Goal: Task Accomplishment & Management: Use online tool/utility

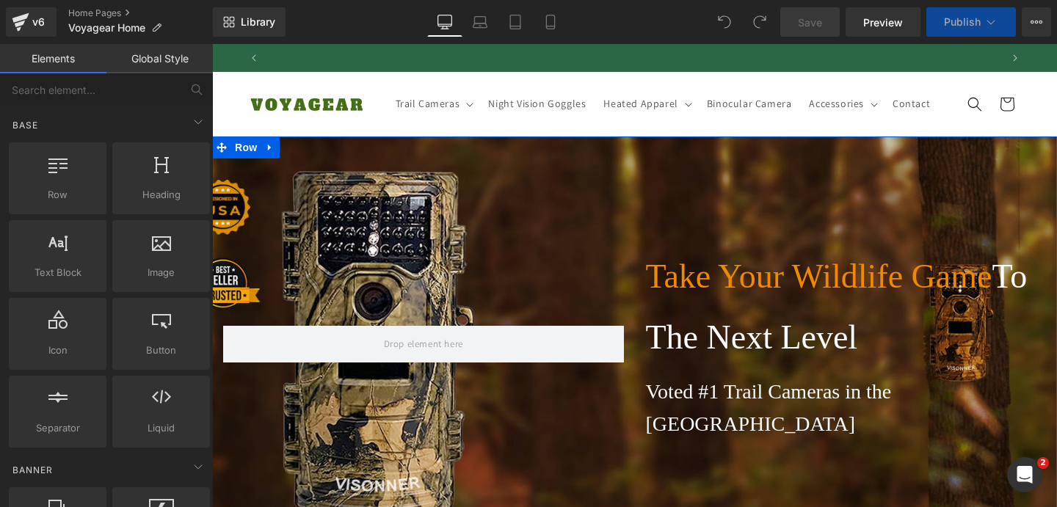
click at [400, 229] on div "Take Your Wildlife Game To The Next Level Heading Voted #1 Trail Cameras in the…" at bounding box center [634, 344] width 845 height 415
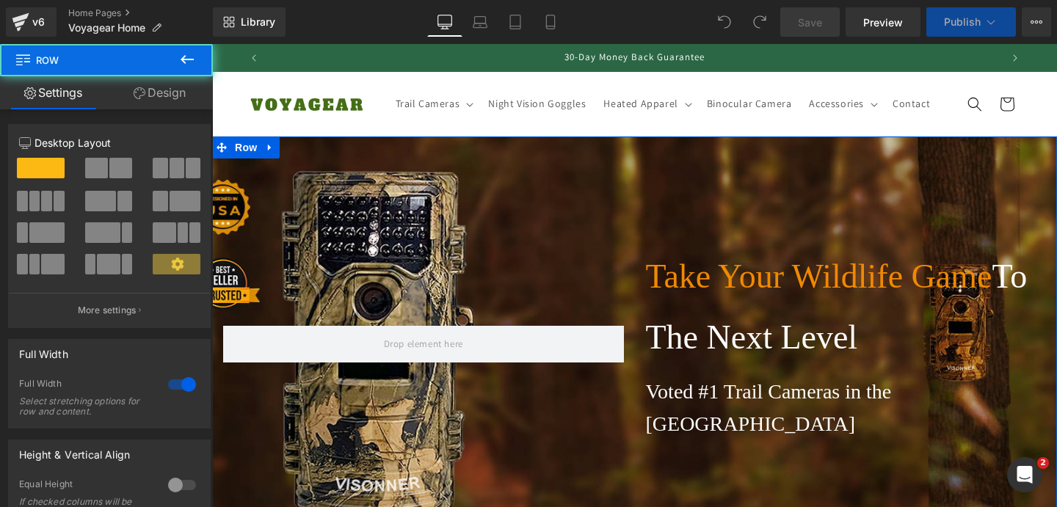
scroll to position [0, 730]
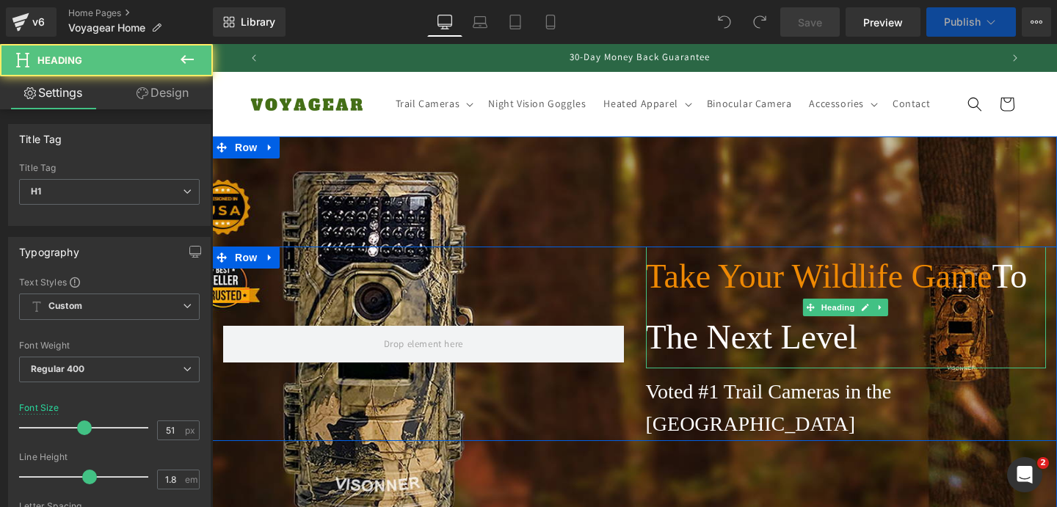
click at [763, 356] on font "To The Next Level" at bounding box center [837, 307] width 382 height 98
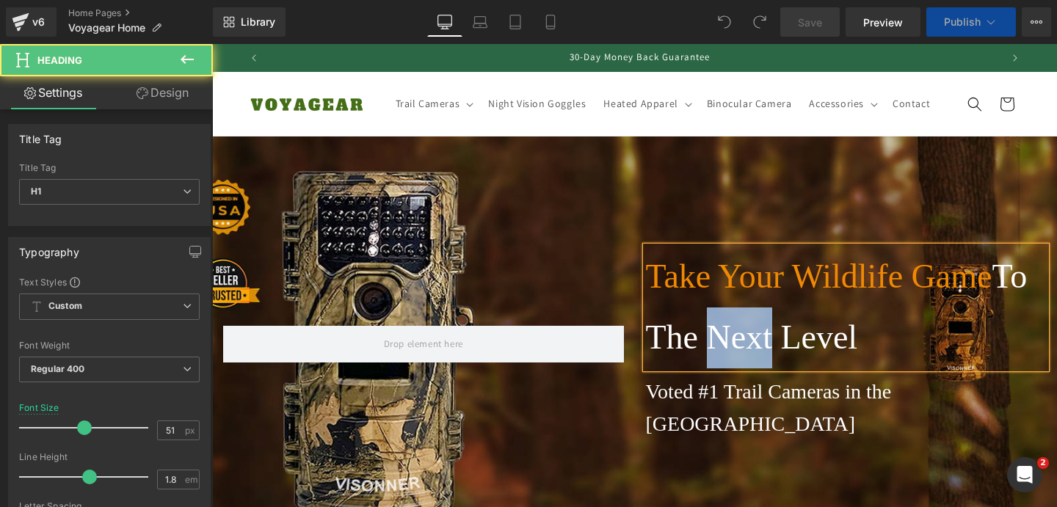
click at [763, 356] on font "To The Next Level" at bounding box center [837, 307] width 382 height 98
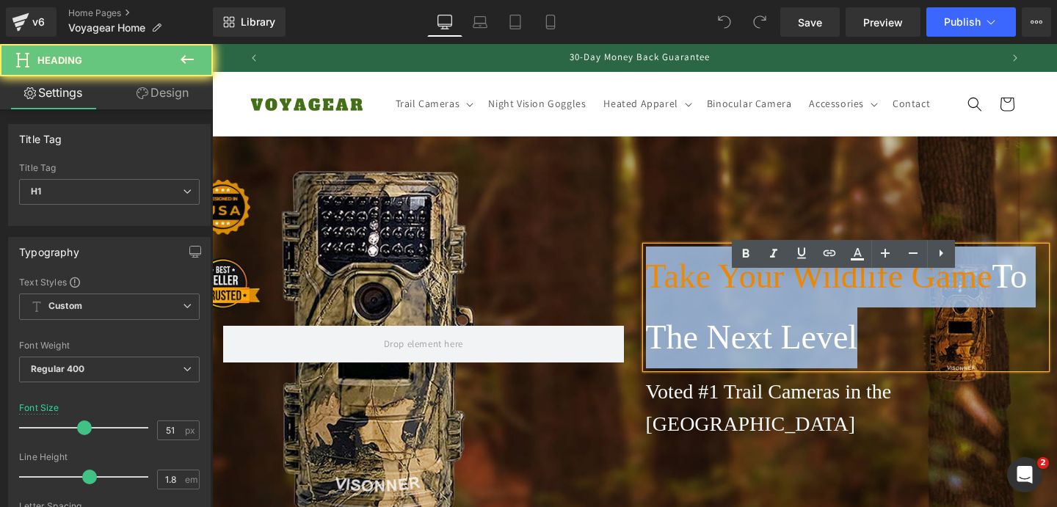
click at [763, 356] on font "To The Next Level" at bounding box center [837, 307] width 382 height 98
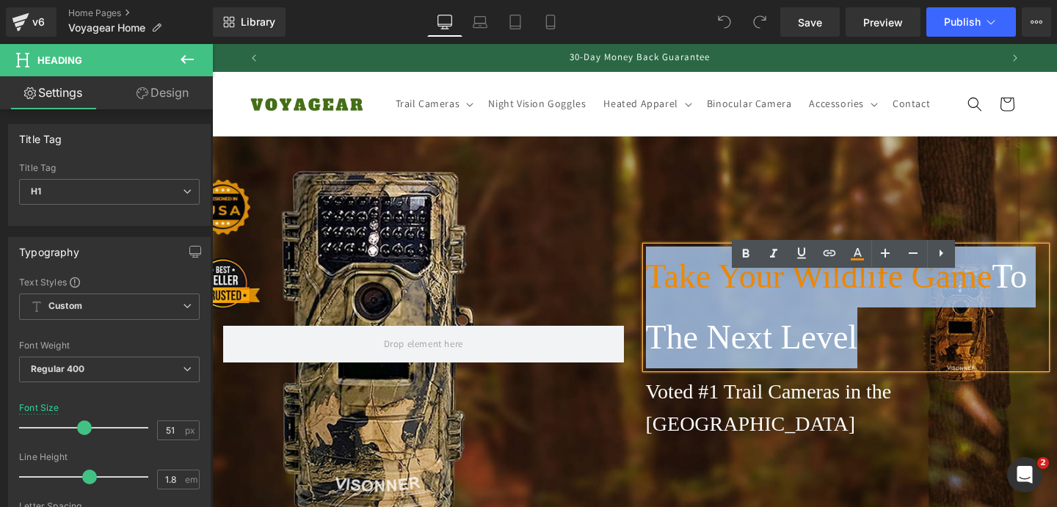
copy h1 "Take Your Wildlife Game To The Next Level"
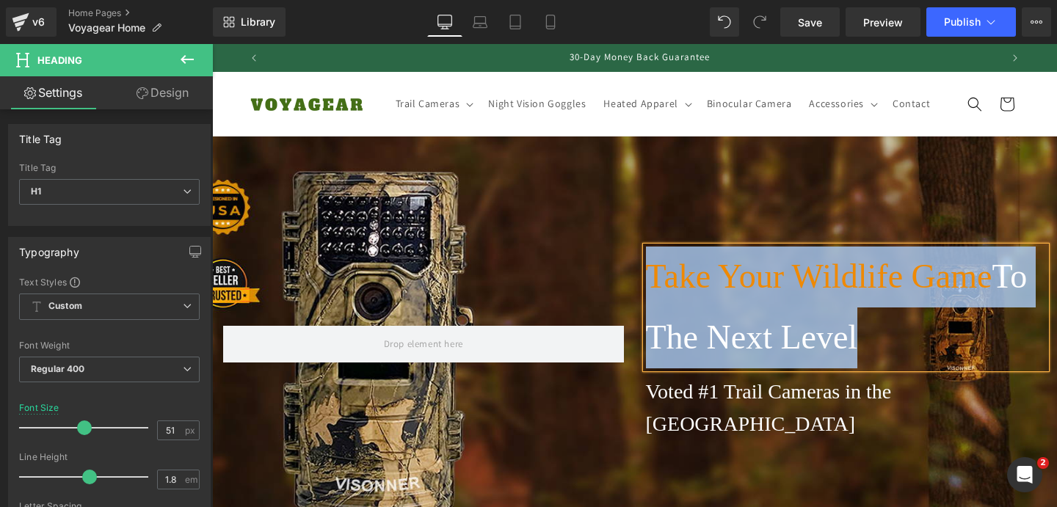
click at [449, 199] on div "Take Your Wildlife Game To The Next Level Heading Voted #1 Trail Cameras in the…" at bounding box center [634, 344] width 845 height 415
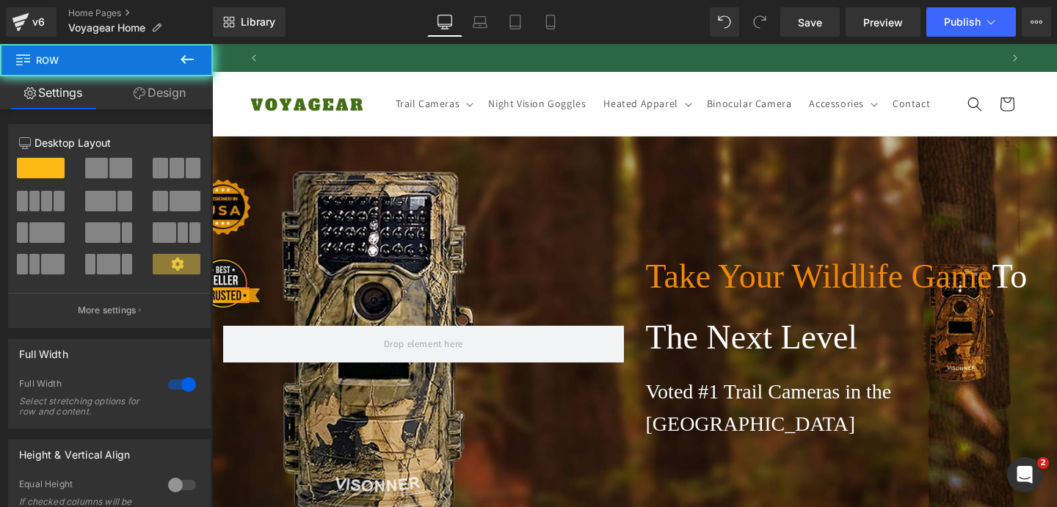
click at [526, 206] on div "Take Your Wildlife Game To The Next Level Heading Voted #1 Trail Cameras in the…" at bounding box center [634, 344] width 845 height 415
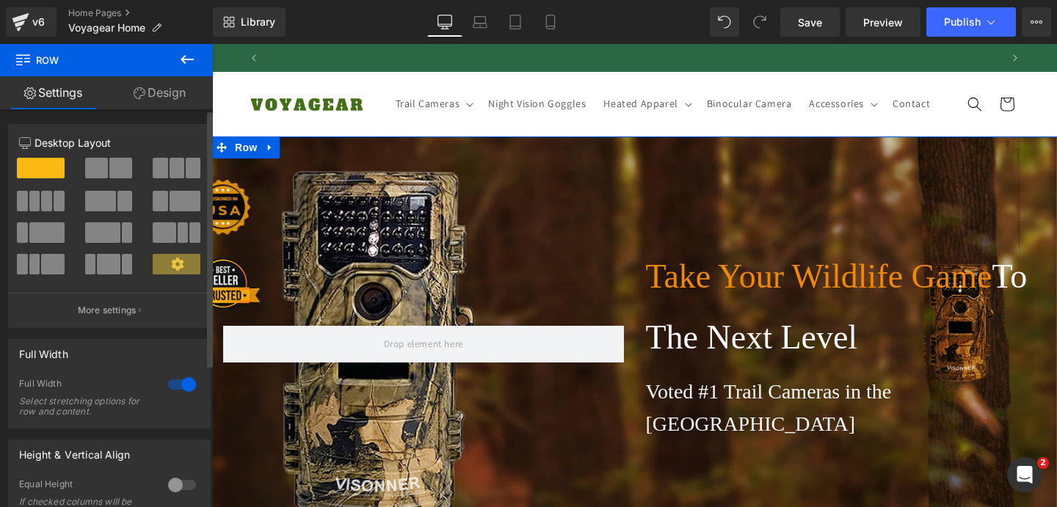
scroll to position [0, 0]
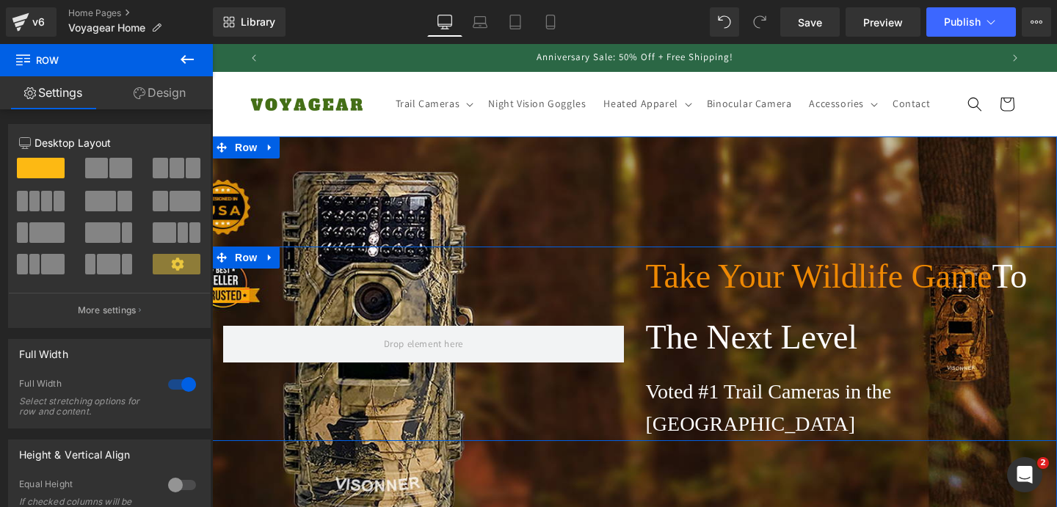
click at [464, 291] on div at bounding box center [423, 344] width 423 height 195
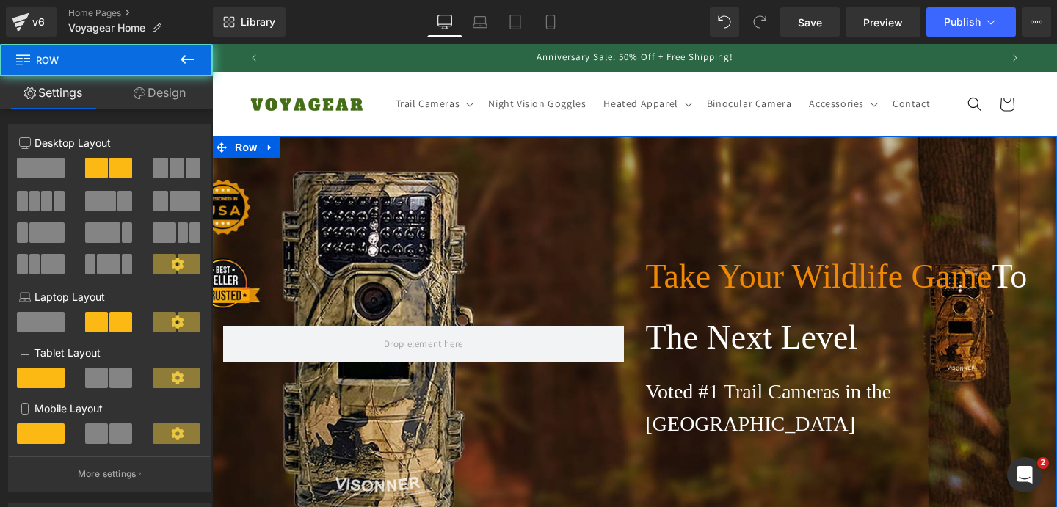
click at [322, 199] on div "Take Your Wildlife Game To The Next Level Heading Voted #1 Trail Cameras in the…" at bounding box center [634, 344] width 845 height 415
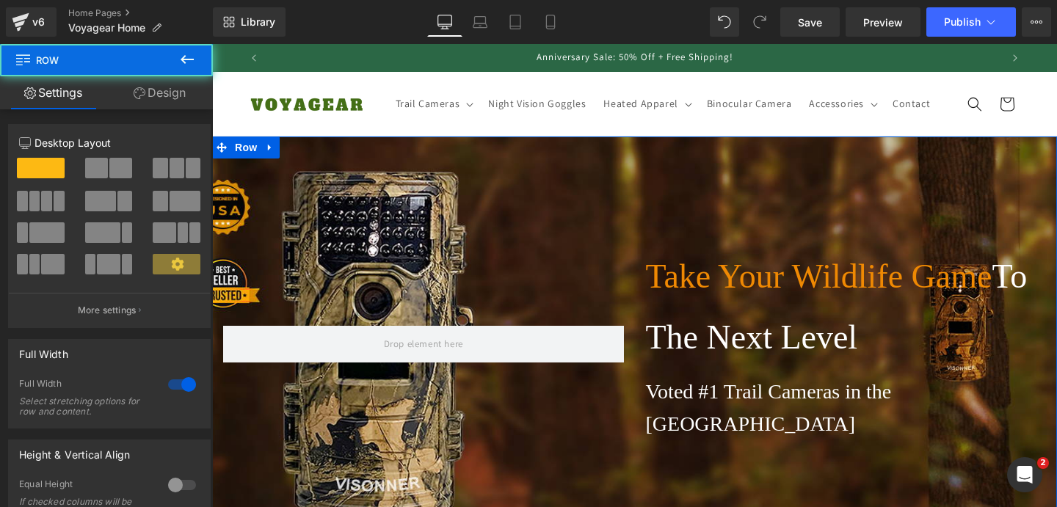
click at [535, 211] on div "Take Your Wildlife Game To The Next Level Heading Voted #1 Trail Cameras in the…" at bounding box center [634, 344] width 845 height 415
click at [143, 93] on link "Design" at bounding box center [159, 92] width 106 height 33
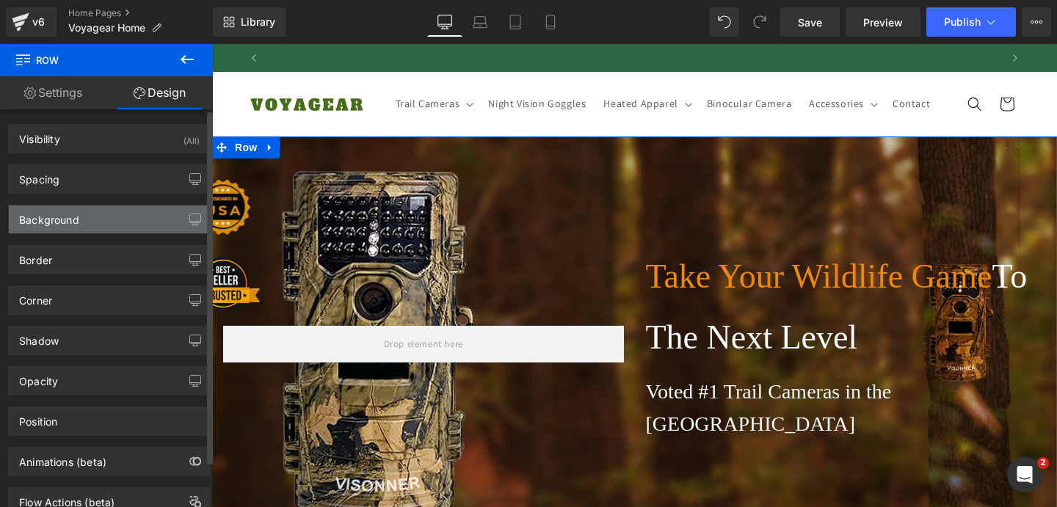
scroll to position [0, 730]
click at [114, 214] on div "Background" at bounding box center [109, 220] width 201 height 28
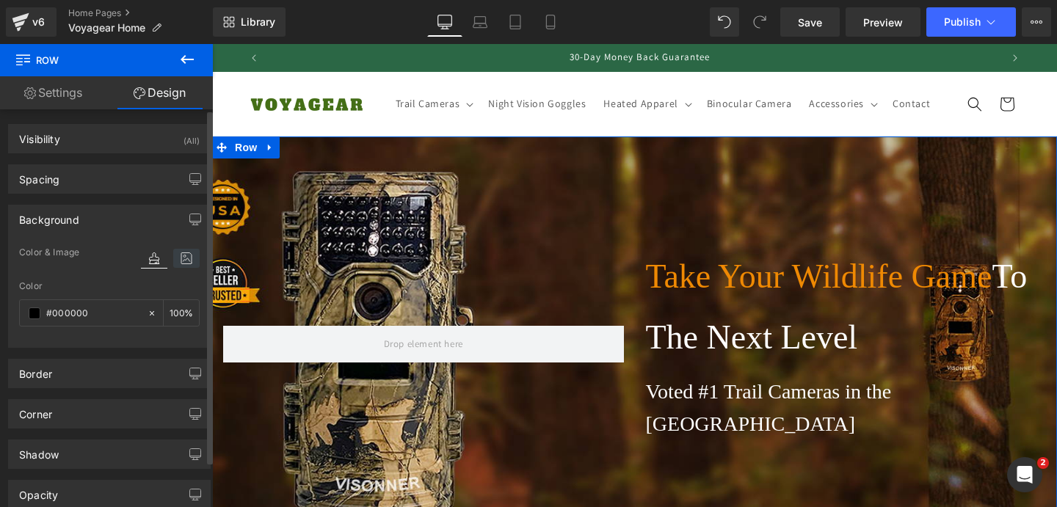
click at [182, 259] on icon at bounding box center [186, 258] width 26 height 19
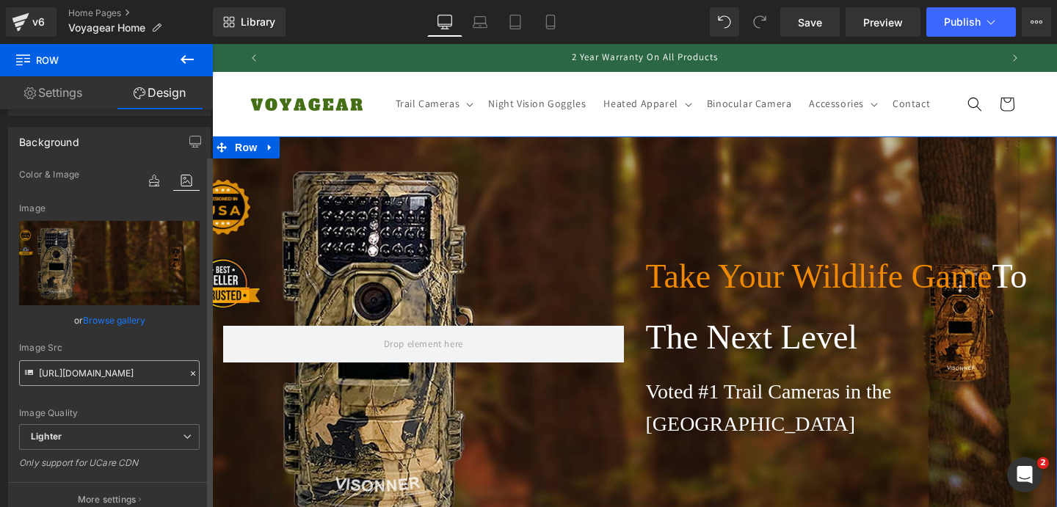
scroll to position [91, 0]
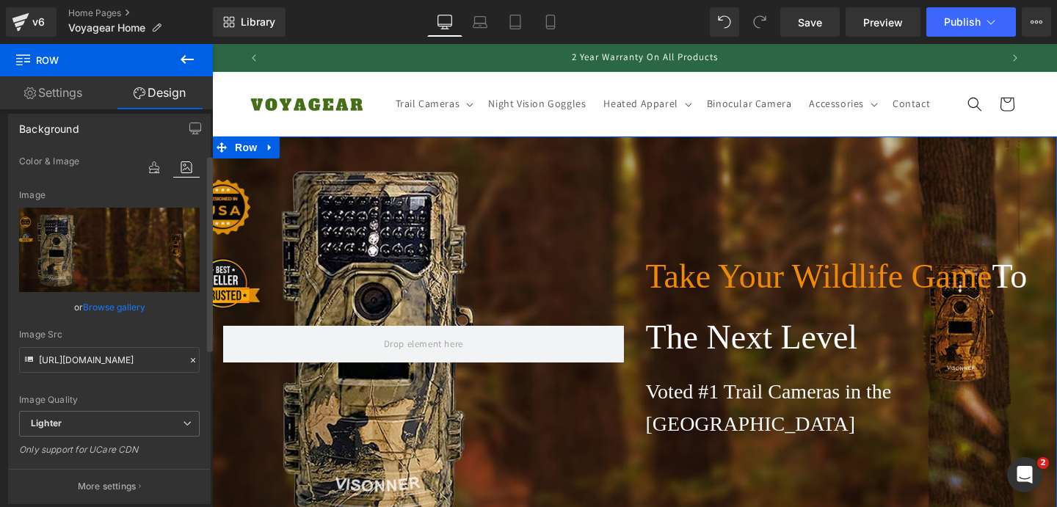
click at [115, 308] on link "Browse gallery" at bounding box center [114, 307] width 62 height 26
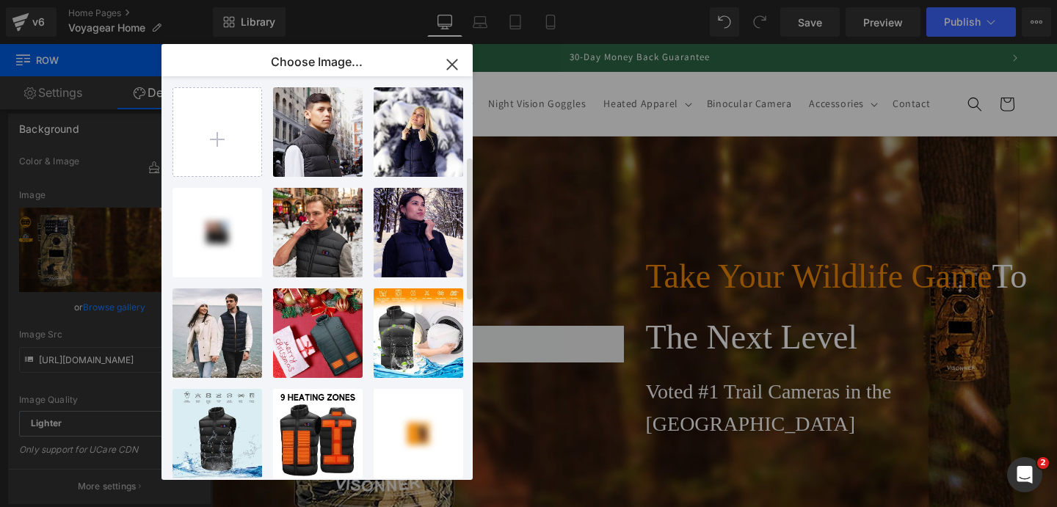
scroll to position [0, 0]
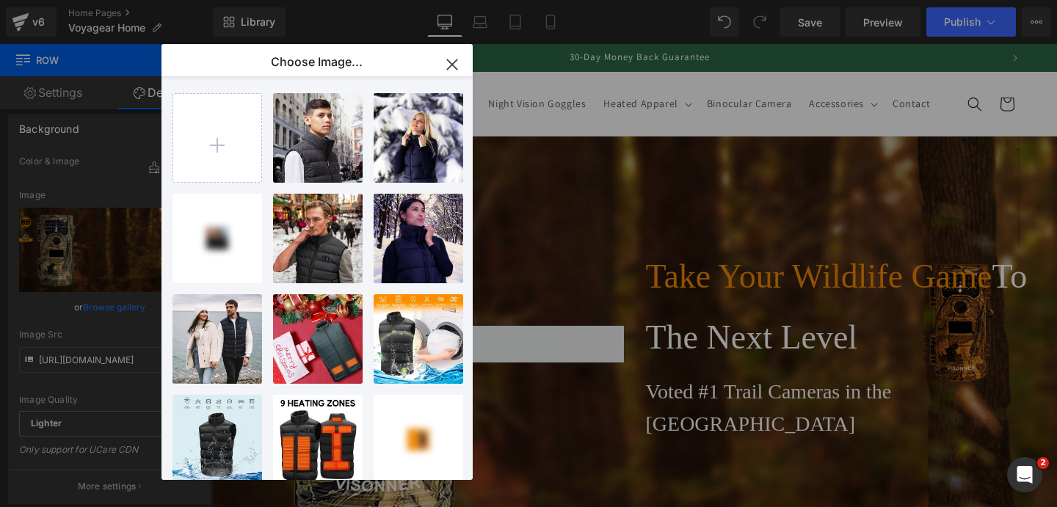
click at [454, 57] on icon "button" at bounding box center [452, 64] width 23 height 23
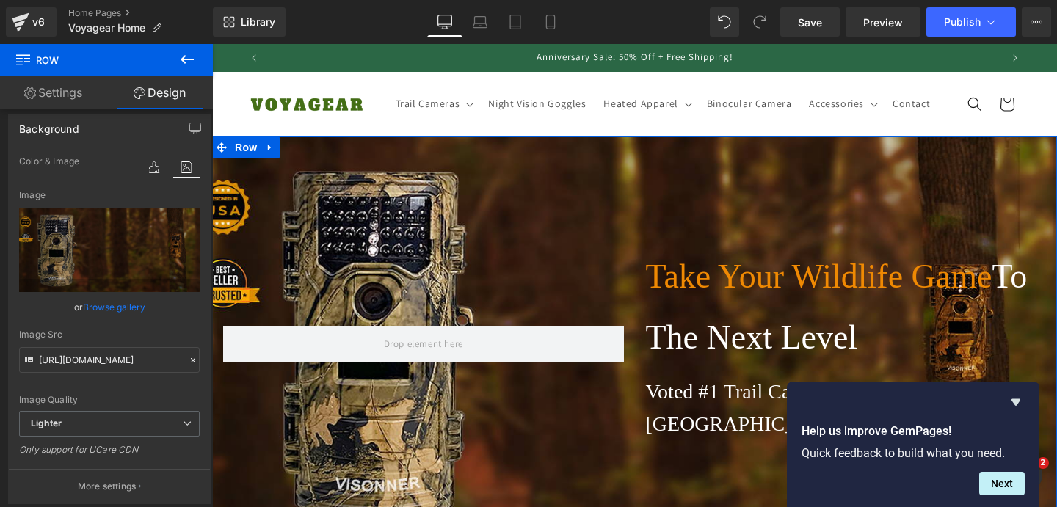
click at [678, 195] on div "Take Your Wildlife Game To The Next Level Heading Voted #1 Trail Cameras in the…" at bounding box center [634, 344] width 845 height 415
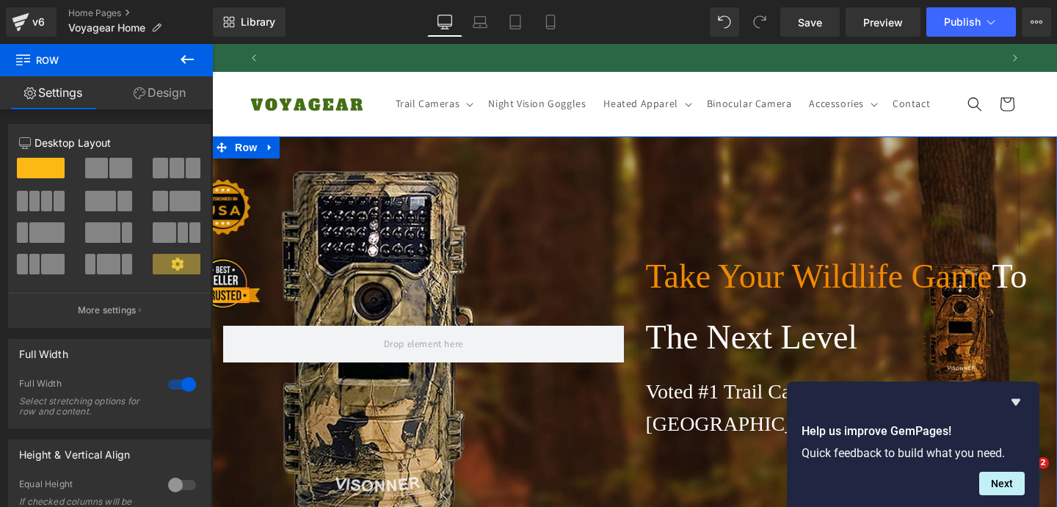
scroll to position [0, 730]
click at [578, 221] on div "Take Your Wildlife Game To The Next Level Heading Voted #1 Trail Cameras in the…" at bounding box center [634, 344] width 845 height 415
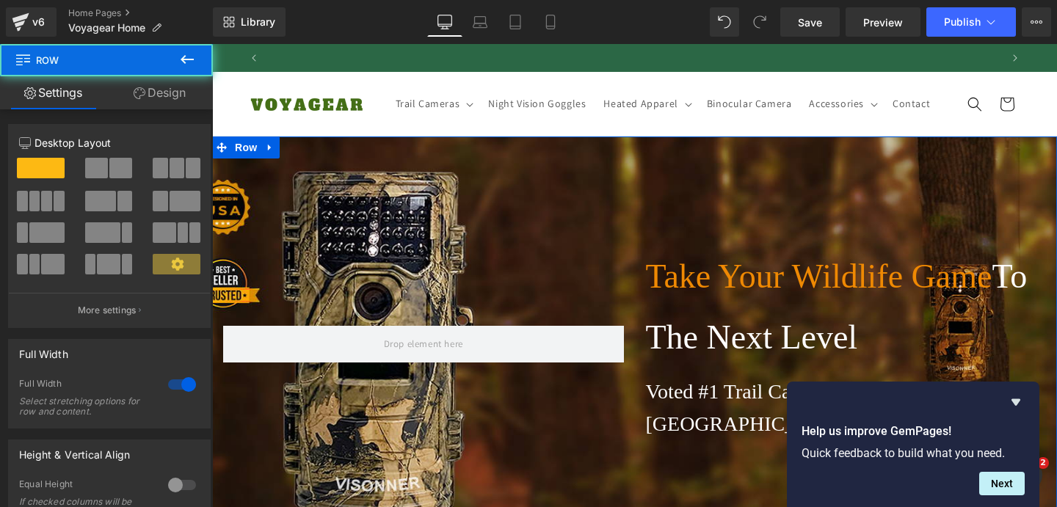
scroll to position [0, 1460]
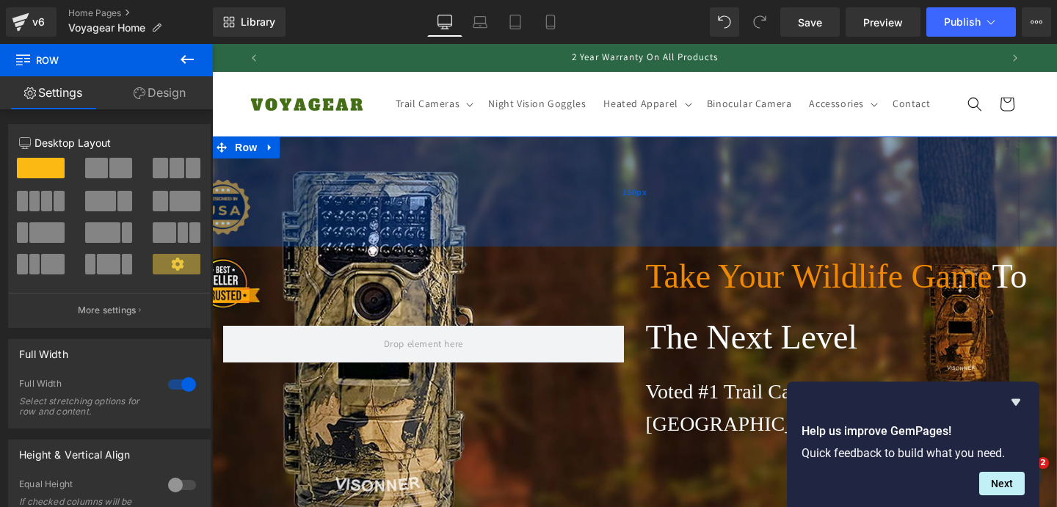
click at [543, 206] on div "150px" at bounding box center [634, 192] width 845 height 110
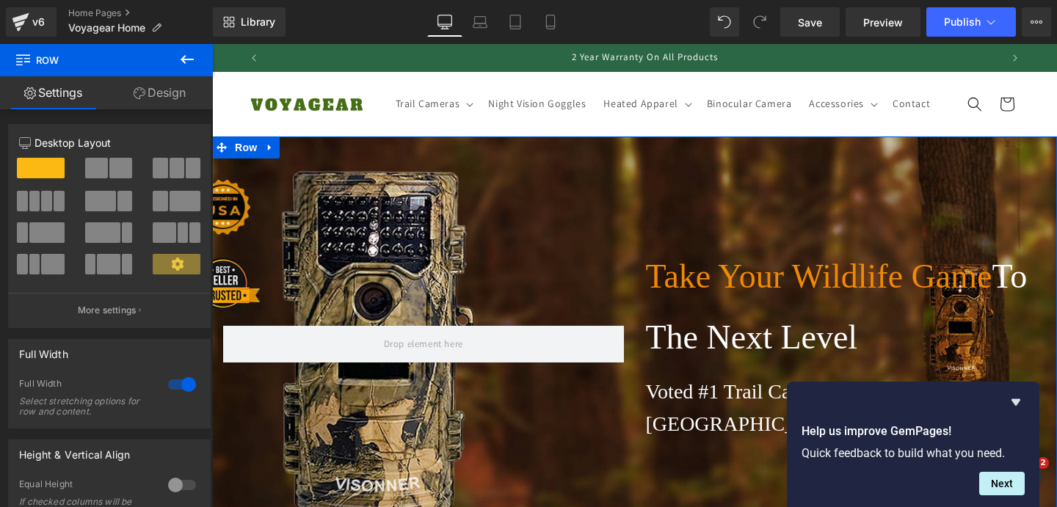
click at [604, 295] on div at bounding box center [423, 344] width 423 height 195
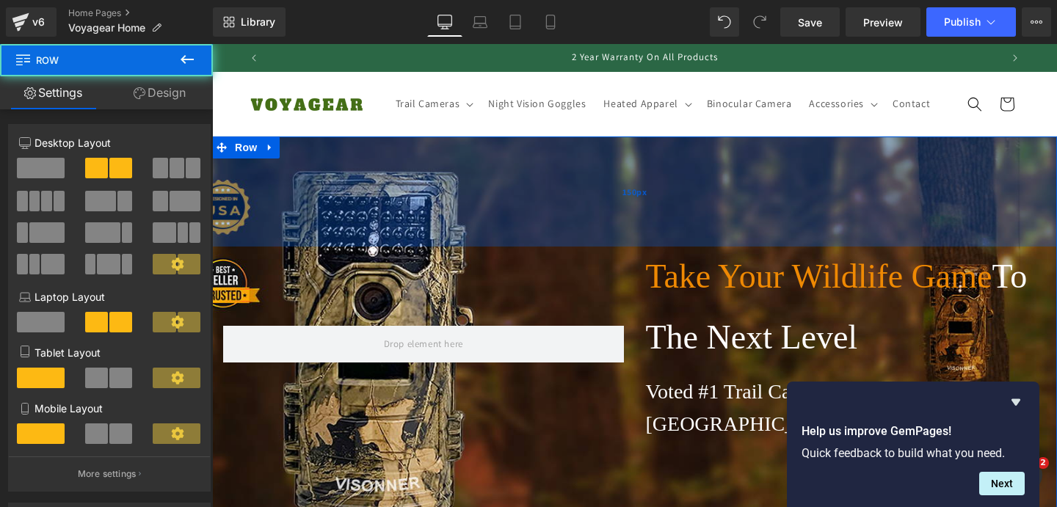
click at [581, 228] on div "150px" at bounding box center [634, 192] width 845 height 110
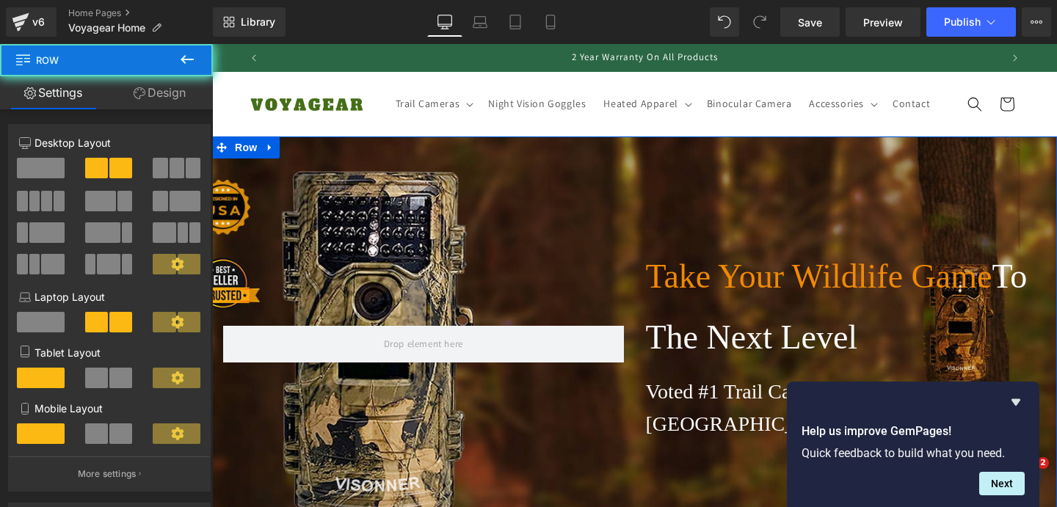
click at [604, 291] on div at bounding box center [423, 344] width 423 height 195
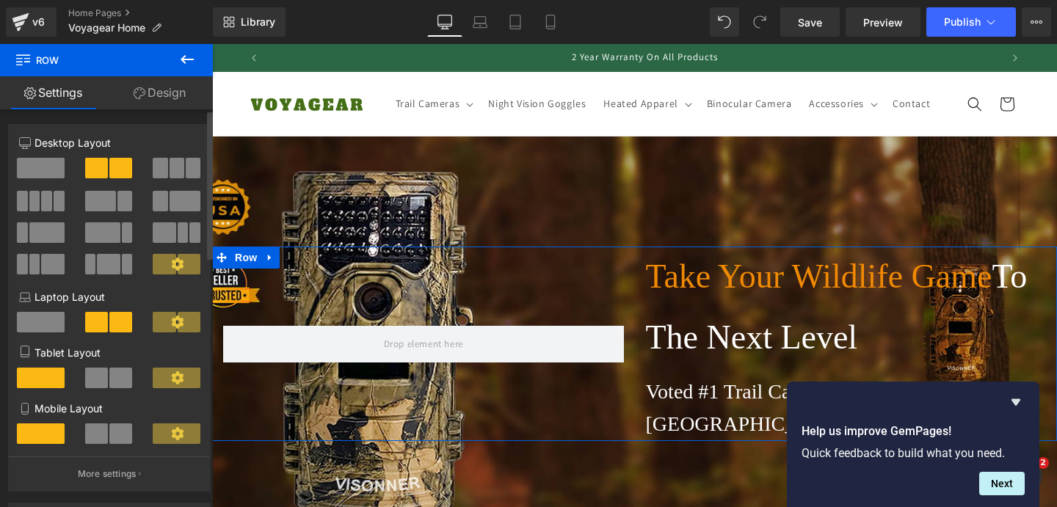
scroll to position [0, 0]
click at [171, 102] on link "Design" at bounding box center [159, 92] width 106 height 33
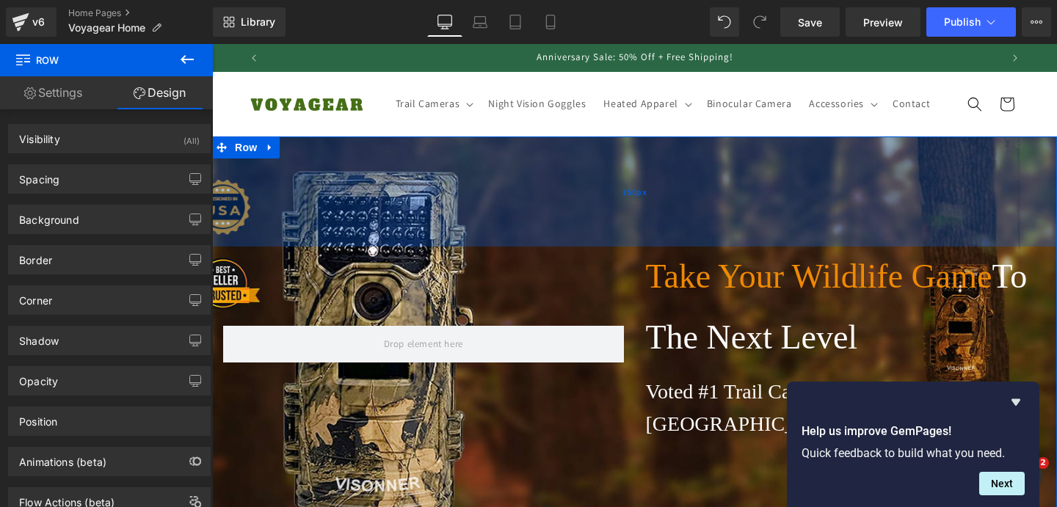
click at [566, 226] on div "150px" at bounding box center [634, 192] width 845 height 110
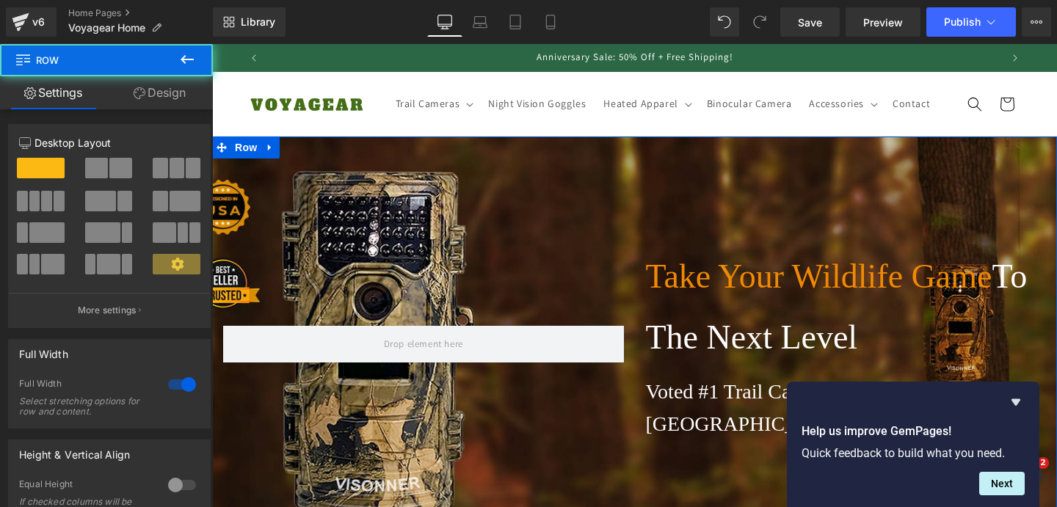
click at [603, 291] on div at bounding box center [423, 344] width 423 height 195
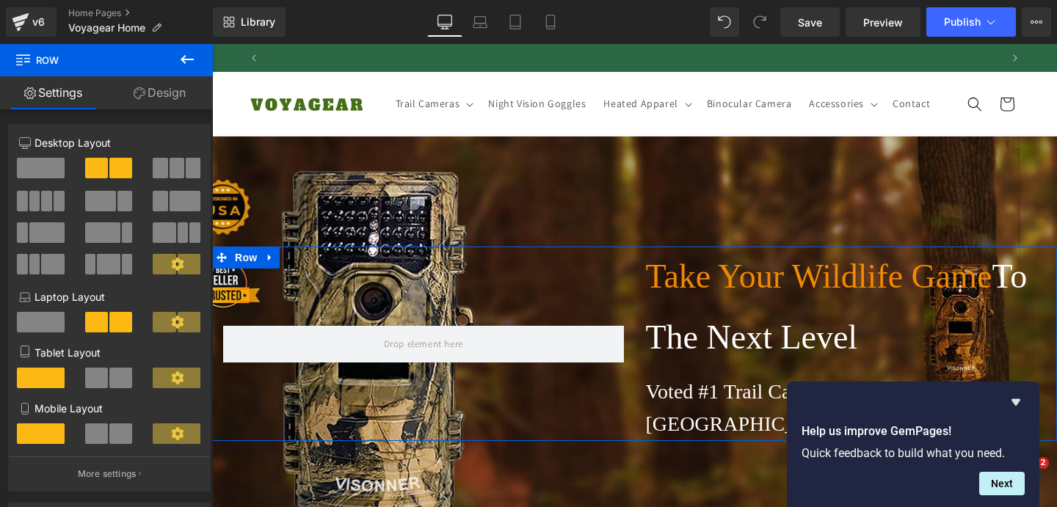
scroll to position [0, 730]
click at [145, 102] on link "Design" at bounding box center [159, 92] width 106 height 33
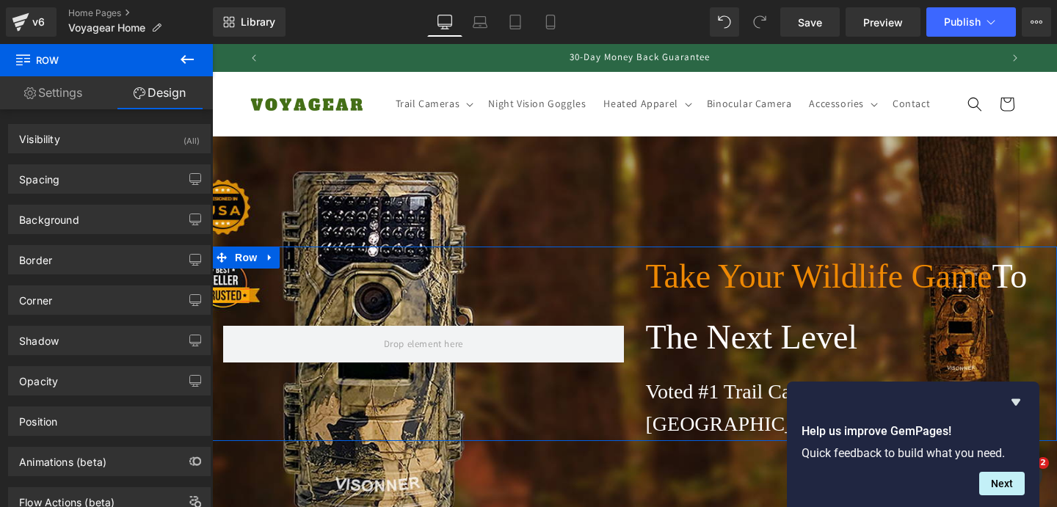
type input "transparent"
type input "0"
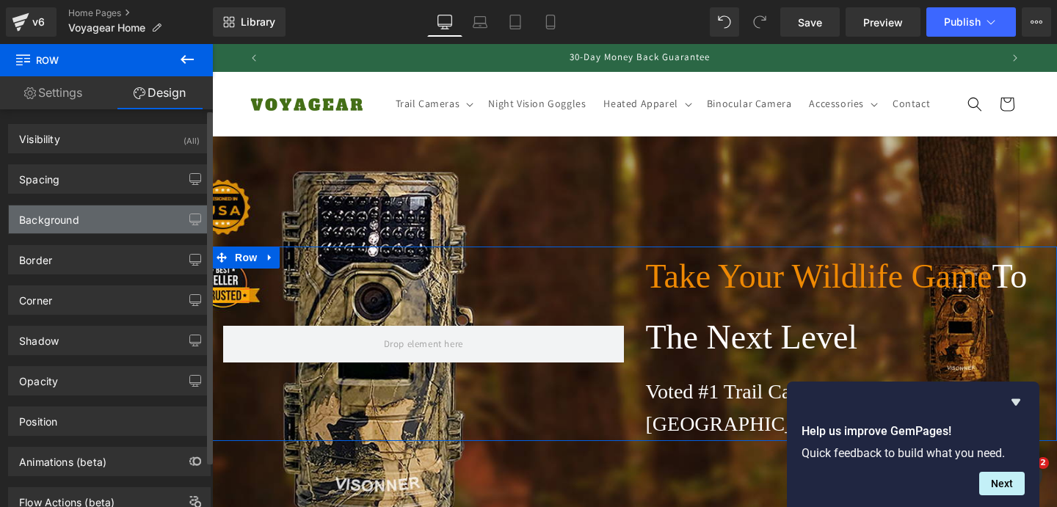
click at [160, 214] on div "Background" at bounding box center [109, 220] width 201 height 28
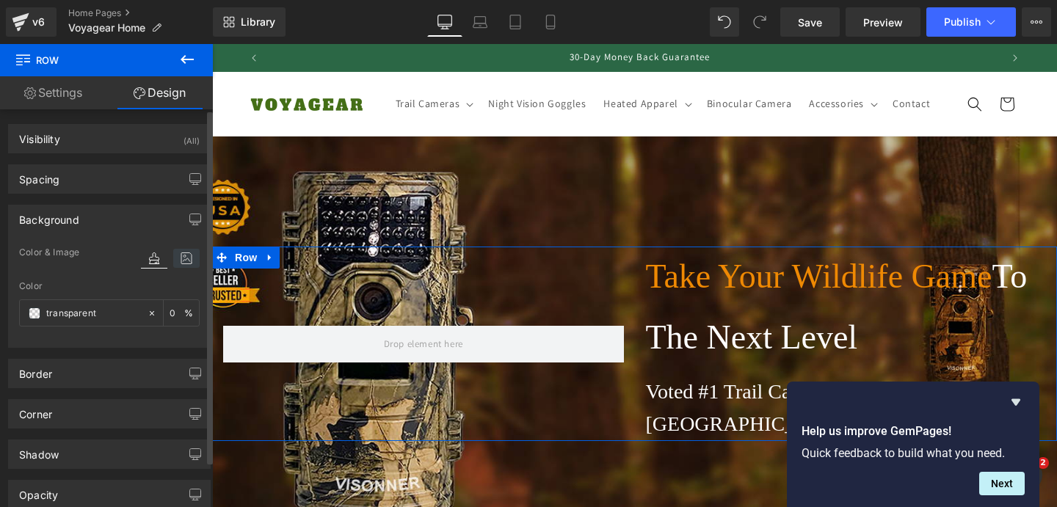
click at [184, 255] on icon at bounding box center [186, 258] width 26 height 19
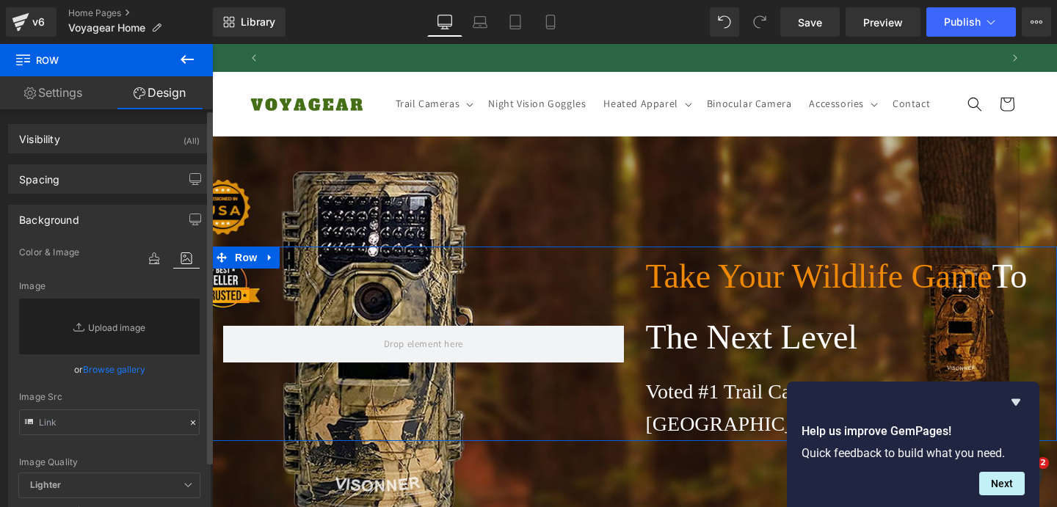
scroll to position [0, 1460]
click at [117, 369] on link "Browse gallery" at bounding box center [114, 370] width 62 height 26
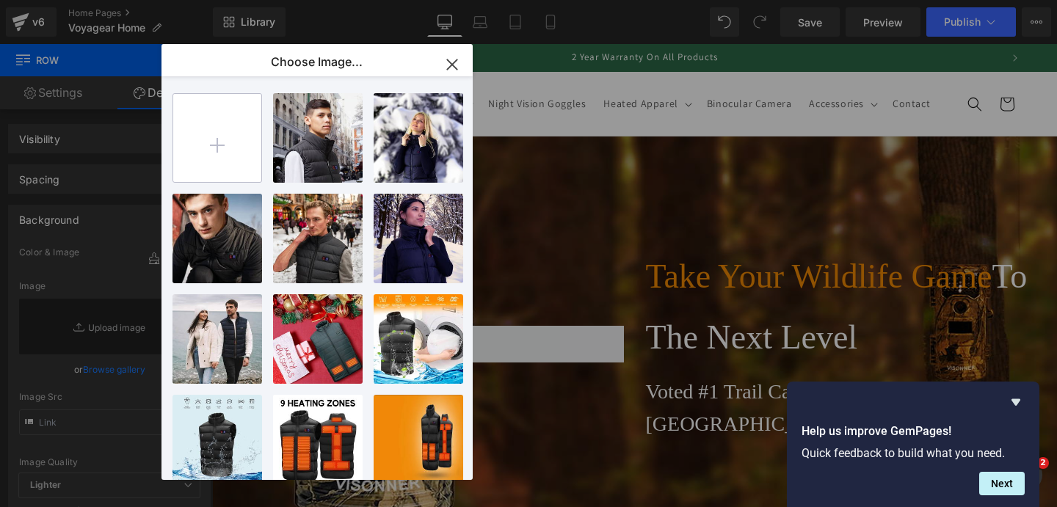
click at [229, 155] on input "file" at bounding box center [217, 138] width 88 height 88
type input "C:\fakepath\VOTED #1 TRAIL CAM.png"
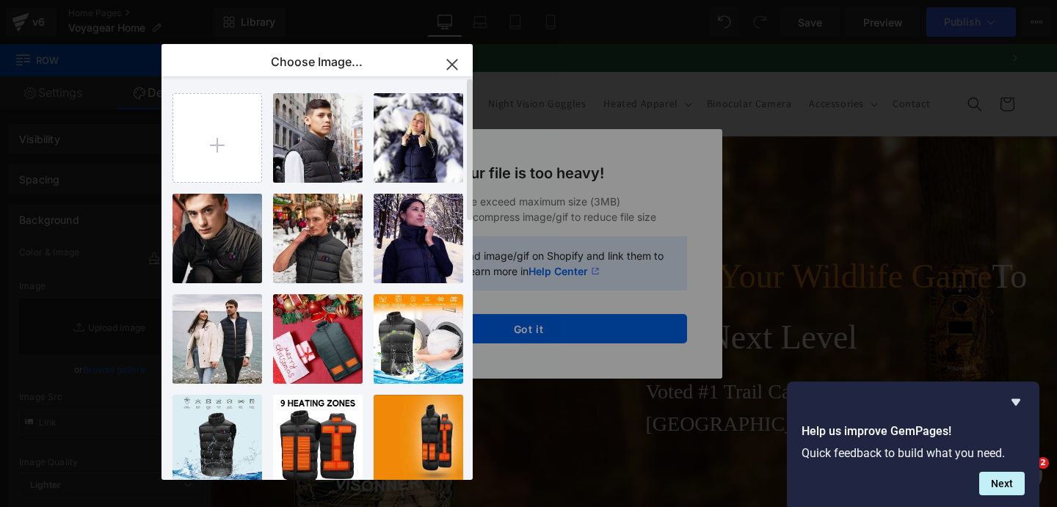
scroll to position [0, 730]
click at [453, 66] on icon "button" at bounding box center [452, 64] width 10 height 10
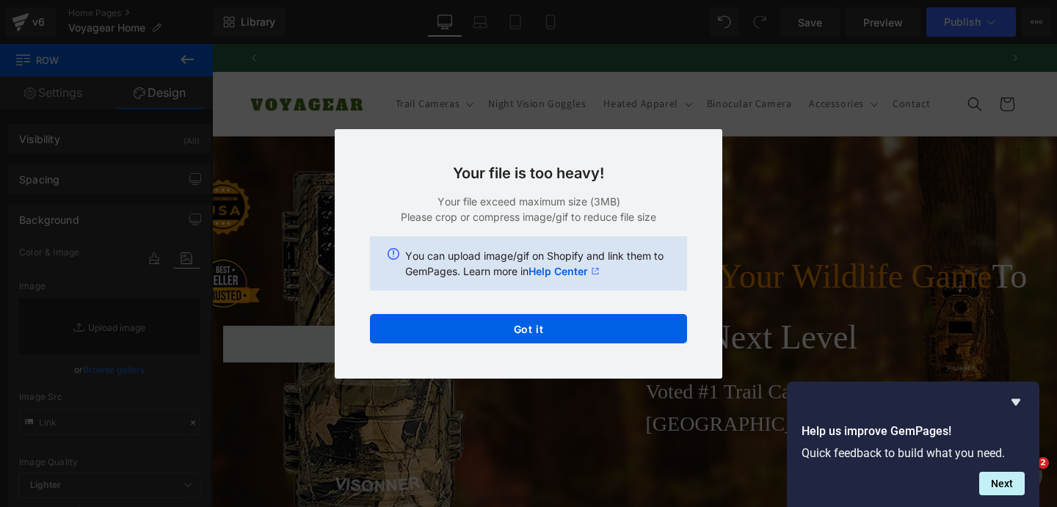
scroll to position [0, 1460]
click at [1004, 410] on div at bounding box center [913, 403] width 223 height 18
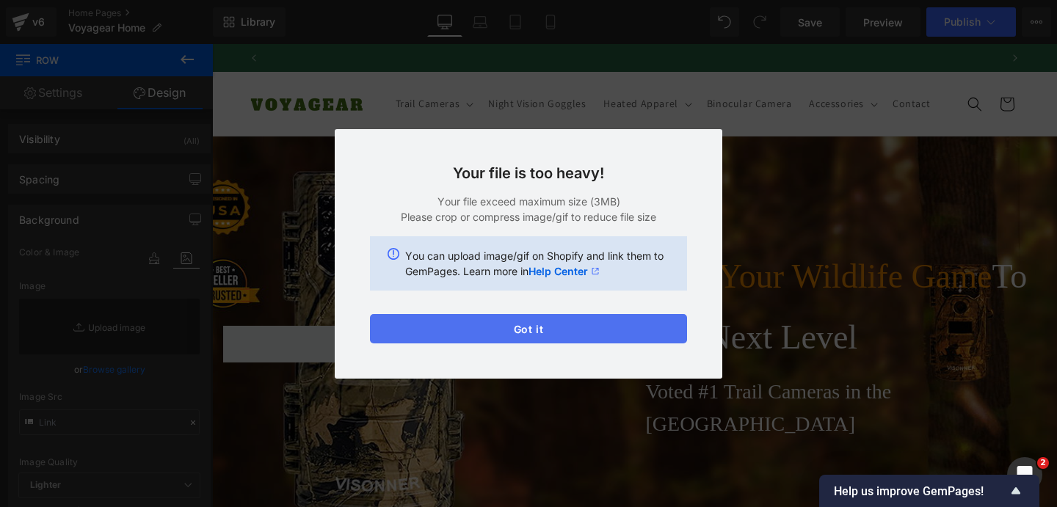
click at [550, 327] on button "Got it" at bounding box center [528, 328] width 317 height 29
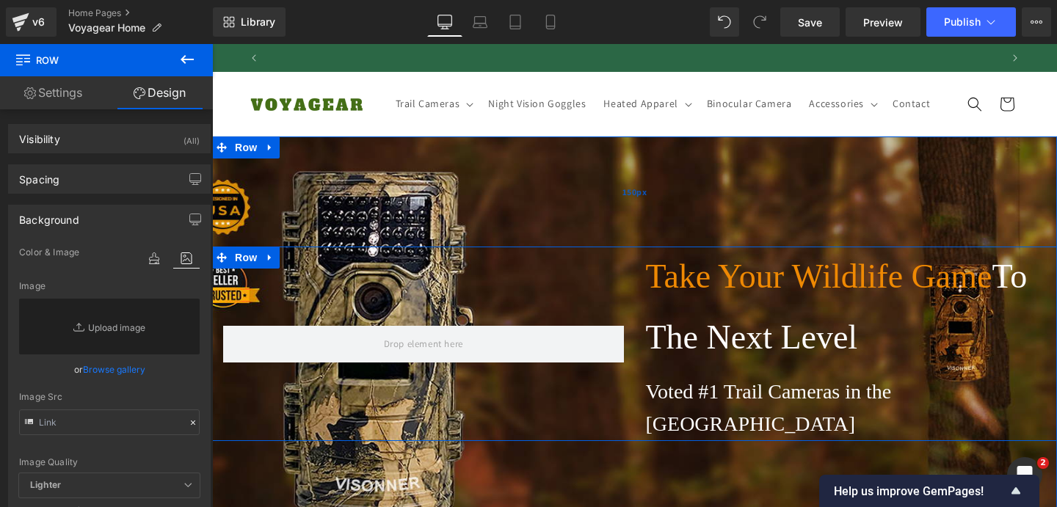
scroll to position [0, 0]
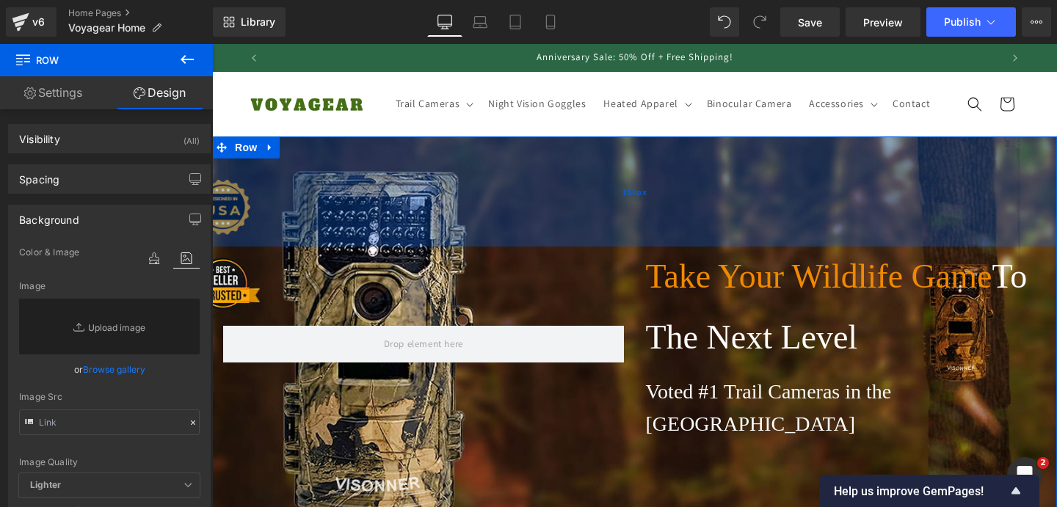
click at [543, 194] on div "150px" at bounding box center [634, 192] width 845 height 110
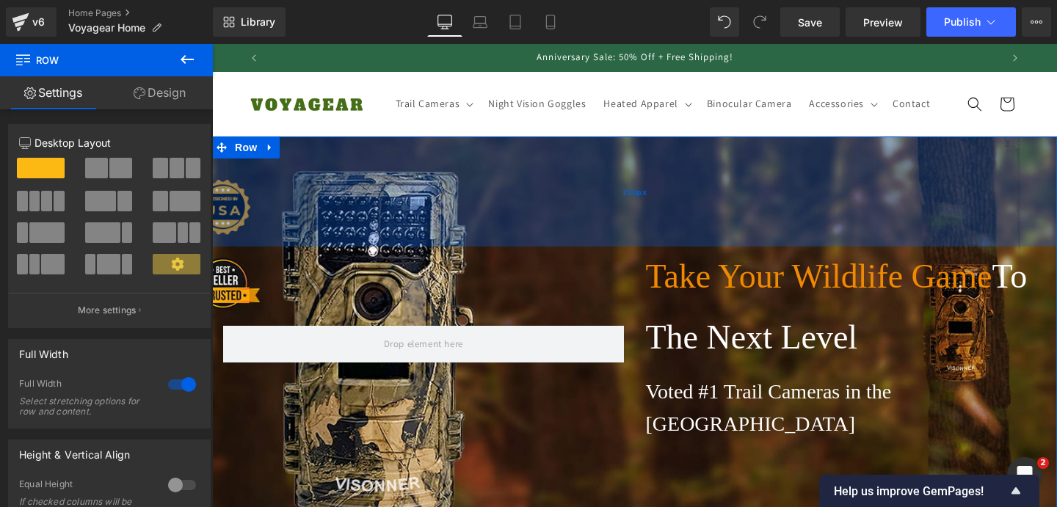
click at [599, 244] on div "150px" at bounding box center [634, 192] width 845 height 110
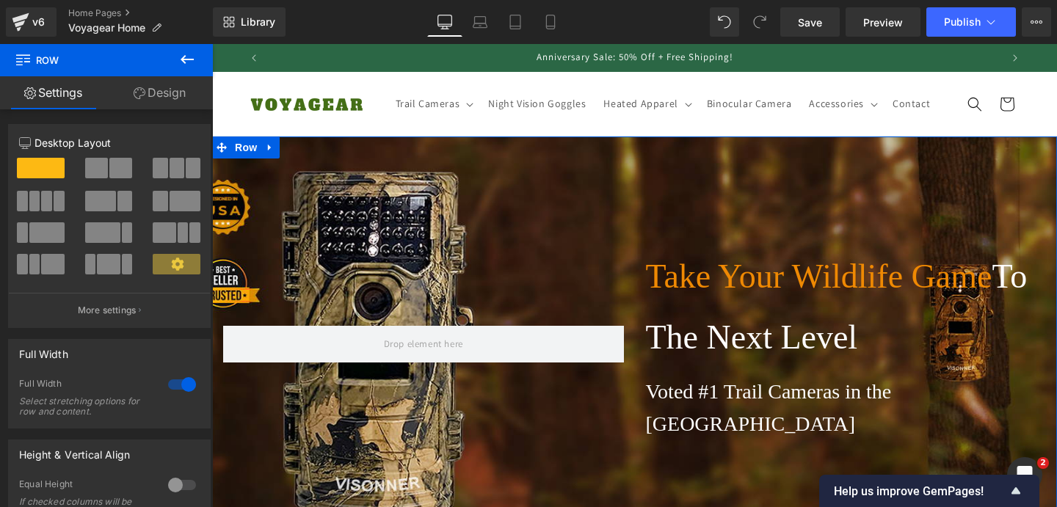
click at [562, 305] on div at bounding box center [423, 344] width 423 height 195
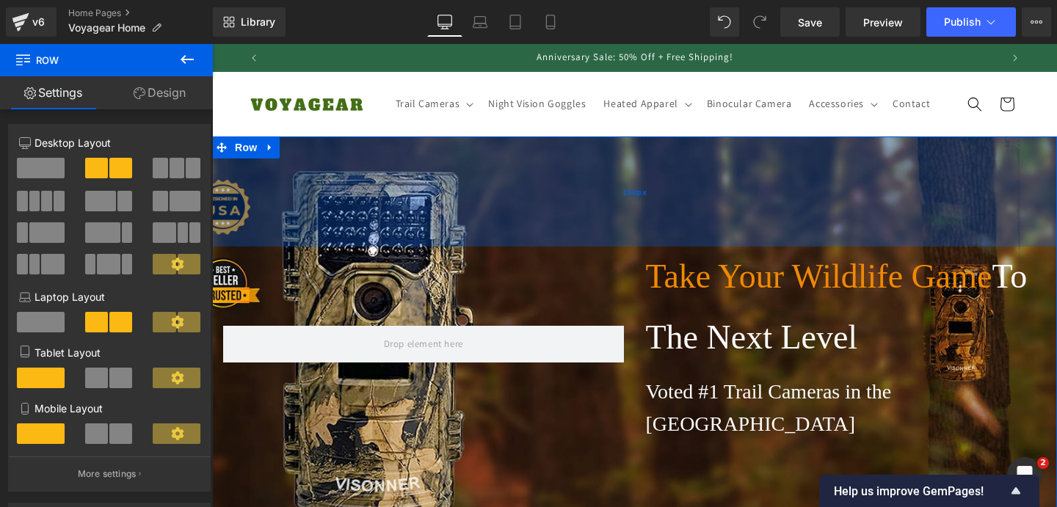
click at [557, 196] on div "150px" at bounding box center [634, 192] width 845 height 110
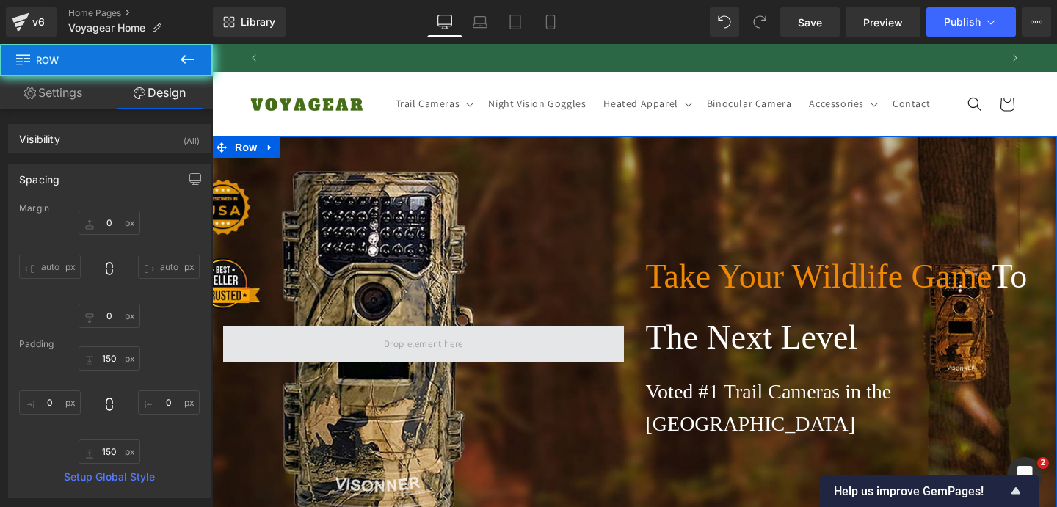
scroll to position [0, 730]
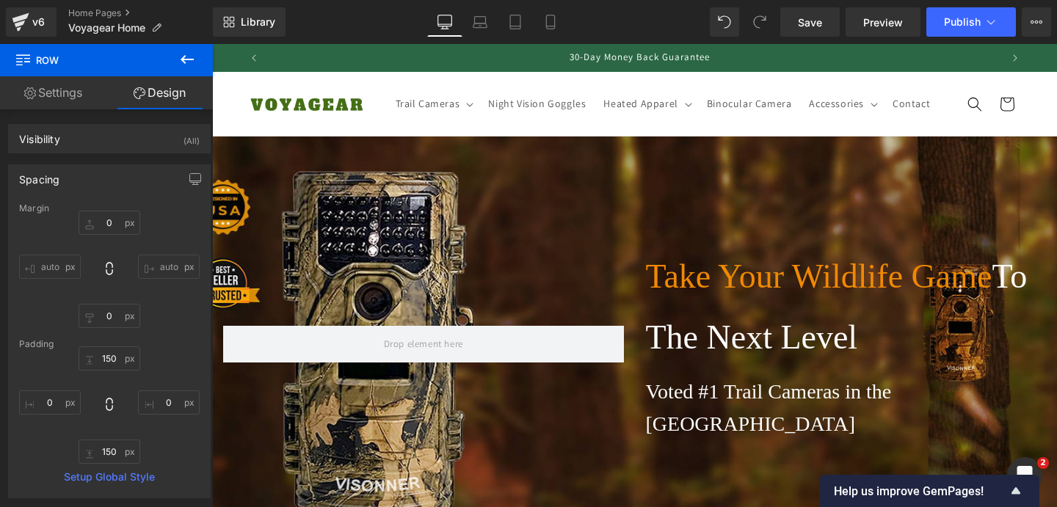
click at [540, 446] on div "Rendering Content" at bounding box center [529, 449] width 90 height 16
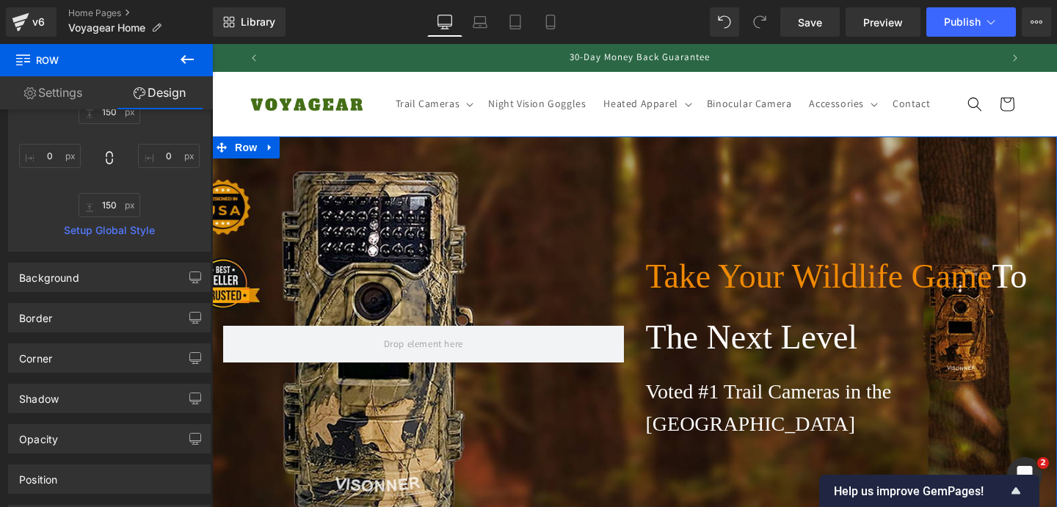
scroll to position [279, 0]
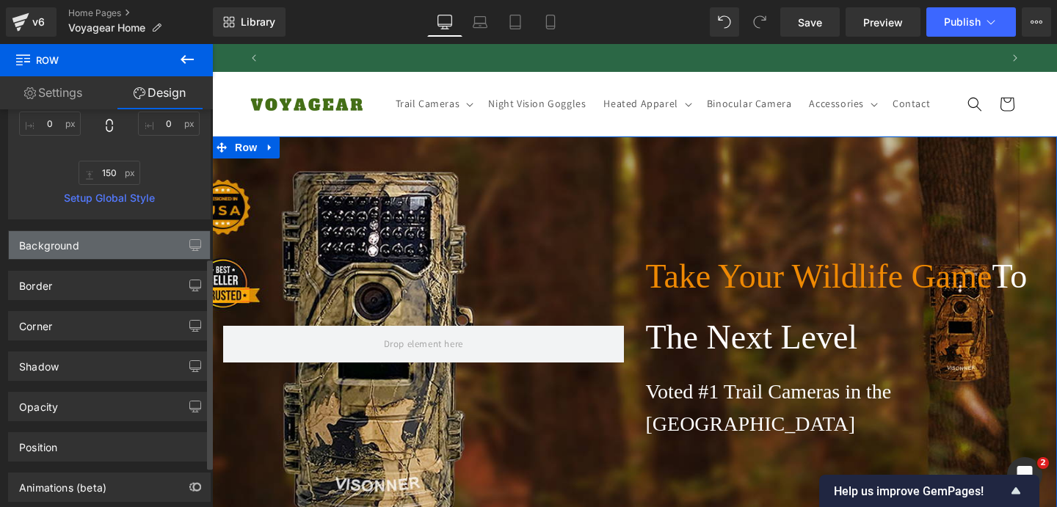
click at [148, 255] on div "Background" at bounding box center [109, 245] width 201 height 28
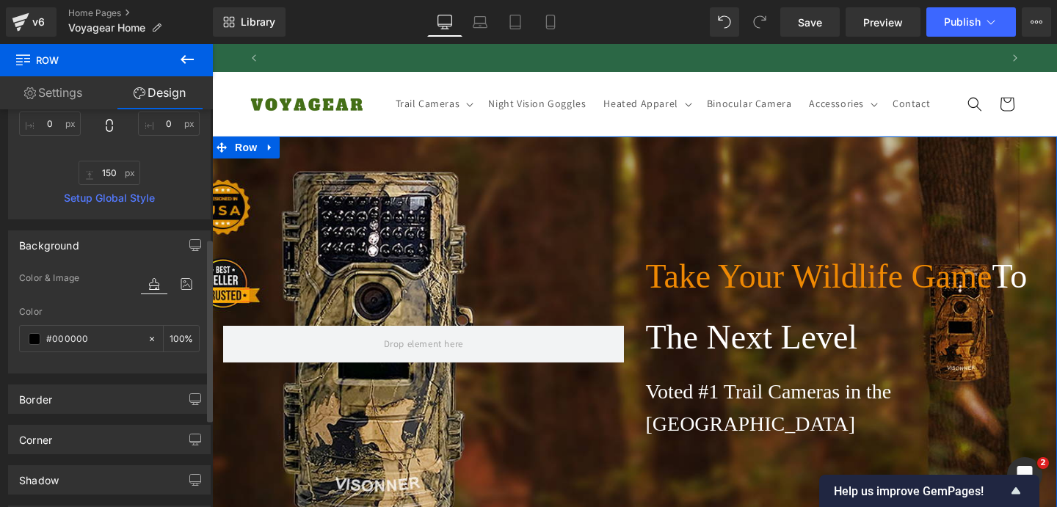
scroll to position [0, 1460]
click at [179, 272] on div at bounding box center [170, 284] width 59 height 40
click at [183, 291] on icon at bounding box center [186, 284] width 26 height 19
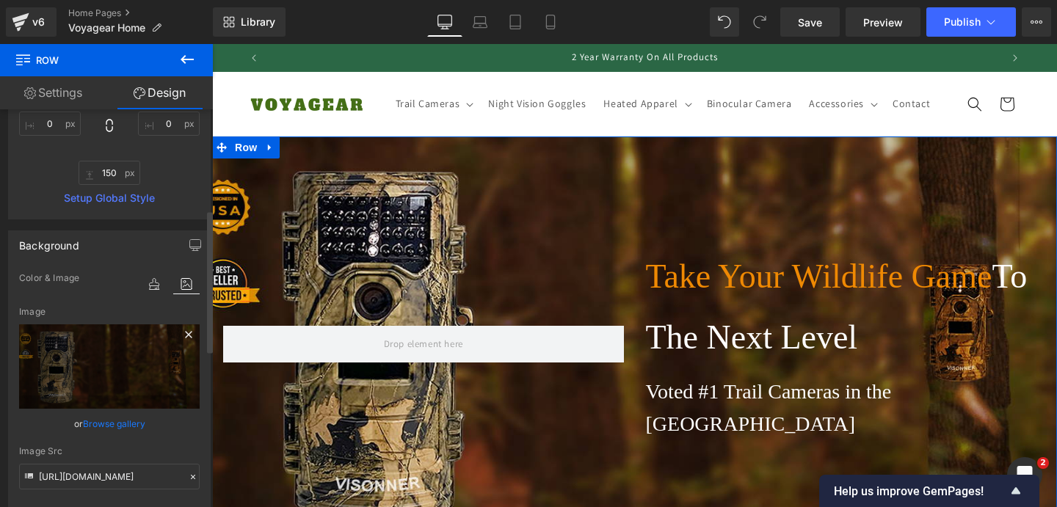
click at [185, 335] on icon at bounding box center [188, 334] width 7 height 7
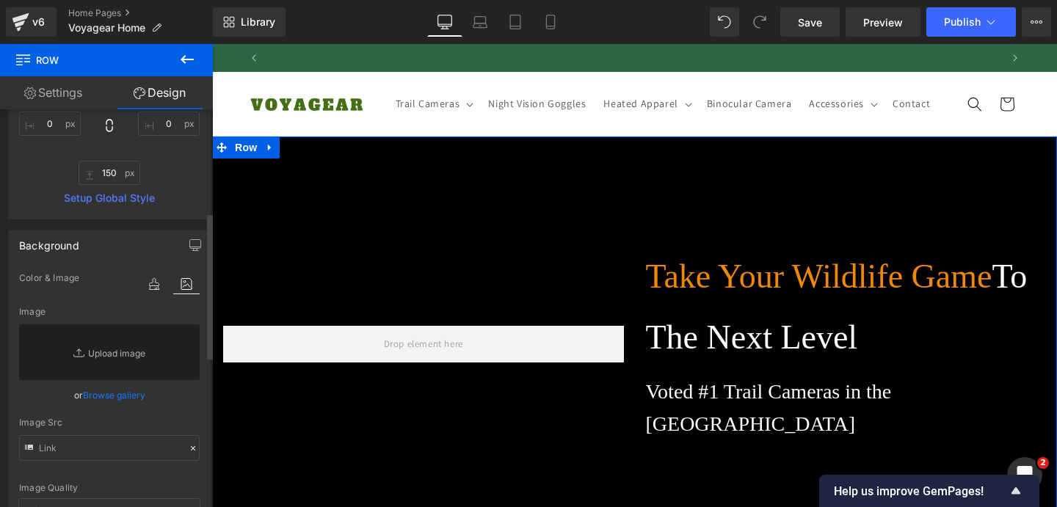
scroll to position [0, 0]
click at [104, 391] on link "Browse gallery" at bounding box center [114, 396] width 62 height 26
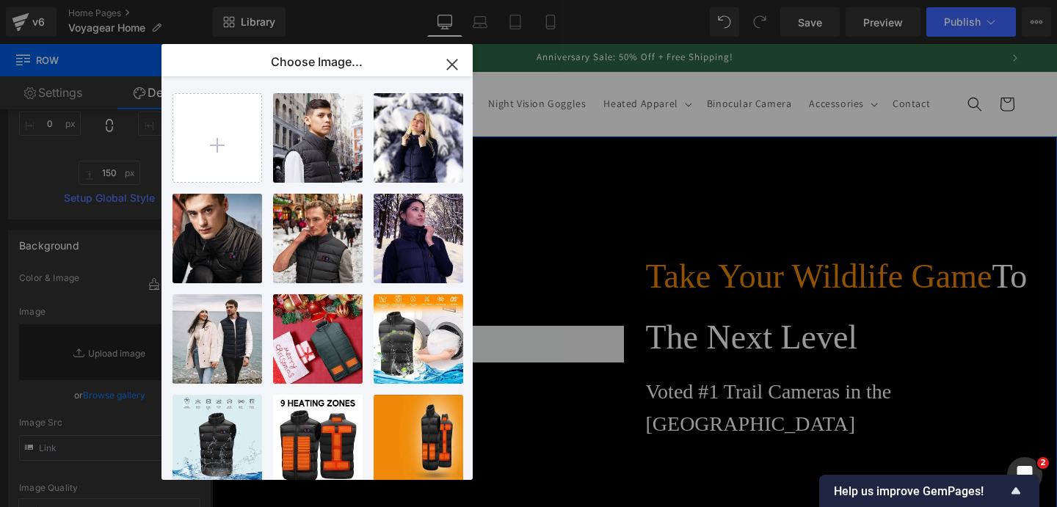
click at [131, 0] on div "You are previewing how the will restyle your page. You can not edit Elements in…" at bounding box center [528, 0] width 1057 height 0
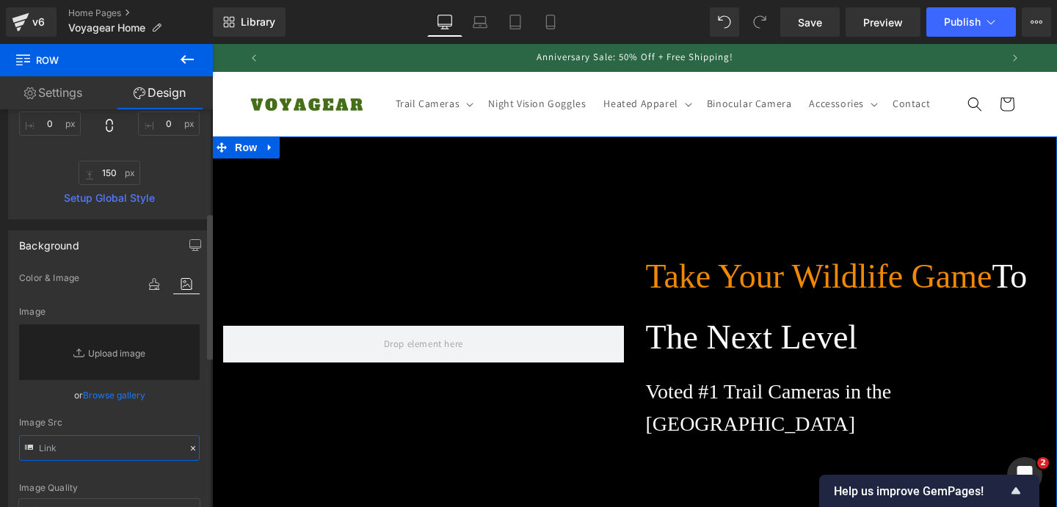
click at [88, 454] on input "text" at bounding box center [109, 448] width 181 height 26
paste input "[URL][DOMAIN_NAME]"
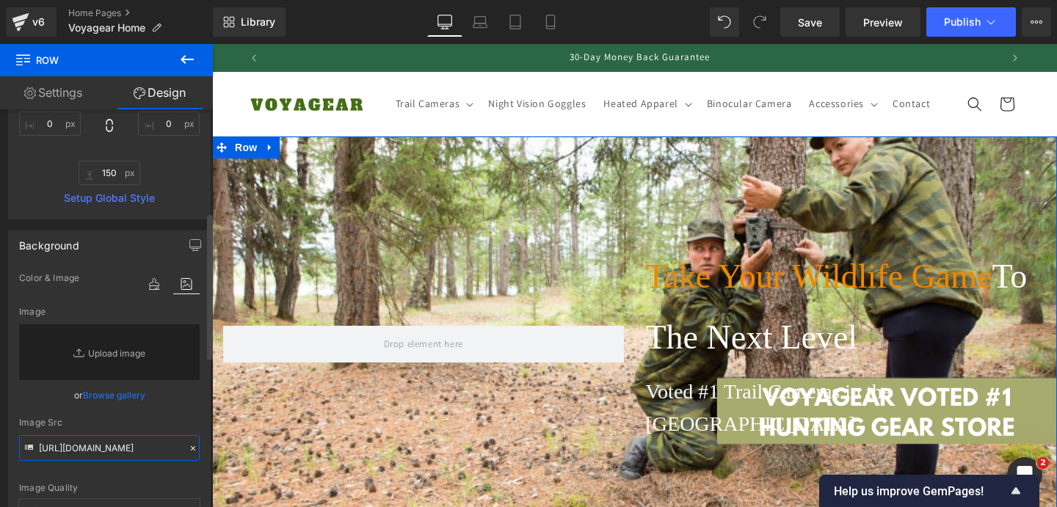
type input "[URL][DOMAIN_NAME]"
click at [51, 400] on div "or Browse gallery" at bounding box center [109, 395] width 181 height 15
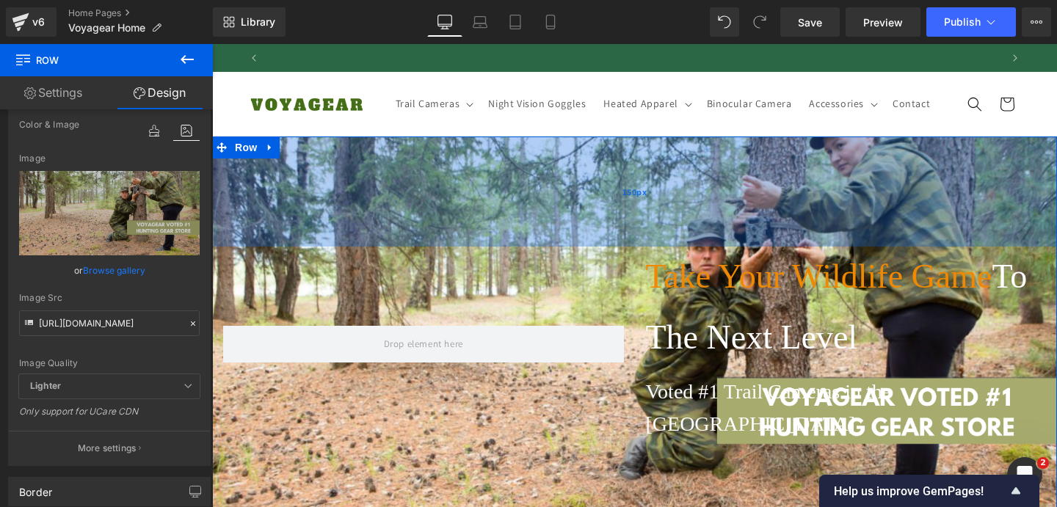
scroll to position [0, 1460]
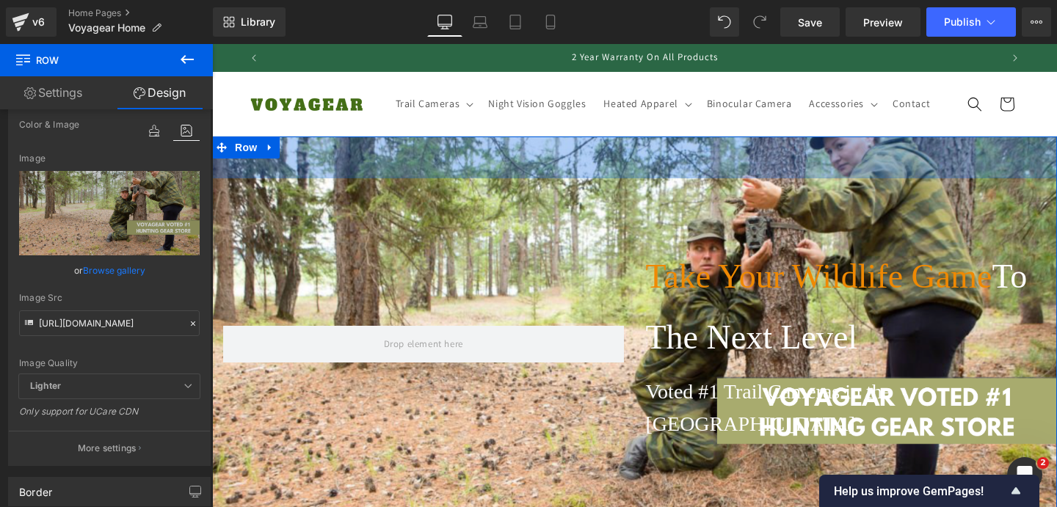
type input "5px"
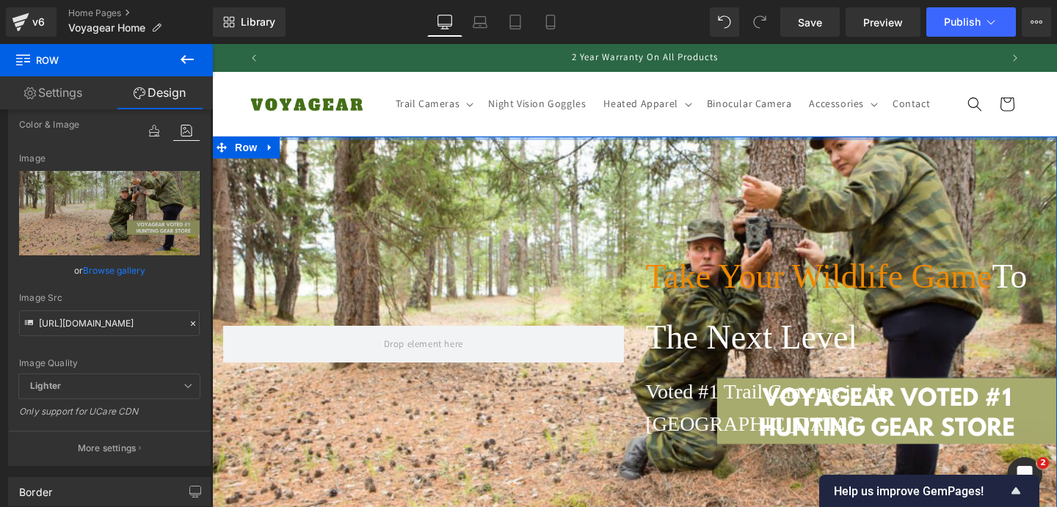
drag, startPoint x: 497, startPoint y: 258, endPoint x: 537, endPoint y: 152, distance: 113.6
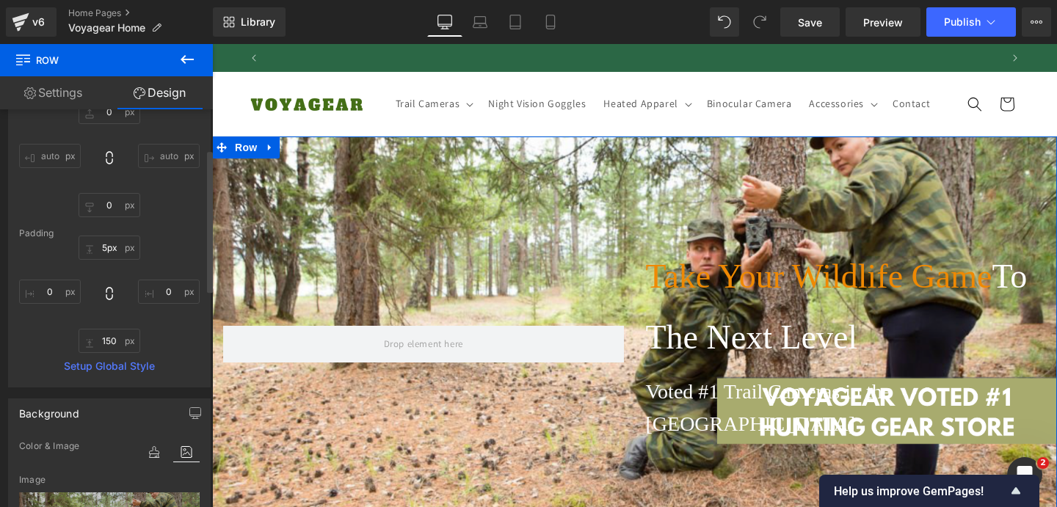
scroll to position [0, 0]
click at [61, 95] on link "Settings" at bounding box center [53, 92] width 106 height 33
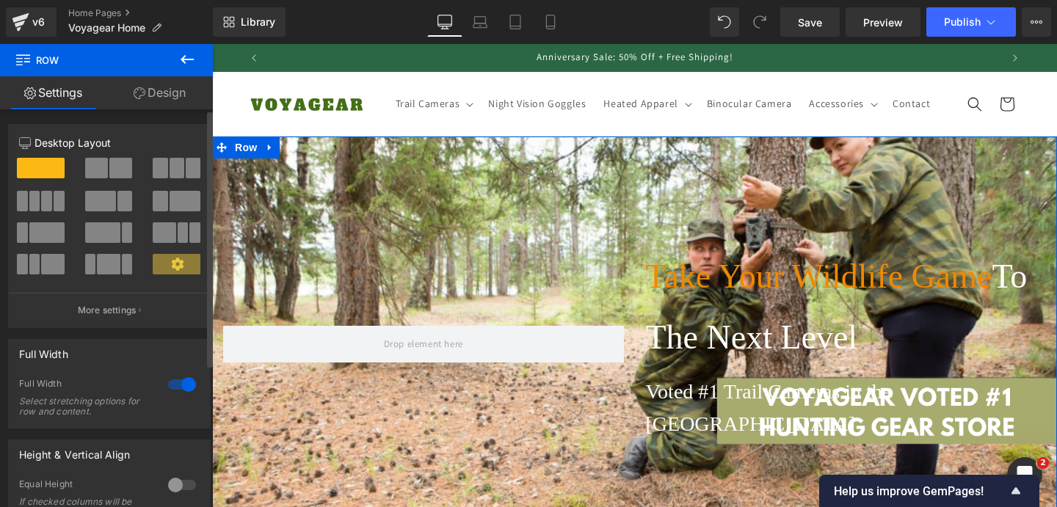
click at [172, 386] on div at bounding box center [181, 384] width 35 height 23
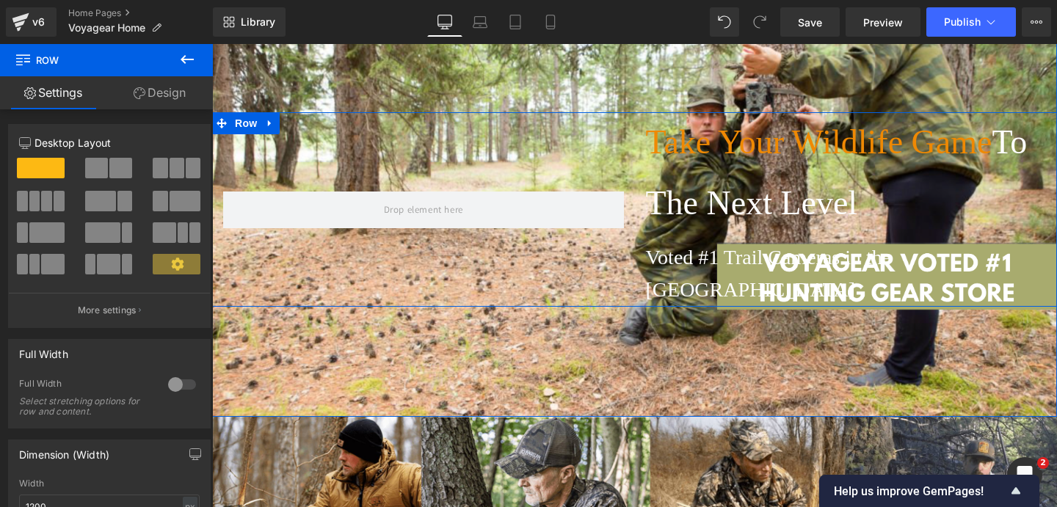
scroll to position [20, 0]
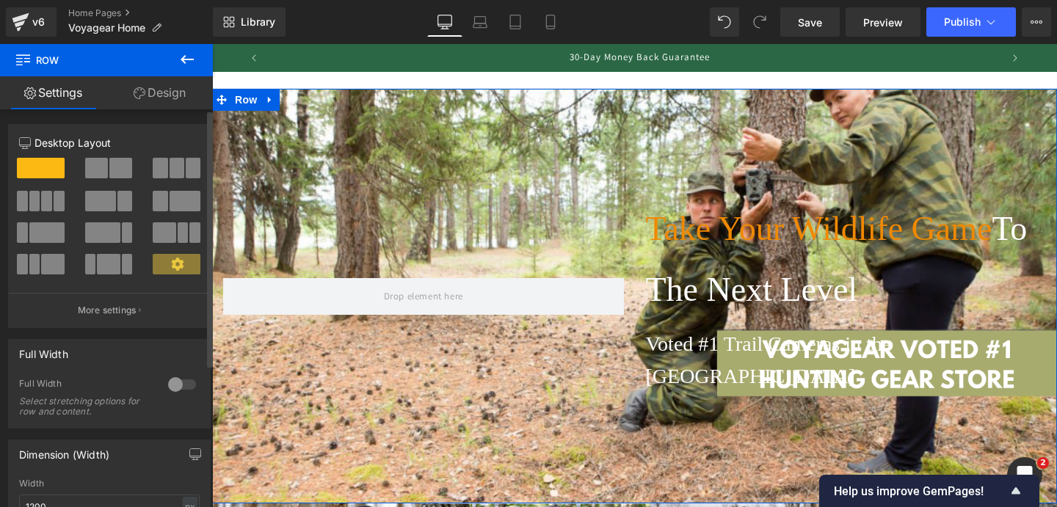
click at [177, 390] on div at bounding box center [181, 384] width 35 height 23
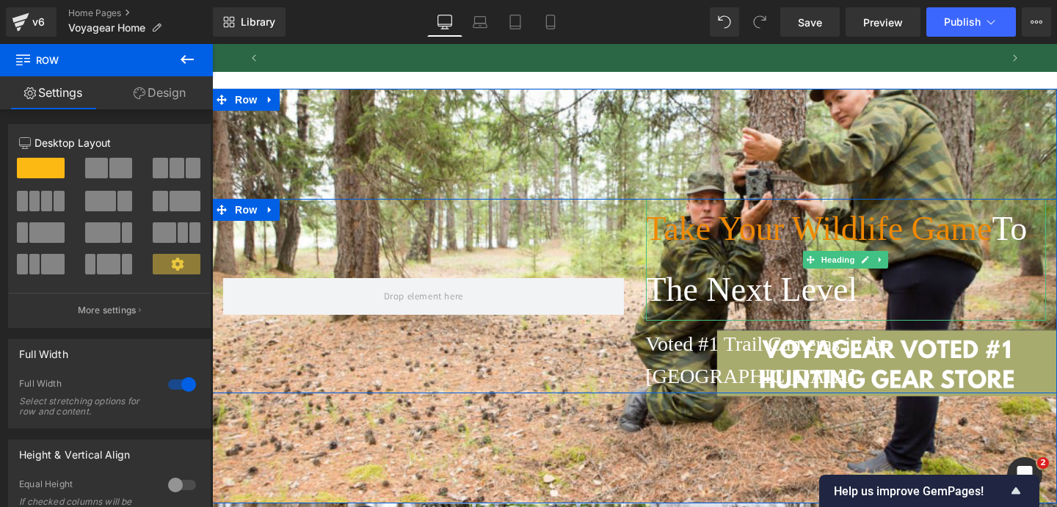
scroll to position [0, 1460]
click at [700, 251] on h1 "Take Your Wildlife Game To The Next Level" at bounding box center [846, 260] width 401 height 122
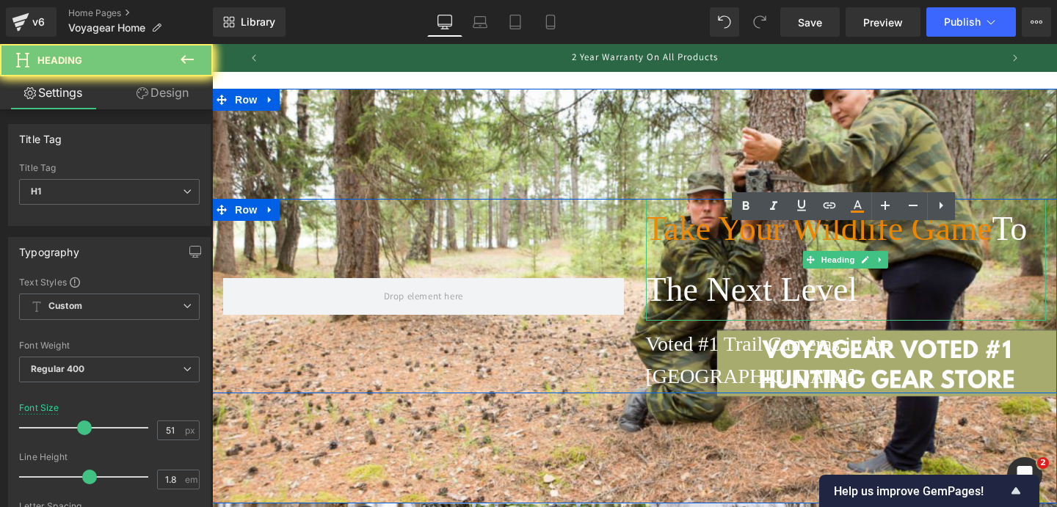
click at [700, 251] on h1 "Take Your Wildlife Game To The Next Level" at bounding box center [846, 260] width 401 height 122
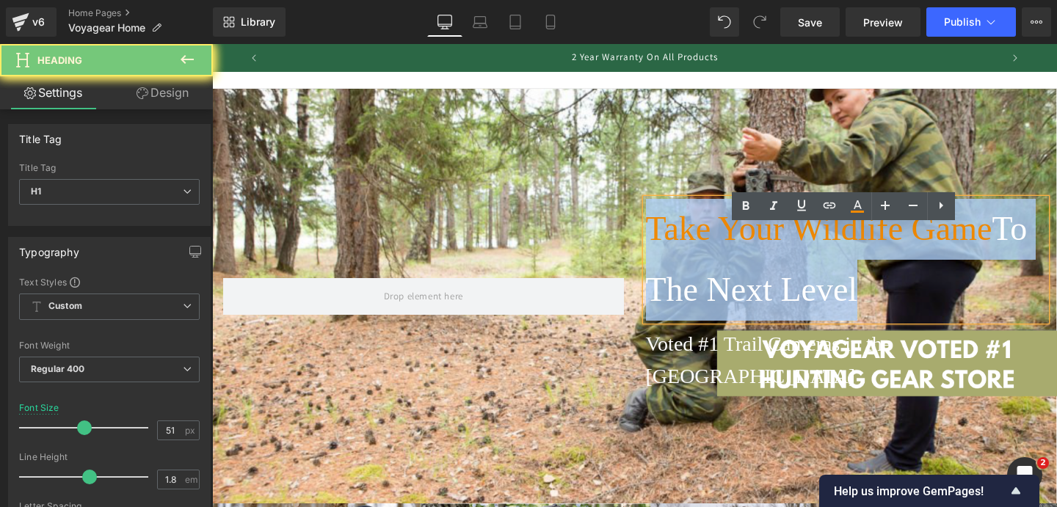
click at [700, 251] on h1 "Take Your Wildlife Game To The Next Level" at bounding box center [846, 260] width 401 height 122
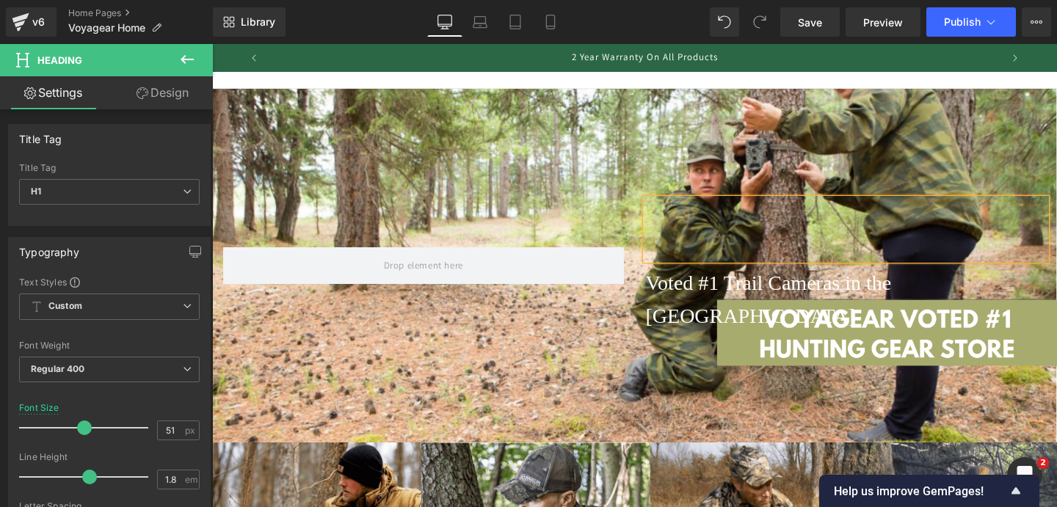
click at [701, 308] on p "Voted #1 Trail Cameras in the [GEOGRAPHIC_DATA]" at bounding box center [846, 300] width 401 height 66
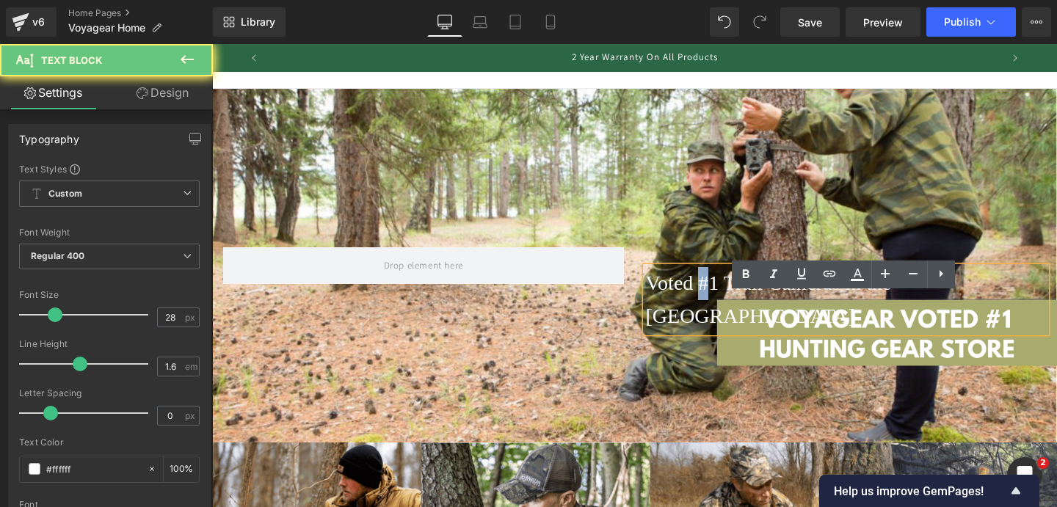
click at [701, 308] on p "Voted #1 Trail Cameras in the [GEOGRAPHIC_DATA]" at bounding box center [846, 300] width 401 height 66
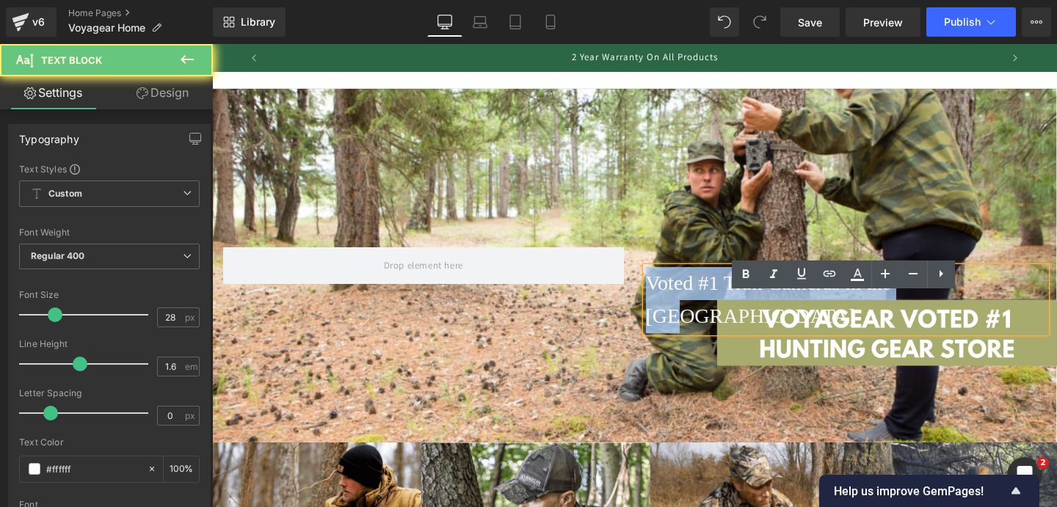
click at [701, 308] on p "Voted #1 Trail Cameras in the [GEOGRAPHIC_DATA]" at bounding box center [846, 300] width 401 height 66
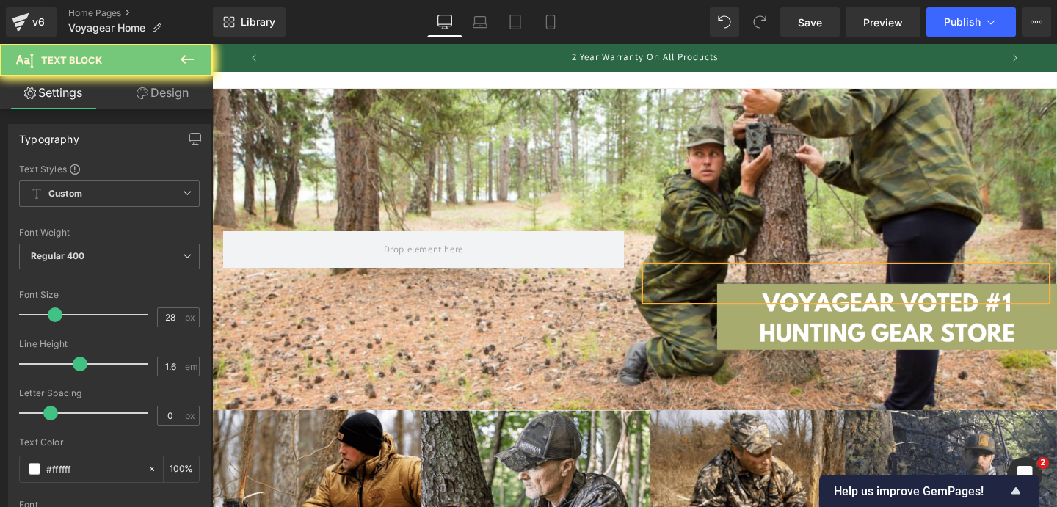
click at [559, 200] on div "Heading Text Block Voted #1 Trail Cameras in the [GEOGRAPHIC_DATA] Text Block R…" at bounding box center [634, 250] width 845 height 322
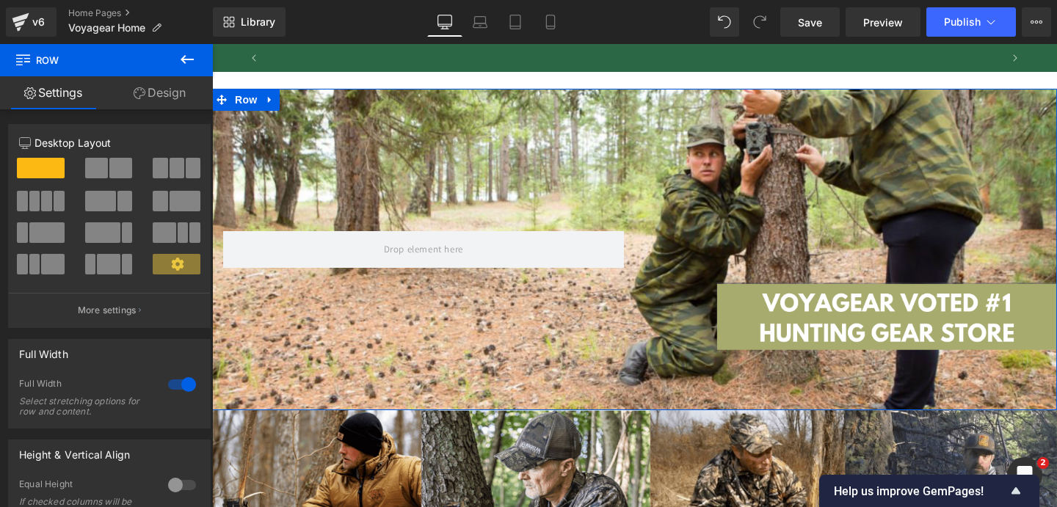
scroll to position [0, 0]
click at [536, 186] on div "Heading Text Block Voted #1 Trail Cameras in the [GEOGRAPHIC_DATA] Text Block R…" at bounding box center [634, 250] width 845 height 322
drag, startPoint x: 543, startPoint y: 123, endPoint x: 544, endPoint y: 167, distance: 43.3
click at [544, 167] on div "Heading Text Block Voted #1 Trail Cameras in the [GEOGRAPHIC_DATA] Text Block R…" at bounding box center [634, 250] width 845 height 322
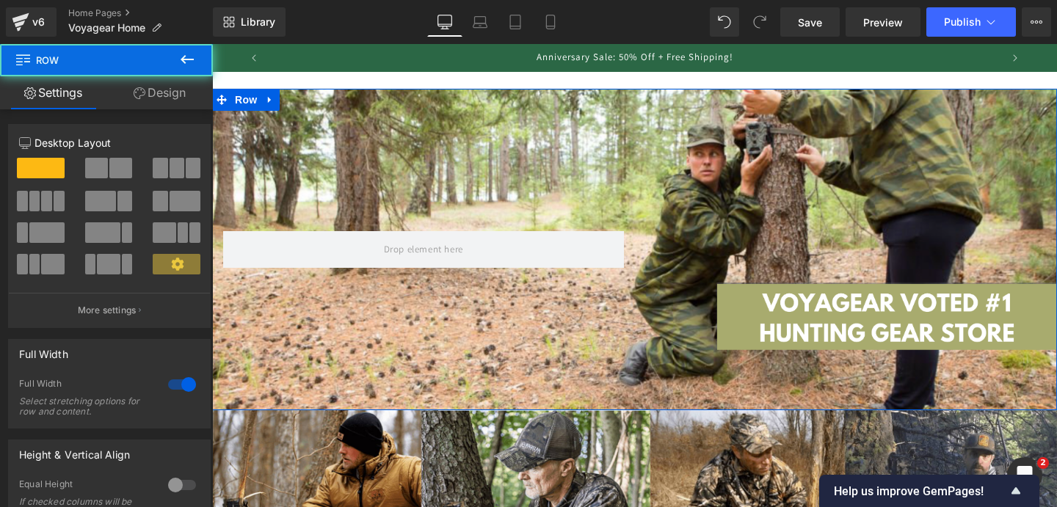
click at [507, 151] on div "Heading Text Block Voted #1 Trail Cameras in the [GEOGRAPHIC_DATA] Text Block R…" at bounding box center [634, 250] width 845 height 322
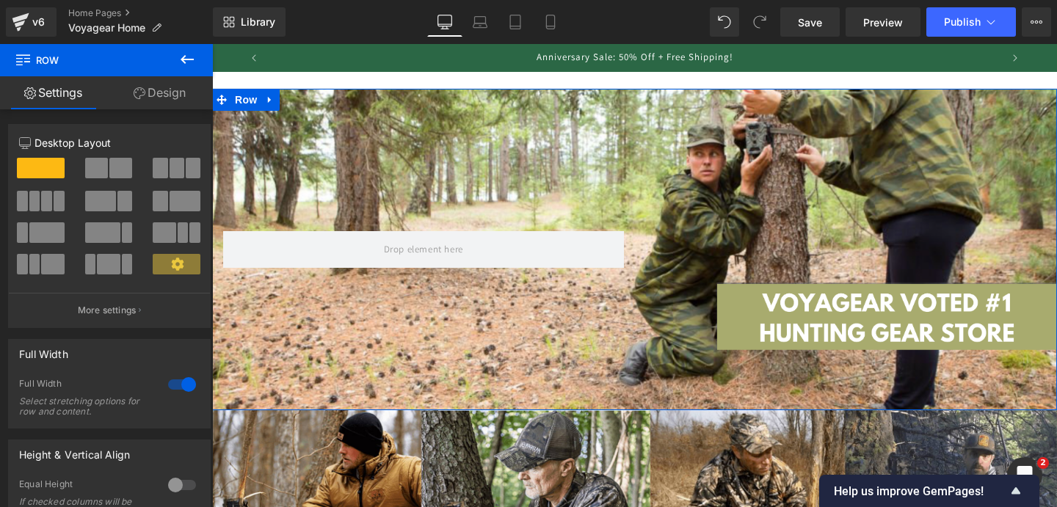
click at [172, 97] on link "Design" at bounding box center [159, 92] width 106 height 33
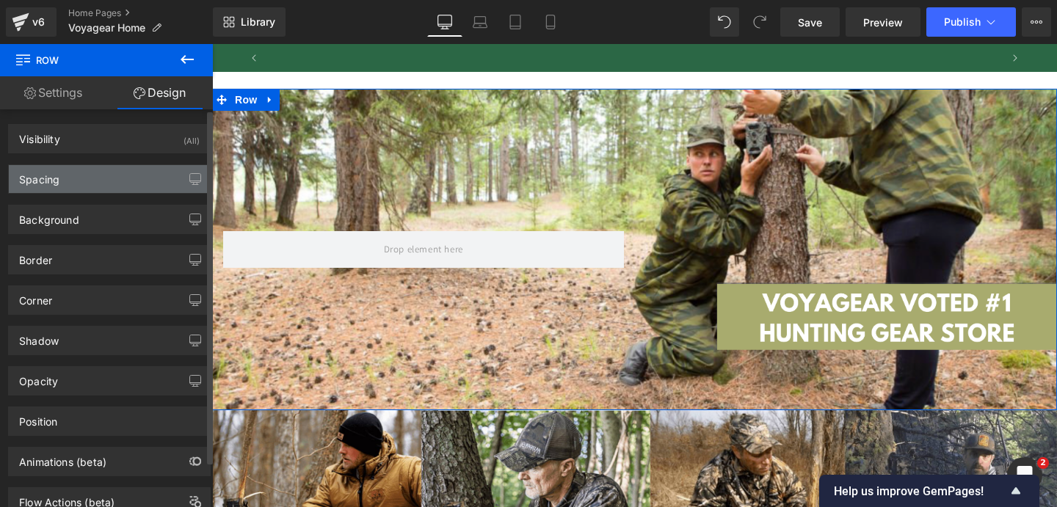
type input "#000000"
type input "100"
type input "#121212"
type input "75"
type input "0"
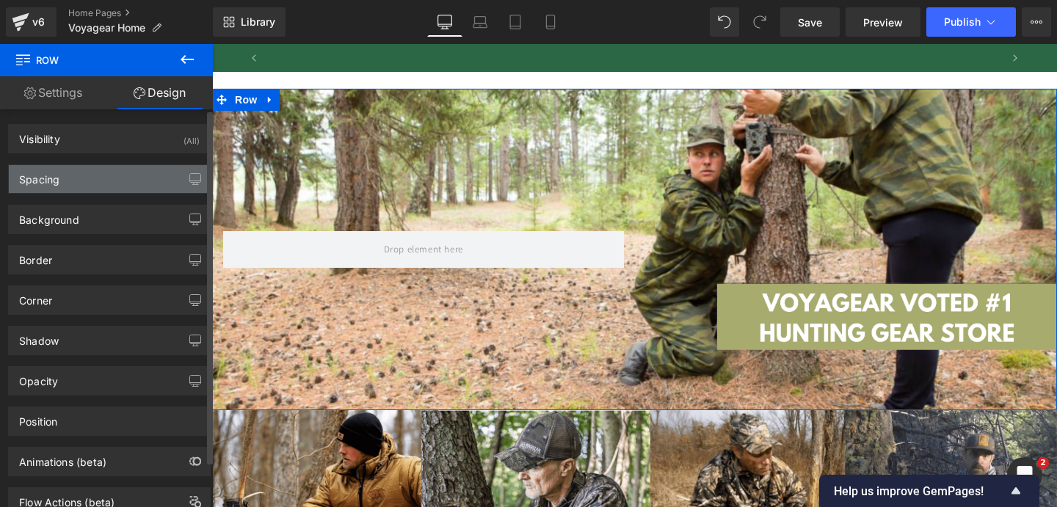
scroll to position [0, 730]
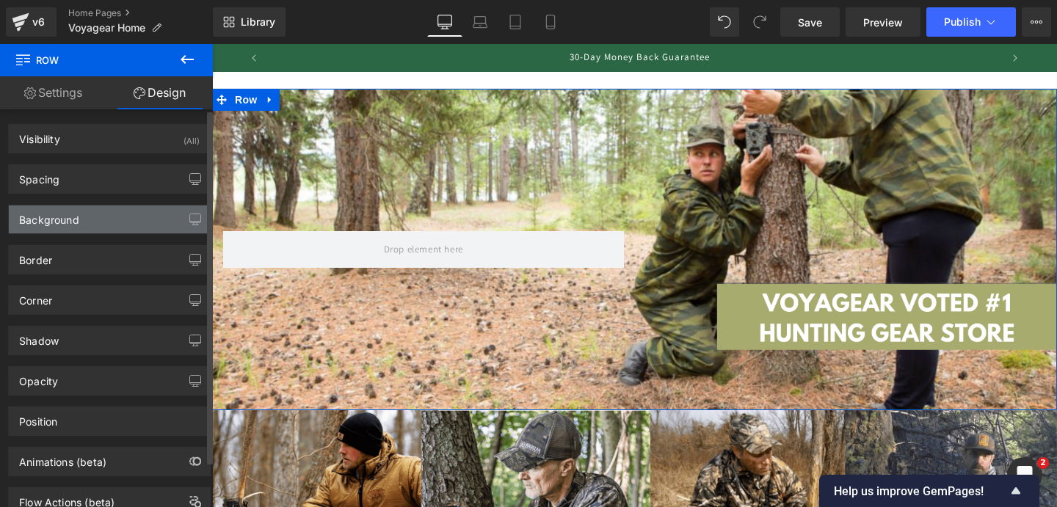
click at [120, 222] on div "Background" at bounding box center [109, 220] width 201 height 28
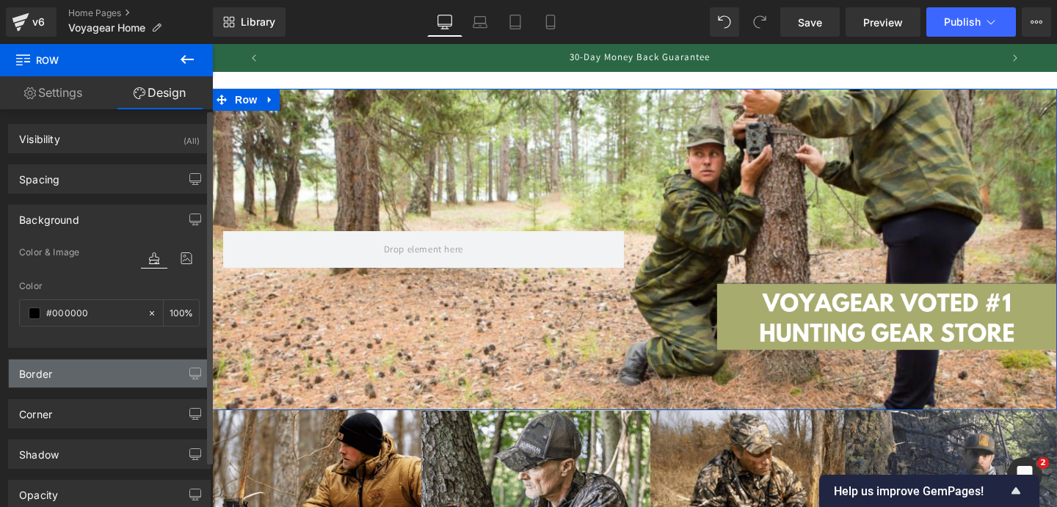
click at [126, 366] on div "Border" at bounding box center [109, 374] width 201 height 28
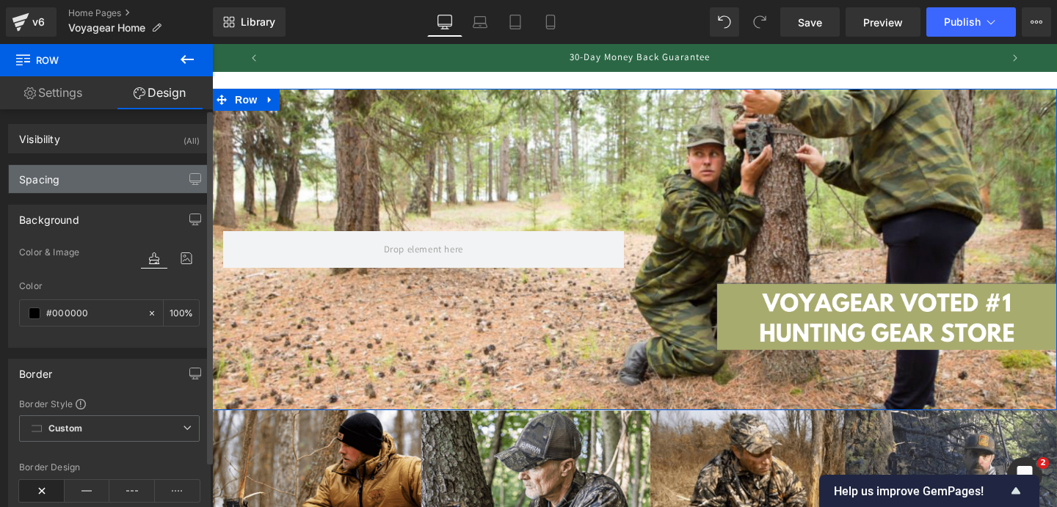
click at [135, 183] on div "Spacing" at bounding box center [109, 179] width 201 height 28
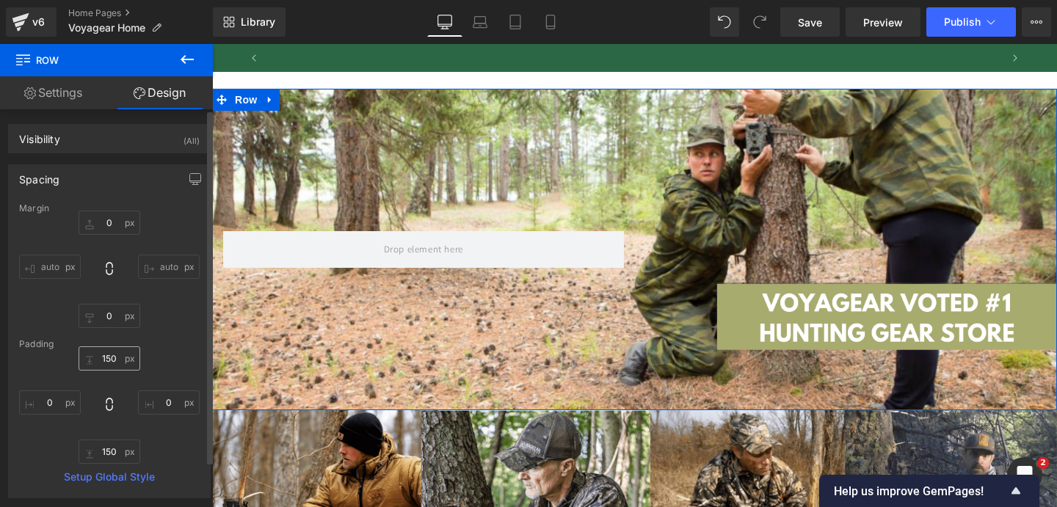
scroll to position [0, 1460]
click at [106, 357] on input "150" at bounding box center [110, 359] width 62 height 24
type input "0"
click at [106, 446] on input "150" at bounding box center [110, 452] width 62 height 24
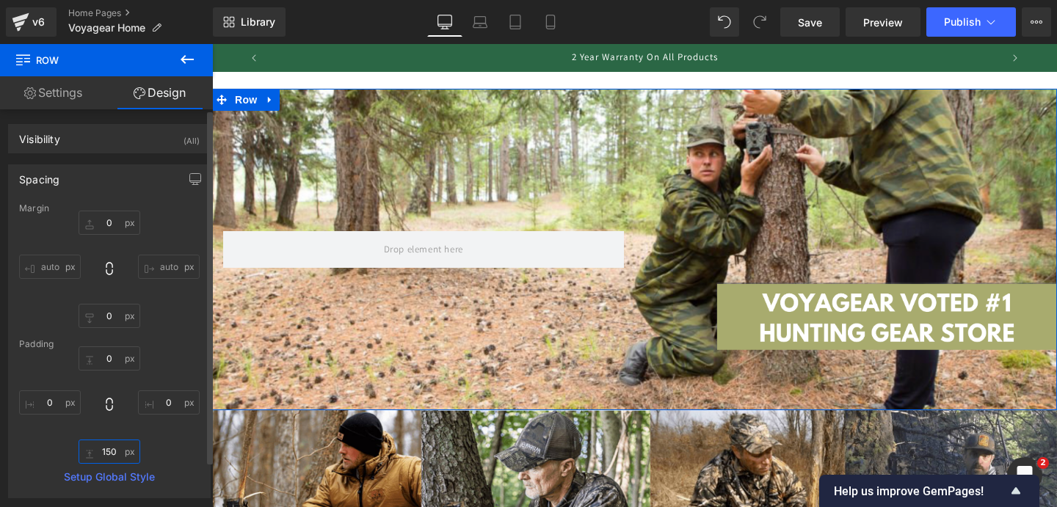
click at [106, 446] on input "150" at bounding box center [110, 452] width 62 height 24
type input "0"
click at [114, 193] on div "Spacing [GEOGRAPHIC_DATA] 0px 0 auto auto 0px 0 auto auto [GEOGRAPHIC_DATA] 0 0…" at bounding box center [109, 331] width 203 height 334
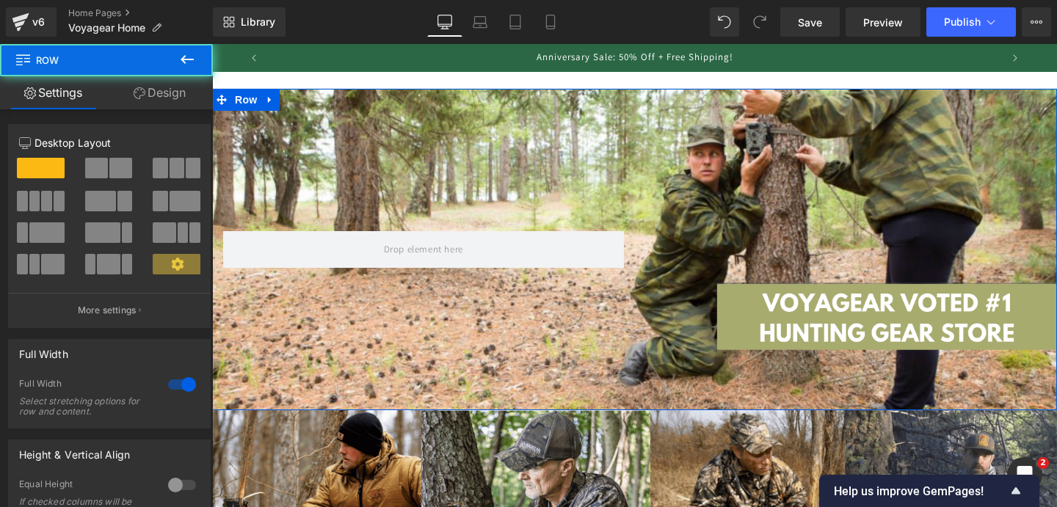
drag, startPoint x: 472, startPoint y: 192, endPoint x: 472, endPoint y: 224, distance: 31.6
click at [472, 224] on div "Heading Text Block Voted #1 Trail Cameras in the [GEOGRAPHIC_DATA] Text Block R…" at bounding box center [634, 250] width 845 height 322
click at [621, 123] on div "Heading Text Block Voted #1 Trail Cameras in the [GEOGRAPHIC_DATA] Text Block R…" at bounding box center [634, 250] width 845 height 322
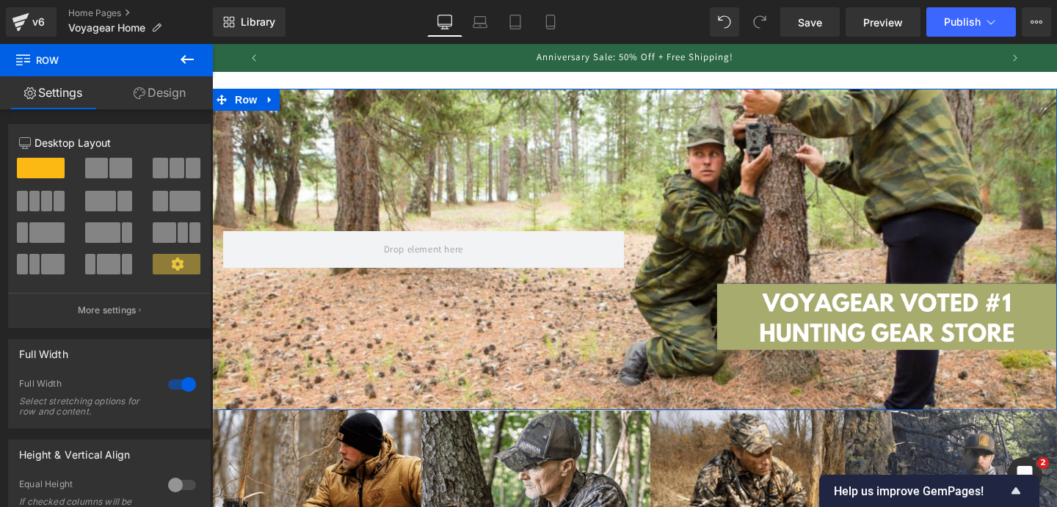
click at [576, 410] on div "Heading Text Block Voted #1 Trail Cameras in the [GEOGRAPHIC_DATA] Text Block R…" at bounding box center [634, 250] width 845 height 322
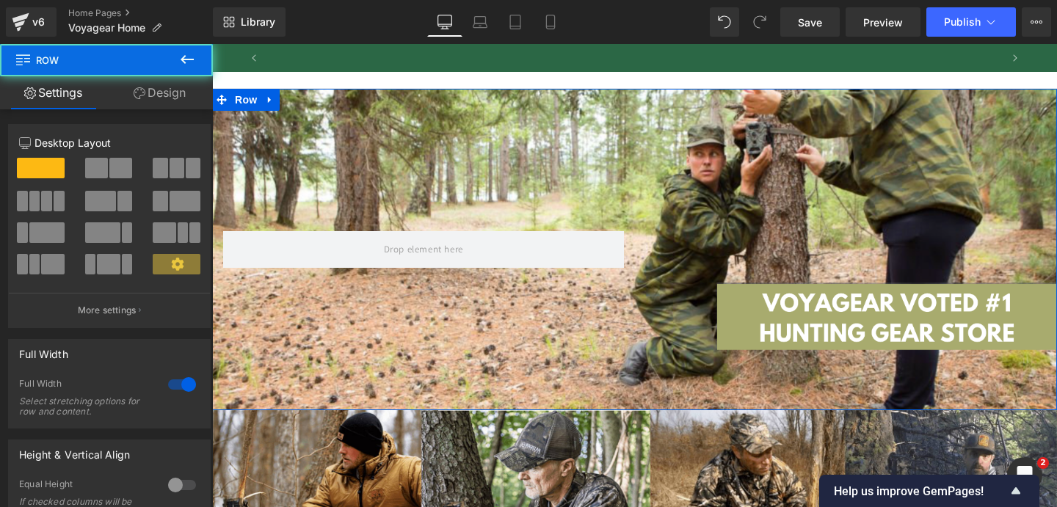
scroll to position [0, 730]
click at [615, 410] on div "Heading Text Block Voted #1 Trail Cameras in the [GEOGRAPHIC_DATA] Text Block R…" at bounding box center [634, 250] width 845 height 322
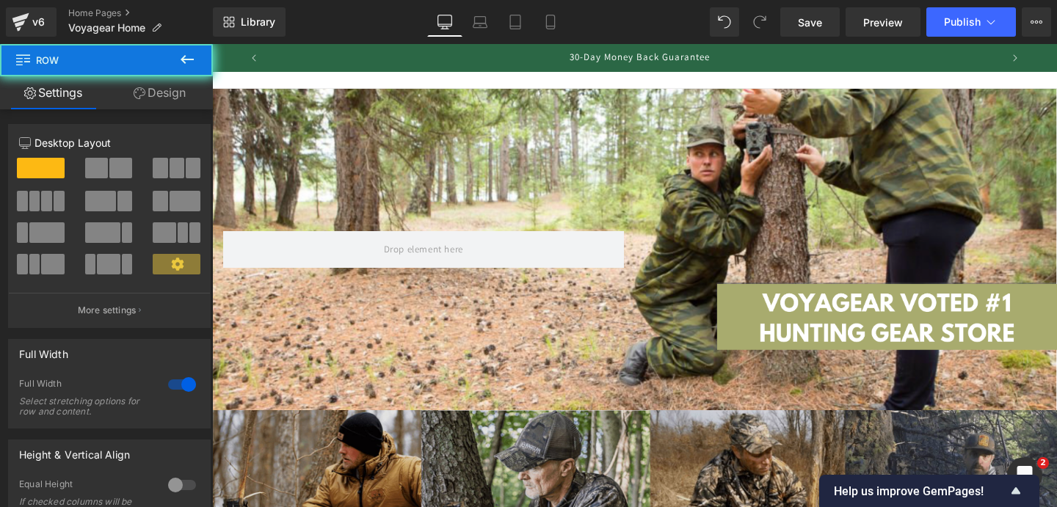
drag, startPoint x: 614, startPoint y: 438, endPoint x: 614, endPoint y: 446, distance: 8.1
click at [614, 446] on img at bounding box center [634, 515] width 845 height 211
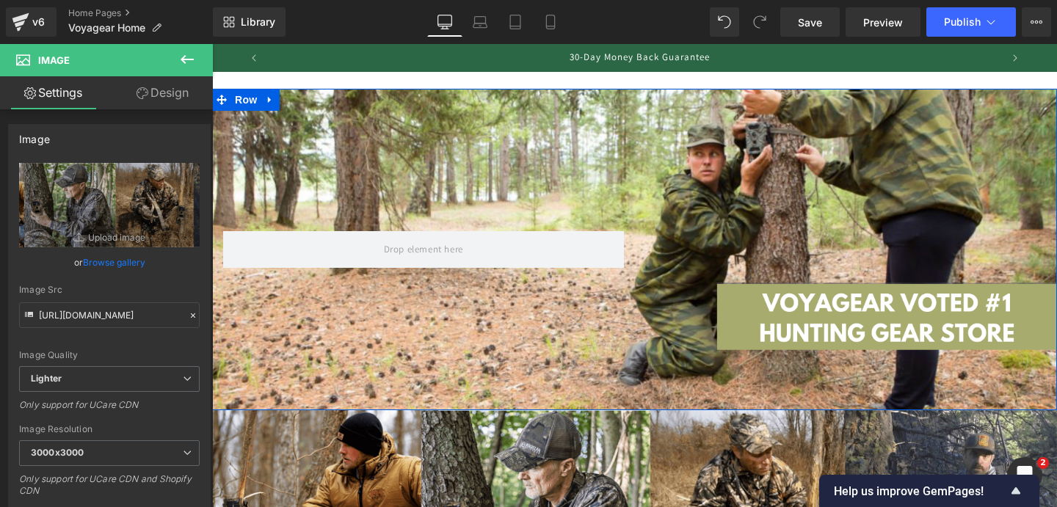
click at [617, 134] on div "Heading Text Block Voted #1 Trail Cameras in the [GEOGRAPHIC_DATA] Text Block R…" at bounding box center [634, 250] width 845 height 322
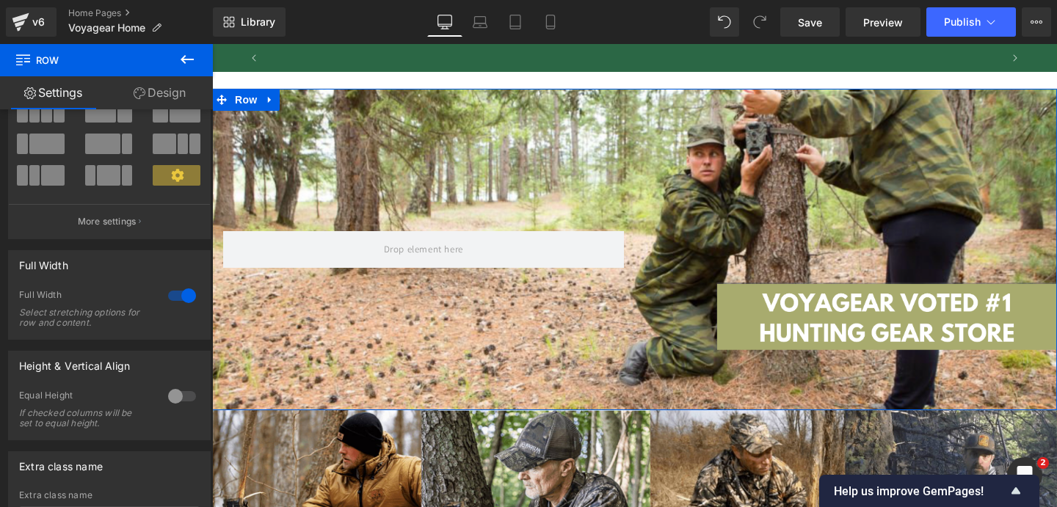
scroll to position [0, 1460]
click at [175, 394] on div at bounding box center [181, 396] width 35 height 23
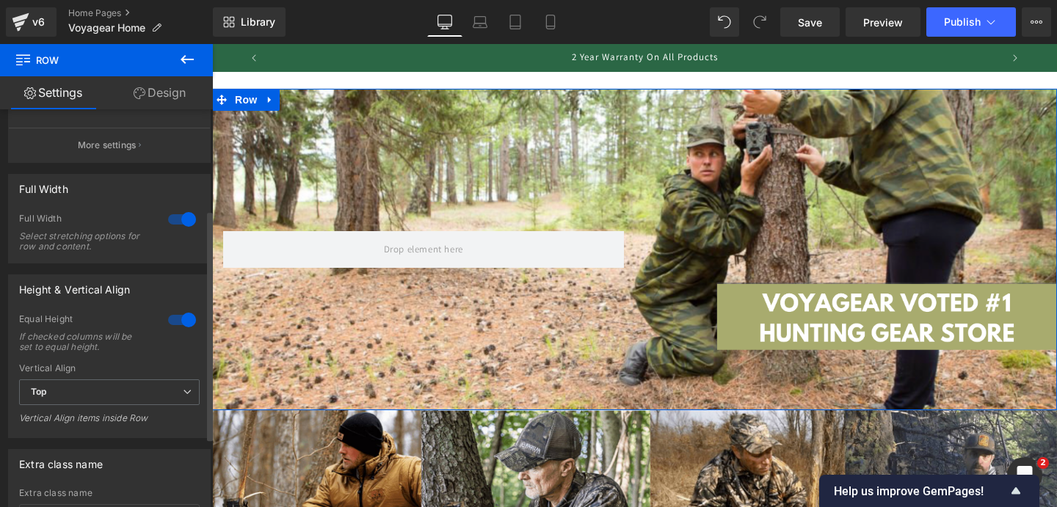
scroll to position [174, 0]
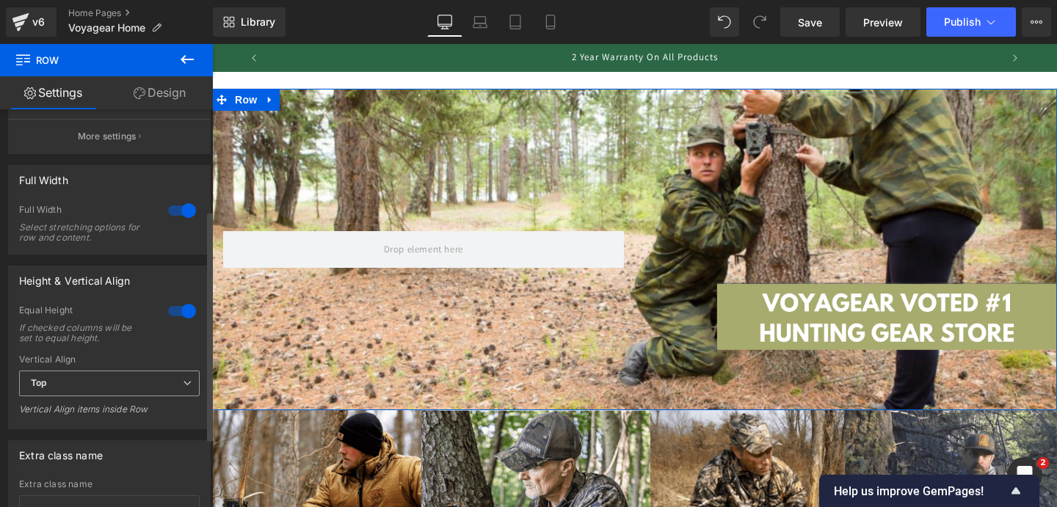
click at [148, 382] on span "Top" at bounding box center [109, 384] width 181 height 26
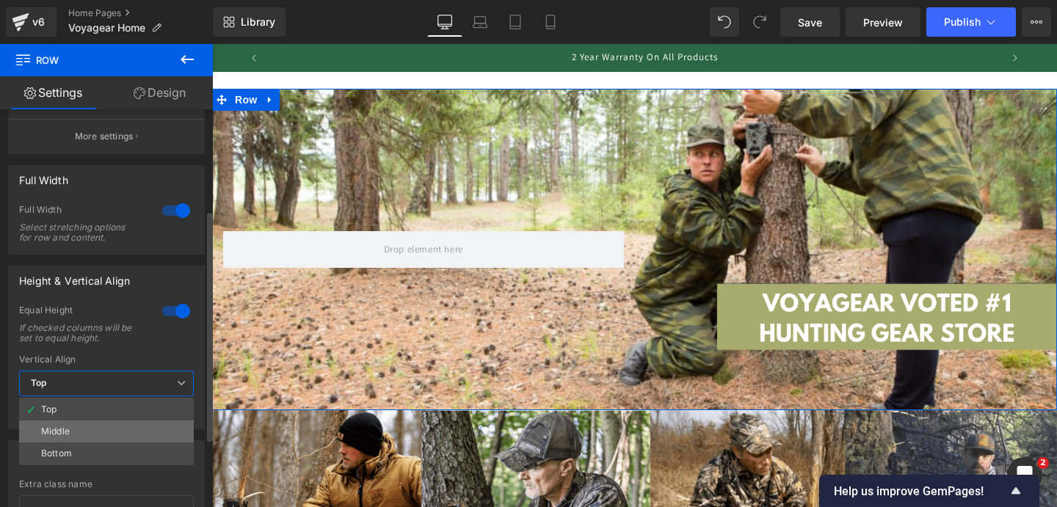
click at [127, 432] on li "Middle" at bounding box center [106, 432] width 175 height 22
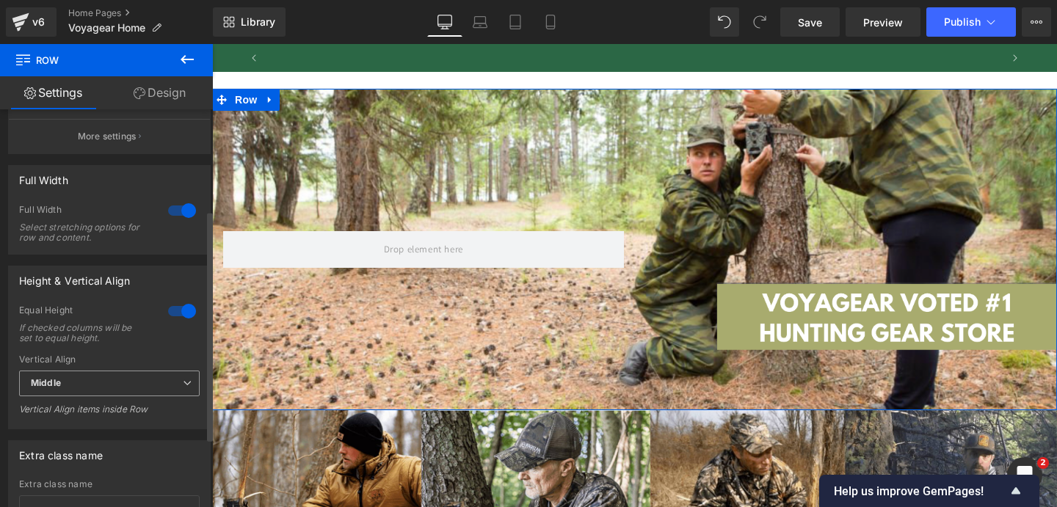
scroll to position [0, 0]
click at [146, 385] on span "Middle" at bounding box center [109, 384] width 181 height 26
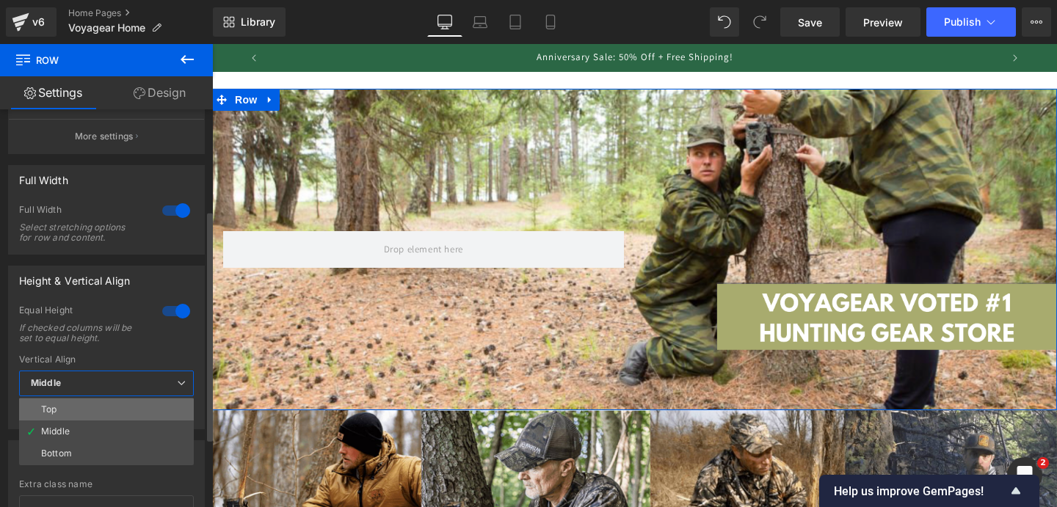
click at [147, 413] on li "Top" at bounding box center [106, 410] width 175 height 22
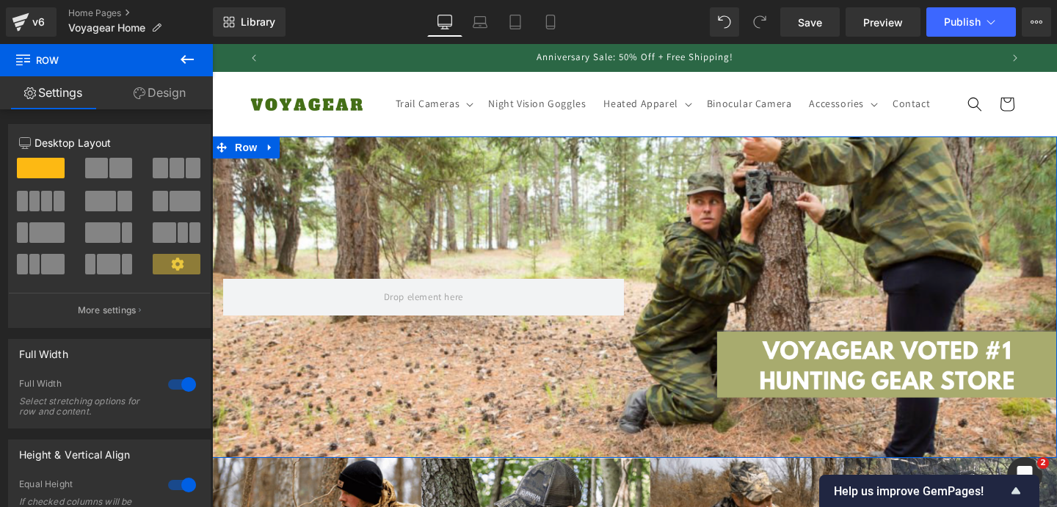
click at [615, 225] on div "Heading Text Block Voted #1 Trail Cameras in the [GEOGRAPHIC_DATA] Text Block R…" at bounding box center [634, 298] width 845 height 322
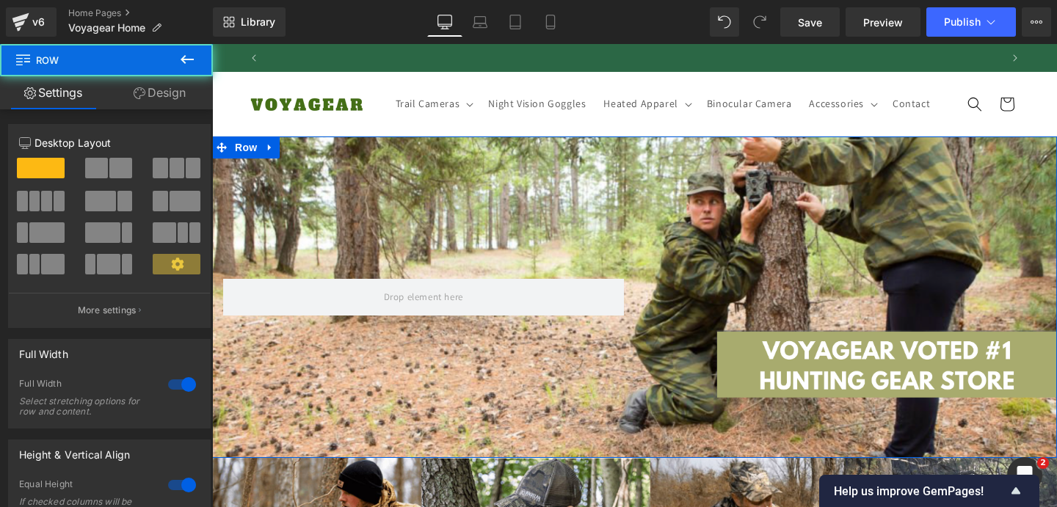
scroll to position [0, 730]
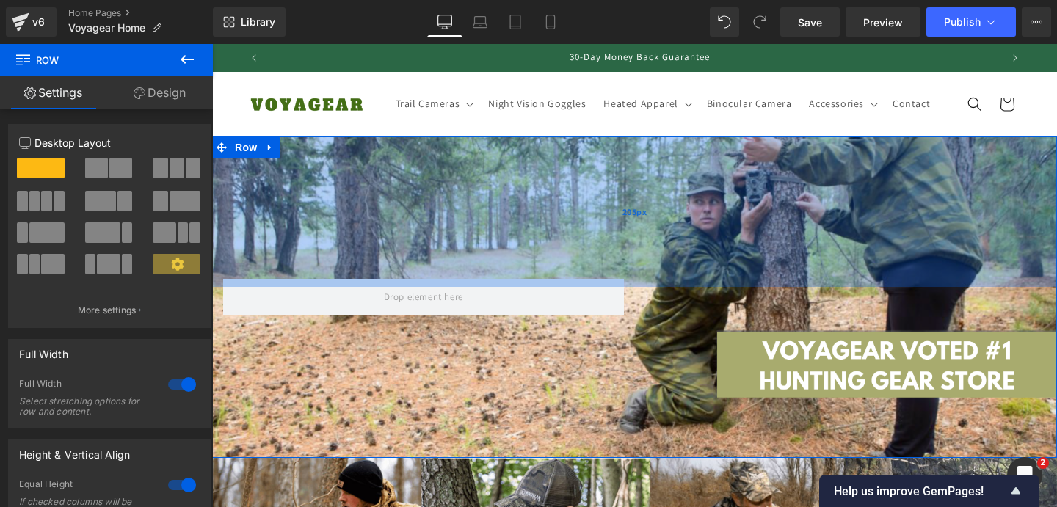
drag, startPoint x: 626, startPoint y: 164, endPoint x: 626, endPoint y: 204, distance: 39.6
click at [626, 204] on div "205px" at bounding box center [634, 212] width 845 height 151
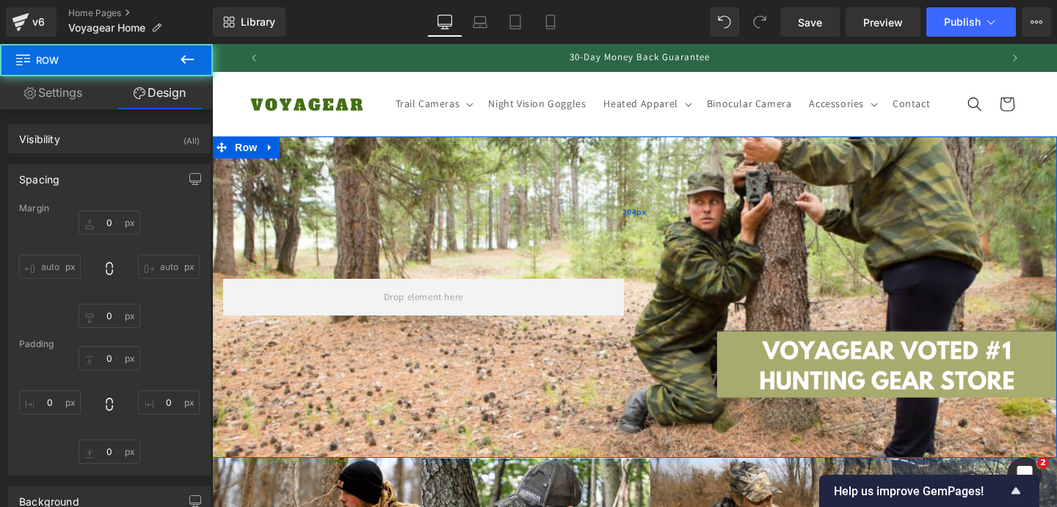
type input "0"
type input "150"
type input "0"
type input "150"
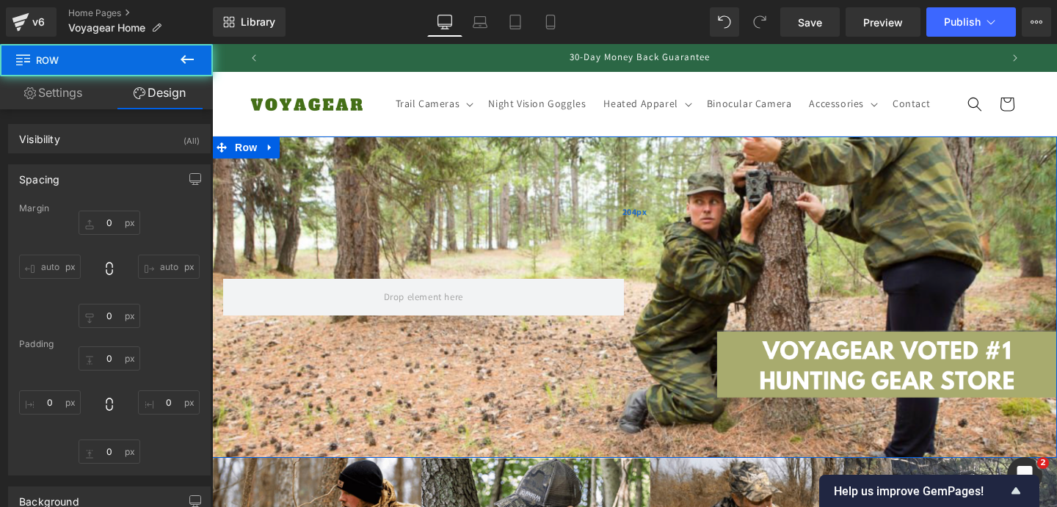
type input "0"
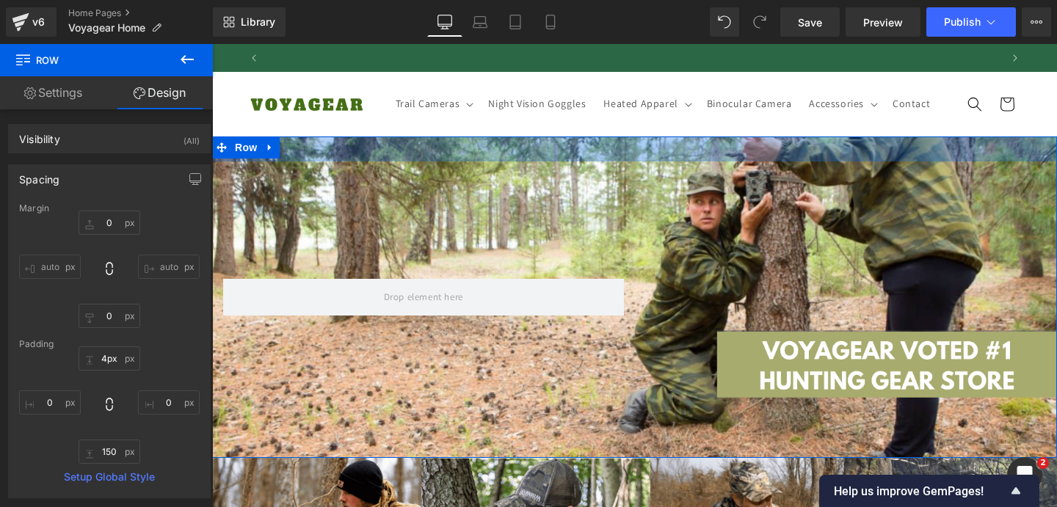
type input "0px"
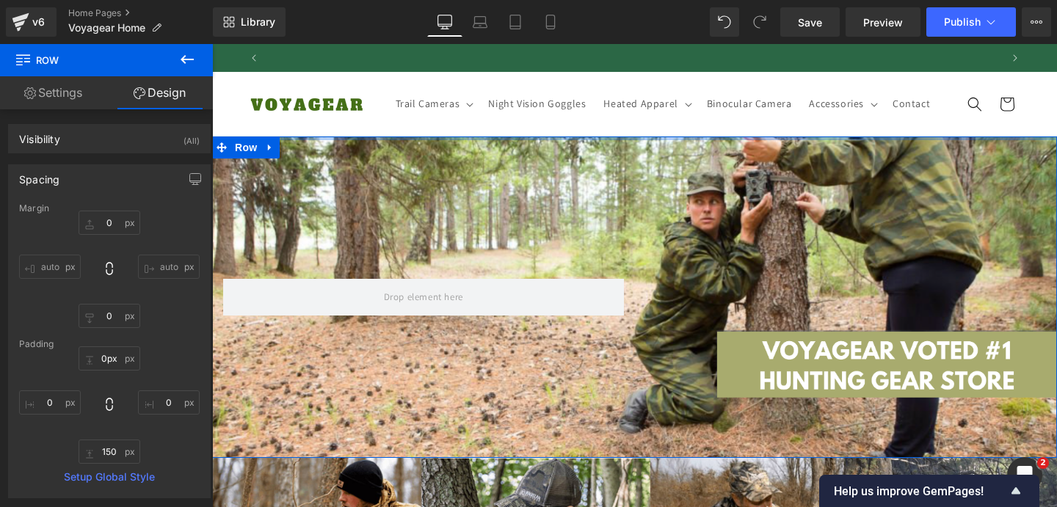
scroll to position [0, 1460]
drag, startPoint x: 638, startPoint y: 168, endPoint x: 635, endPoint y: 37, distance: 130.7
click at [635, 44] on html "🔄 Skip to content Anniversary Sale: 50% Off + Free Shipping! 30-Day Money Back …" at bounding box center [634, 275] width 845 height 463
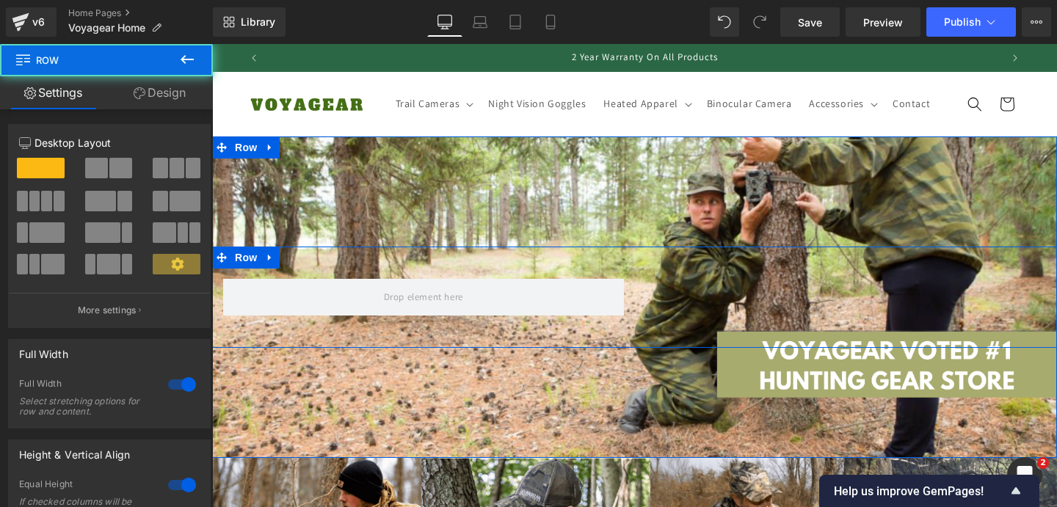
drag, startPoint x: 597, startPoint y: 249, endPoint x: 598, endPoint y: 300, distance: 51.4
click at [598, 300] on div "Heading Text Block Voted #1 Trail Cameras in the [GEOGRAPHIC_DATA] Text Block R…" at bounding box center [634, 298] width 845 height 322
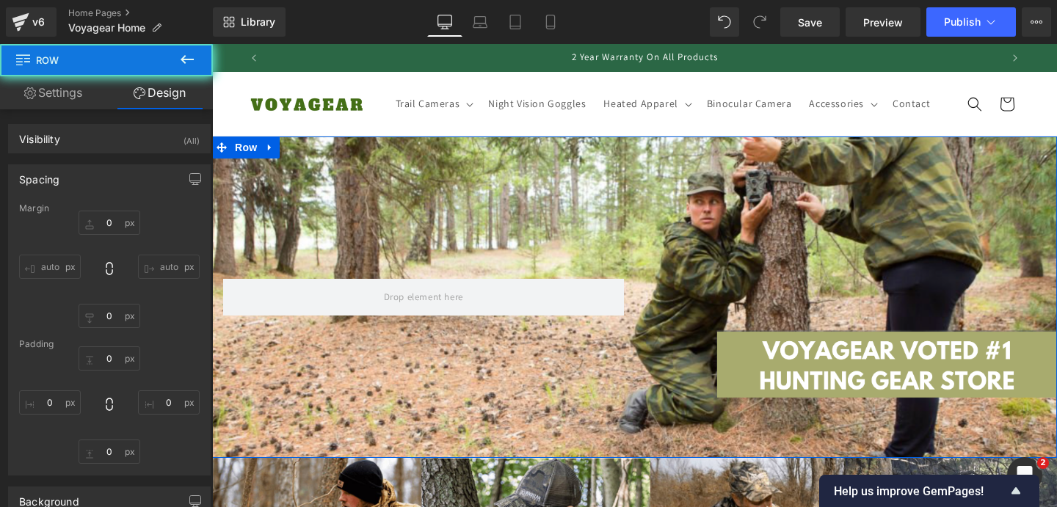
type input "0"
type input "150"
type input "0"
type input "150"
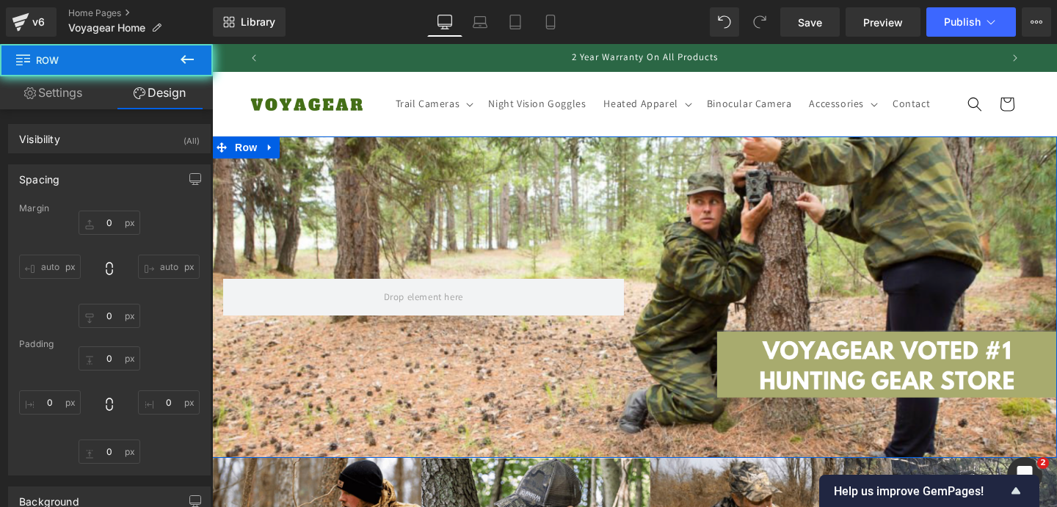
type input "0"
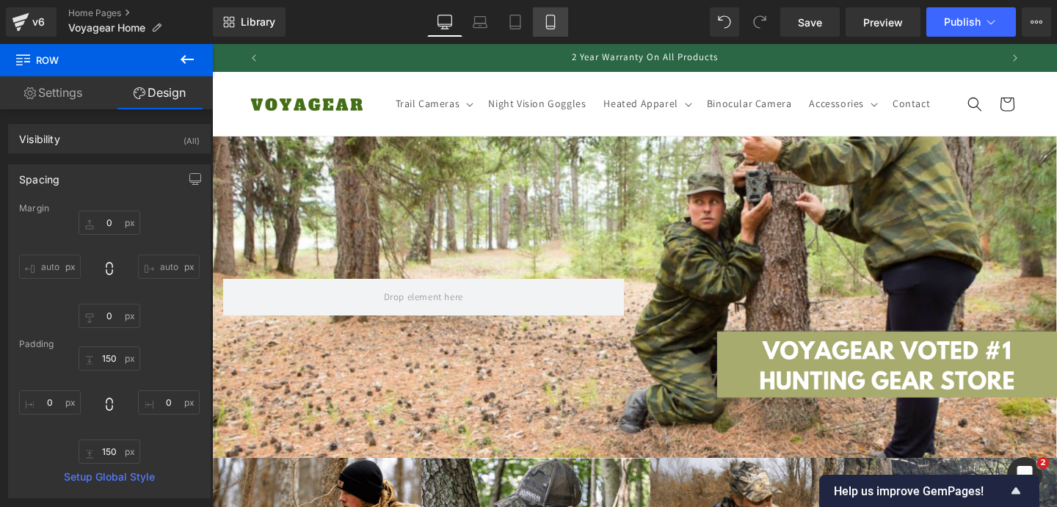
click at [556, 24] on icon at bounding box center [550, 22] width 15 height 15
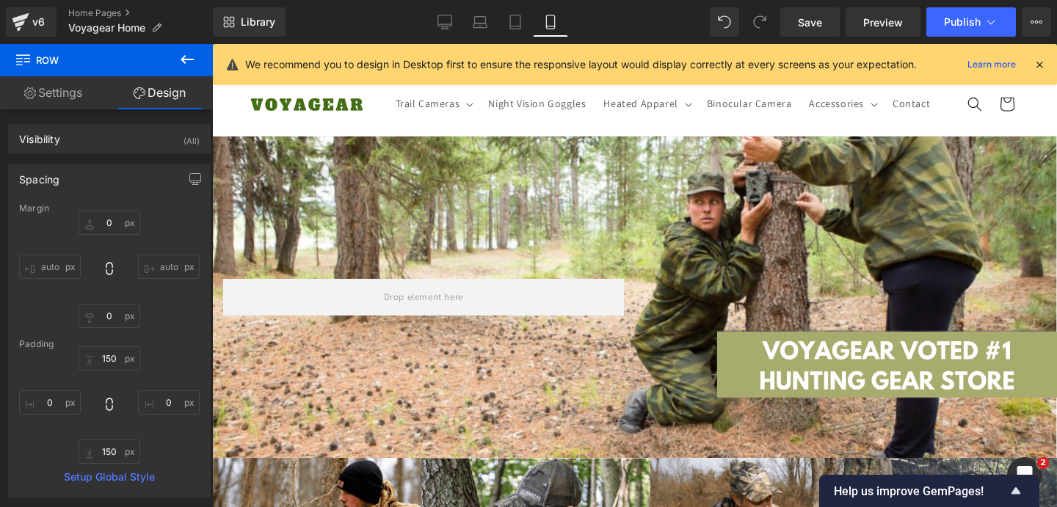
type input "0"
type input "67"
type input "0"
type input "83"
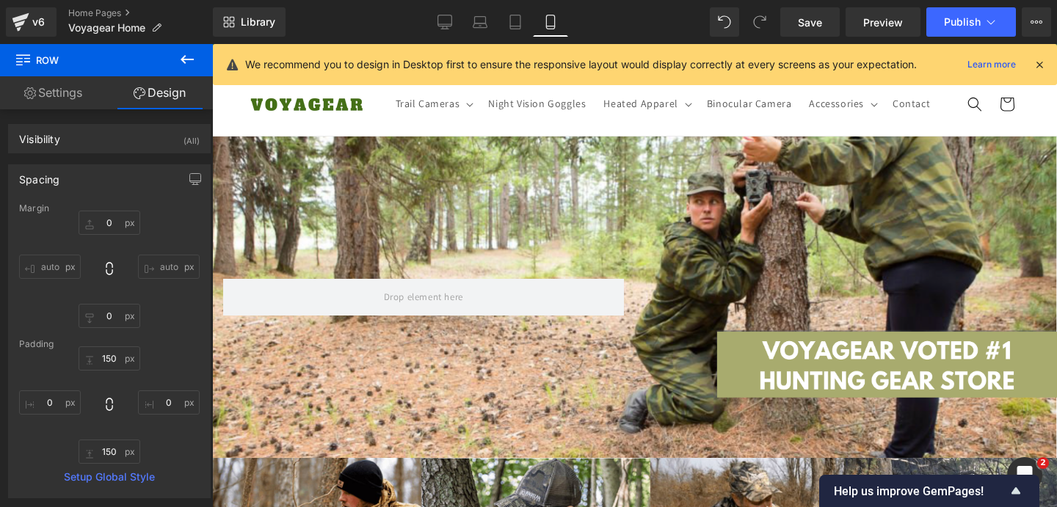
type input "0"
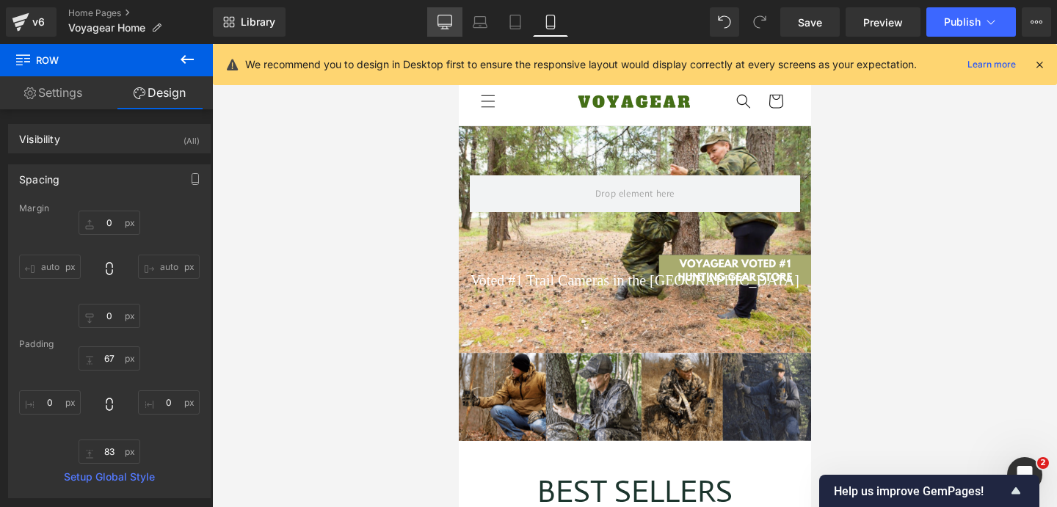
scroll to position [0, 0]
click at [454, 31] on link "Desktop" at bounding box center [444, 21] width 35 height 29
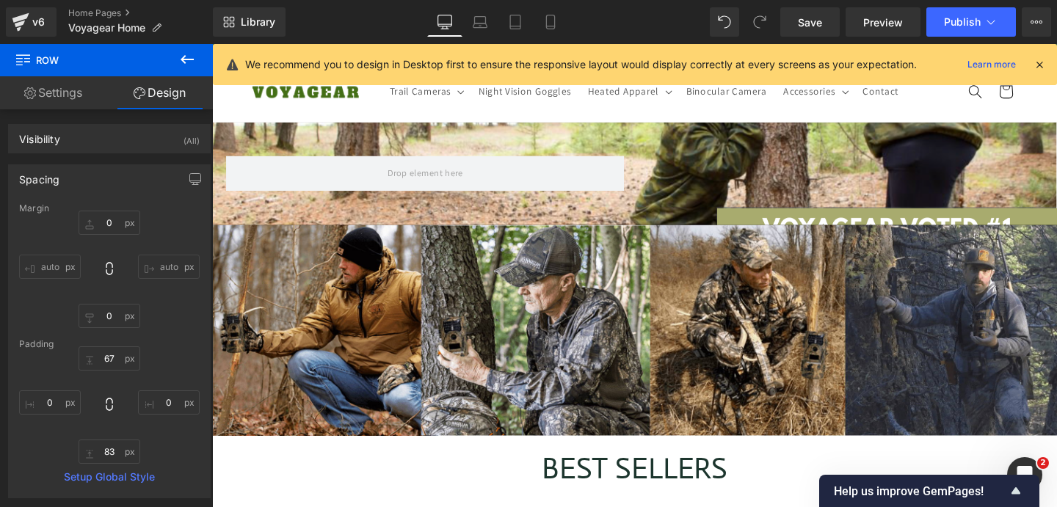
type input "0"
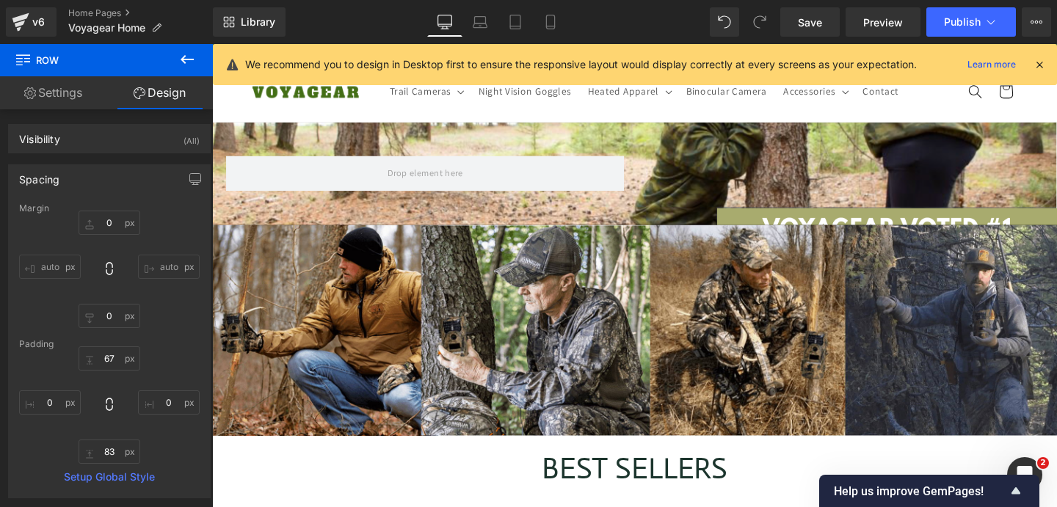
type input "0"
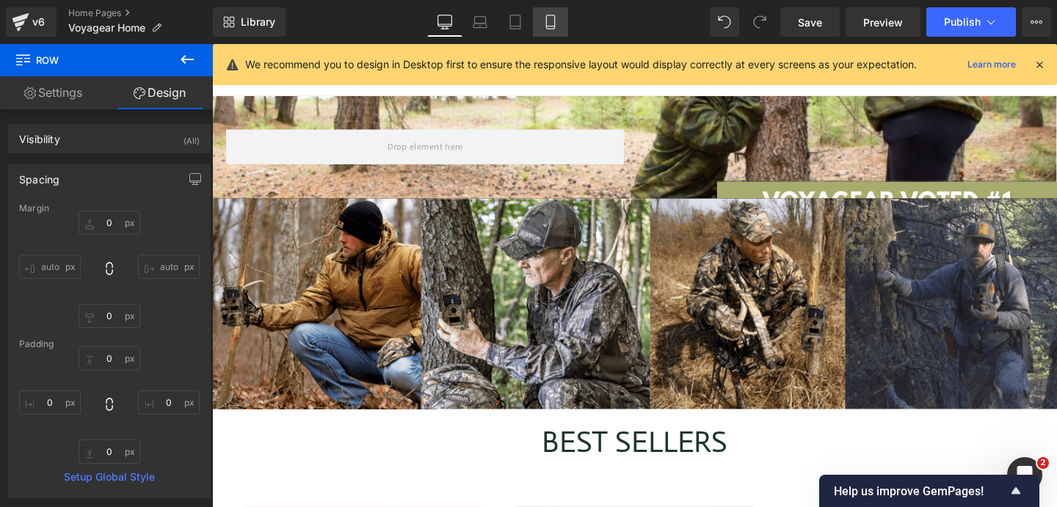
click at [553, 29] on link "Mobile" at bounding box center [550, 21] width 35 height 29
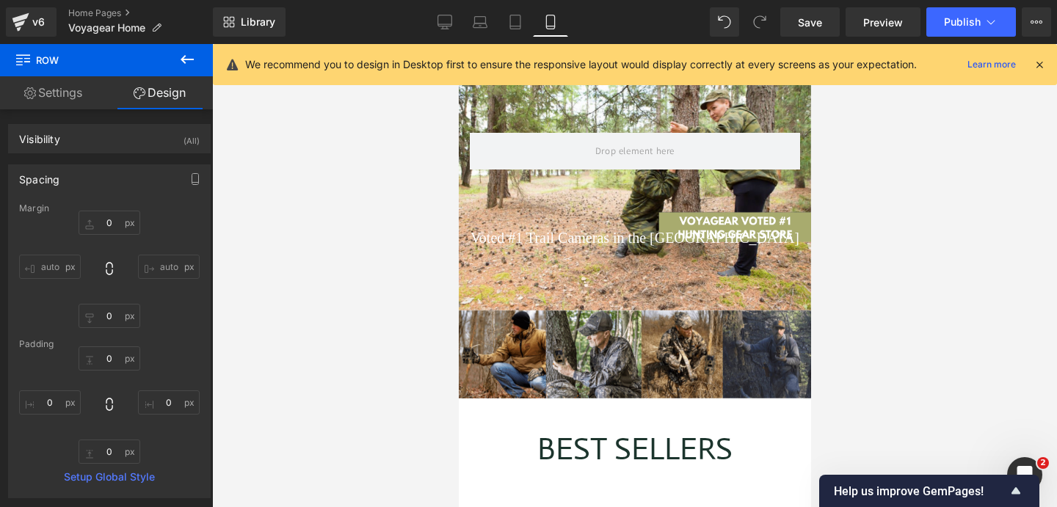
type input "0"
type input "67"
type input "0"
type input "83"
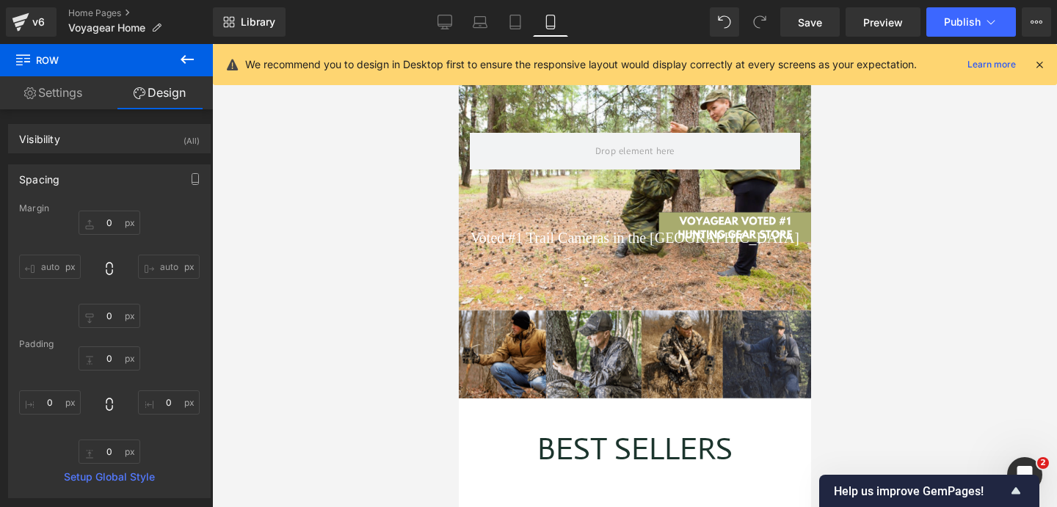
type input "0"
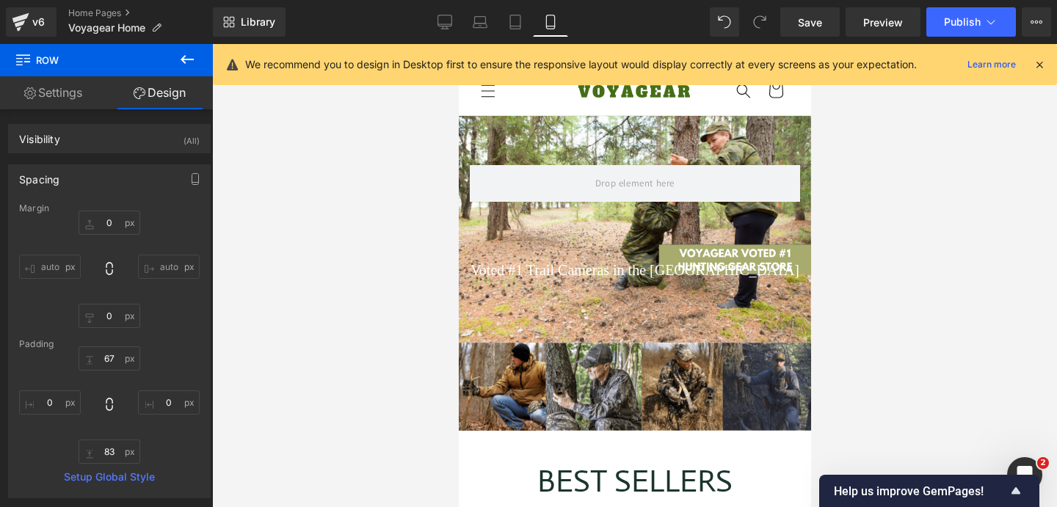
scroll to position [0, 0]
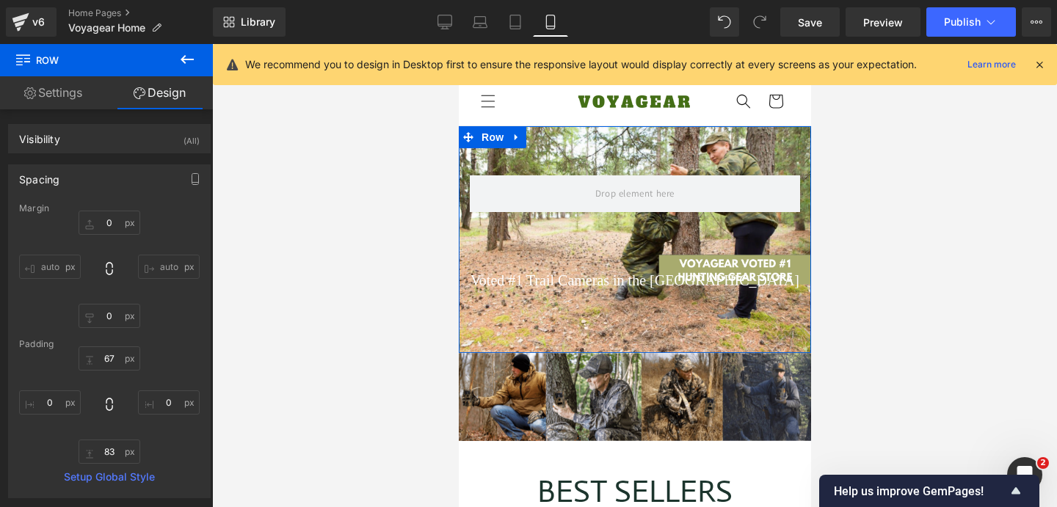
click at [580, 293] on div "Heading Text Block Voted #1 Trail Cameras in the [GEOGRAPHIC_DATA] Text Block R…" at bounding box center [634, 239] width 352 height 227
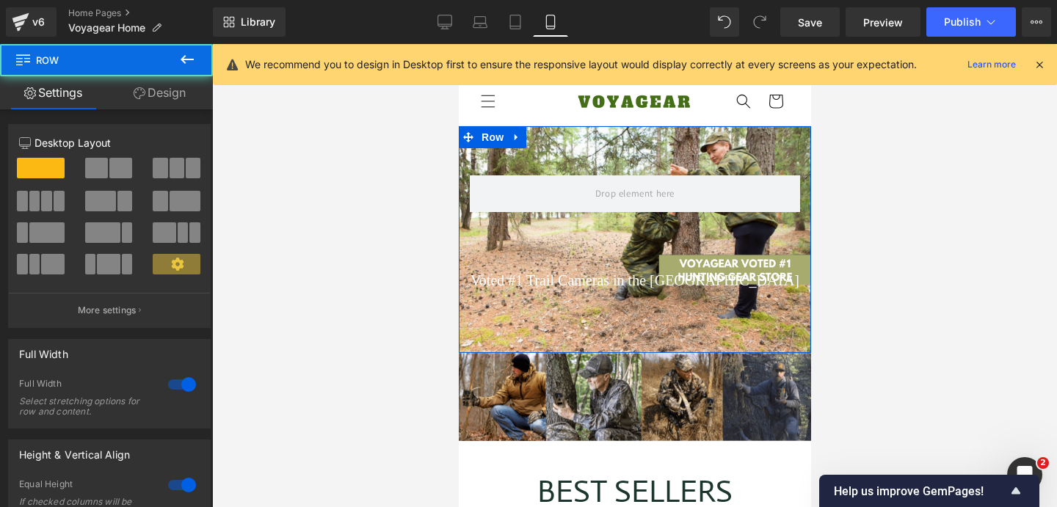
click at [575, 288] on div "Heading Text Block Voted #1 Trail Cameras in the [GEOGRAPHIC_DATA] Text Block R…" at bounding box center [634, 233] width 352 height 117
click at [575, 288] on div "Voted #1 Trail Cameras in the [GEOGRAPHIC_DATA] Text Block" at bounding box center [634, 280] width 330 height 23
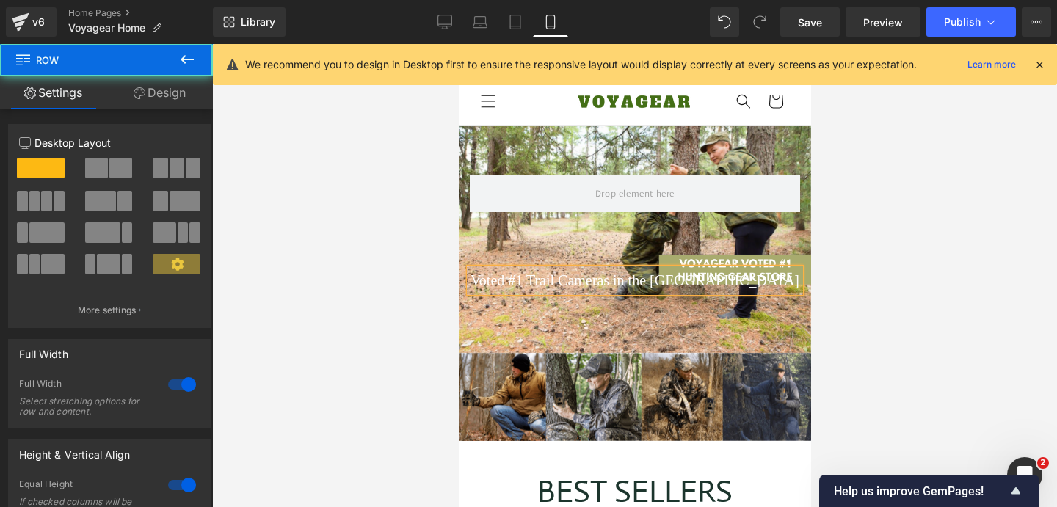
click at [575, 288] on p "Voted #1 Trail Cameras in the [GEOGRAPHIC_DATA]" at bounding box center [634, 280] width 330 height 23
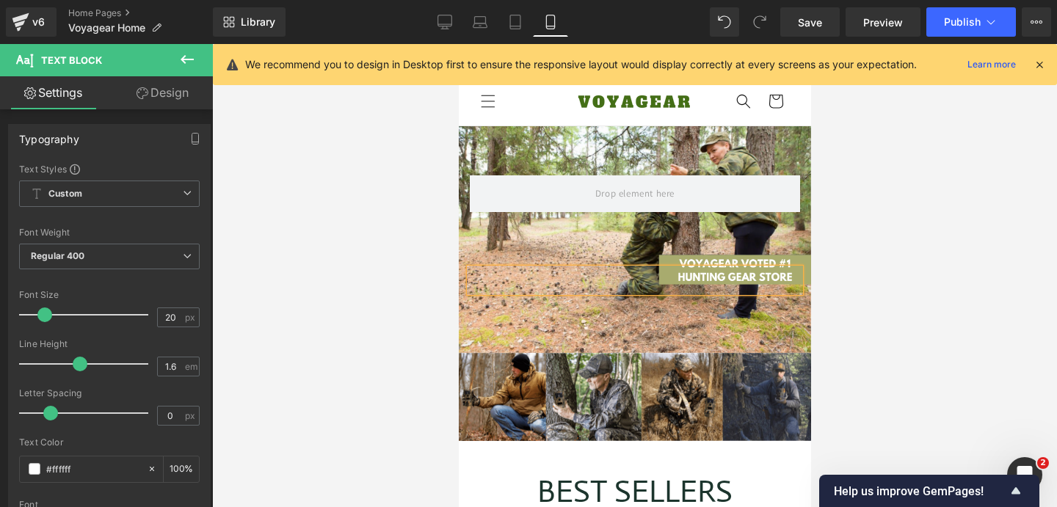
scroll to position [0, 264]
click at [440, 20] on icon at bounding box center [445, 22] width 15 height 15
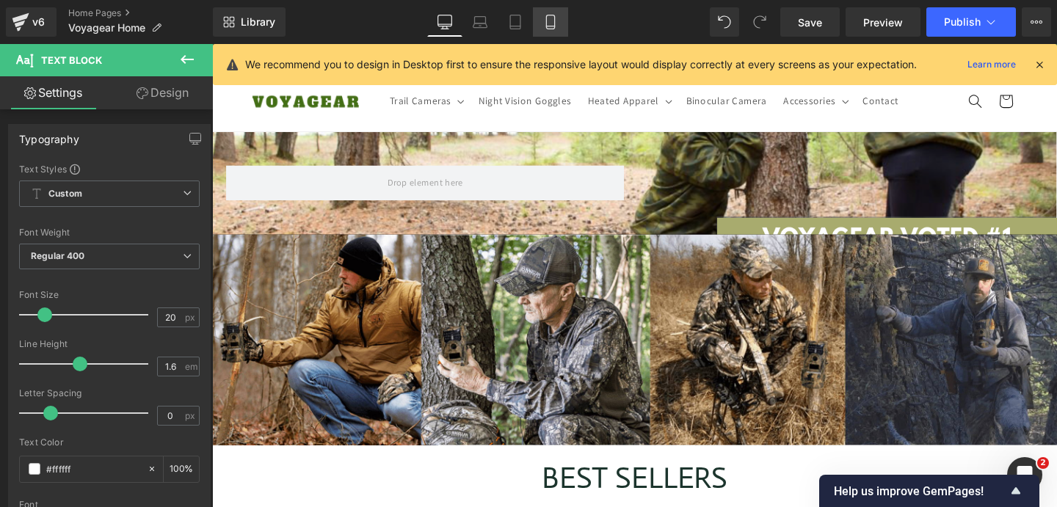
scroll to position [0, 1542]
click at [557, 24] on icon at bounding box center [550, 22] width 15 height 15
type input "100"
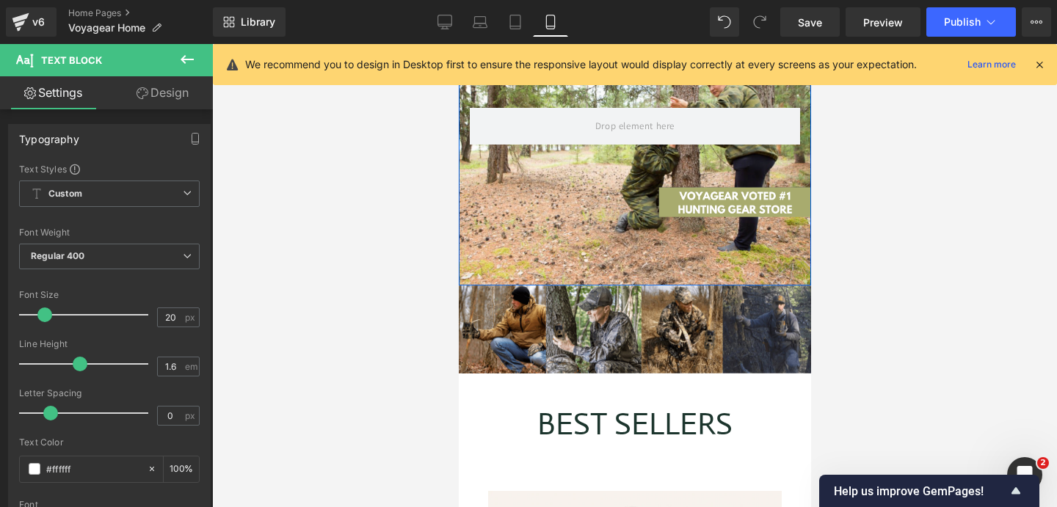
scroll to position [0, 0]
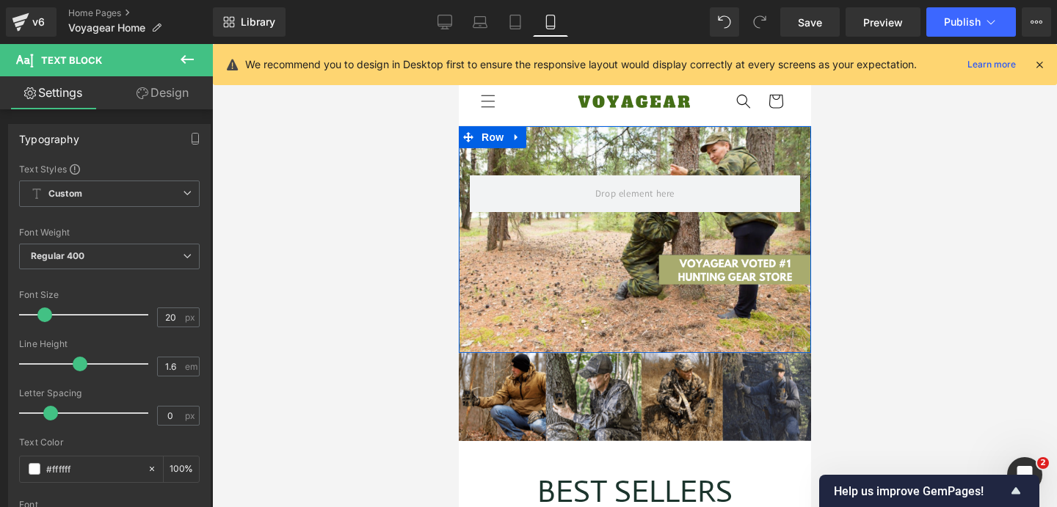
click at [615, 144] on div "Heading Text Block Text Block Row Row" at bounding box center [634, 239] width 352 height 227
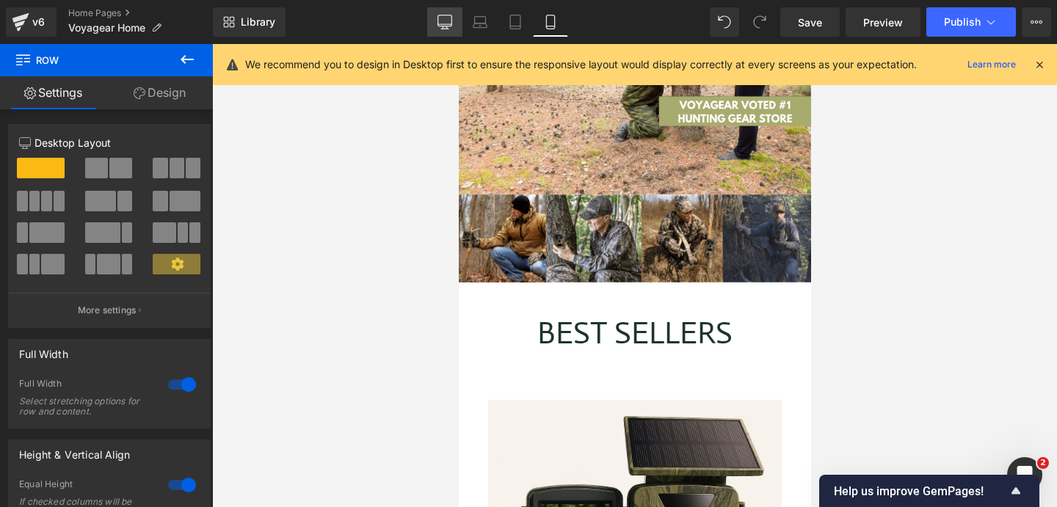
click at [450, 27] on icon at bounding box center [445, 22] width 15 height 15
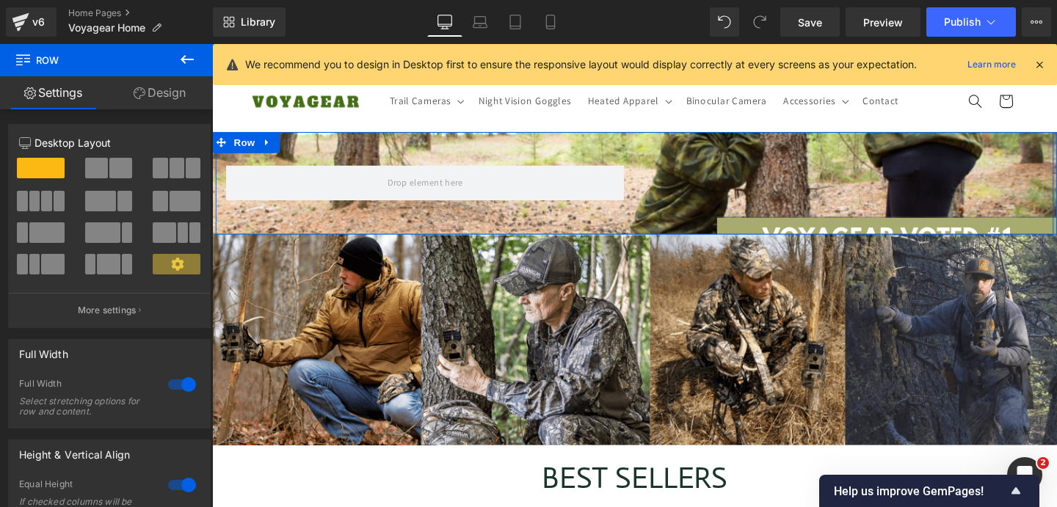
click at [678, 162] on h1 at bounding box center [876, 171] width 418 height 68
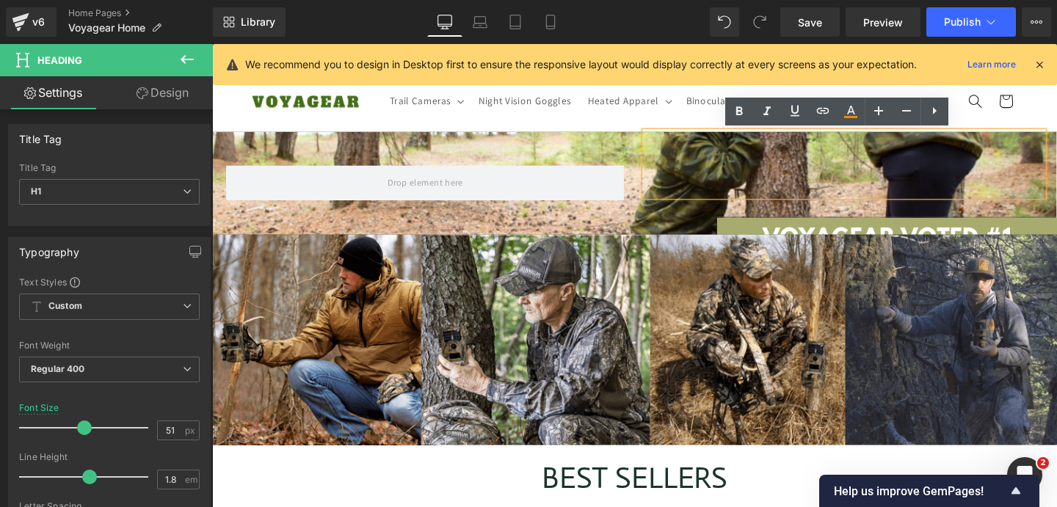
scroll to position [0, 771]
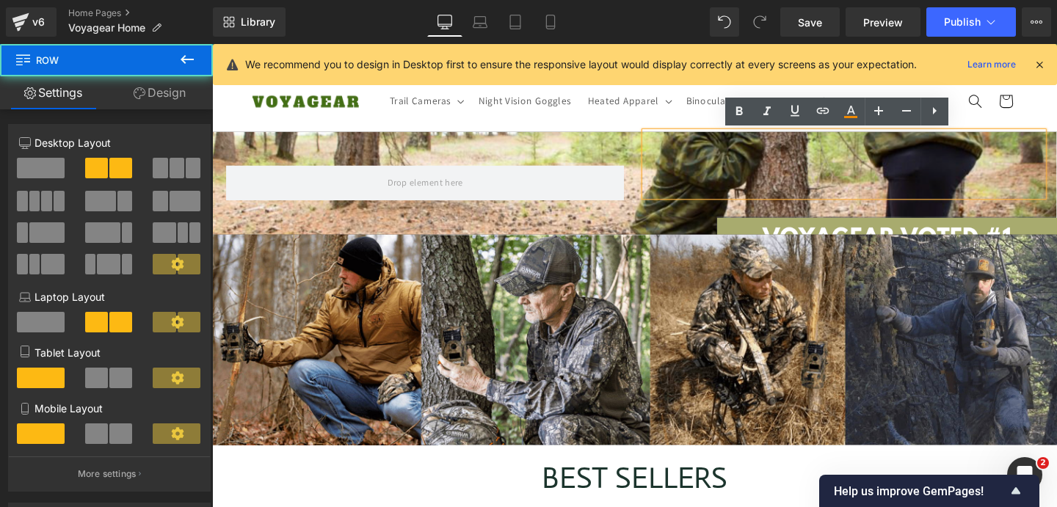
click at [387, 141] on div at bounding box center [436, 191] width 441 height 108
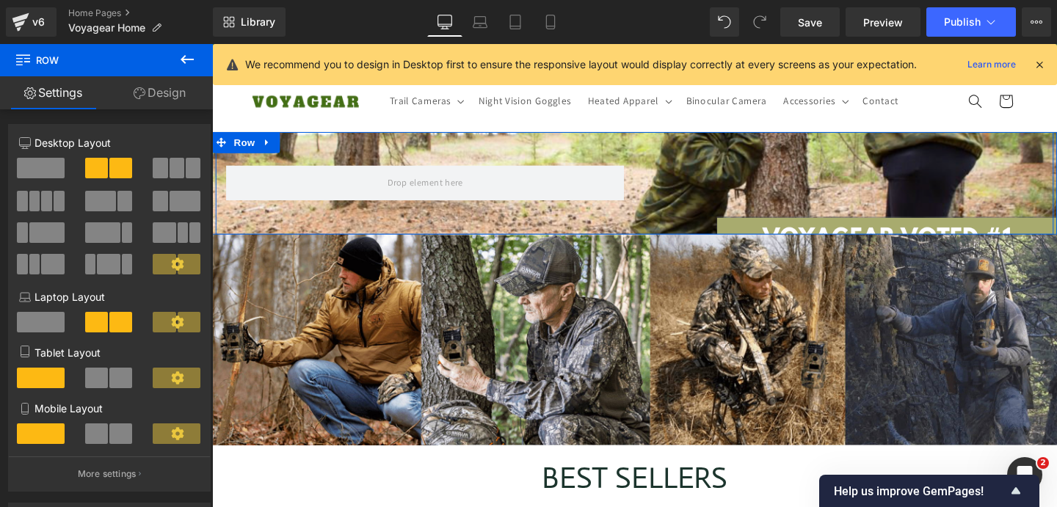
click at [465, 231] on div at bounding box center [436, 191] width 441 height 108
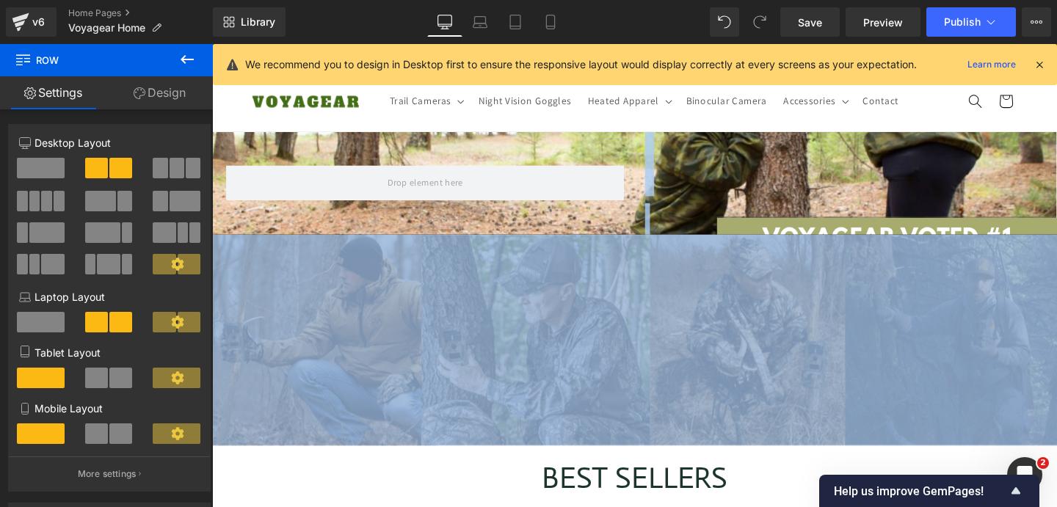
drag, startPoint x: 471, startPoint y: 239, endPoint x: 472, endPoint y: 261, distance: 22.1
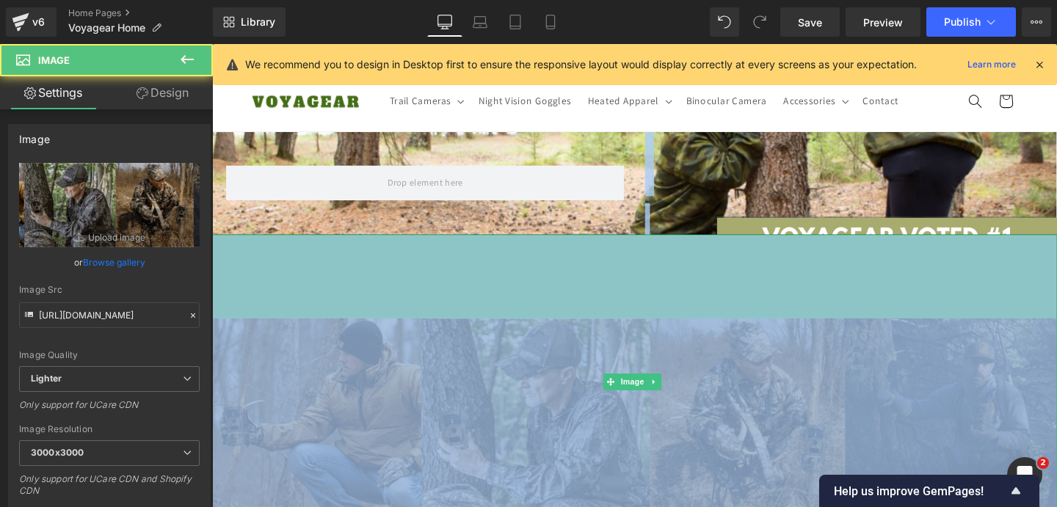
drag, startPoint x: 478, startPoint y: 244, endPoint x: 476, endPoint y: 338, distance: 94.0
click at [476, 338] on div "Image 120px" at bounding box center [656, 399] width 888 height 311
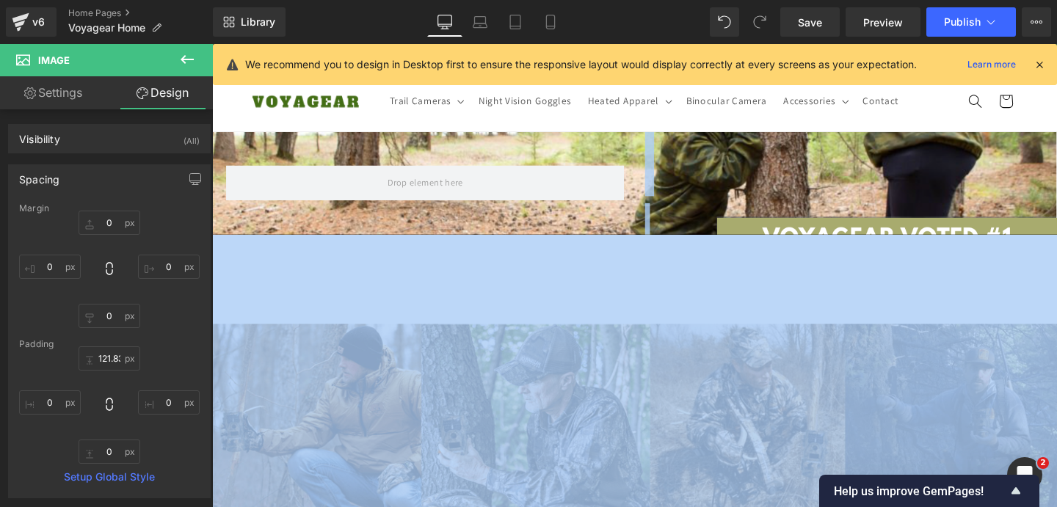
scroll to position [0, 1542]
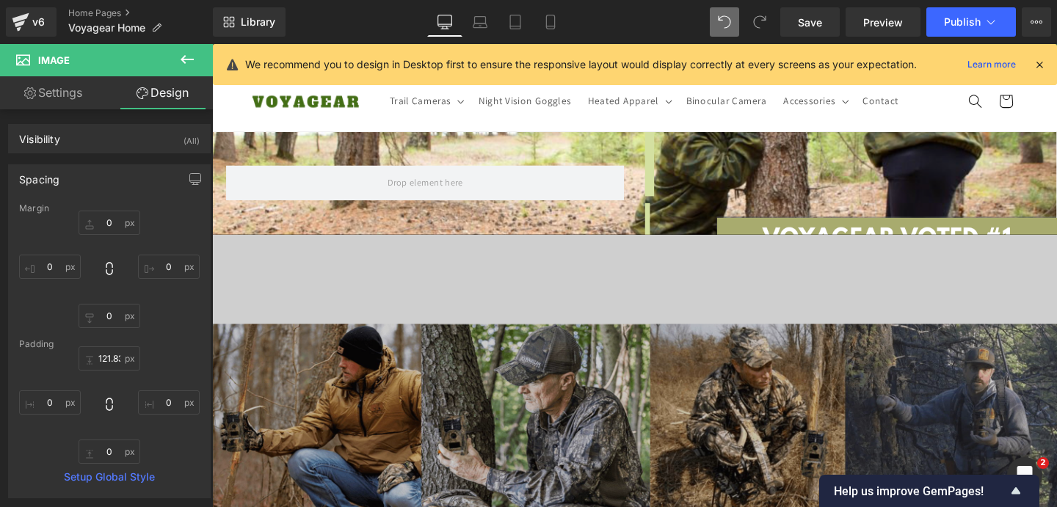
type input "0"
type input "99.8462"
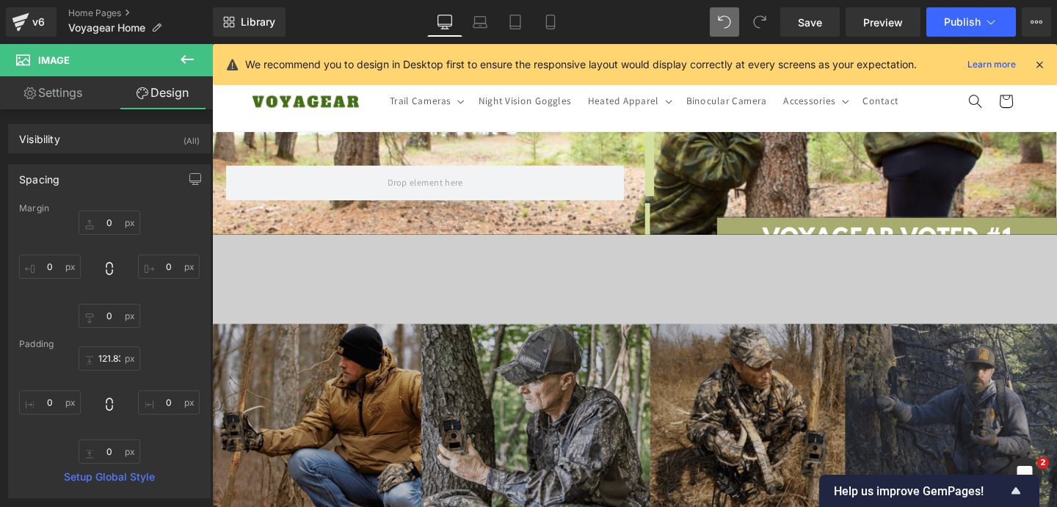
type input "0"
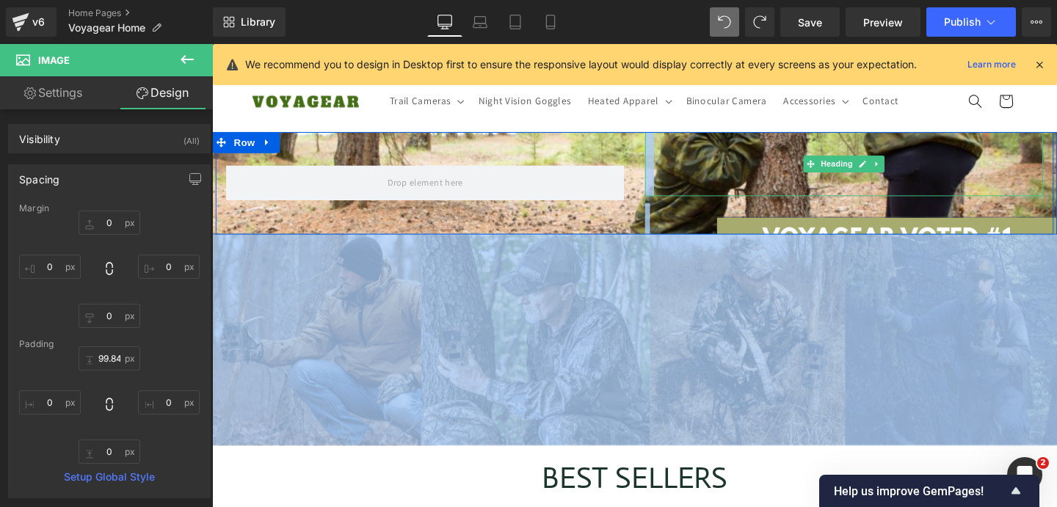
click at [704, 148] on h1 at bounding box center [876, 171] width 418 height 68
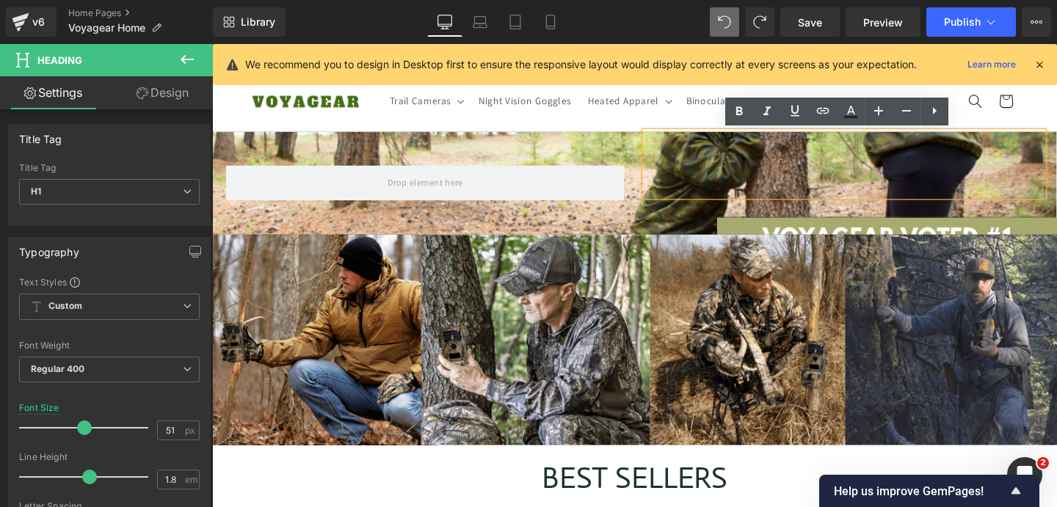
click at [484, 159] on div at bounding box center [436, 191] width 441 height 108
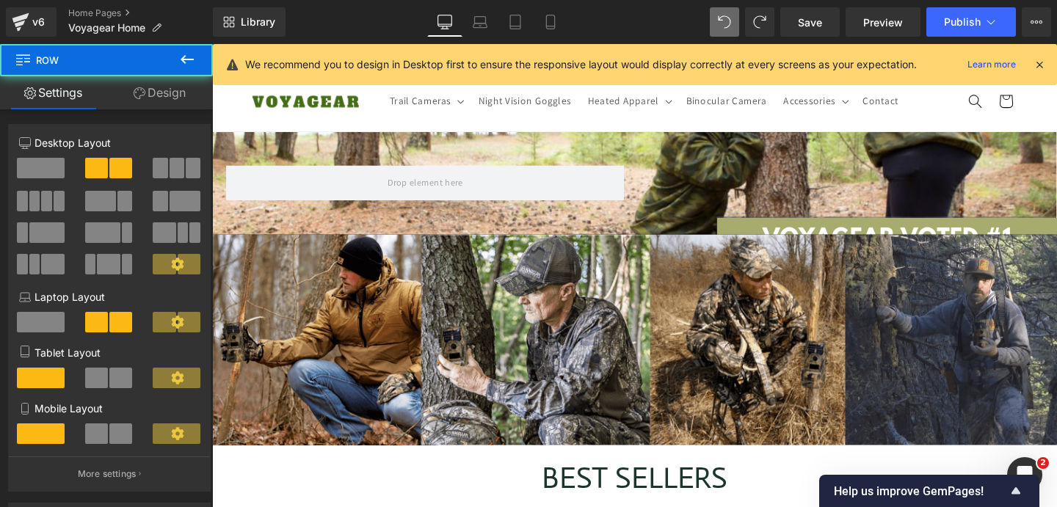
scroll to position [0, 0]
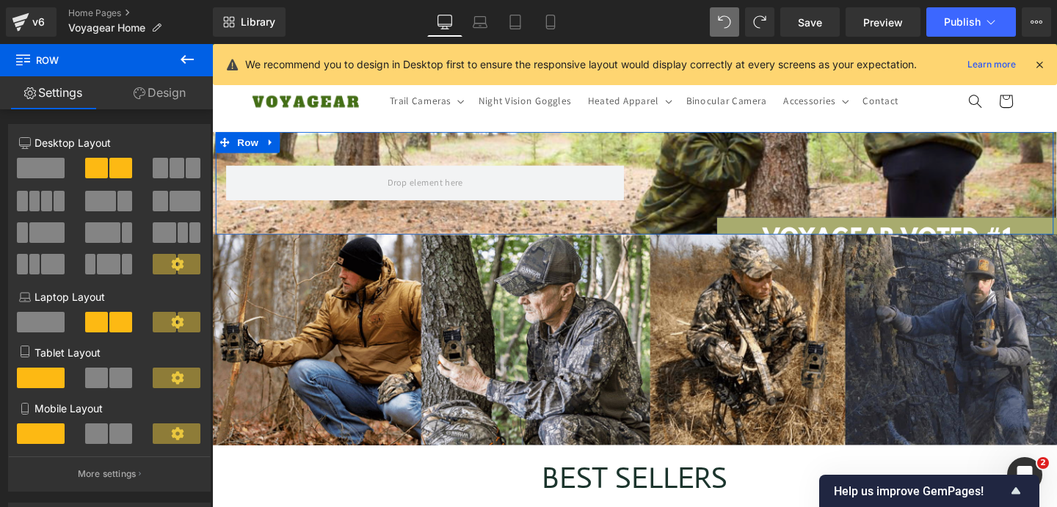
click at [156, 101] on link "Design" at bounding box center [159, 92] width 106 height 33
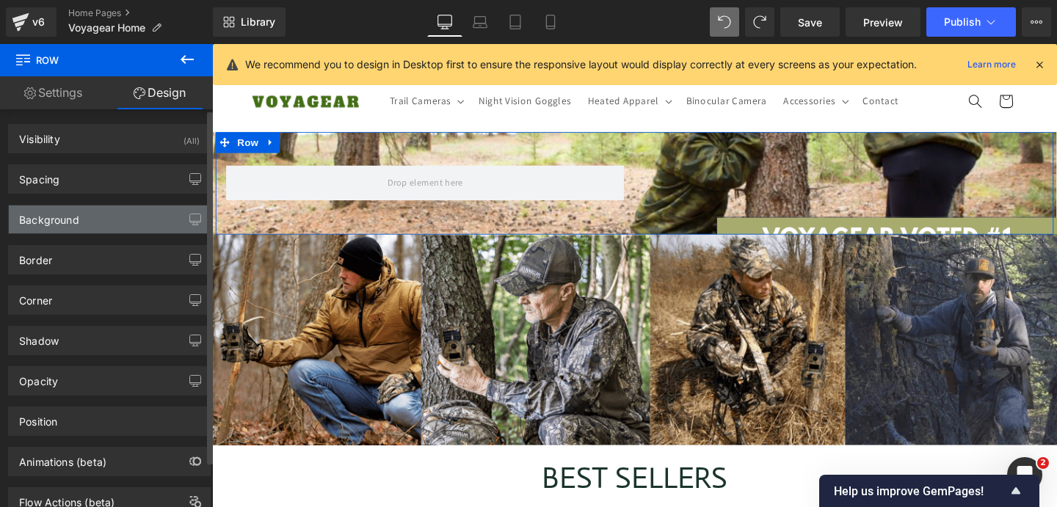
type input "0"
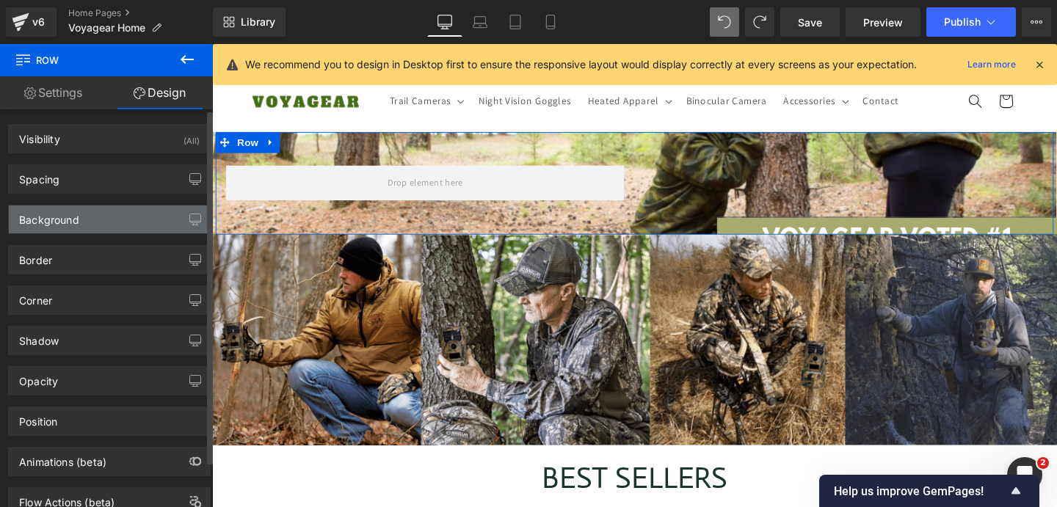
type input "0"
type input "transparent"
type input "0"
click at [83, 219] on div "Background" at bounding box center [109, 220] width 201 height 28
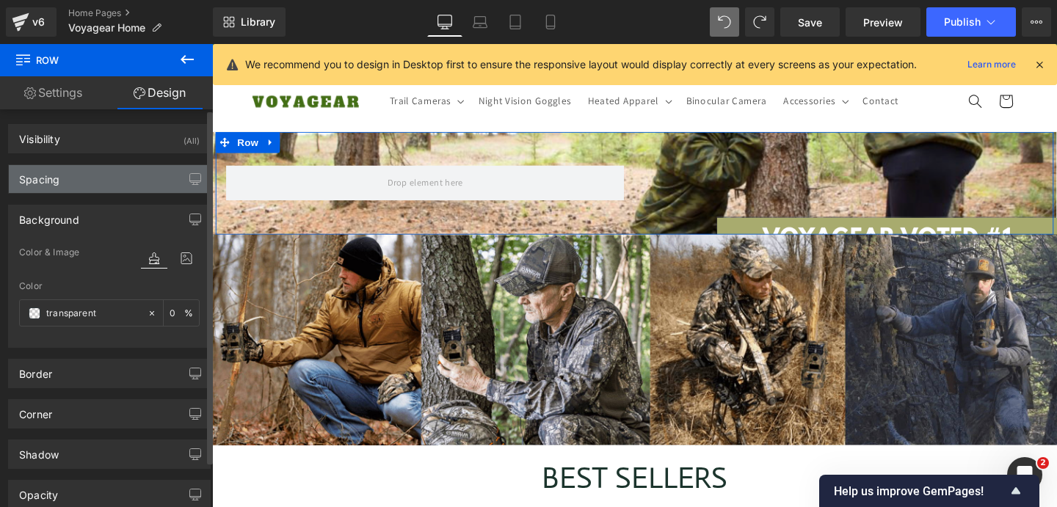
click at [100, 186] on div "Spacing" at bounding box center [109, 179] width 201 height 28
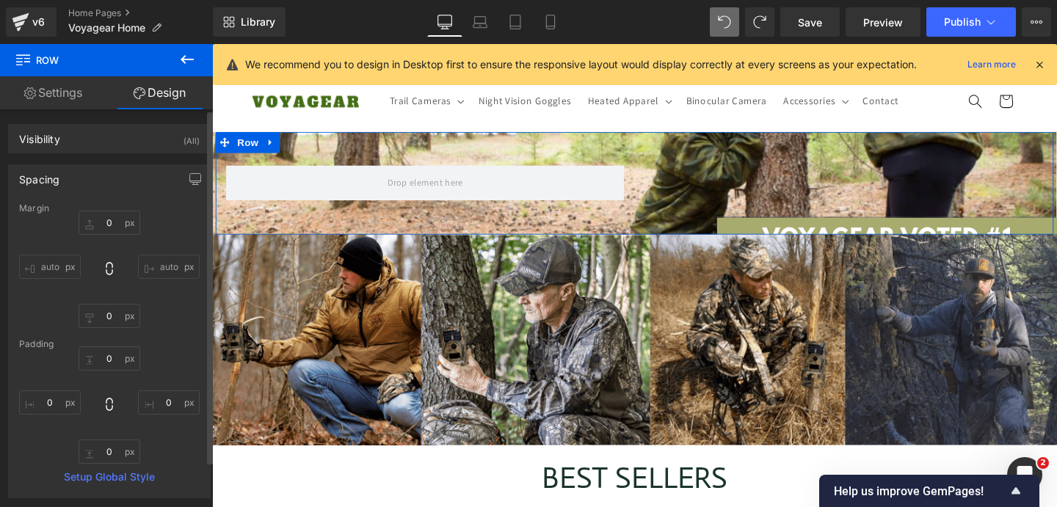
click at [98, 341] on div "Padding" at bounding box center [109, 344] width 181 height 10
click at [99, 353] on input "0" at bounding box center [110, 359] width 62 height 24
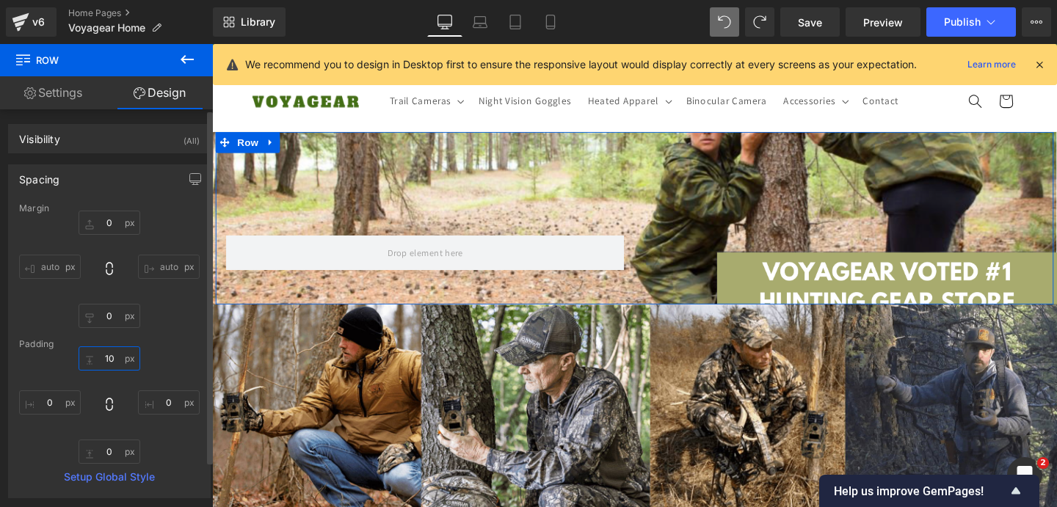
type input "1"
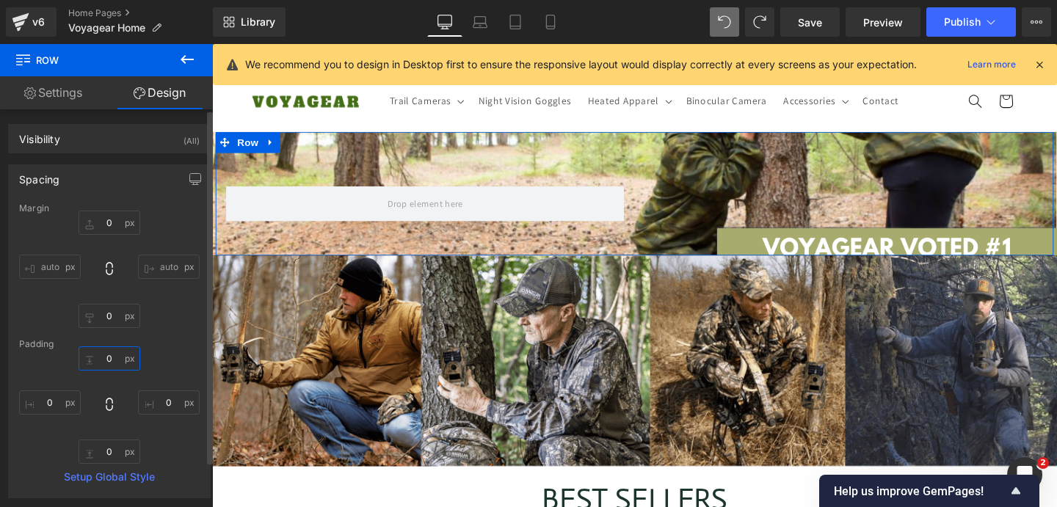
scroll to position [0, 1542]
type input "3"
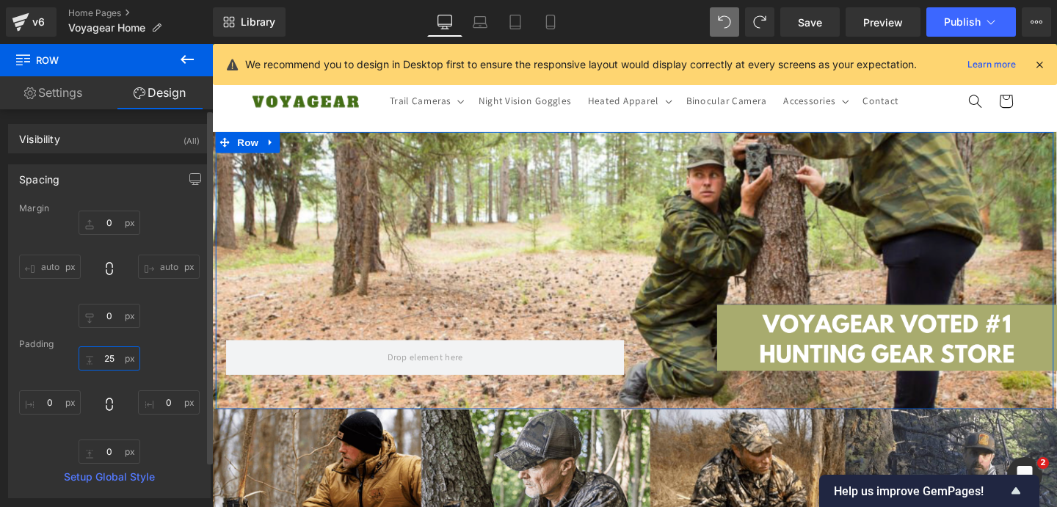
type input "2"
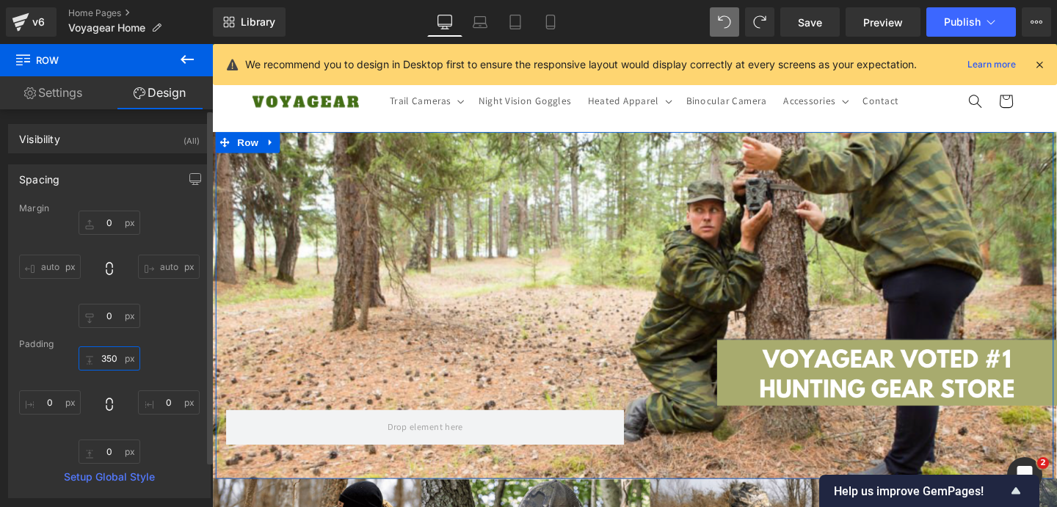
scroll to position [0, 0]
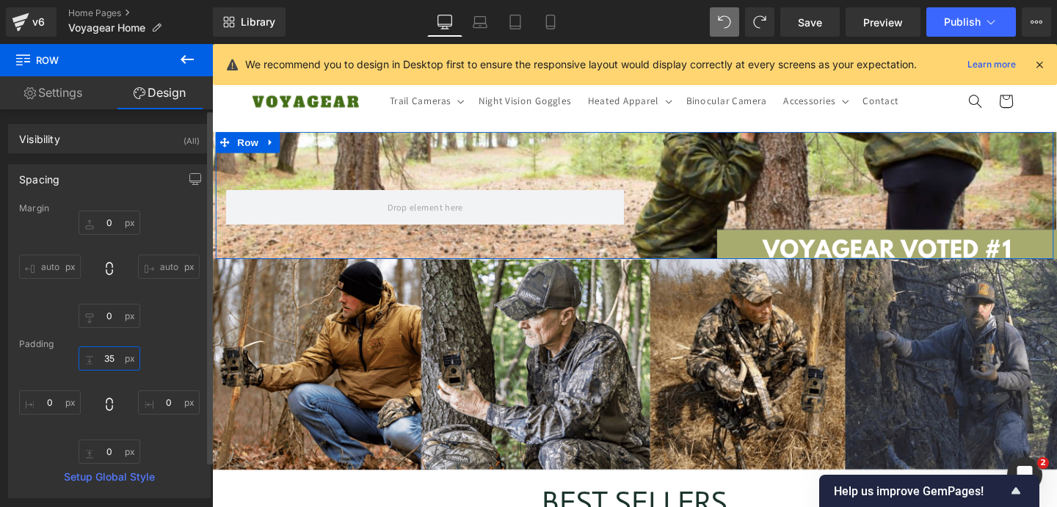
type input "3"
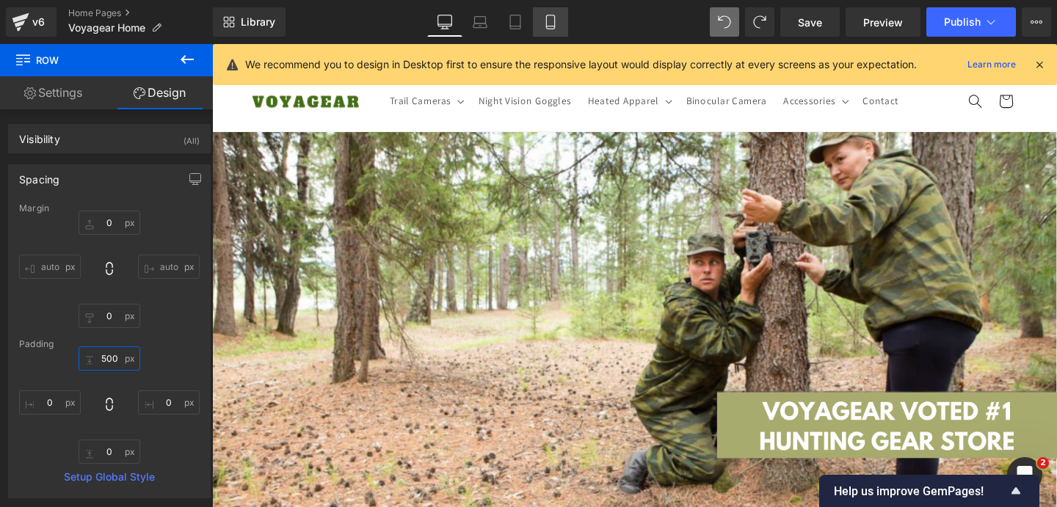
type input "500"
click at [545, 24] on icon at bounding box center [550, 22] width 15 height 15
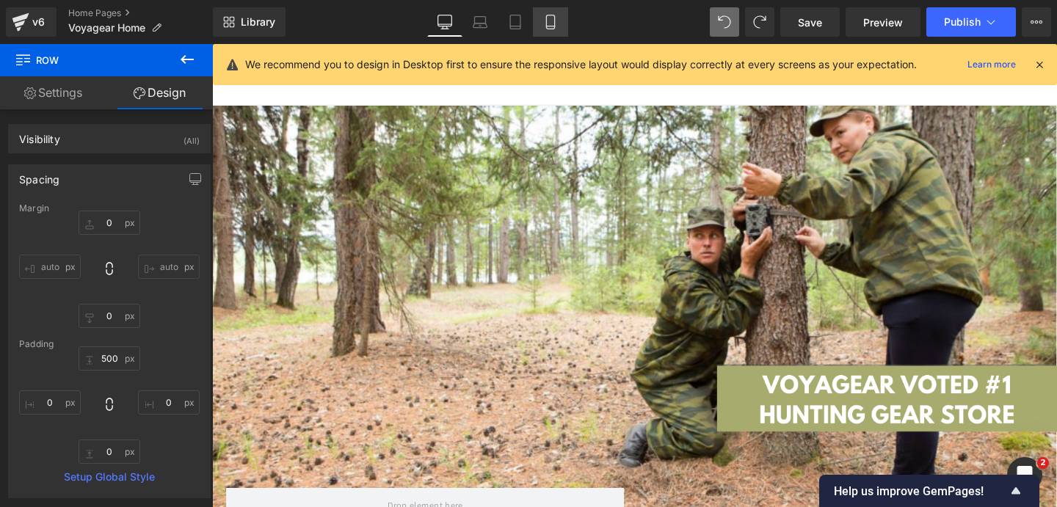
type input "0"
type input "500"
type input "0"
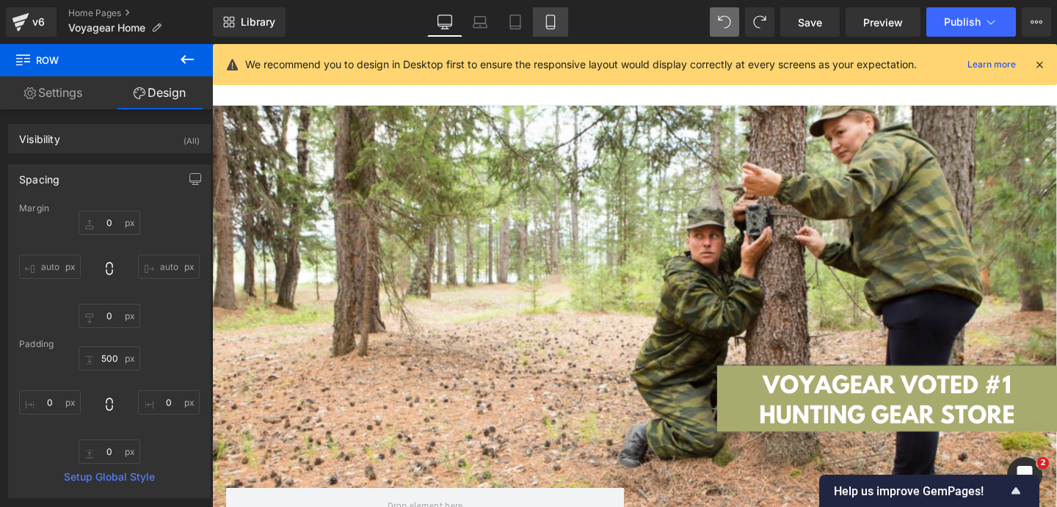
type input "0"
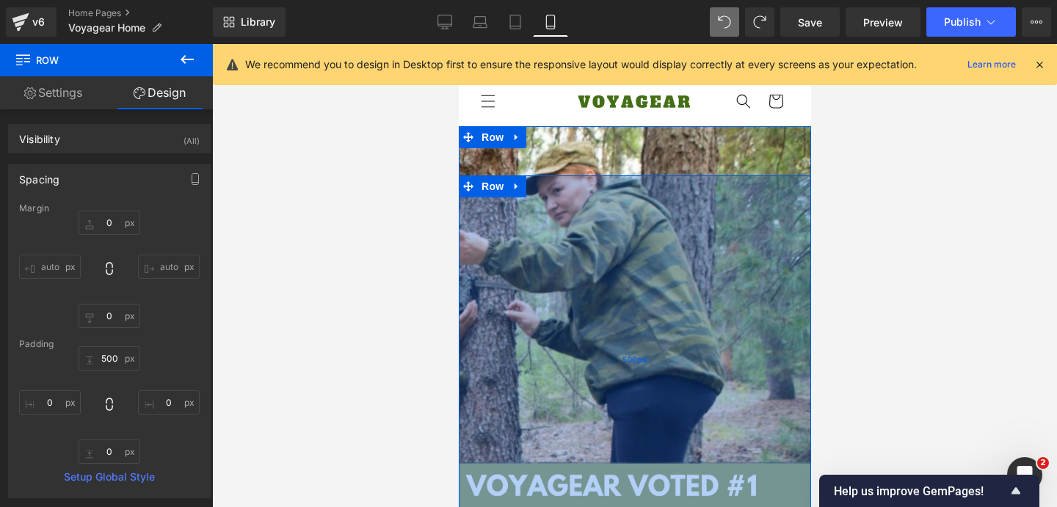
type input "500px"
click at [556, 194] on div "500px" at bounding box center [634, 358] width 352 height 367
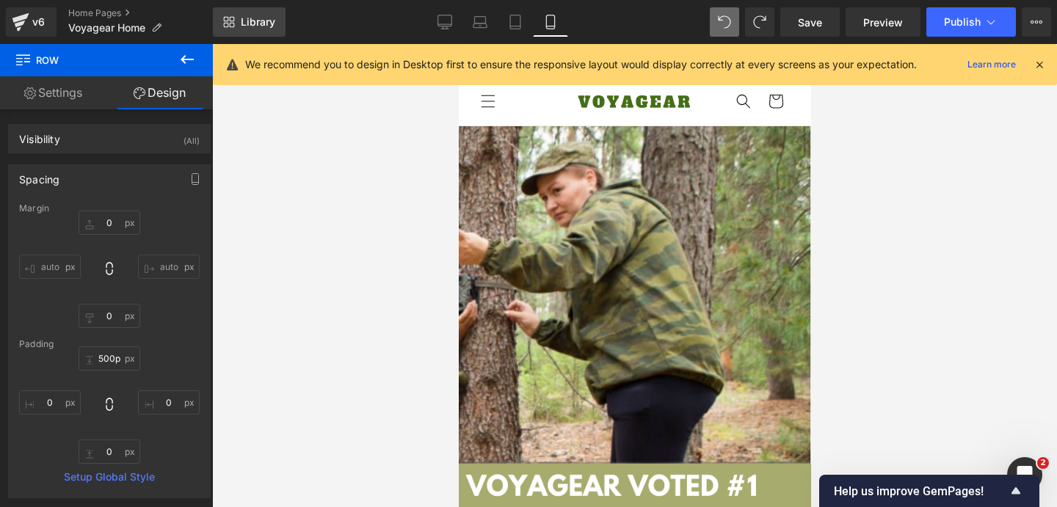
click at [255, 19] on span "Library" at bounding box center [258, 21] width 35 height 13
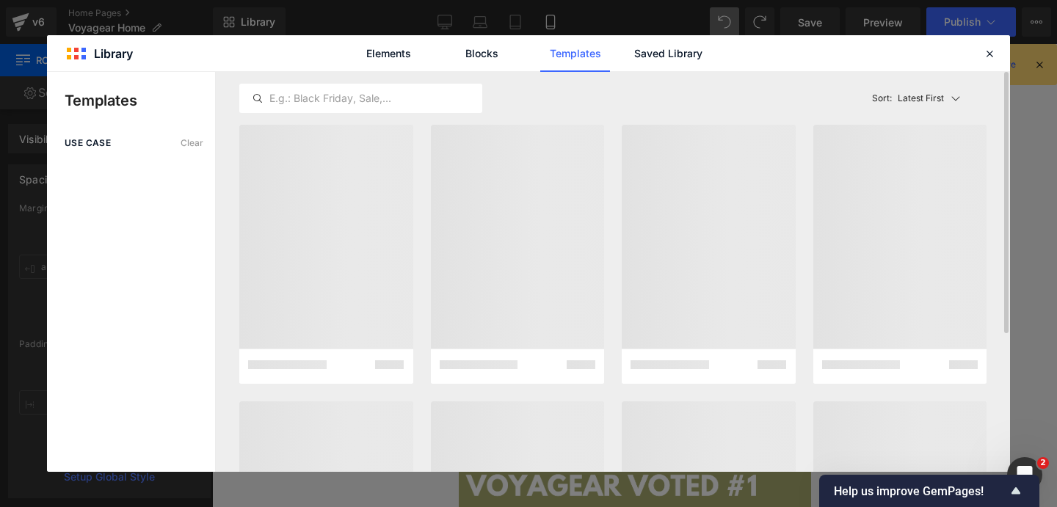
scroll to position [0, 264]
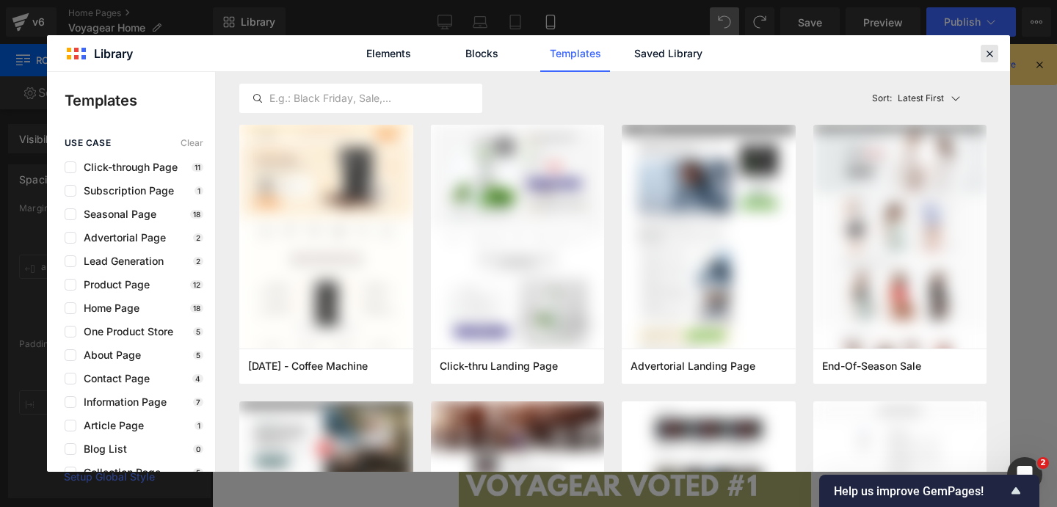
click at [992, 56] on icon at bounding box center [989, 53] width 13 height 13
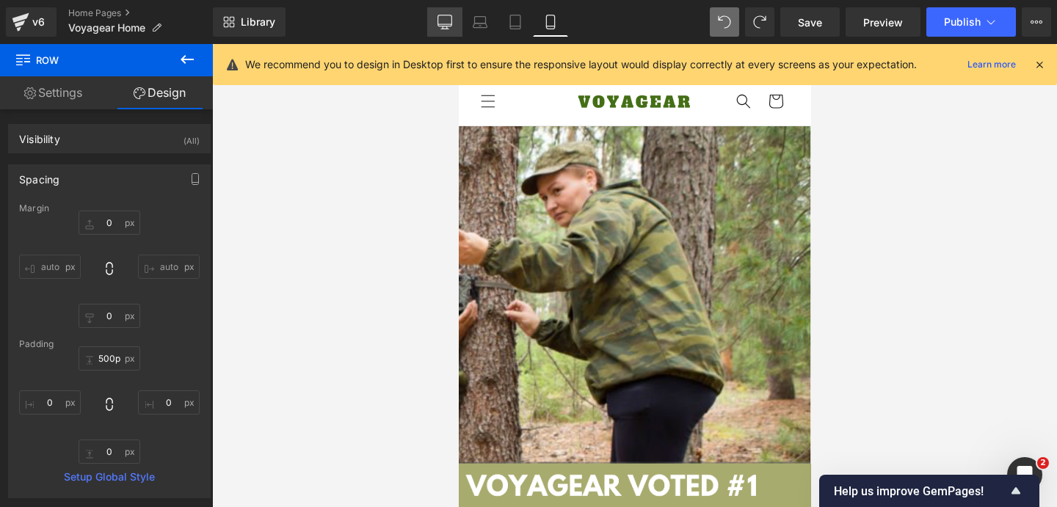
click at [452, 27] on icon at bounding box center [445, 22] width 15 height 15
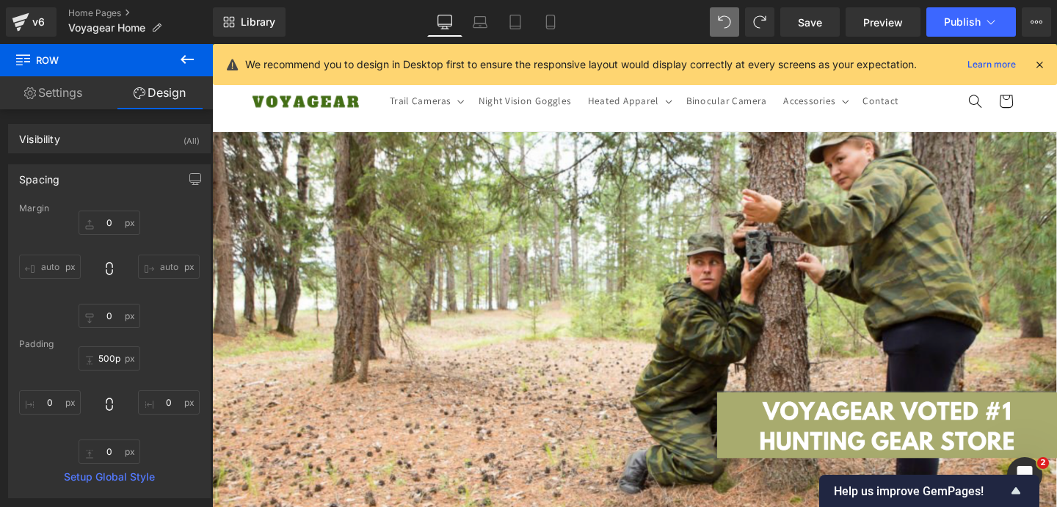
type input "0"
type input "500"
type input "0"
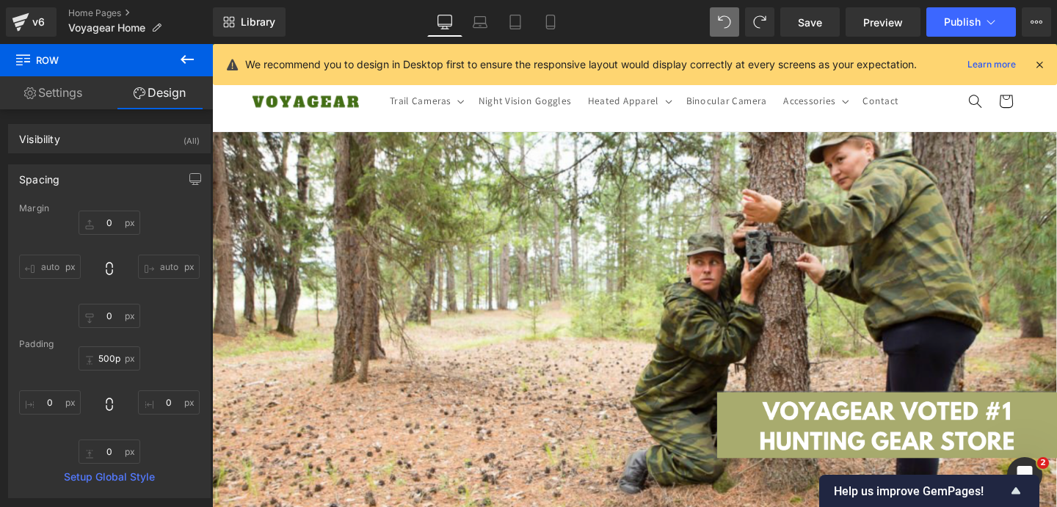
type input "0"
click at [804, 28] on span "Save" at bounding box center [810, 22] width 24 height 15
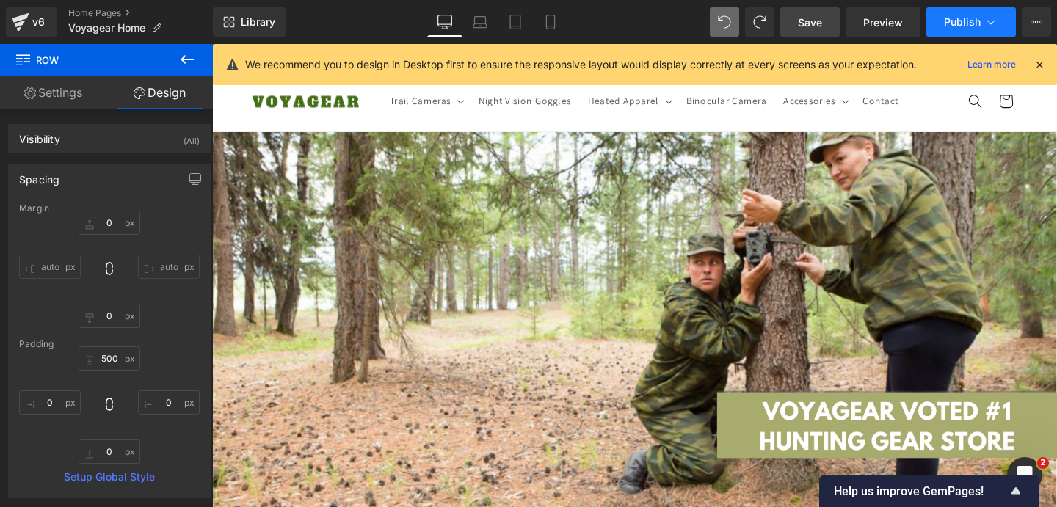
click at [953, 23] on span "Publish" at bounding box center [962, 22] width 37 height 12
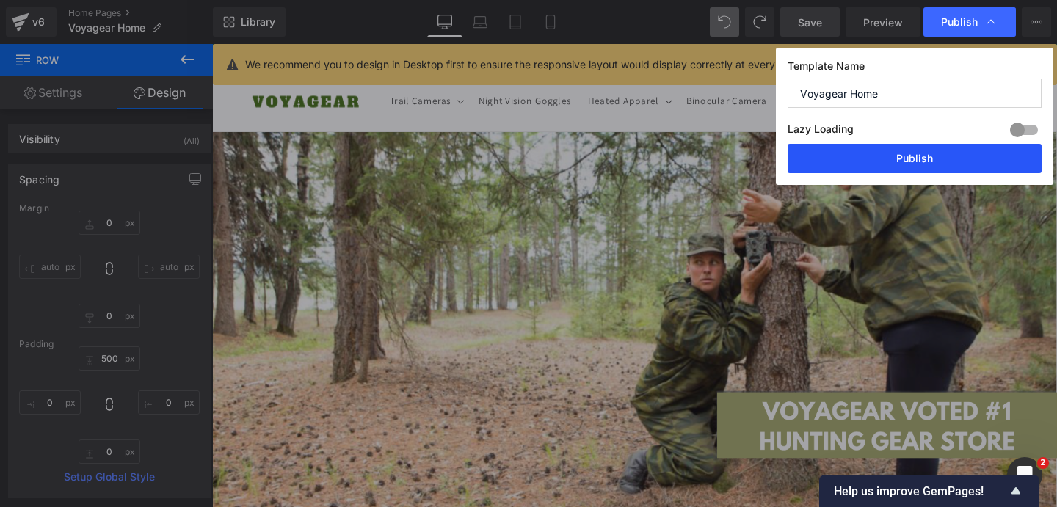
click at [830, 164] on button "Publish" at bounding box center [915, 158] width 254 height 29
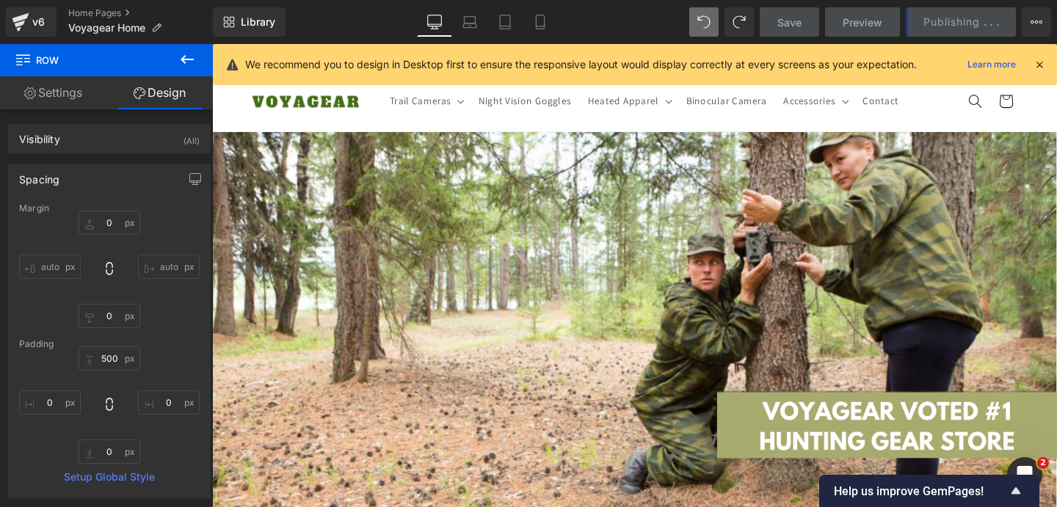
scroll to position [0, 0]
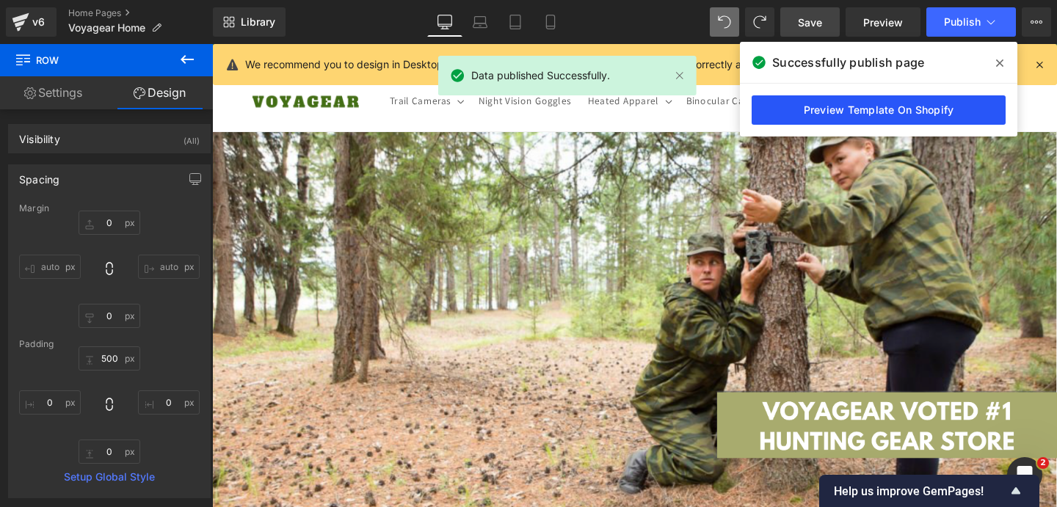
click at [860, 115] on link "Preview Template On Shopify" at bounding box center [879, 109] width 254 height 29
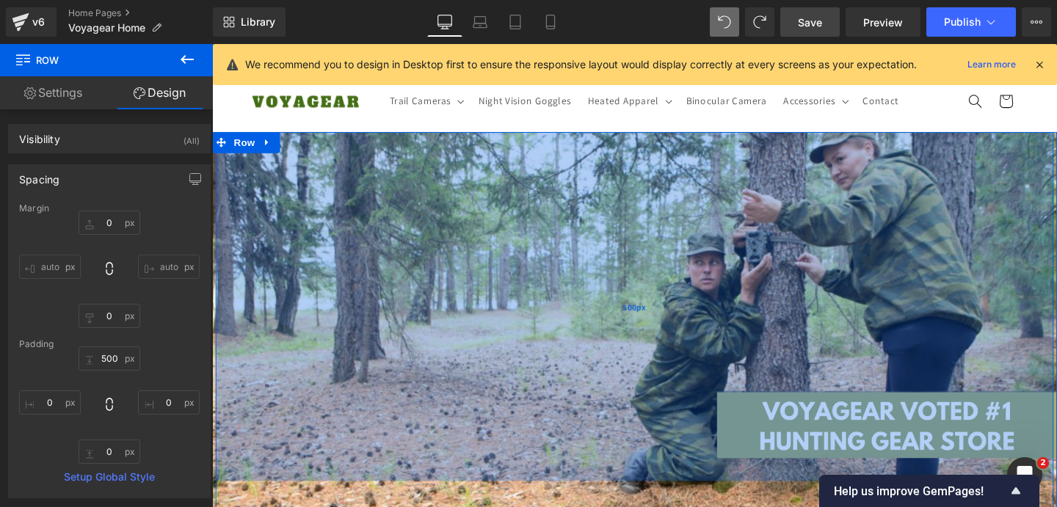
click at [780, 168] on div "500px" at bounding box center [656, 320] width 881 height 367
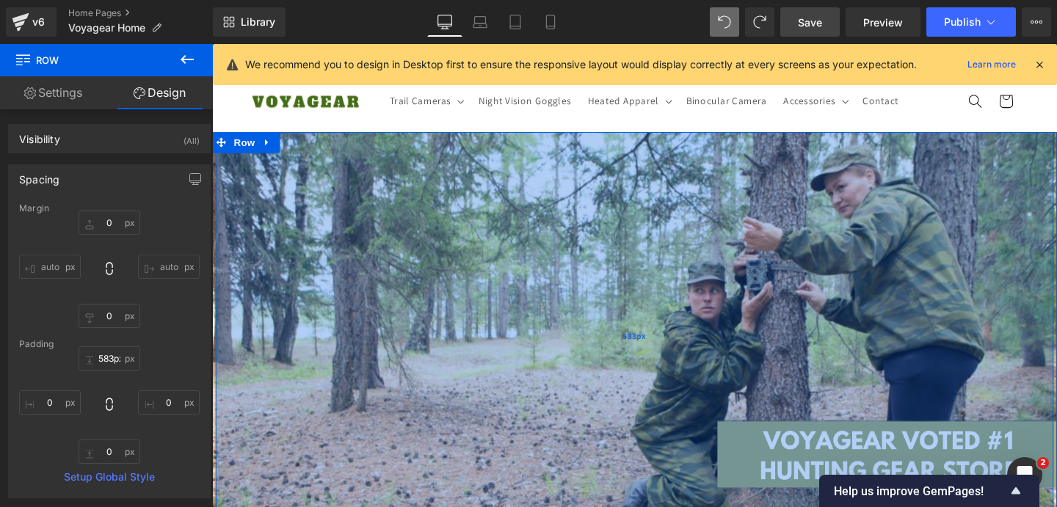
type input "587px"
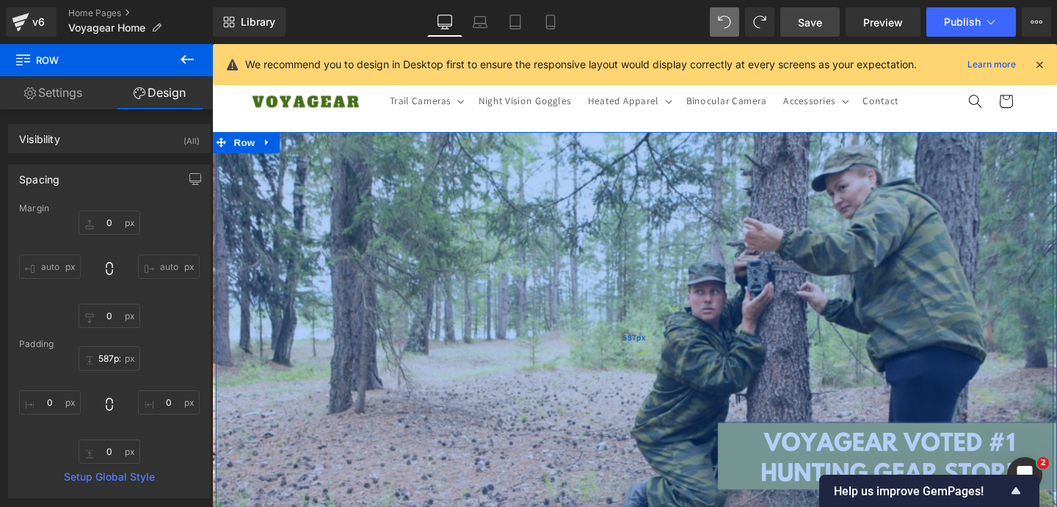
drag, startPoint x: 738, startPoint y: 154, endPoint x: 737, endPoint y: 218, distance: 63.9
click at [737, 218] on div "587px" at bounding box center [656, 352] width 881 height 431
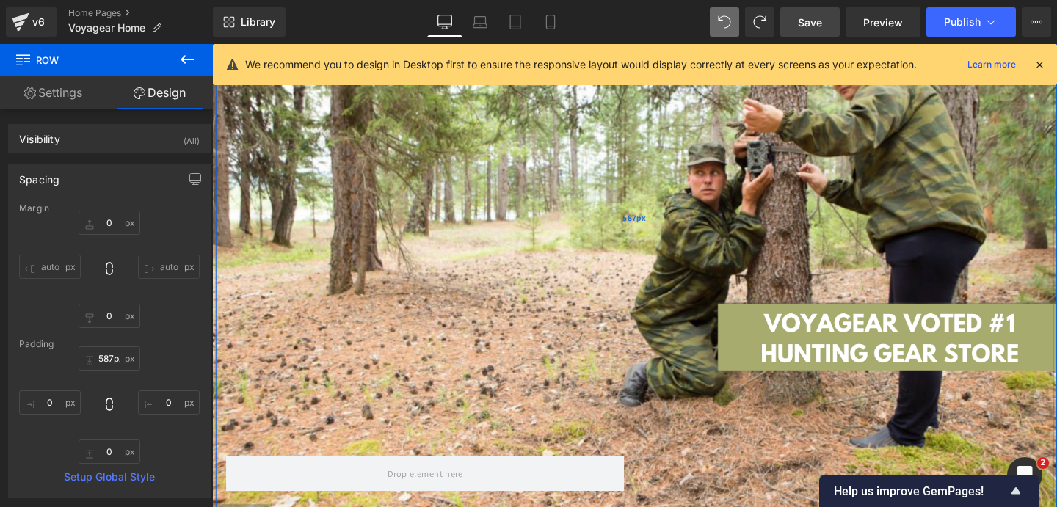
scroll to position [149, 0]
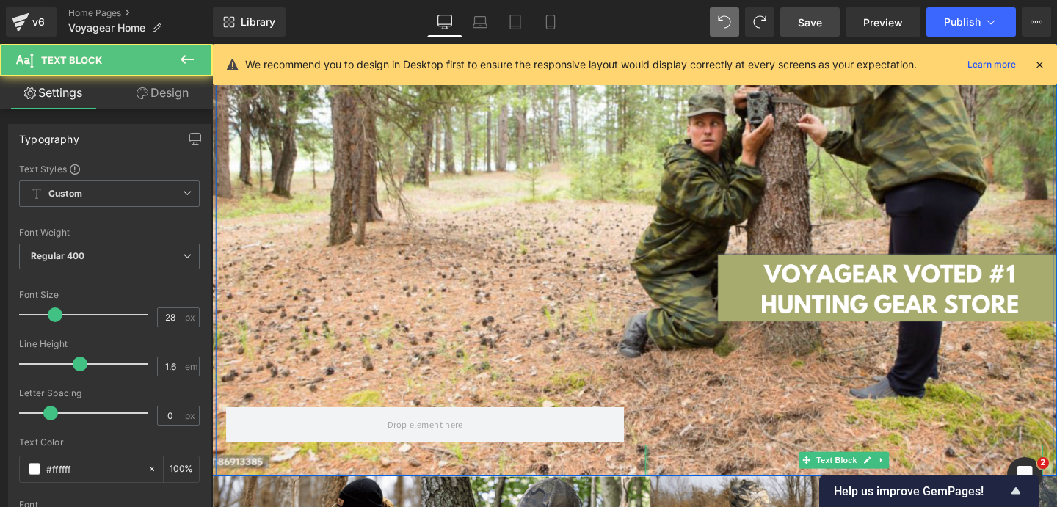
drag, startPoint x: 665, startPoint y: 465, endPoint x: 681, endPoint y: 483, distance: 23.4
click at [664, 465] on div "Heading Text Block Text Block" at bounding box center [876, 445] width 441 height 108
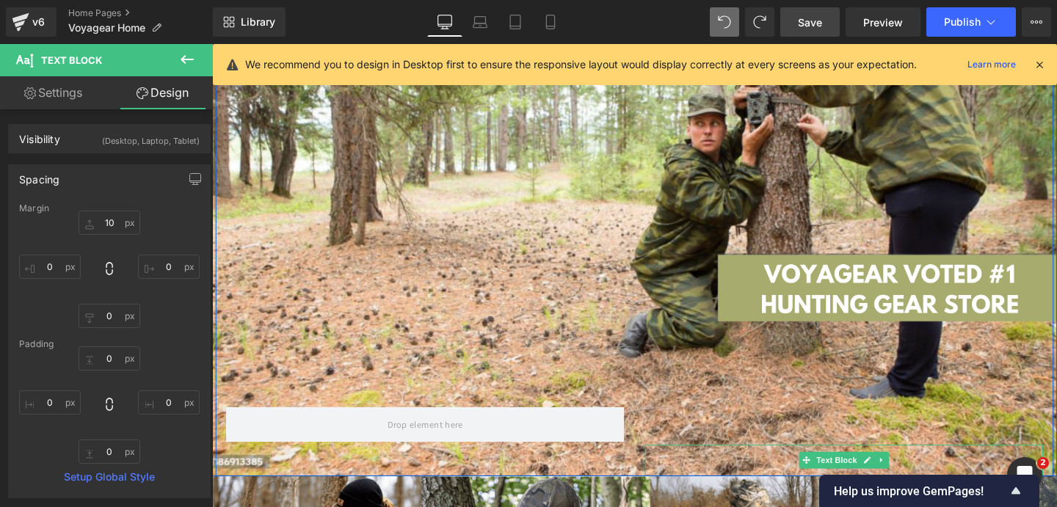
scroll to position [0, 1542]
click at [918, 483] on link at bounding box center [916, 482] width 15 height 18
click at [925, 482] on link at bounding box center [923, 482] width 15 height 18
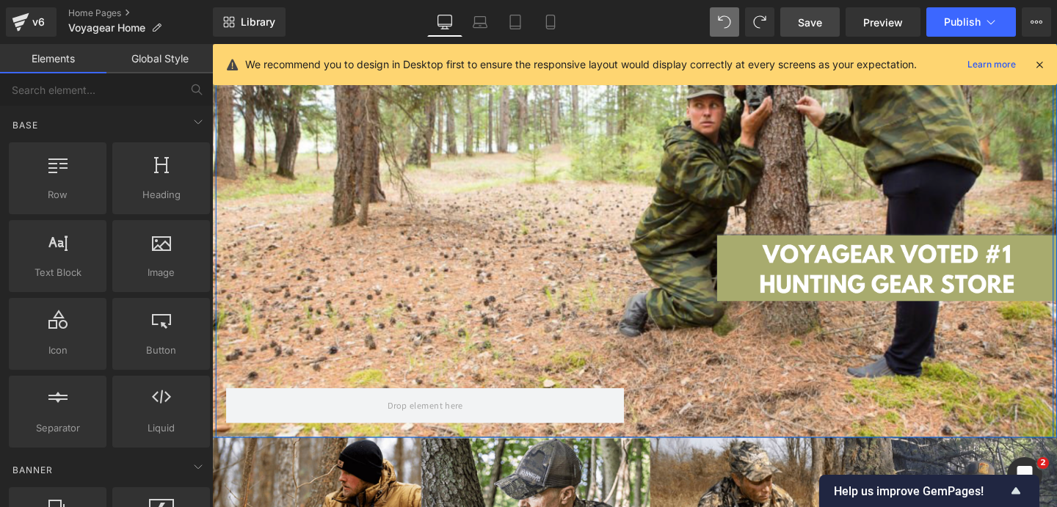
scroll to position [0, 0]
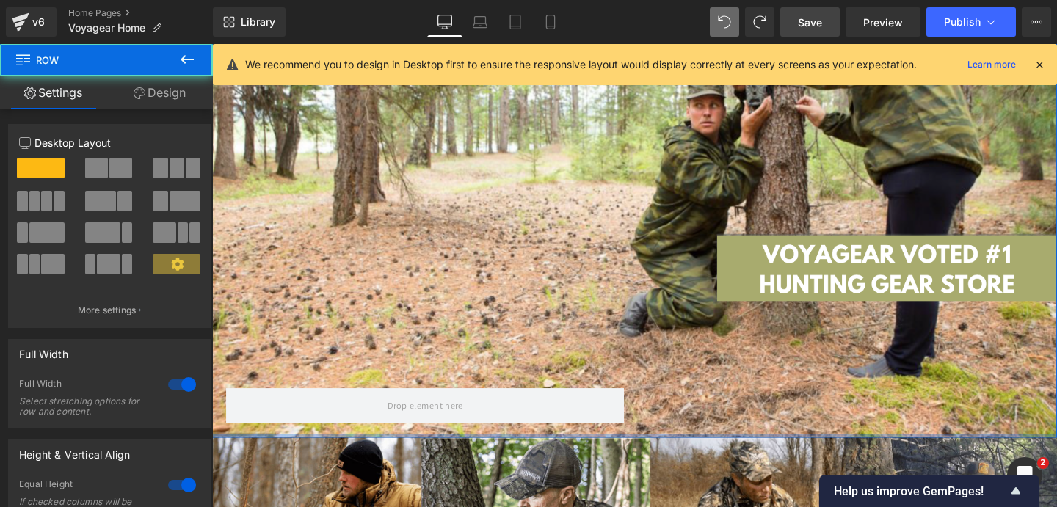
drag, startPoint x: 644, startPoint y: 454, endPoint x: 644, endPoint y: 420, distance: 34.5
click at [644, 420] on div "Heading Text Block Row 587px Row" at bounding box center [656, 209] width 888 height 498
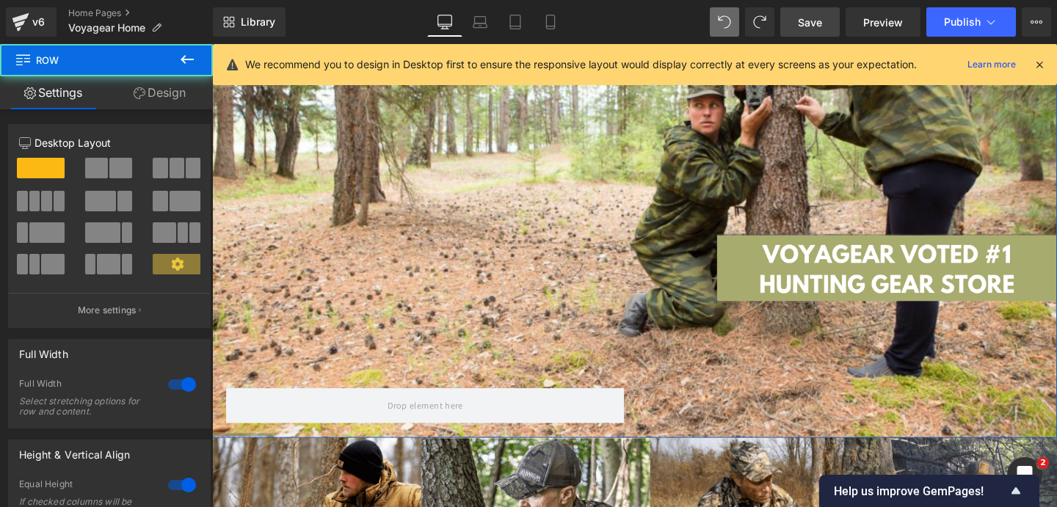
click at [660, 387] on div "Heading Text Block Row 587px" at bounding box center [656, 209] width 881 height 498
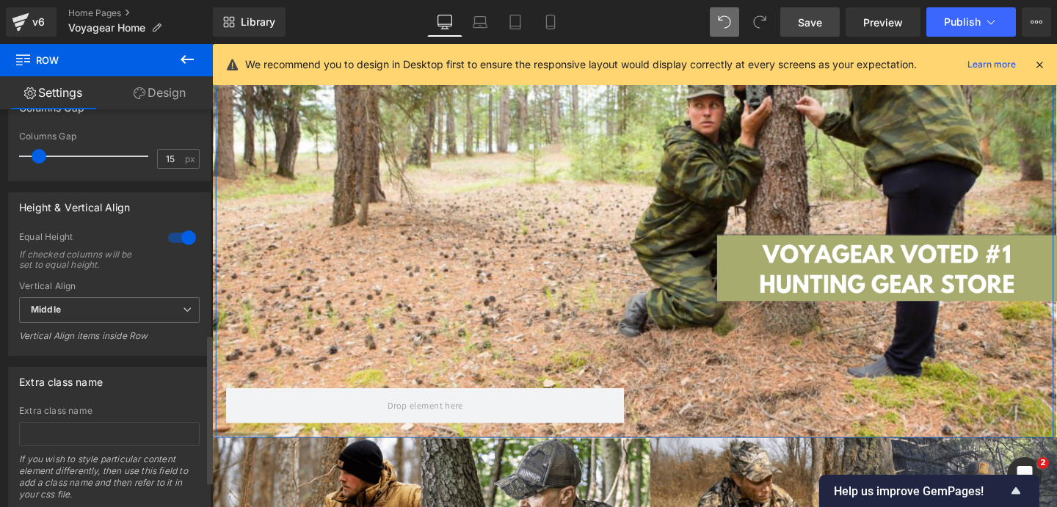
scroll to position [639, 0]
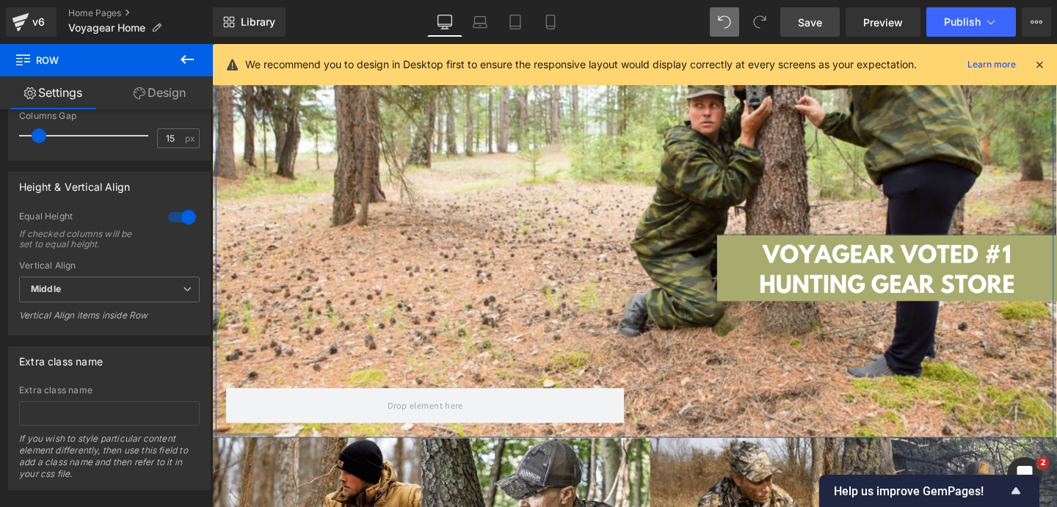
click at [157, 88] on link "Design" at bounding box center [159, 92] width 106 height 33
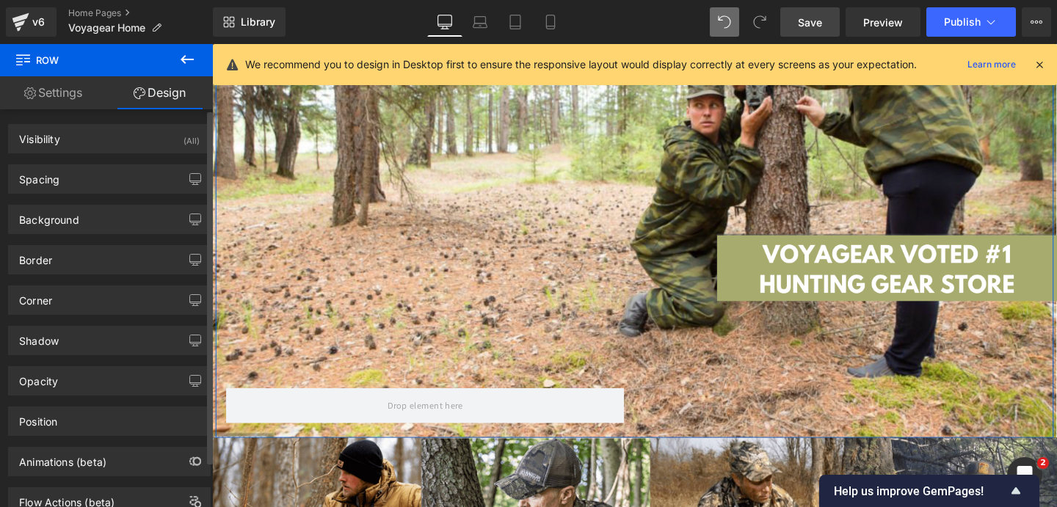
type input "0"
type input "587"
type input "0"
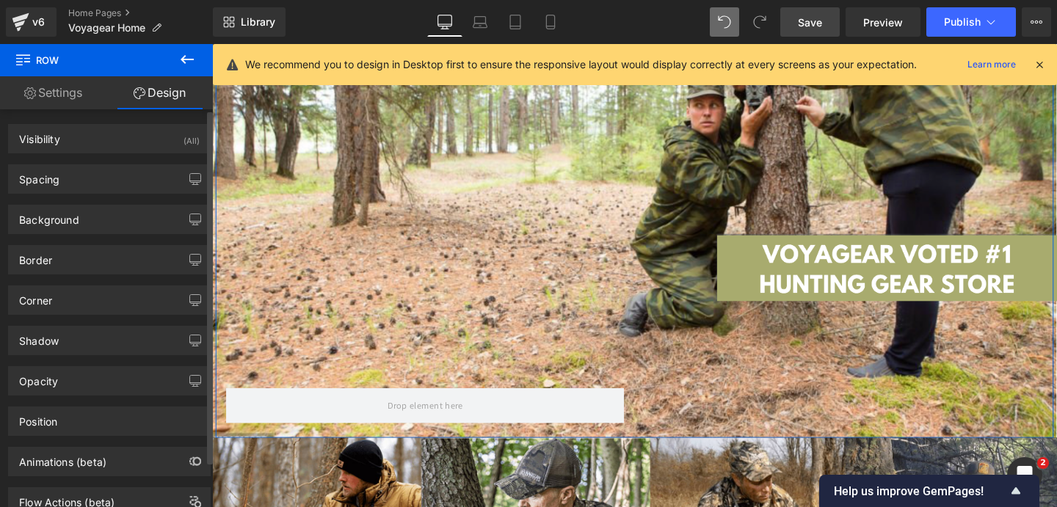
type input "0"
click at [106, 186] on div "Spacing" at bounding box center [109, 179] width 201 height 28
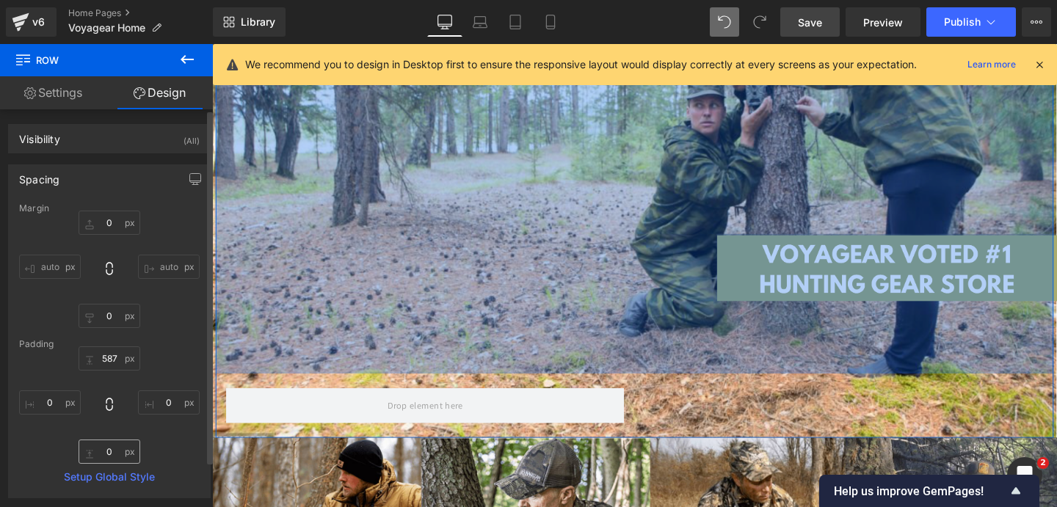
scroll to position [0, 1542]
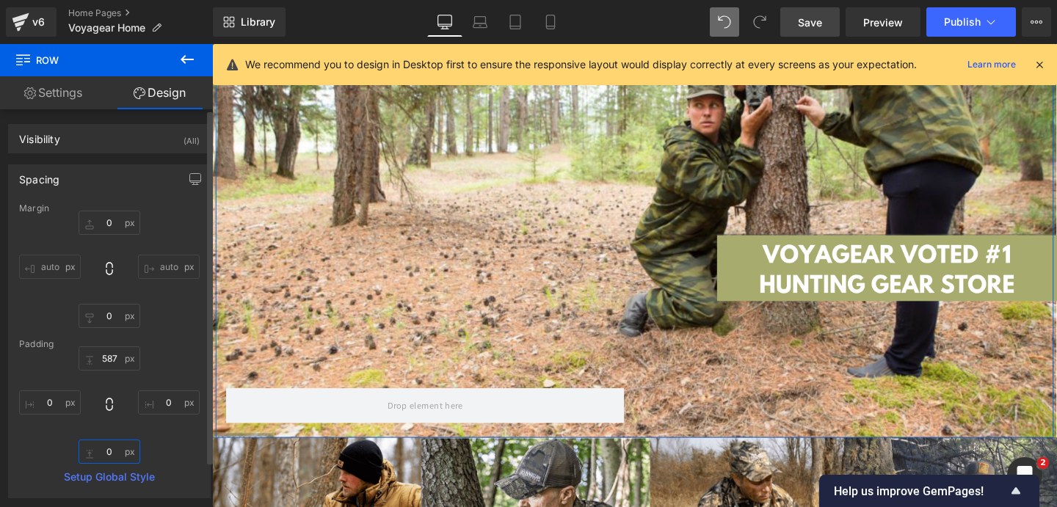
click at [101, 449] on input "0" at bounding box center [110, 452] width 62 height 24
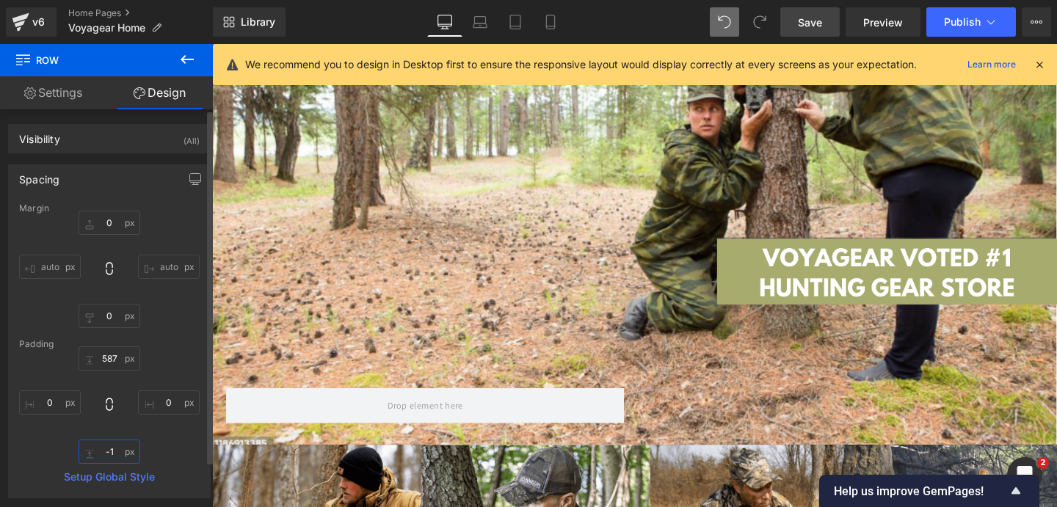
type input "-"
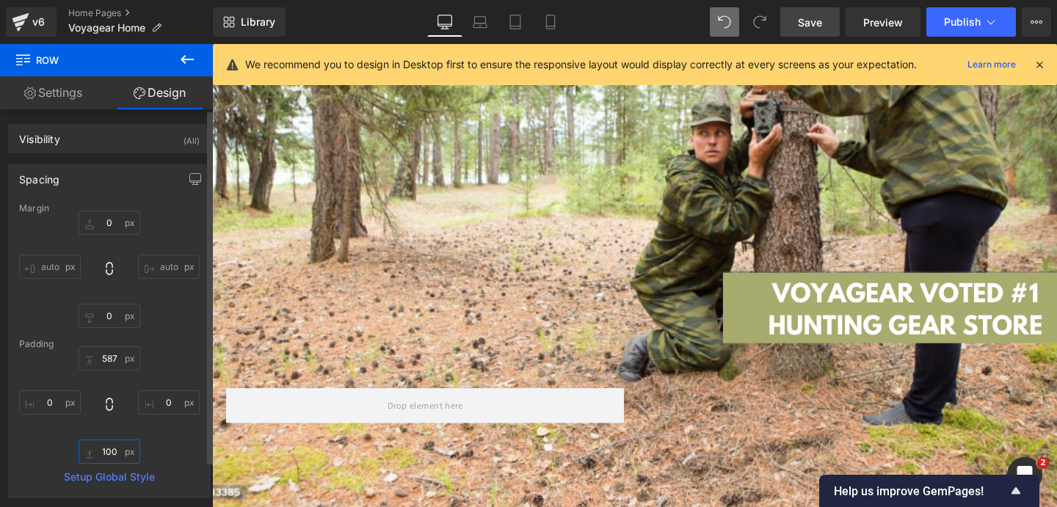
scroll to position [0, 0]
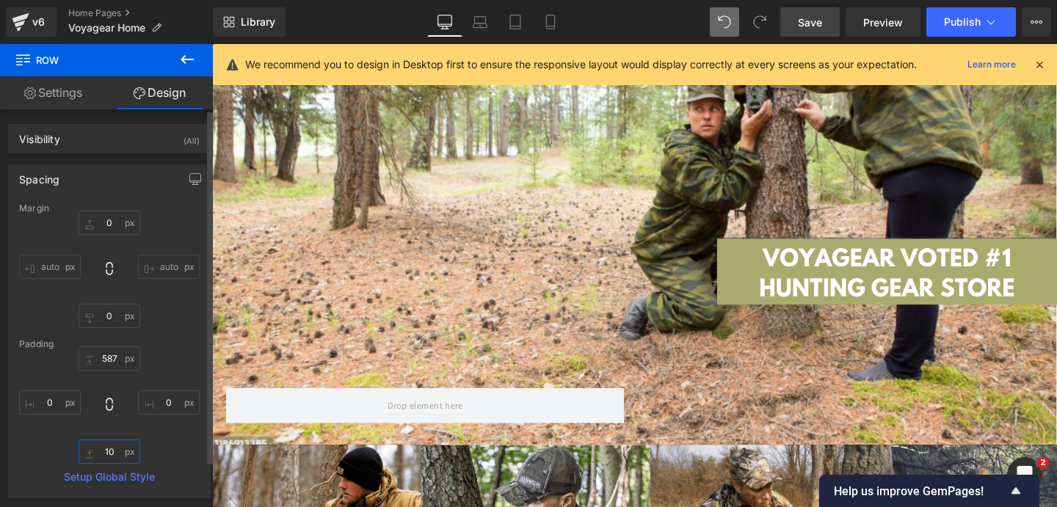
type input "1"
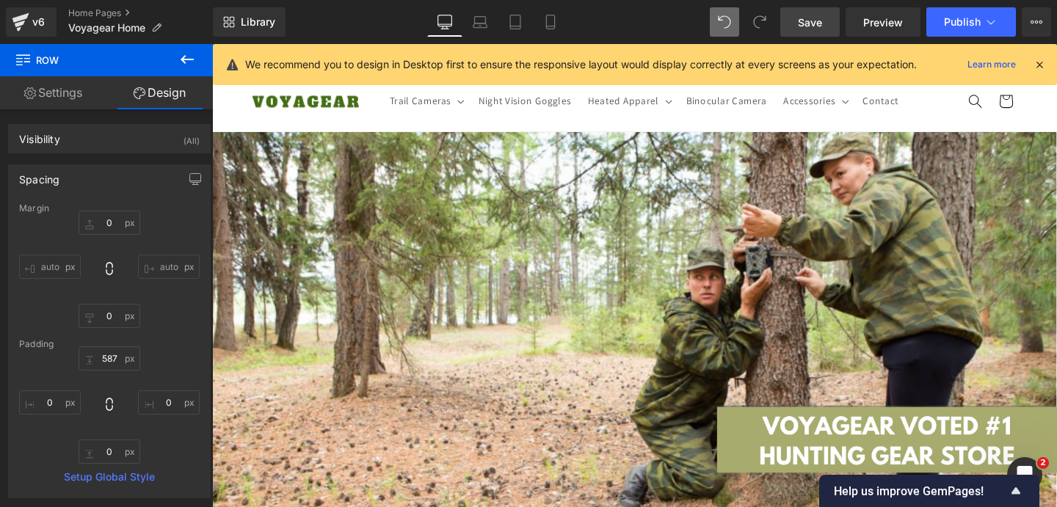
drag, startPoint x: 830, startPoint y: 30, endPoint x: 653, endPoint y: 144, distance: 210.4
click at [830, 30] on link "Save" at bounding box center [809, 21] width 59 height 29
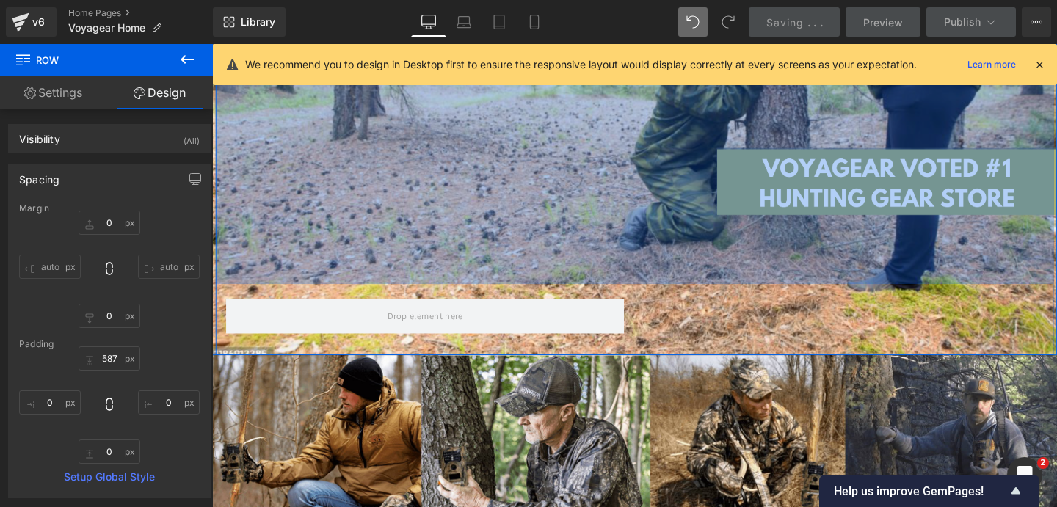
scroll to position [245, 0]
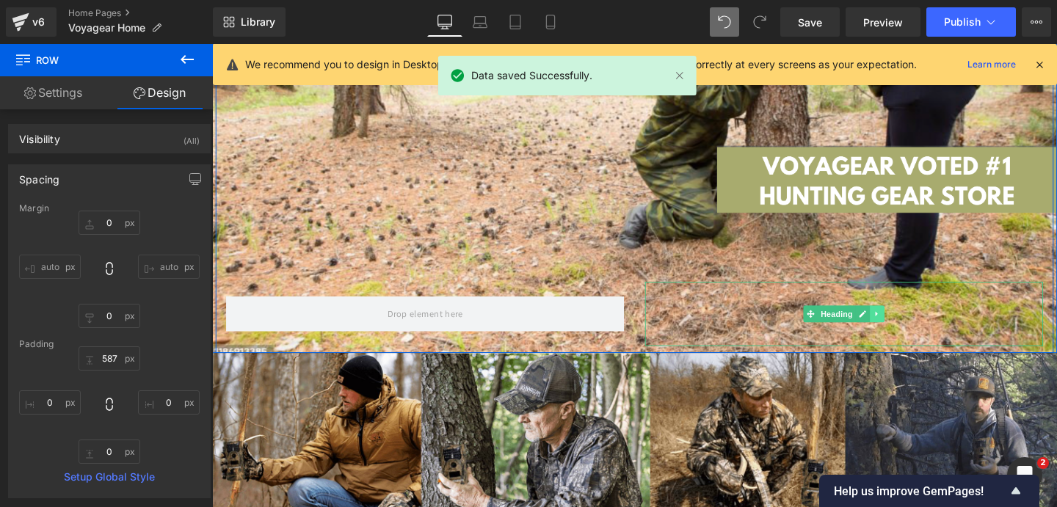
click at [910, 328] on icon at bounding box center [911, 328] width 8 height 9
click at [912, 328] on link at bounding box center [919, 328] width 15 height 18
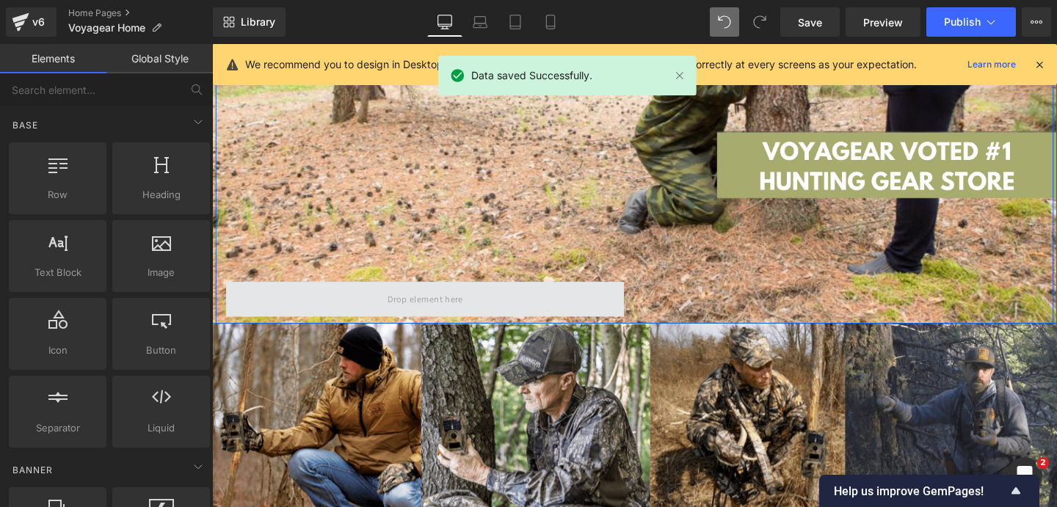
click at [601, 305] on span at bounding box center [436, 312] width 418 height 37
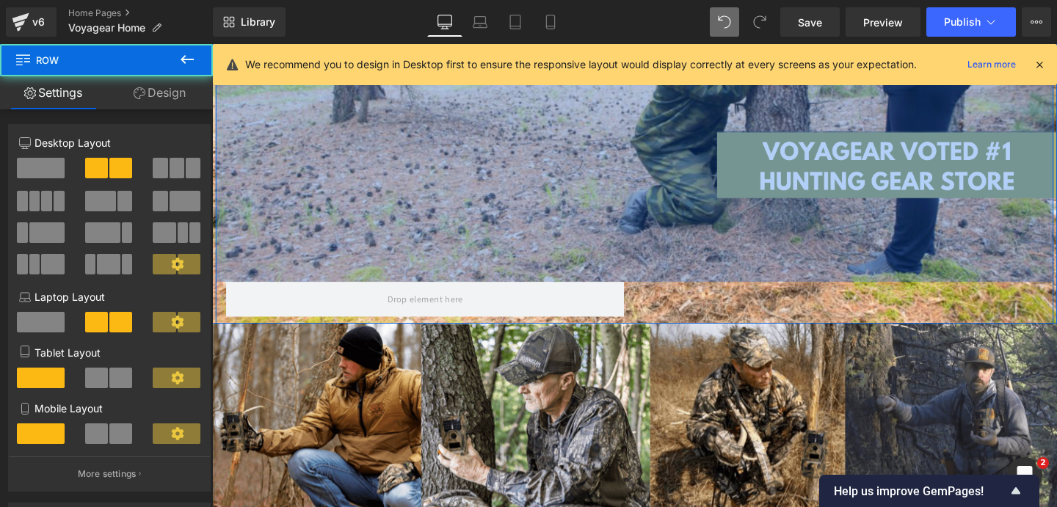
scroll to position [0, 0]
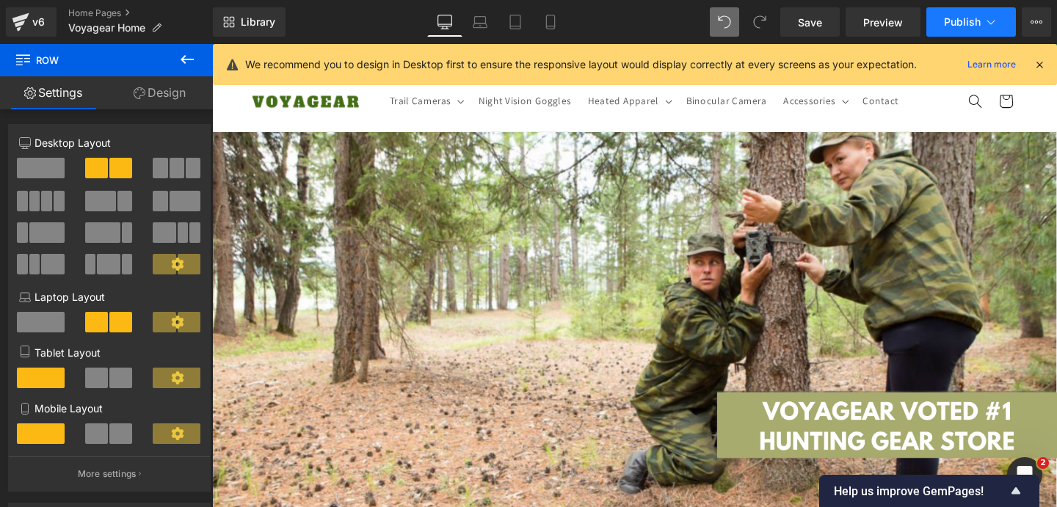
click at [950, 23] on span "Publish" at bounding box center [962, 22] width 37 height 12
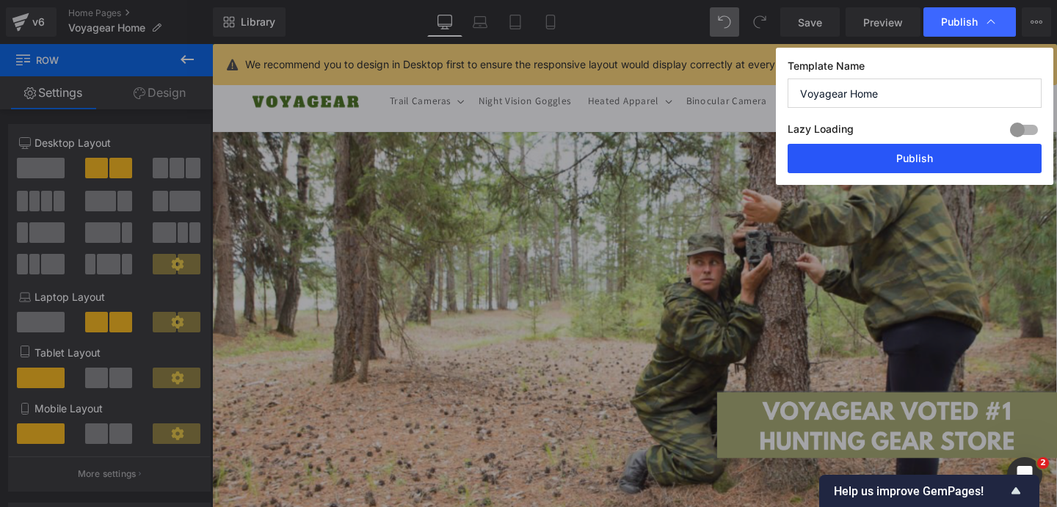
click at [833, 169] on button "Publish" at bounding box center [915, 158] width 254 height 29
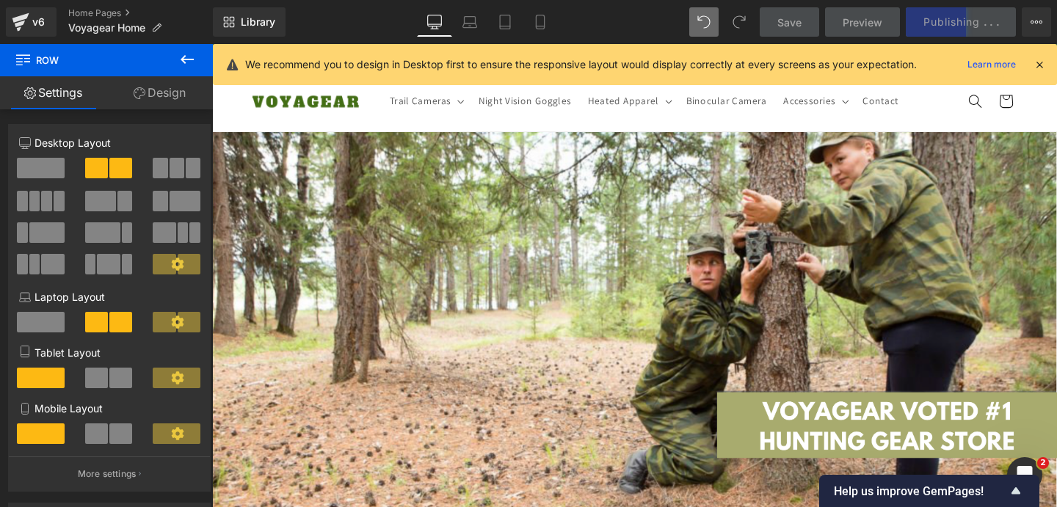
scroll to position [0, 771]
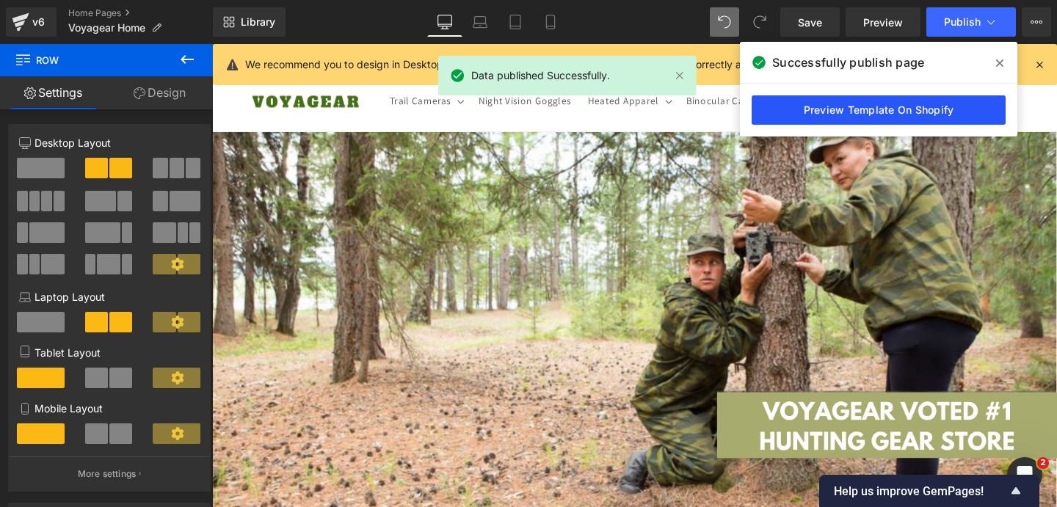
click at [865, 117] on link "Preview Template On Shopify" at bounding box center [879, 109] width 254 height 29
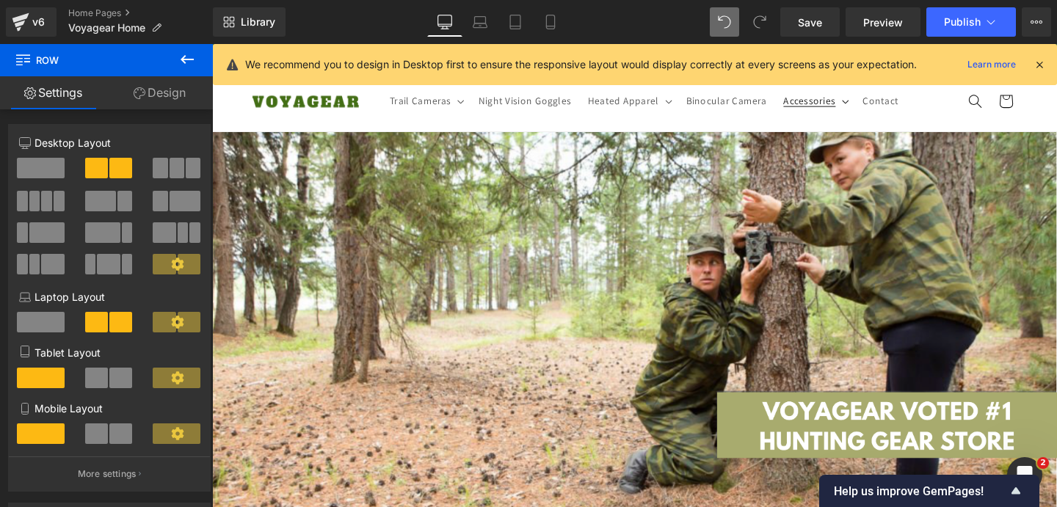
scroll to position [0, 1542]
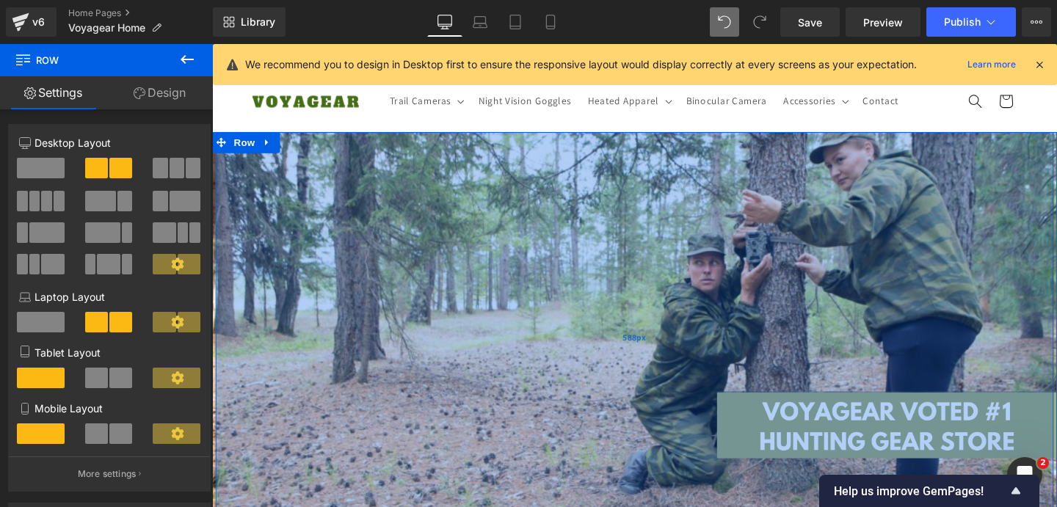
click at [548, 235] on div "588px" at bounding box center [656, 353] width 881 height 432
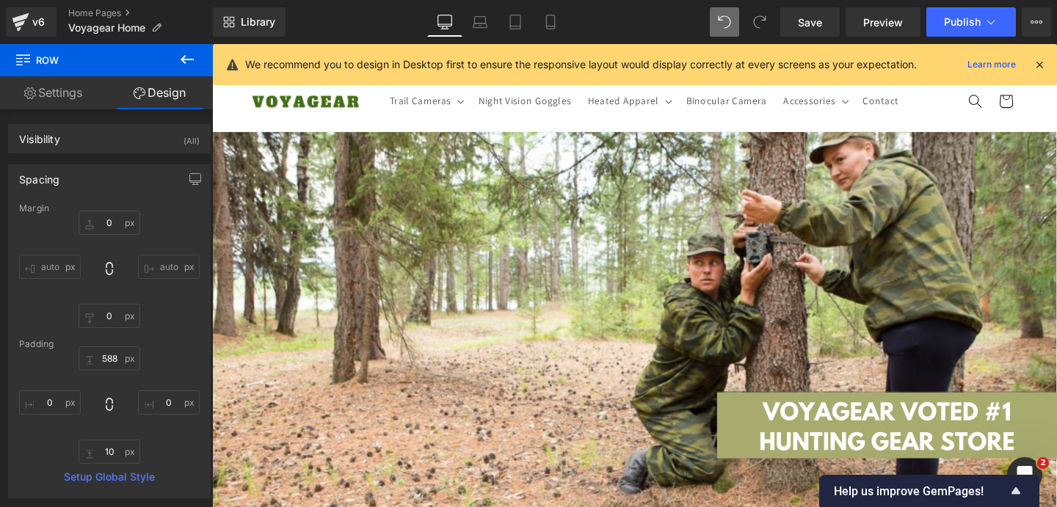
scroll to position [0, 771]
click at [540, 22] on link "Mobile" at bounding box center [550, 21] width 35 height 29
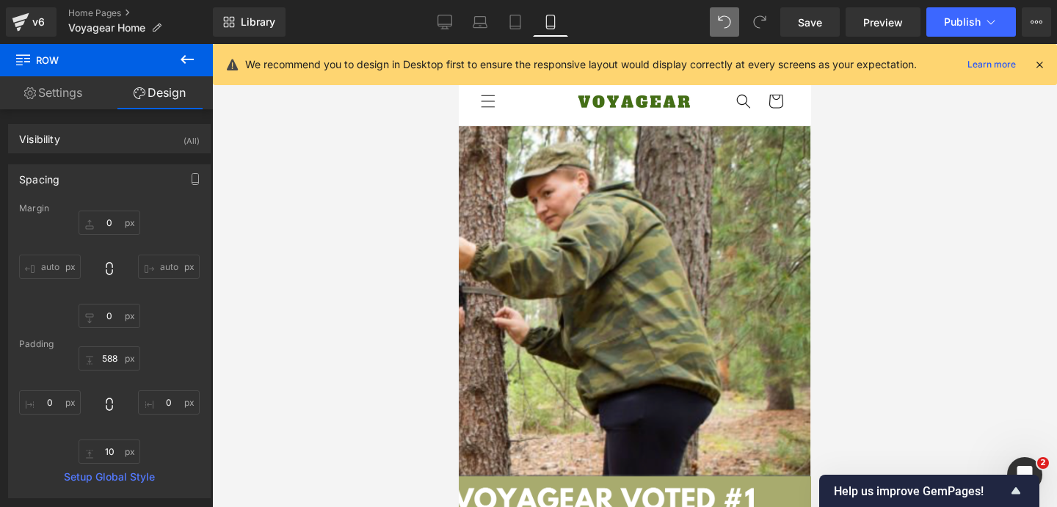
type input "0"
type input "588"
type input "0"
type input "10"
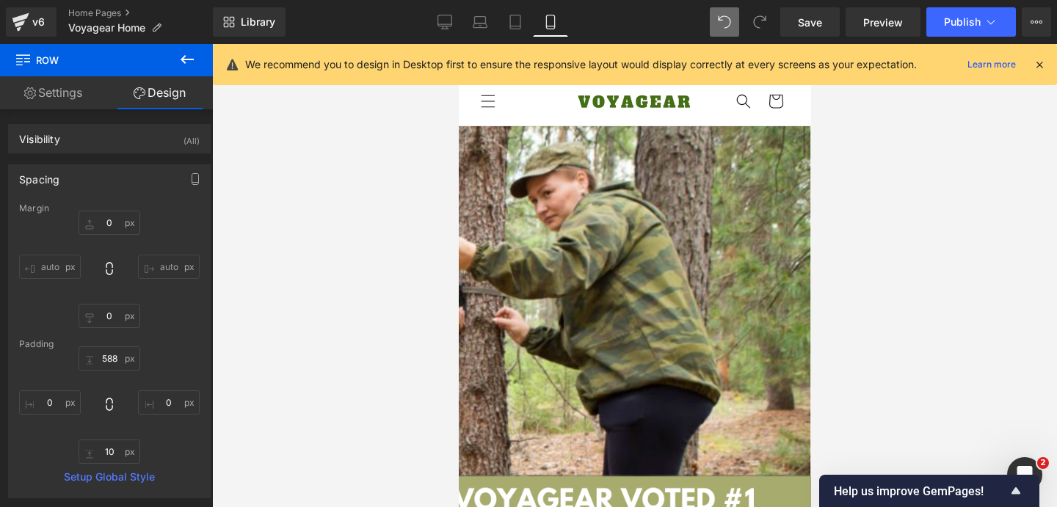
type input "0"
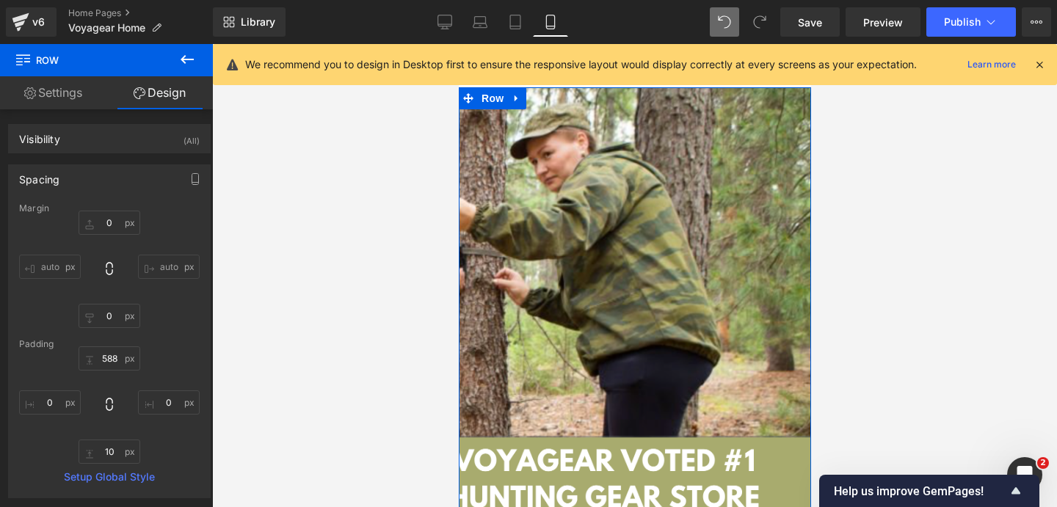
scroll to position [0, 0]
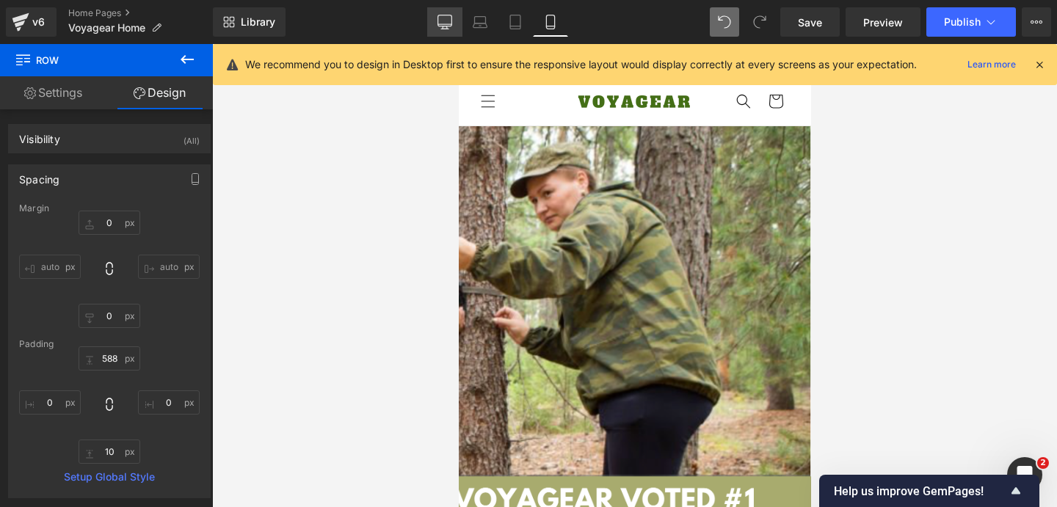
click at [459, 23] on link "Desktop" at bounding box center [444, 21] width 35 height 29
type input "0"
type input "588"
type input "0"
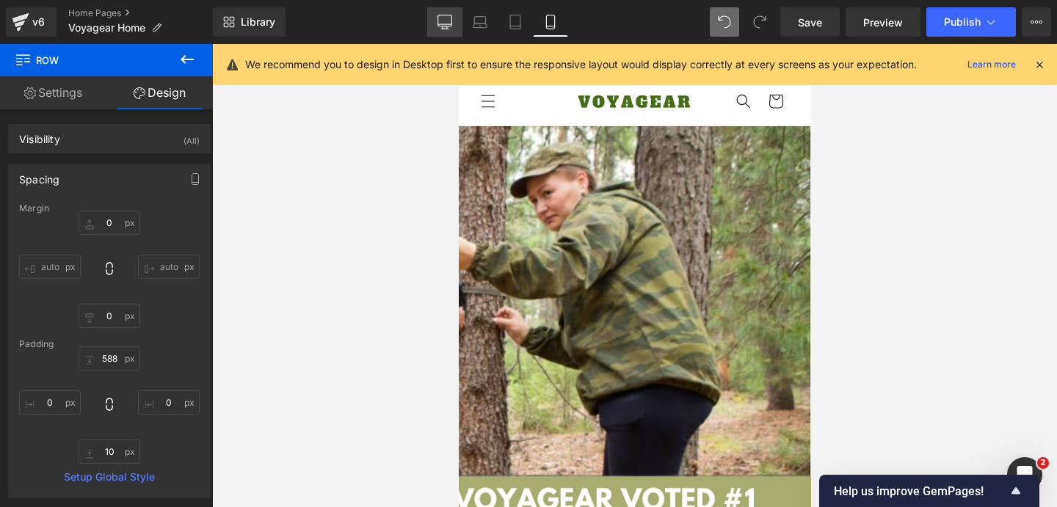
type input "10"
type input "0"
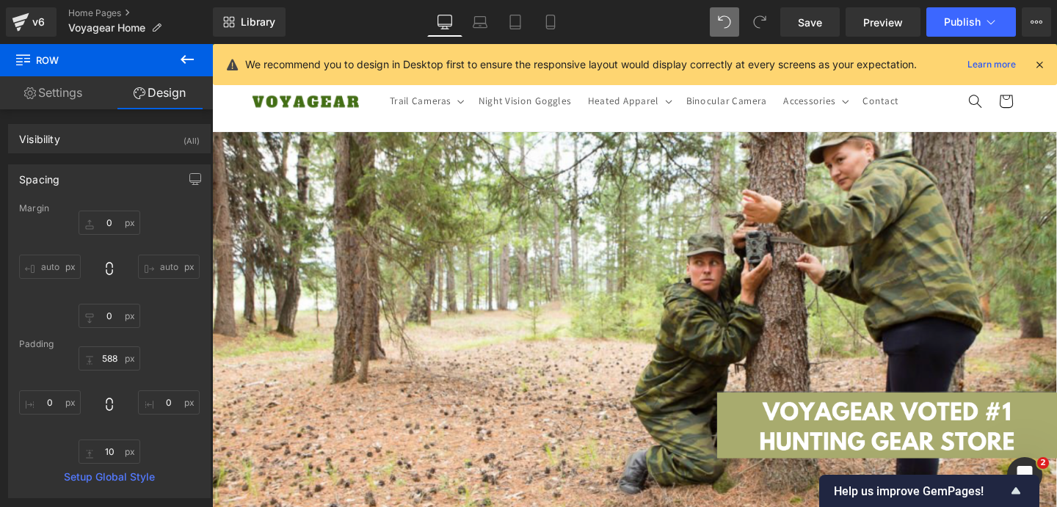
scroll to position [0, 1542]
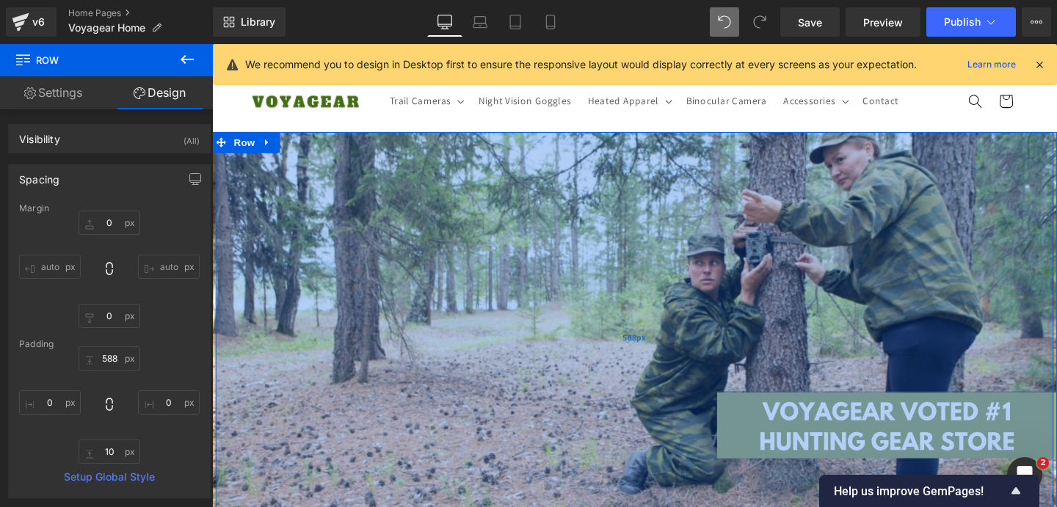
click at [347, 159] on div "588px" at bounding box center [656, 353] width 881 height 432
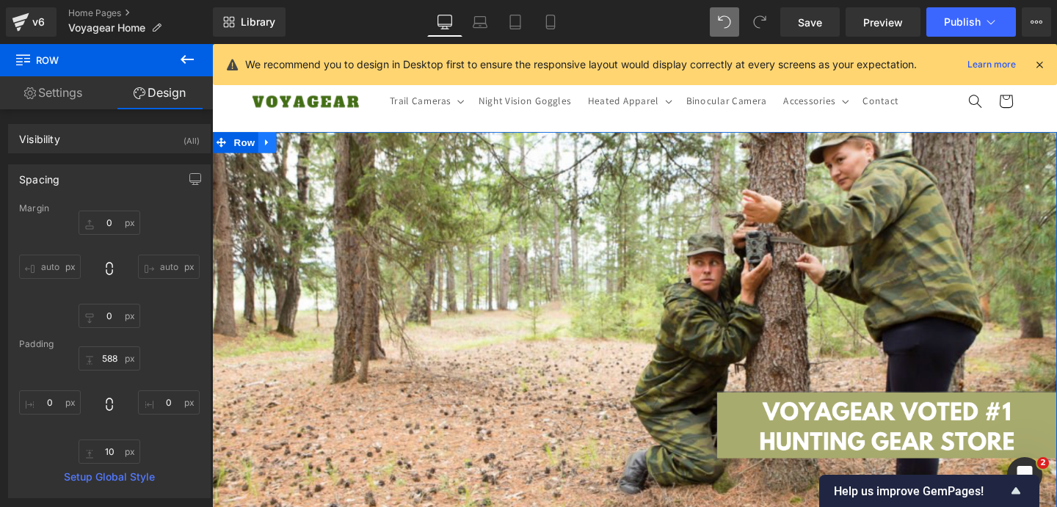
click at [265, 151] on icon at bounding box center [270, 147] width 10 height 11
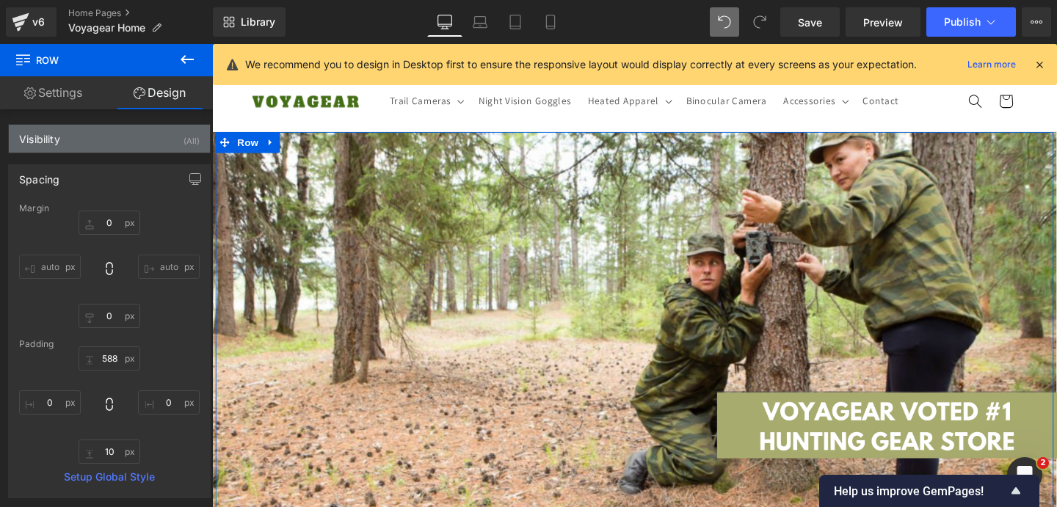
scroll to position [0, 0]
click at [137, 145] on div "Visibility (All)" at bounding box center [109, 139] width 201 height 28
click at [134, 153] on div "Visibility (All) 0|0|0|0 1 Show on Desktop 1 Show on Laptop 1 Show on Tablet 1 …" at bounding box center [109, 138] width 203 height 29
click at [128, 139] on div "Visibility (All)" at bounding box center [109, 139] width 201 height 28
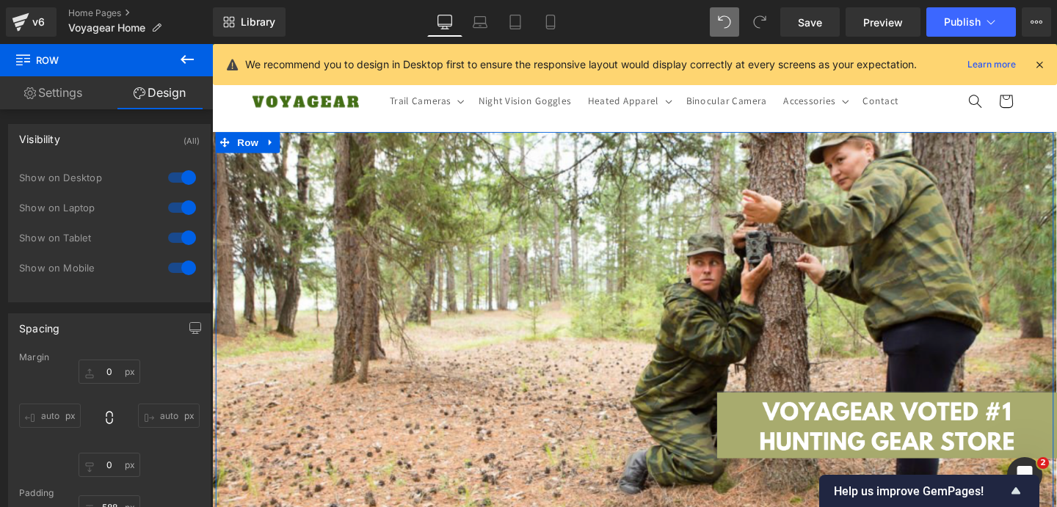
click at [172, 242] on div at bounding box center [181, 237] width 35 height 23
click at [173, 240] on div at bounding box center [181, 237] width 35 height 23
click at [175, 264] on div at bounding box center [181, 267] width 35 height 23
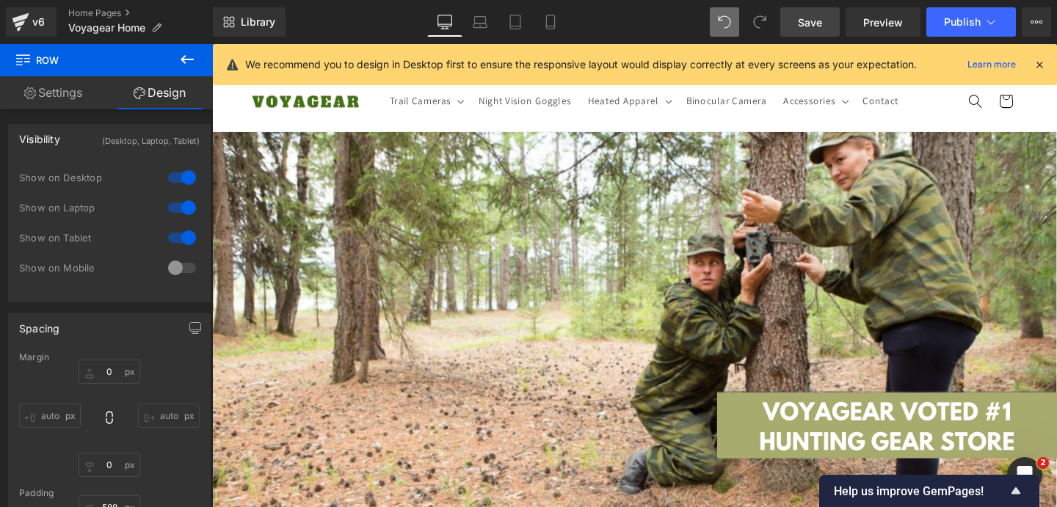
click at [811, 29] on span "Save" at bounding box center [810, 22] width 24 height 15
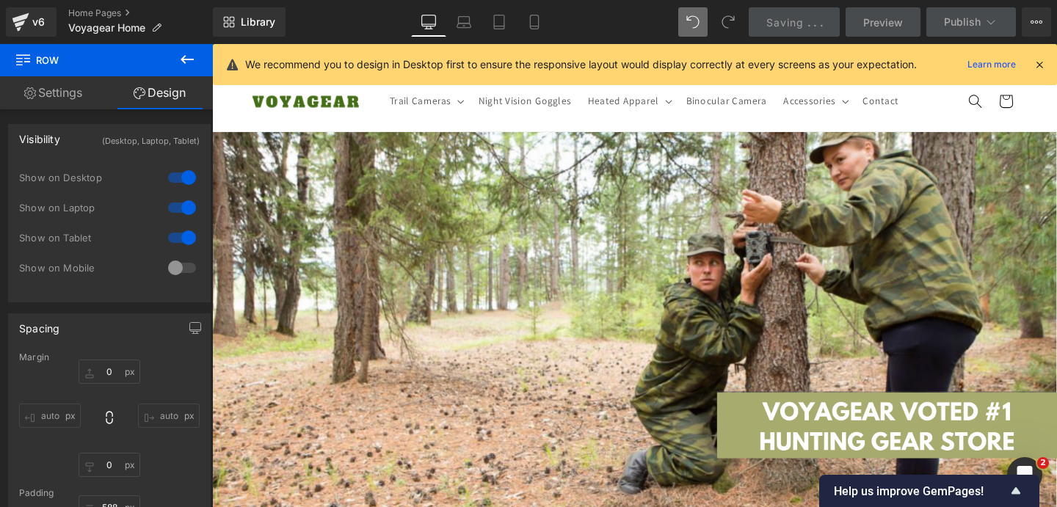
scroll to position [0, 1542]
click at [504, 17] on icon at bounding box center [499, 22] width 15 height 15
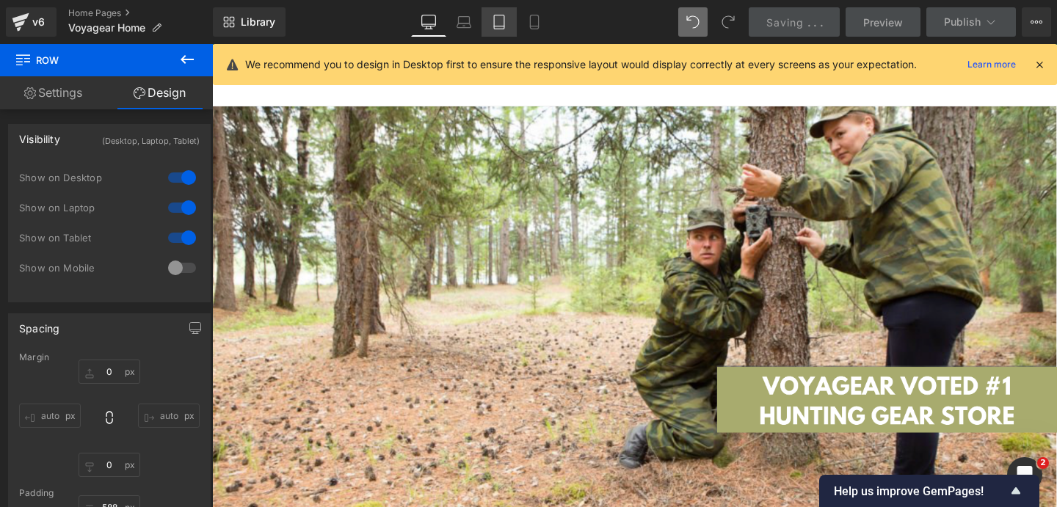
type input "0"
type input "588"
type input "0"
type input "10"
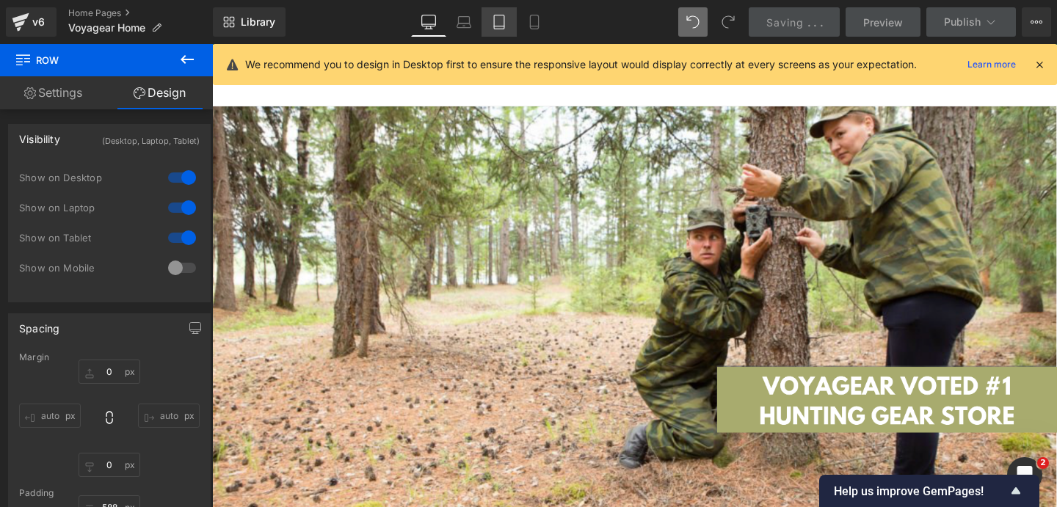
type input "0"
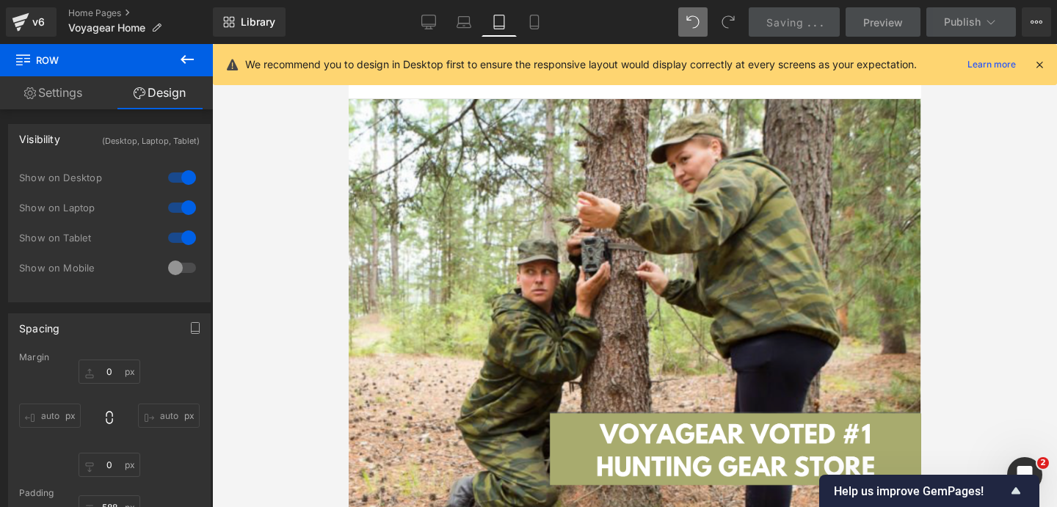
scroll to position [0, 968]
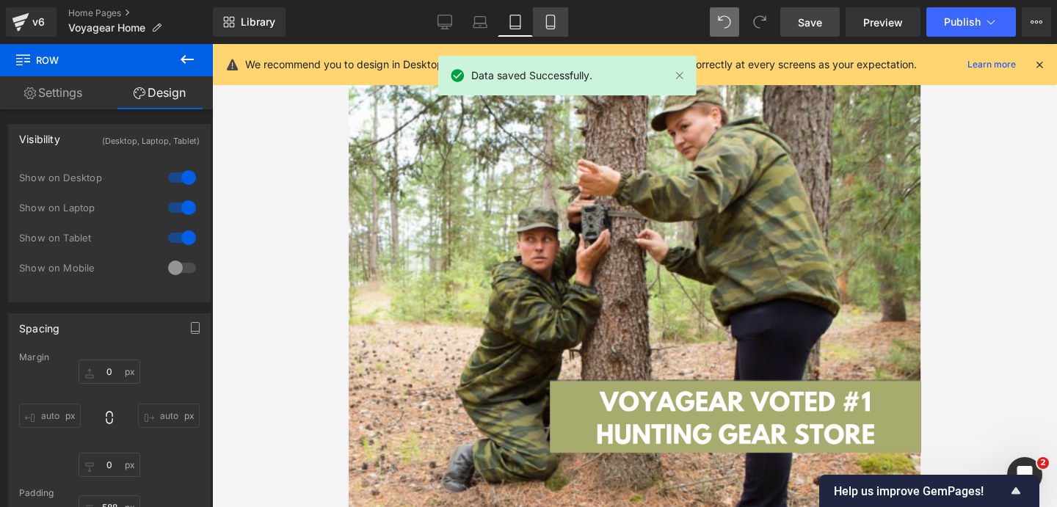
click at [553, 29] on icon at bounding box center [550, 22] width 8 height 14
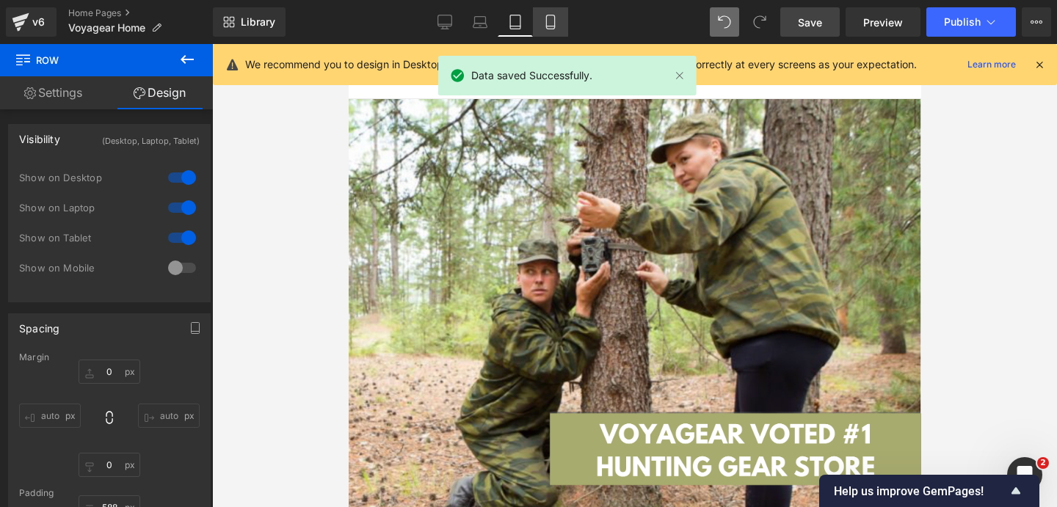
type input "0"
type input "588"
type input "0"
type input "10"
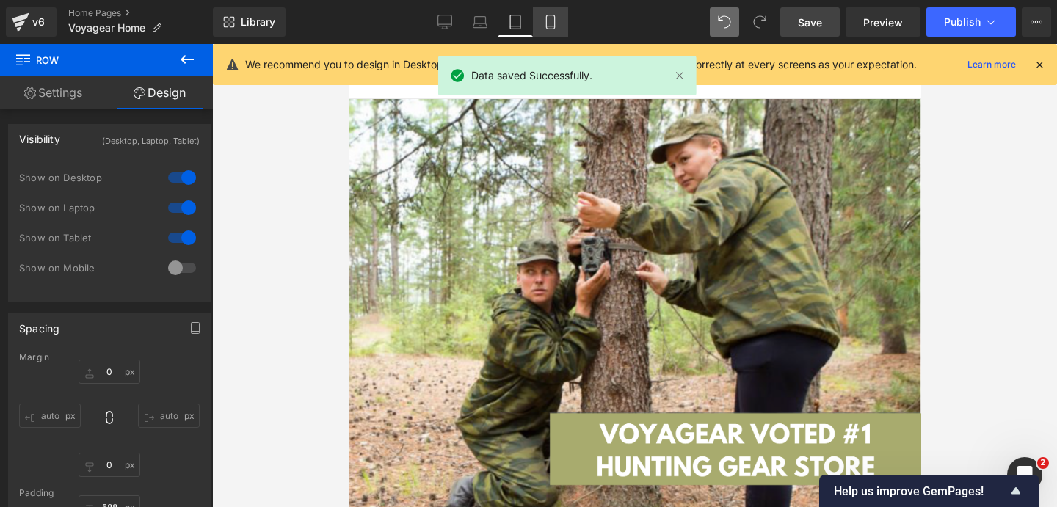
type input "0"
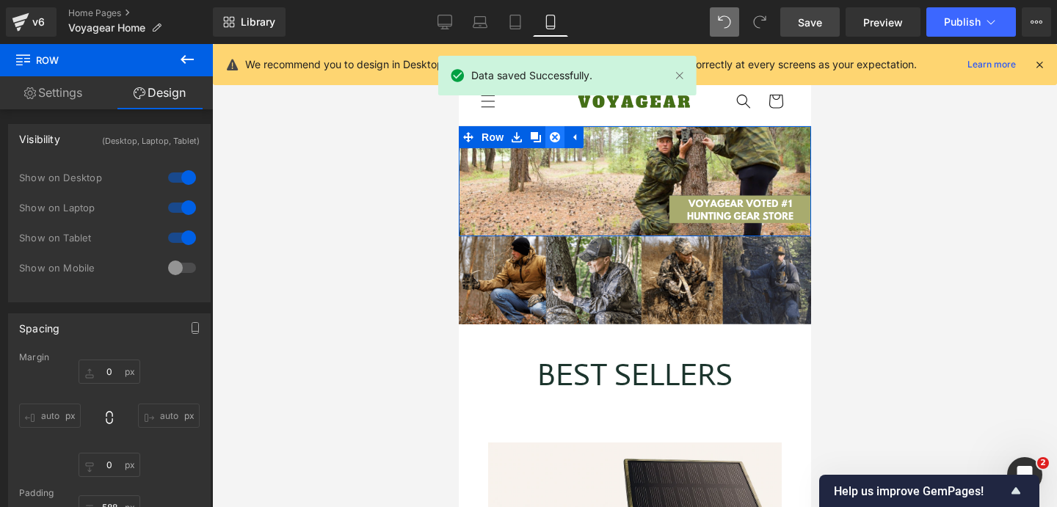
scroll to position [0, 0]
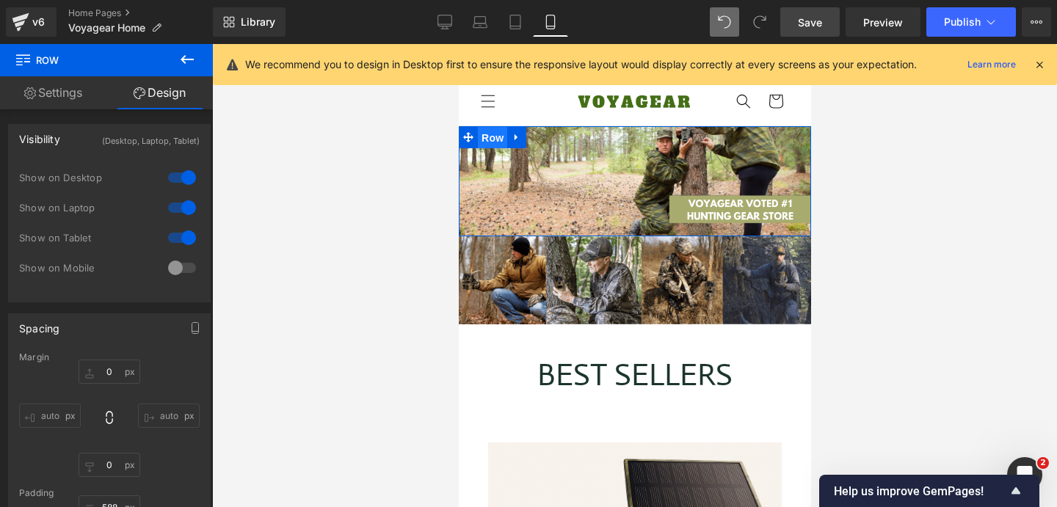
click at [499, 139] on span "Row" at bounding box center [491, 138] width 29 height 22
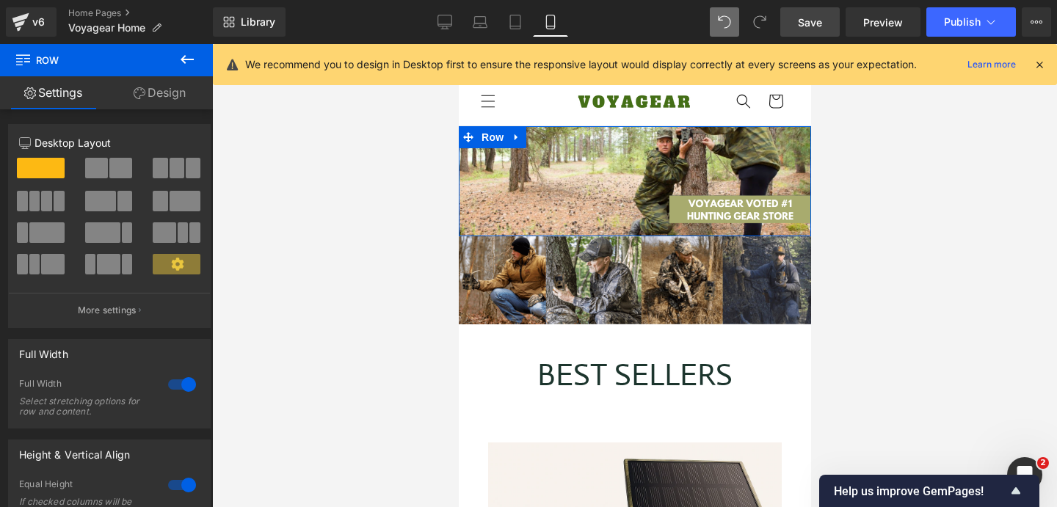
click at [155, 86] on link "Design" at bounding box center [159, 92] width 106 height 33
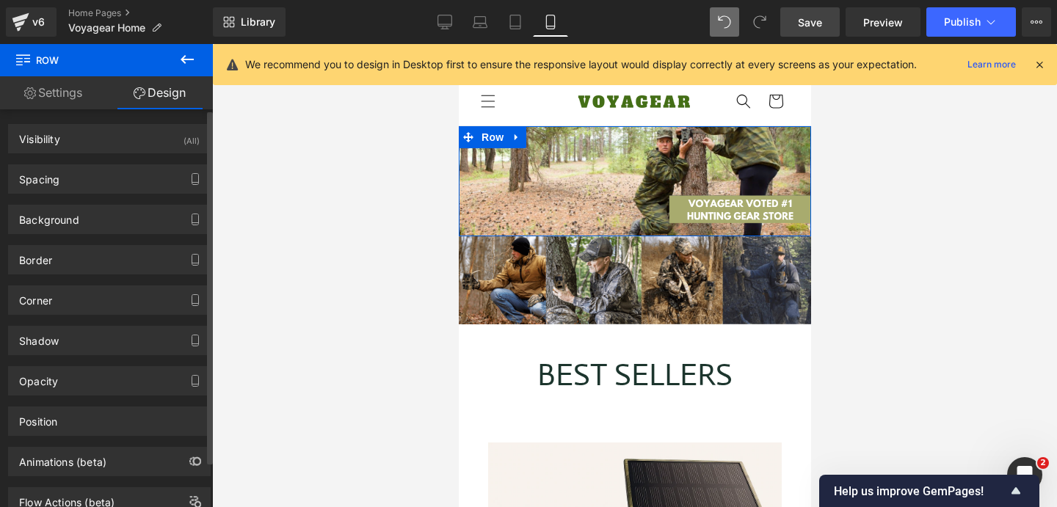
click at [105, 162] on div "Spacing [GEOGRAPHIC_DATA] auto auto auto auto [GEOGRAPHIC_DATA]" at bounding box center [110, 173] width 220 height 40
click at [121, 147] on div "Visibility (All)" at bounding box center [109, 139] width 201 height 28
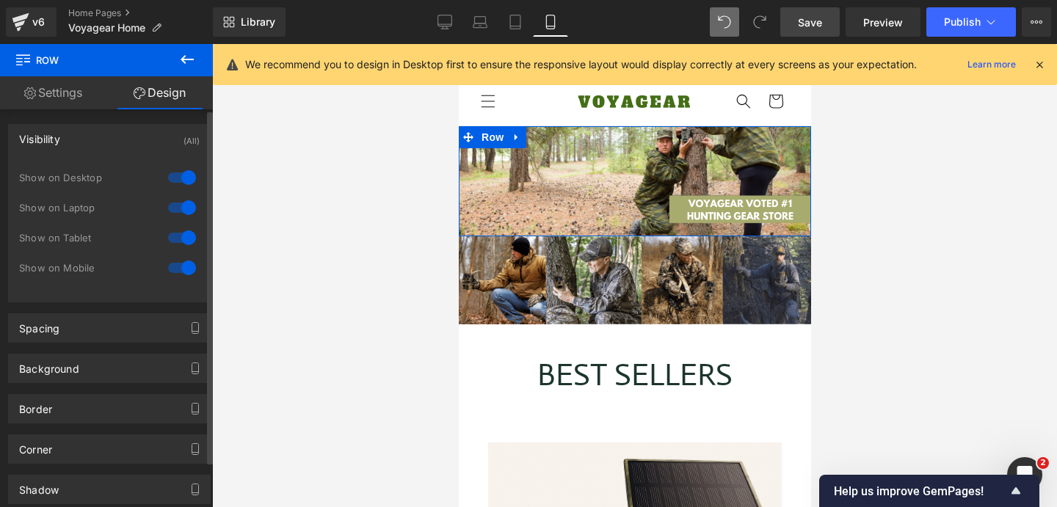
click at [181, 268] on div at bounding box center [181, 267] width 35 height 23
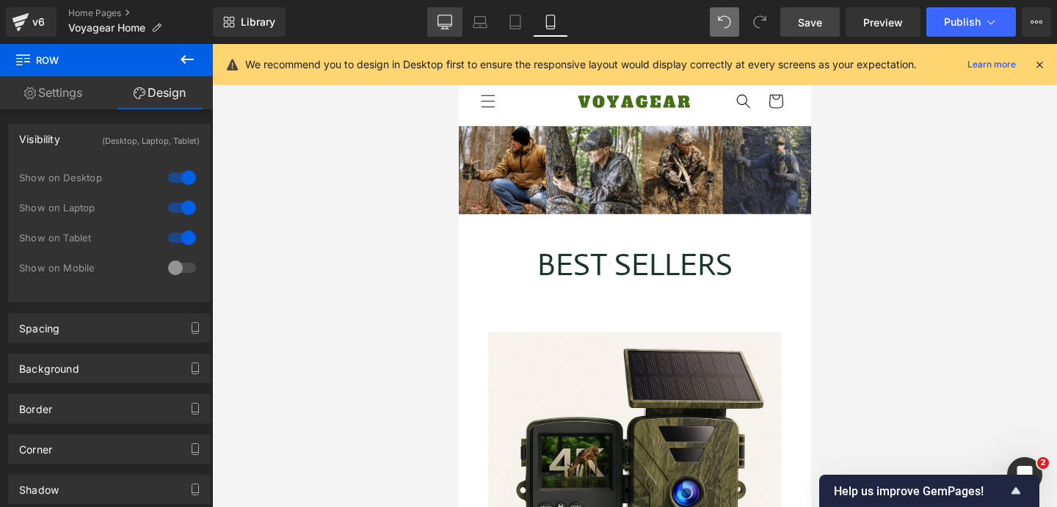
click at [439, 31] on link "Desktop" at bounding box center [444, 21] width 35 height 29
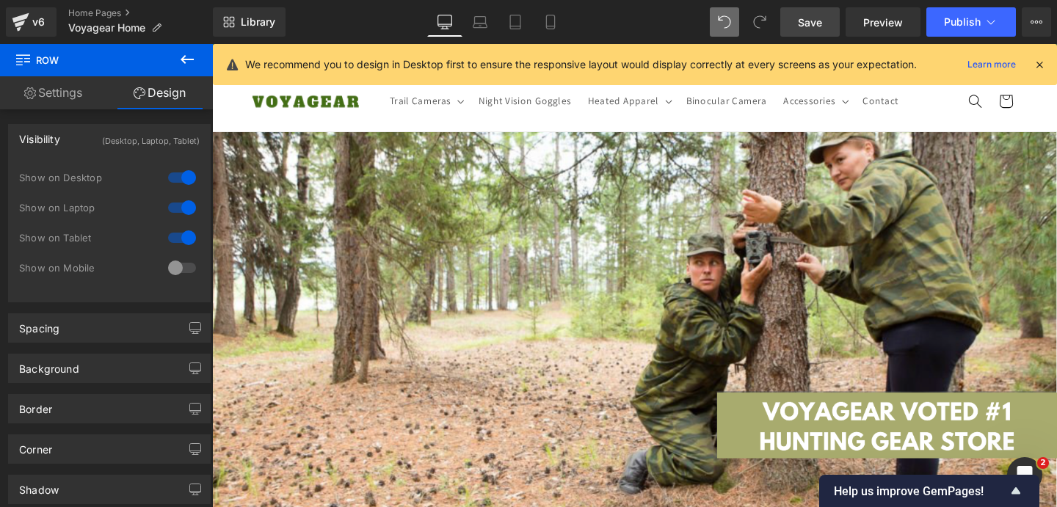
scroll to position [0, 1542]
click at [269, 156] on link at bounding box center [270, 148] width 19 height 22
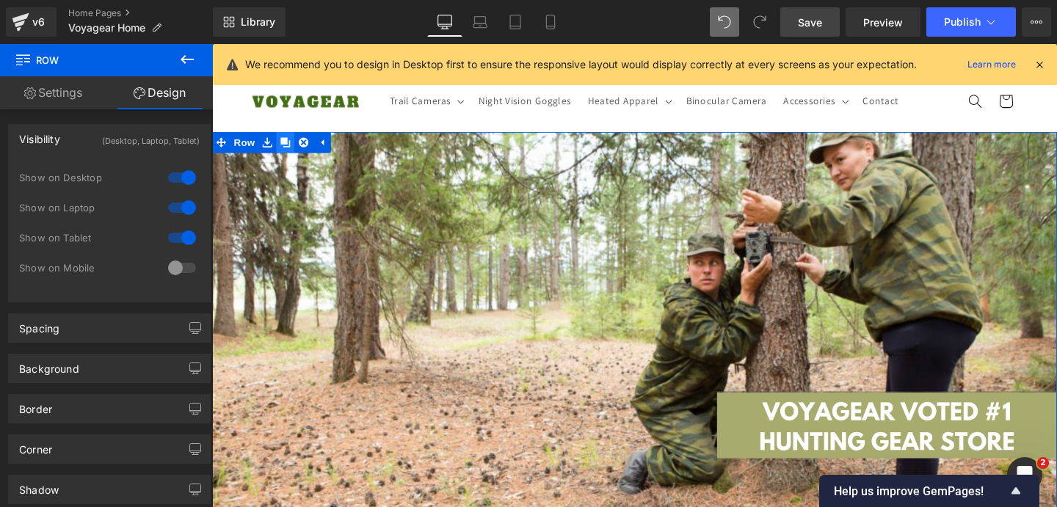
click at [284, 157] on link at bounding box center [289, 148] width 19 height 22
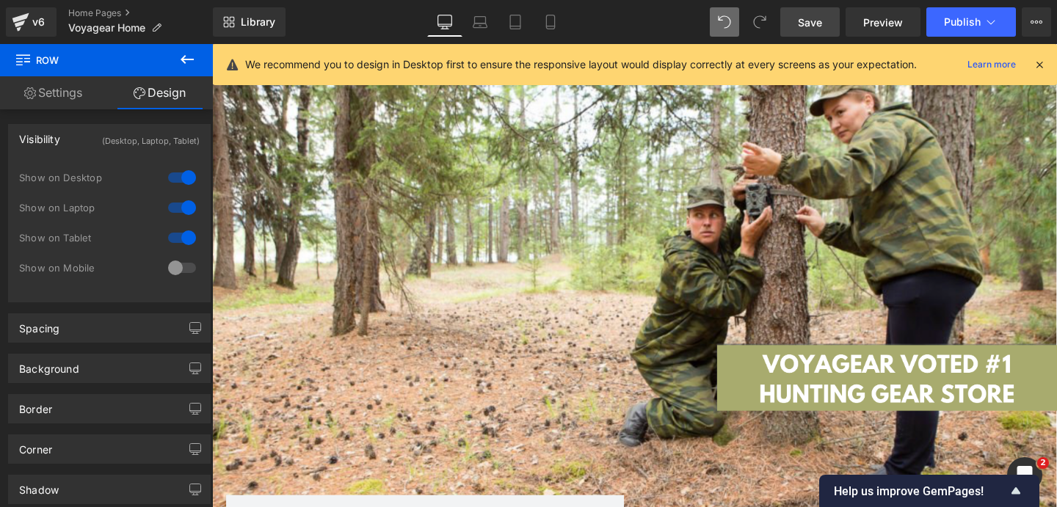
scroll to position [510, 0]
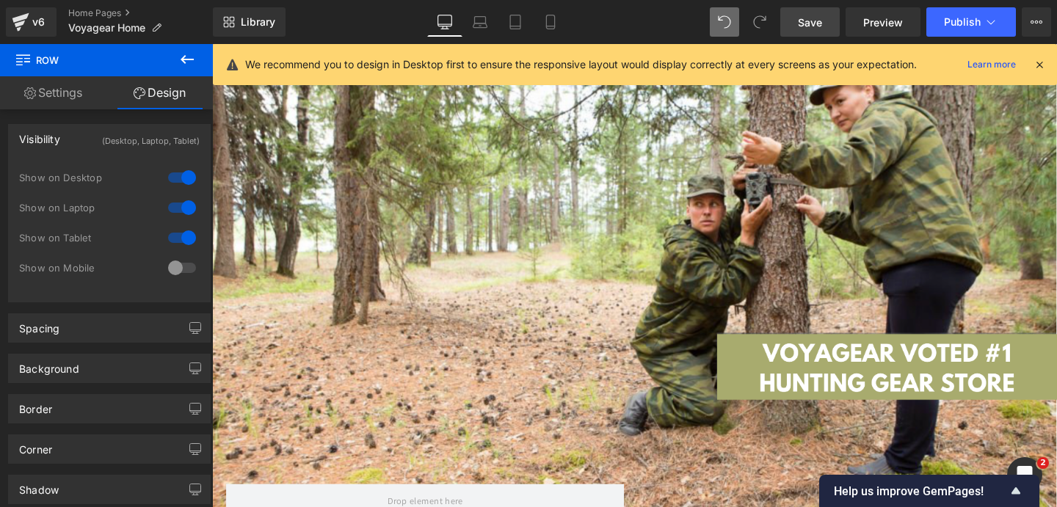
click at [293, 118] on div "Text Block Row" at bounding box center [656, 313] width 881 height 476
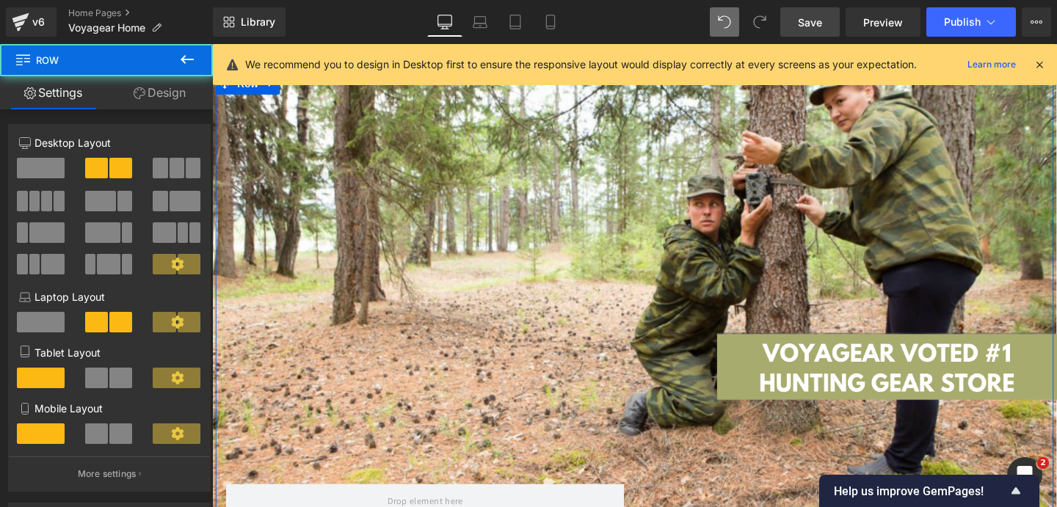
scroll to position [0, 0]
click at [161, 100] on link "Design" at bounding box center [159, 92] width 106 height 33
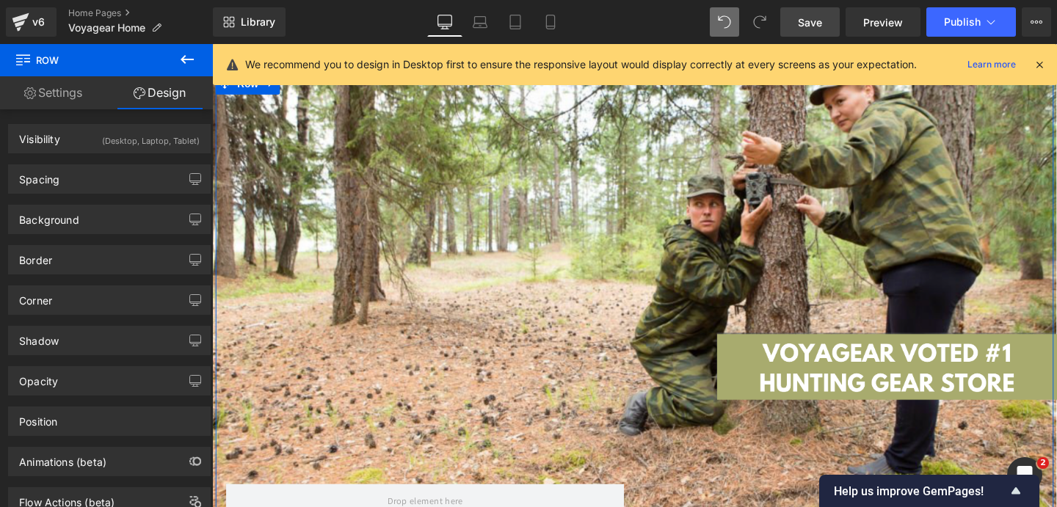
click at [159, 148] on div "(Desktop, Laptop, Tablet)" at bounding box center [151, 137] width 98 height 24
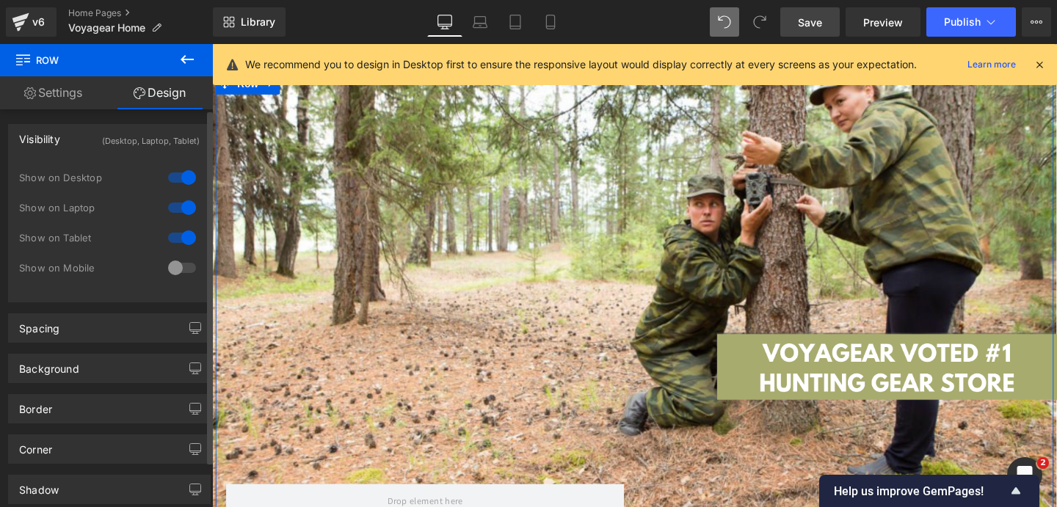
click at [179, 233] on div at bounding box center [181, 237] width 35 height 23
click at [180, 202] on div at bounding box center [181, 207] width 35 height 23
click at [173, 261] on div at bounding box center [181, 267] width 35 height 23
click at [177, 175] on div at bounding box center [181, 177] width 35 height 23
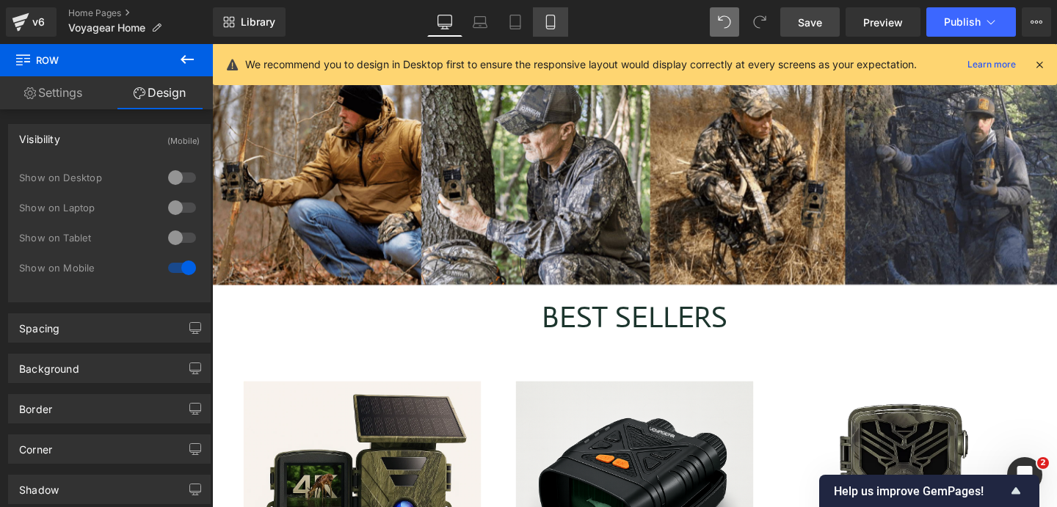
click at [538, 29] on link "Mobile" at bounding box center [550, 21] width 35 height 29
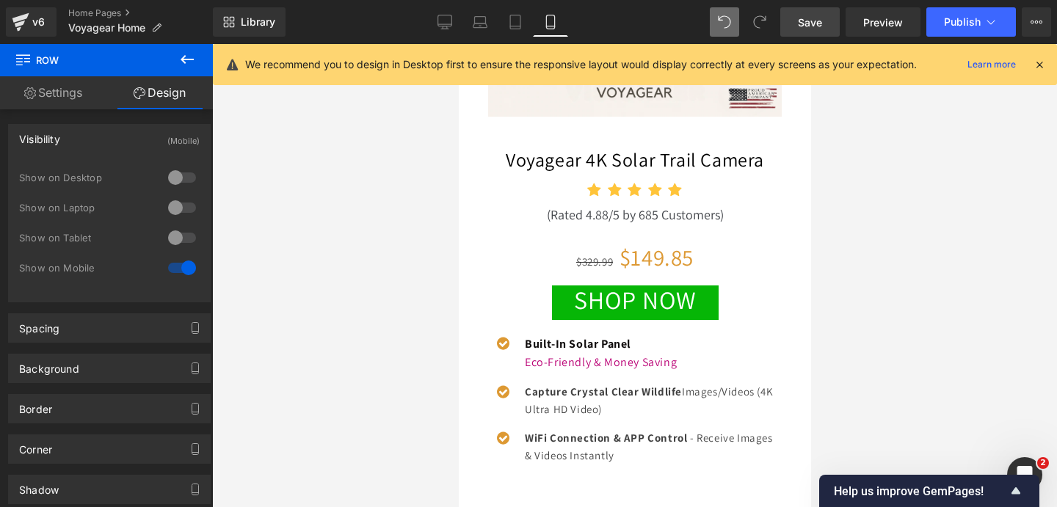
scroll to position [0, 264]
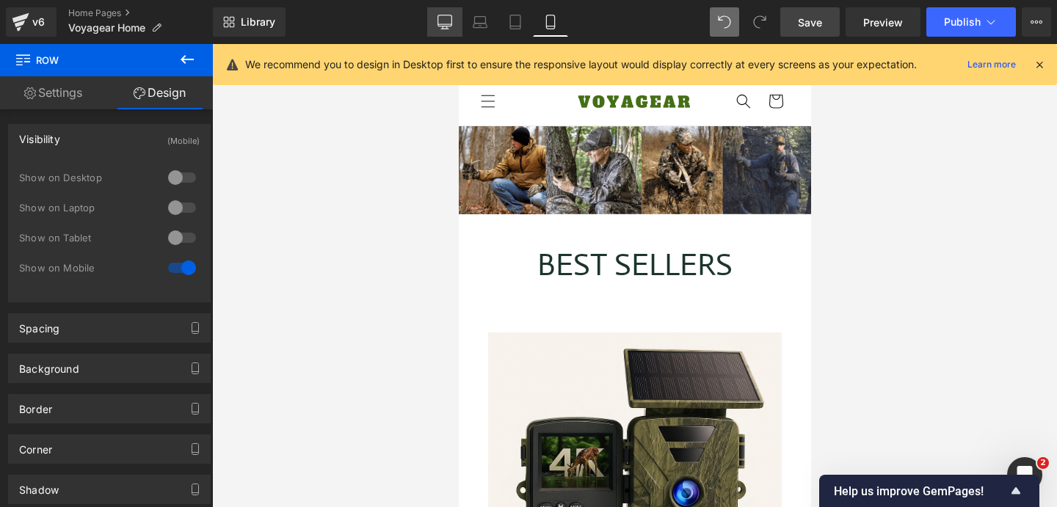
click at [444, 15] on icon at bounding box center [445, 22] width 15 height 15
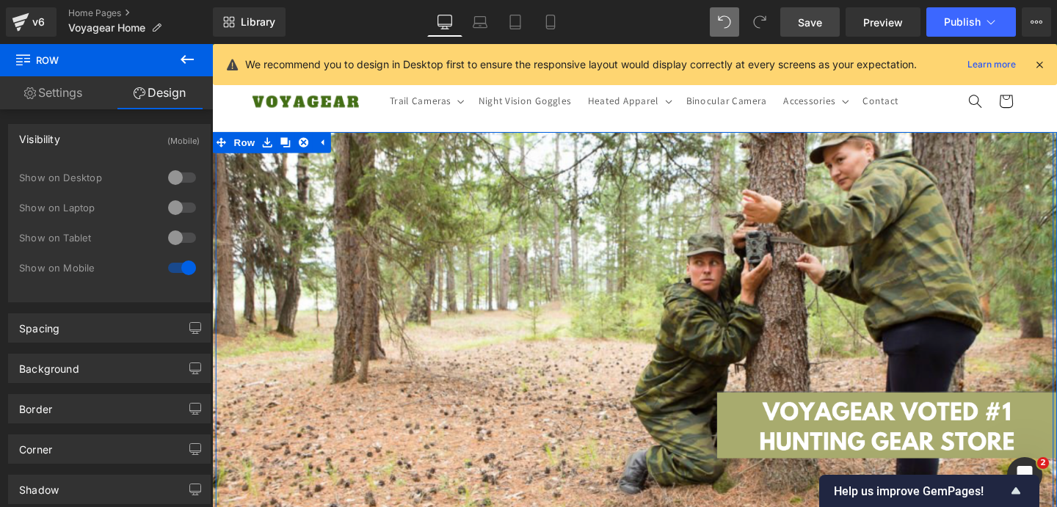
scroll to position [0, 0]
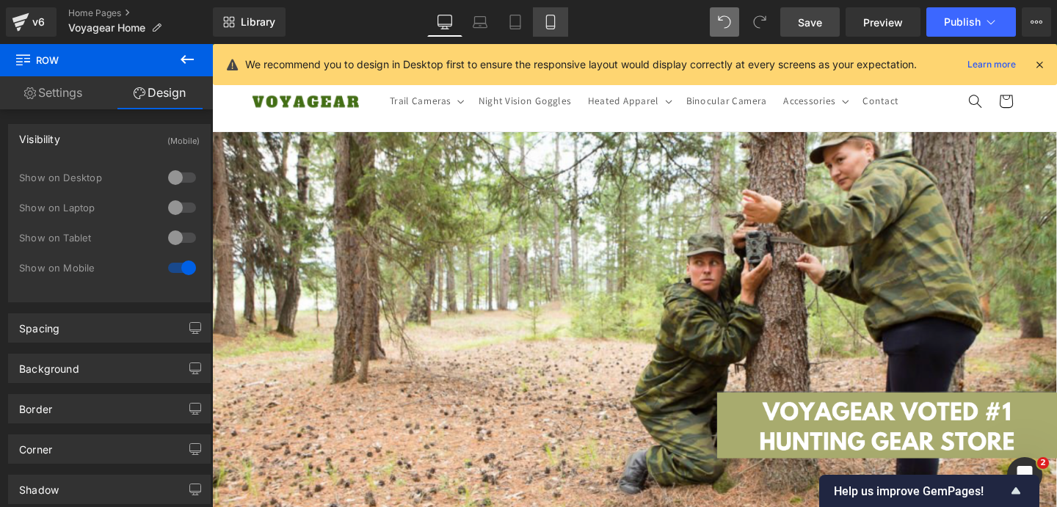
click at [540, 23] on link "Mobile" at bounding box center [550, 21] width 35 height 29
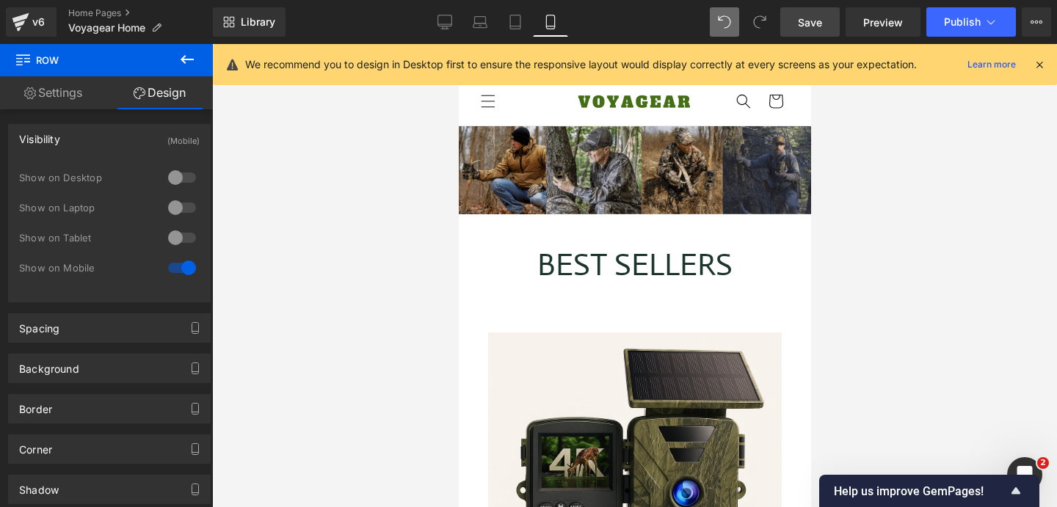
scroll to position [0, 264]
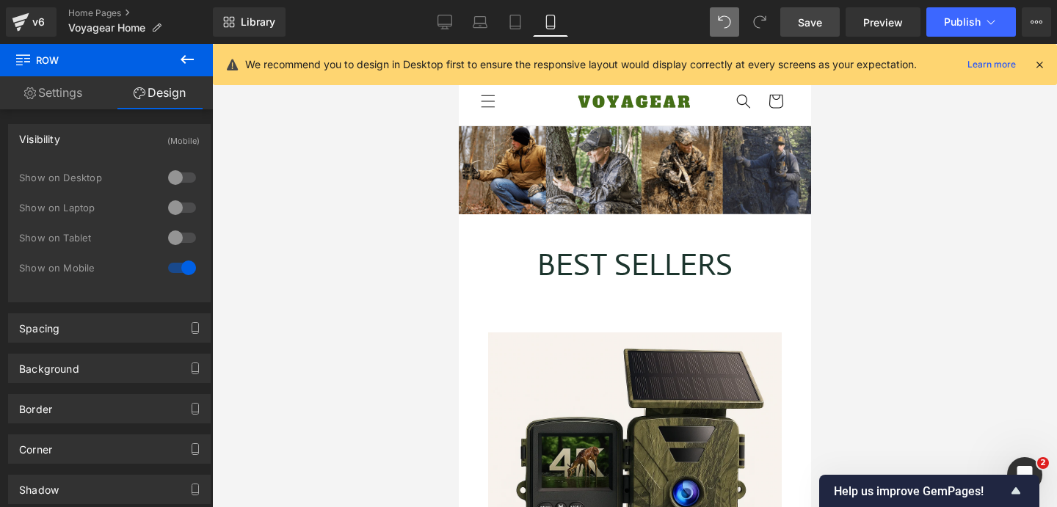
click at [537, 121] on header "Trail Cameras Trail Cameras Wifi Trail Camera Solar Trail Camera Non-Cellular T…" at bounding box center [634, 100] width 352 height 49
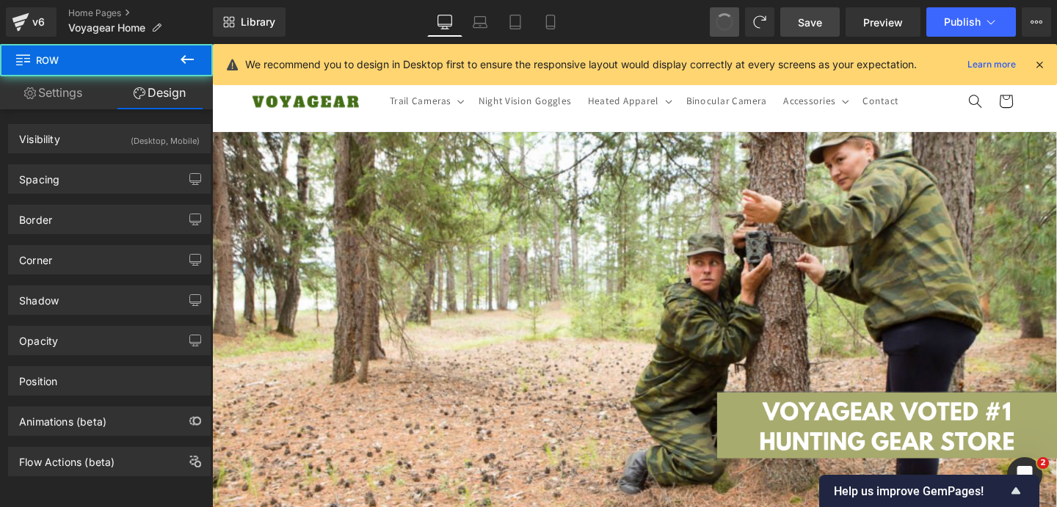
scroll to position [0, 771]
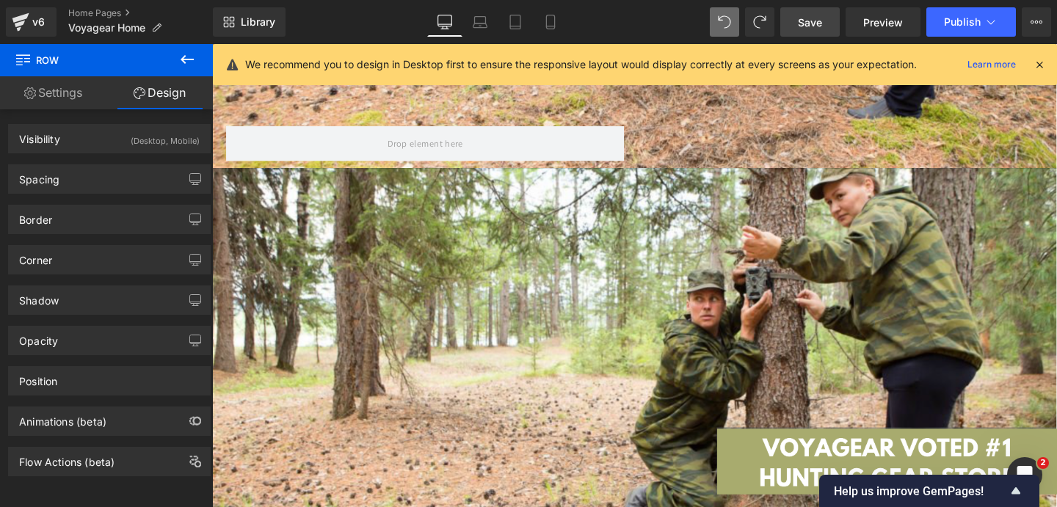
click at [399, 216] on div "Text Block Row 588px" at bounding box center [656, 413] width 881 height 476
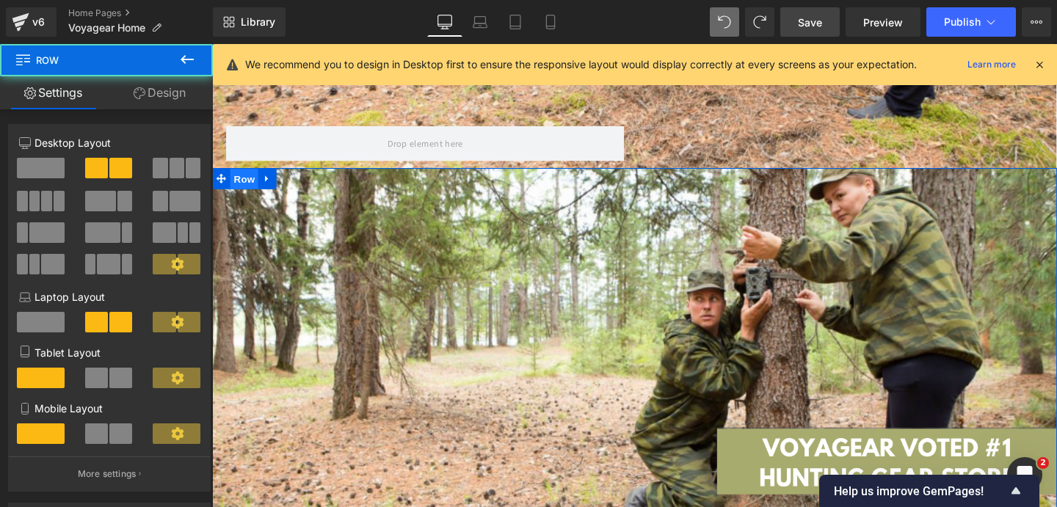
click at [249, 185] on span "Row" at bounding box center [245, 186] width 29 height 22
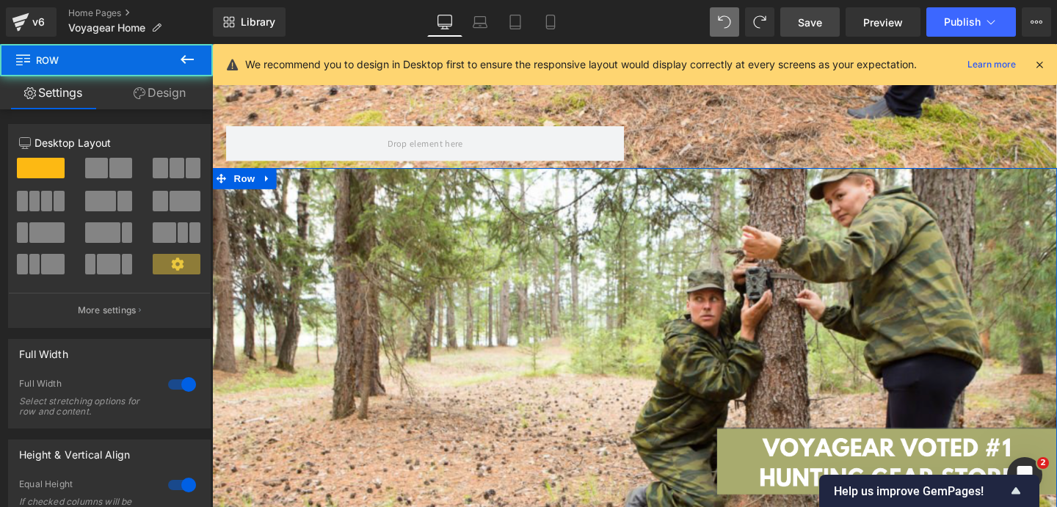
click at [174, 104] on link "Design" at bounding box center [159, 92] width 106 height 33
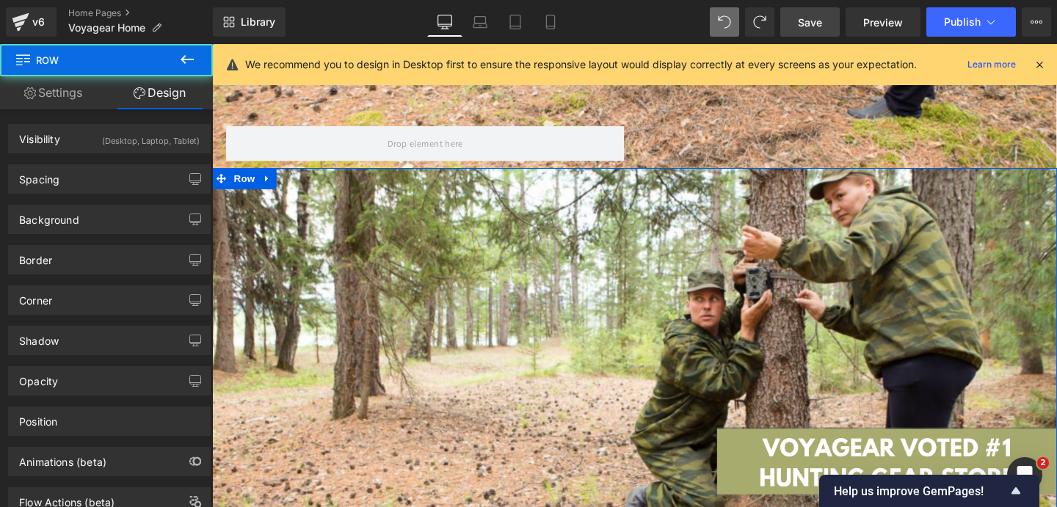
click at [135, 145] on div "(Desktop, Laptop, Tablet)" at bounding box center [151, 137] width 98 height 24
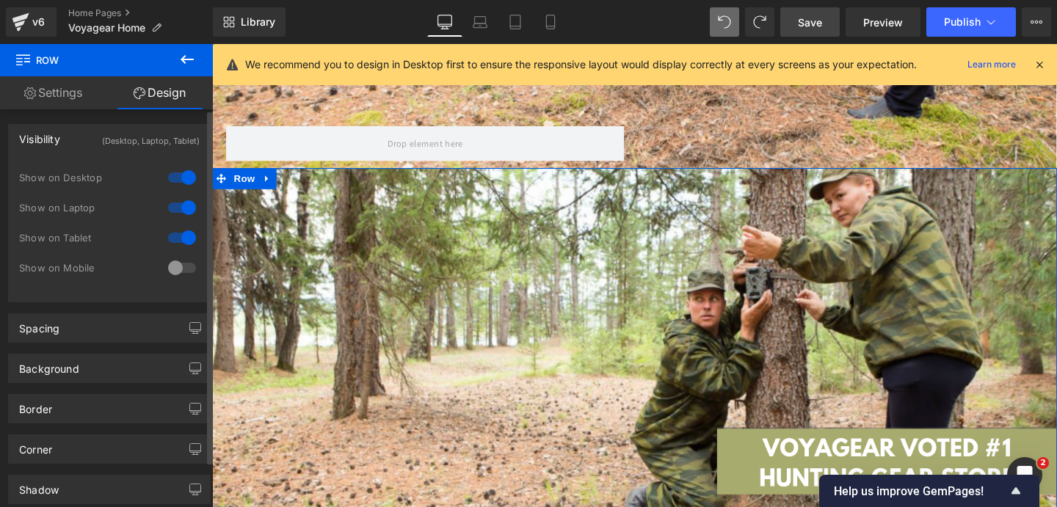
click at [179, 233] on div at bounding box center [181, 237] width 35 height 23
click at [175, 272] on div at bounding box center [181, 267] width 35 height 23
click at [178, 206] on div at bounding box center [181, 207] width 35 height 23
click at [179, 183] on div at bounding box center [181, 177] width 35 height 23
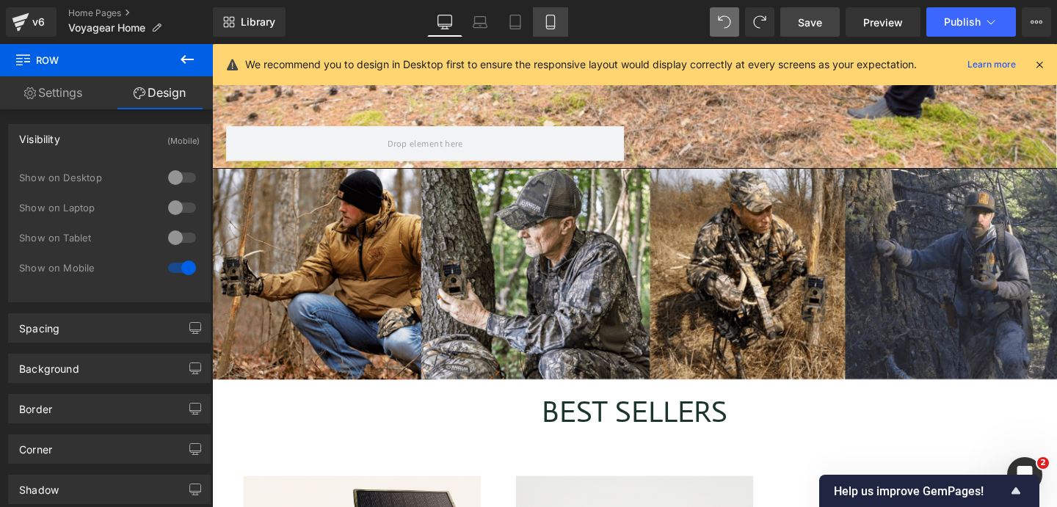
click at [551, 30] on link "Mobile" at bounding box center [550, 21] width 35 height 29
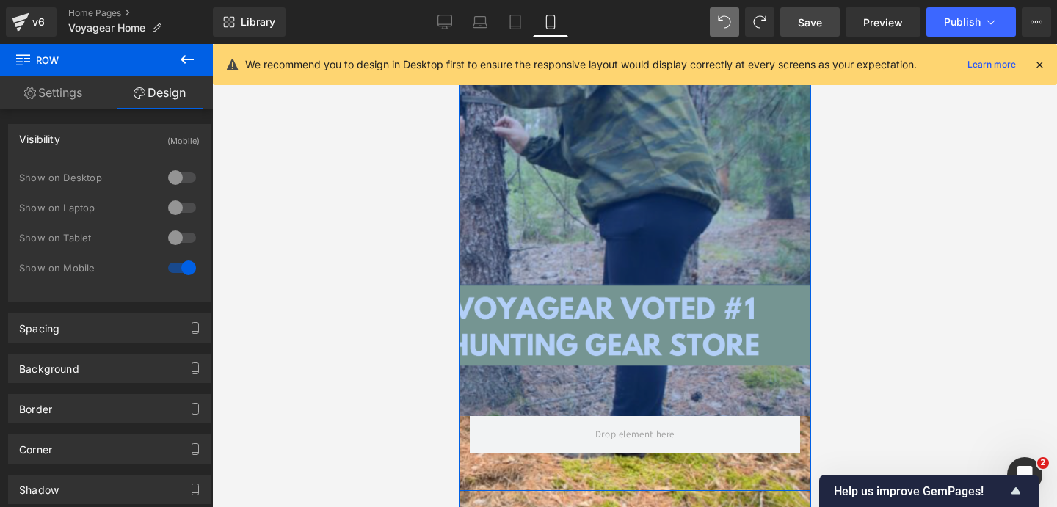
scroll to position [77, 0]
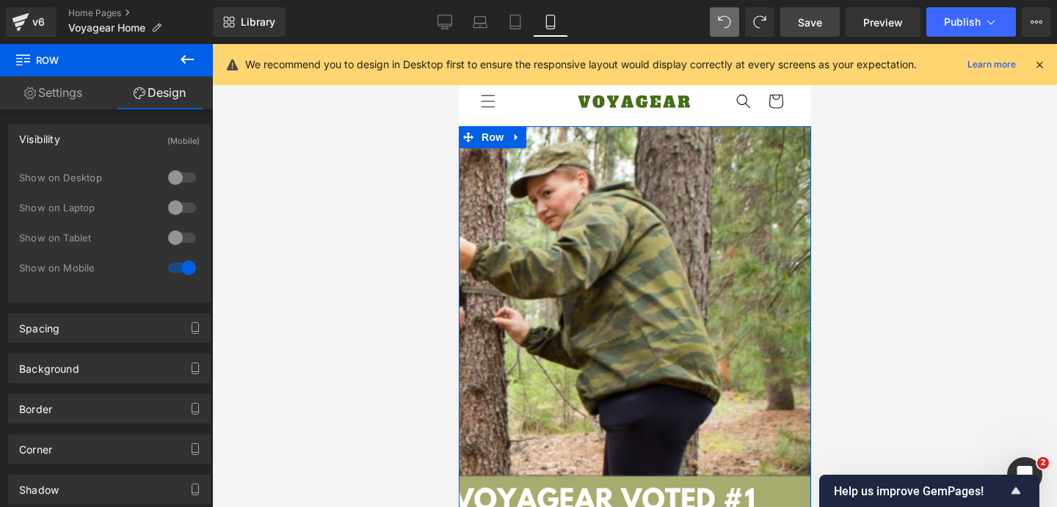
click at [564, 152] on div "Text Block Row 588px Row" at bounding box center [634, 434] width 352 height 617
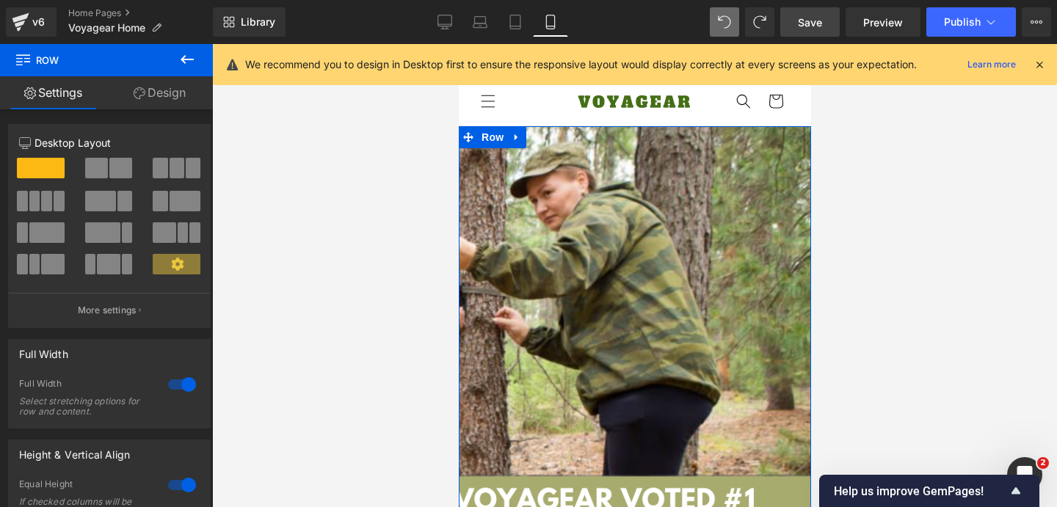
click at [177, 388] on div at bounding box center [181, 384] width 35 height 23
click at [173, 101] on link "Design" at bounding box center [159, 92] width 106 height 33
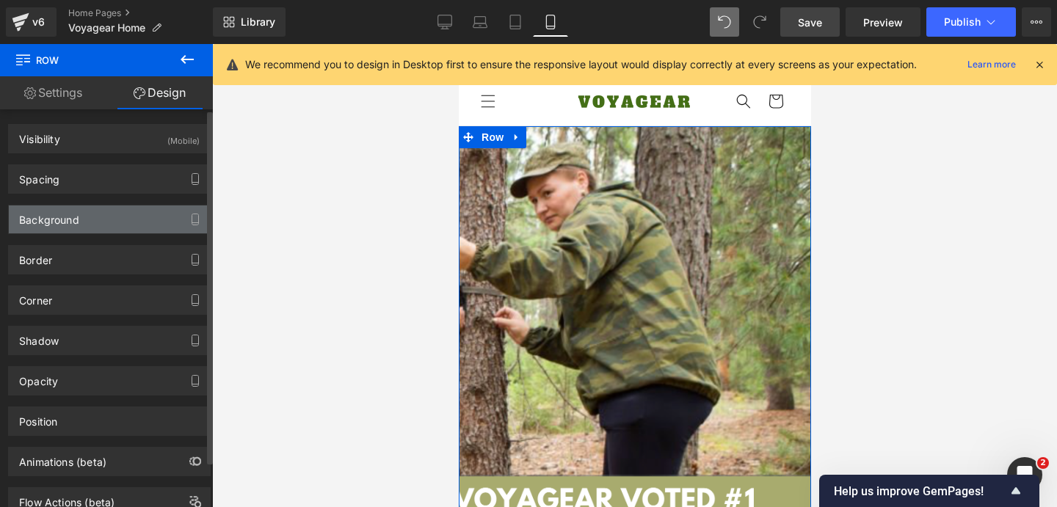
type input "0"
type input "67"
type input "0"
type input "83"
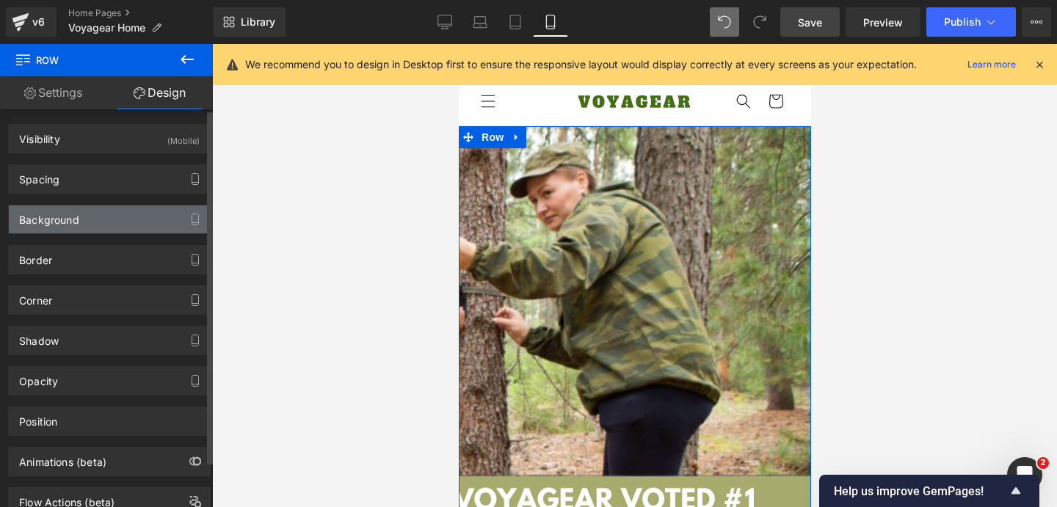
type input "0"
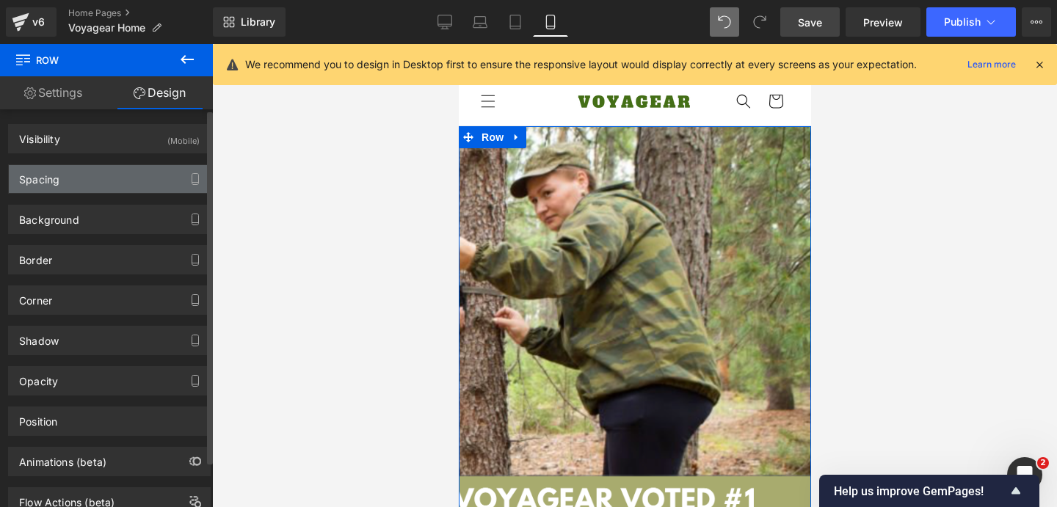
click at [109, 171] on div "Spacing" at bounding box center [109, 179] width 201 height 28
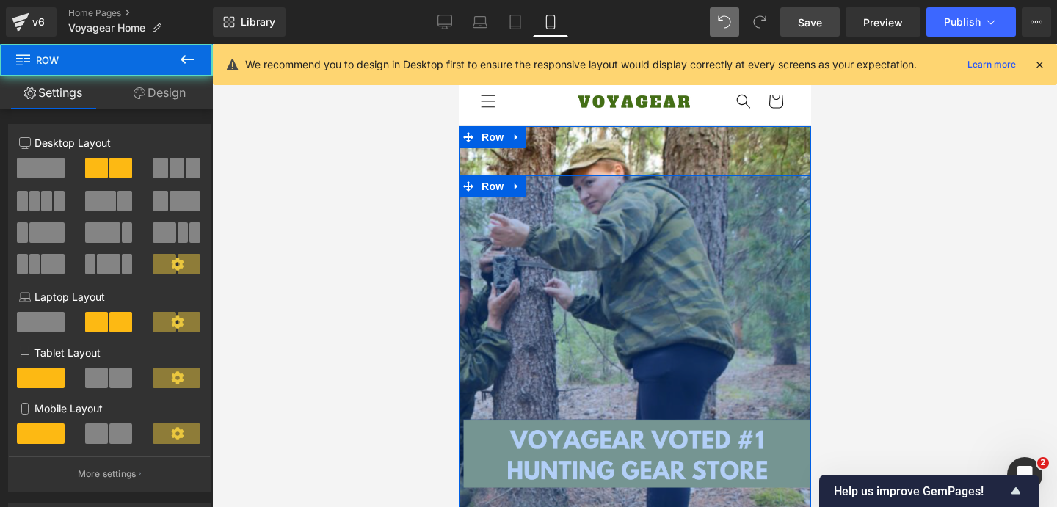
scroll to position [0, 0]
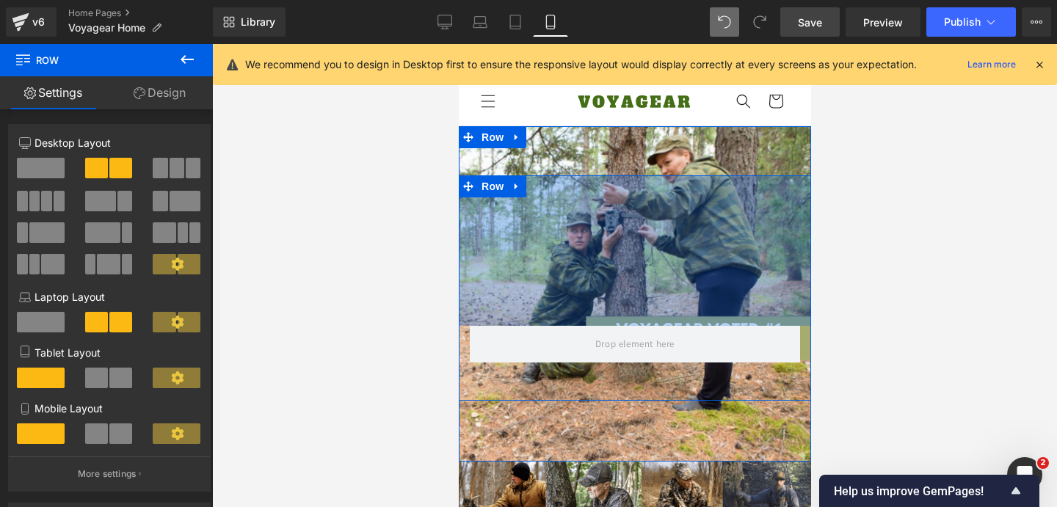
drag, startPoint x: 592, startPoint y: 300, endPoint x: 603, endPoint y: -7, distance: 307.8
click at [603, 44] on html "🔄 Skip to content Anniversary Sale: 50% Off + Free Shipping! 30-Day Money Back …" at bounding box center [634, 275] width 352 height 463
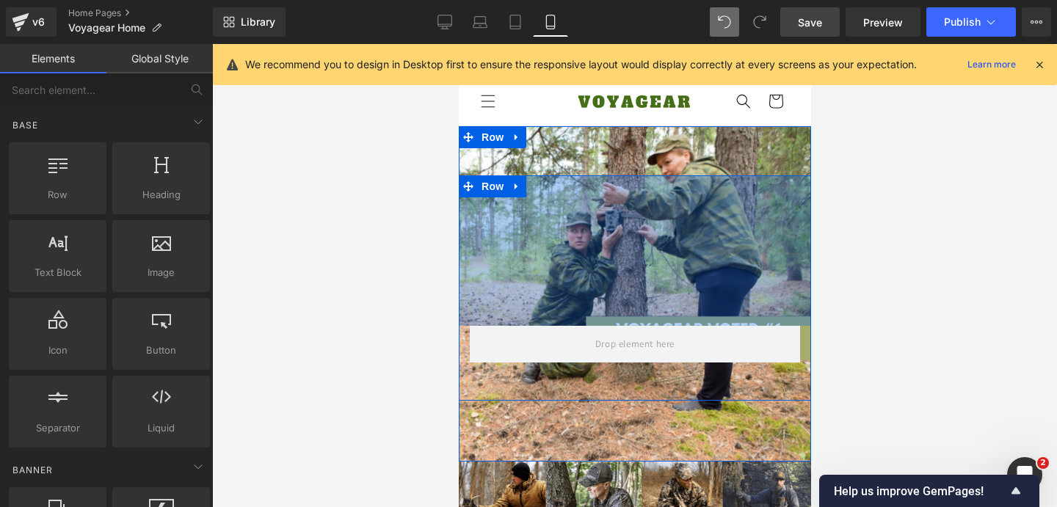
click at [423, 251] on div at bounding box center [634, 275] width 845 height 463
click at [848, 344] on div at bounding box center [634, 275] width 845 height 463
click at [580, 157] on div "Text Block Row 205px Row" at bounding box center [634, 294] width 352 height 336
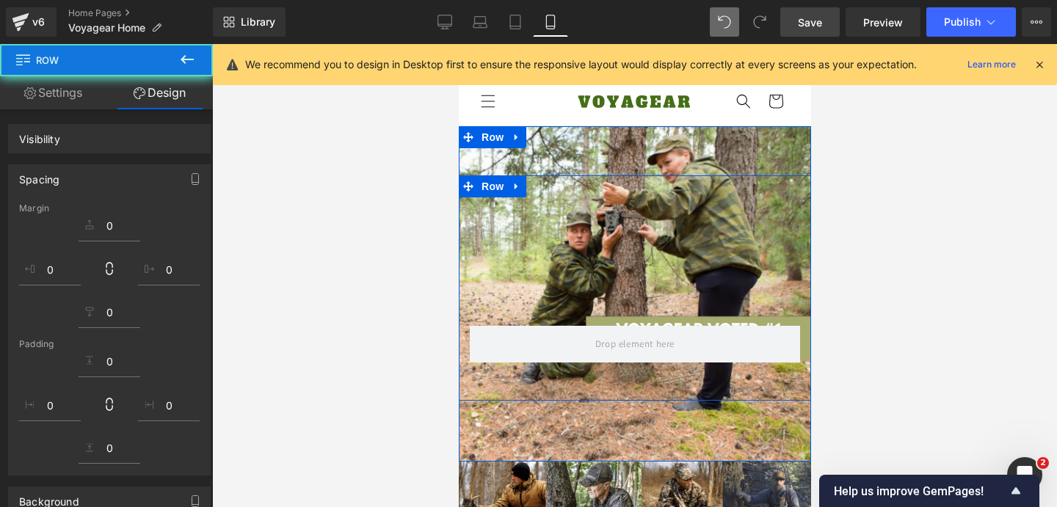
drag, startPoint x: 881, startPoint y: 295, endPoint x: 612, endPoint y: 435, distance: 302.8
click at [612, 435] on div "Text Block Row 205px Row" at bounding box center [634, 294] width 352 height 336
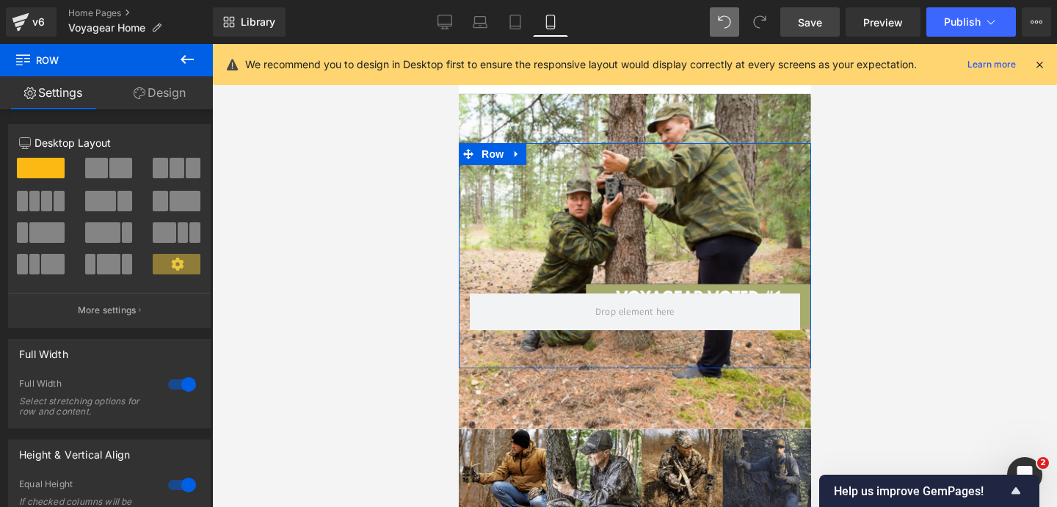
scroll to position [3, 0]
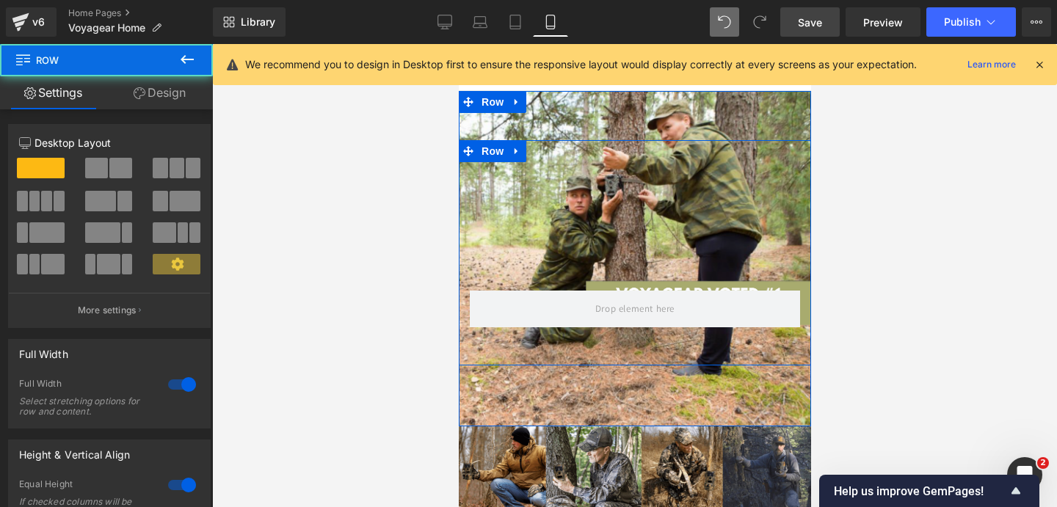
drag, startPoint x: 612, startPoint y: 435, endPoint x: 654, endPoint y: 394, distance: 58.2
click at [654, 394] on div "Text Block Row 205px Row" at bounding box center [634, 259] width 352 height 336
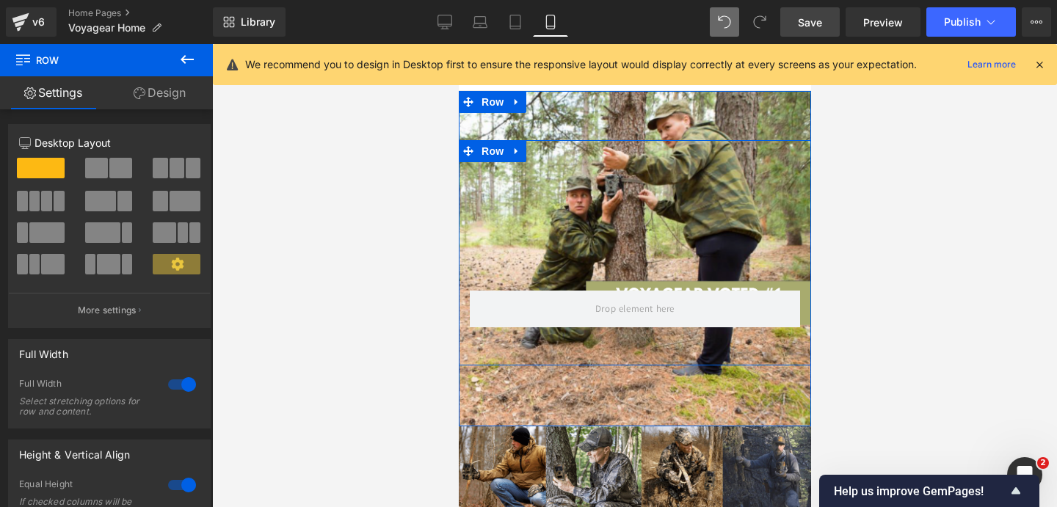
click at [656, 347] on div "Text Block" at bounding box center [634, 346] width 330 height 23
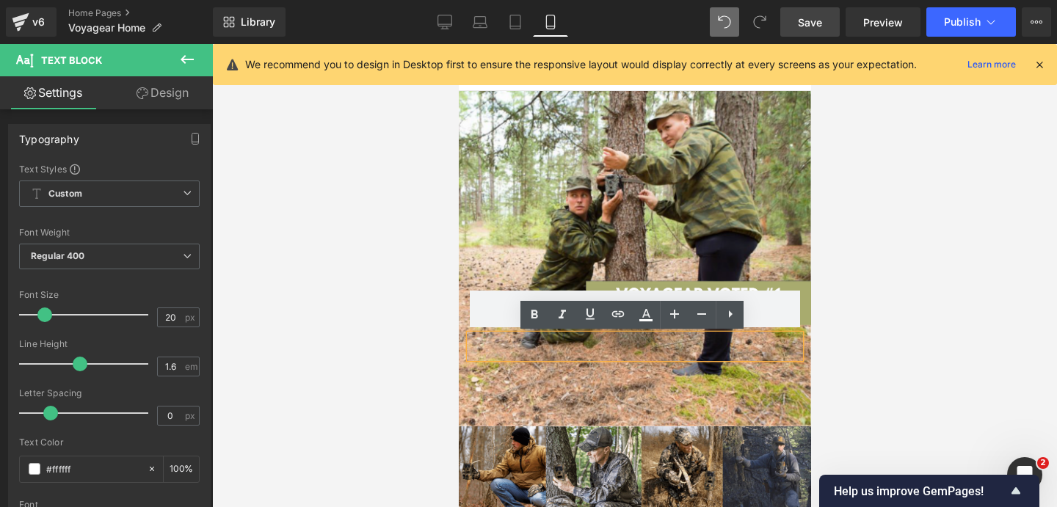
click at [731, 316] on icon at bounding box center [731, 314] width 18 height 18
click at [686, 358] on div at bounding box center [634, 346] width 330 height 23
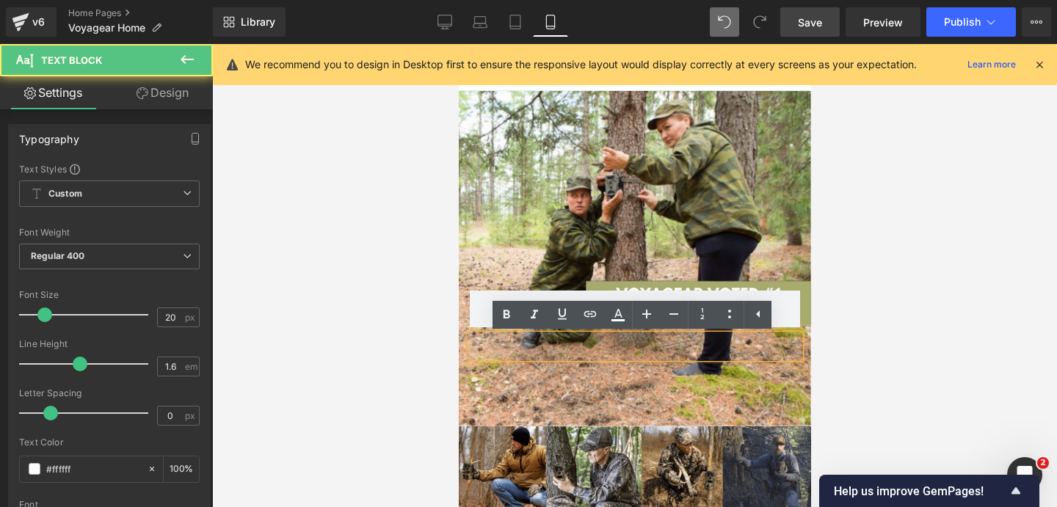
click at [681, 349] on p at bounding box center [634, 346] width 330 height 23
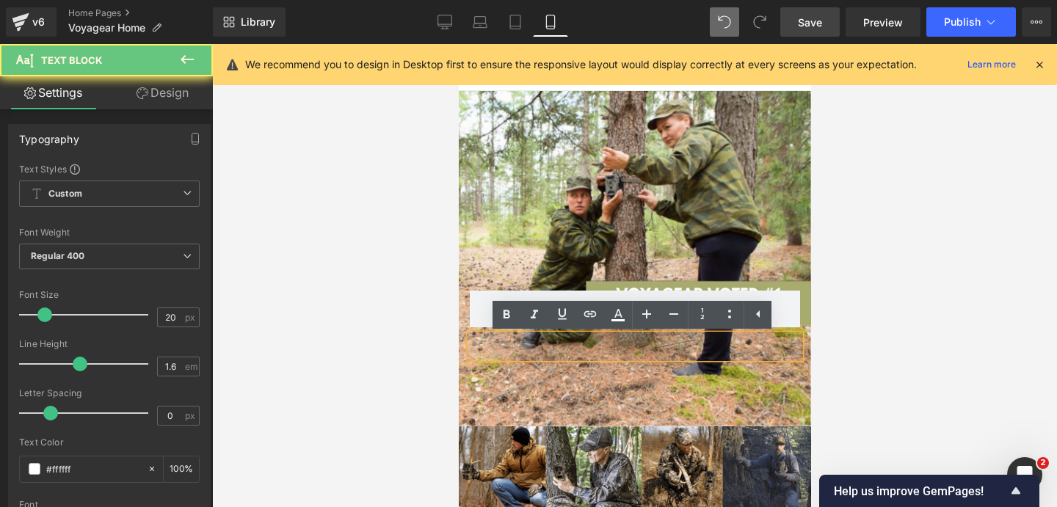
drag, startPoint x: 654, startPoint y: 394, endPoint x: 701, endPoint y: 397, distance: 47.1
click at [701, 397] on div "Text Block Row 205px Row" at bounding box center [634, 259] width 352 height 336
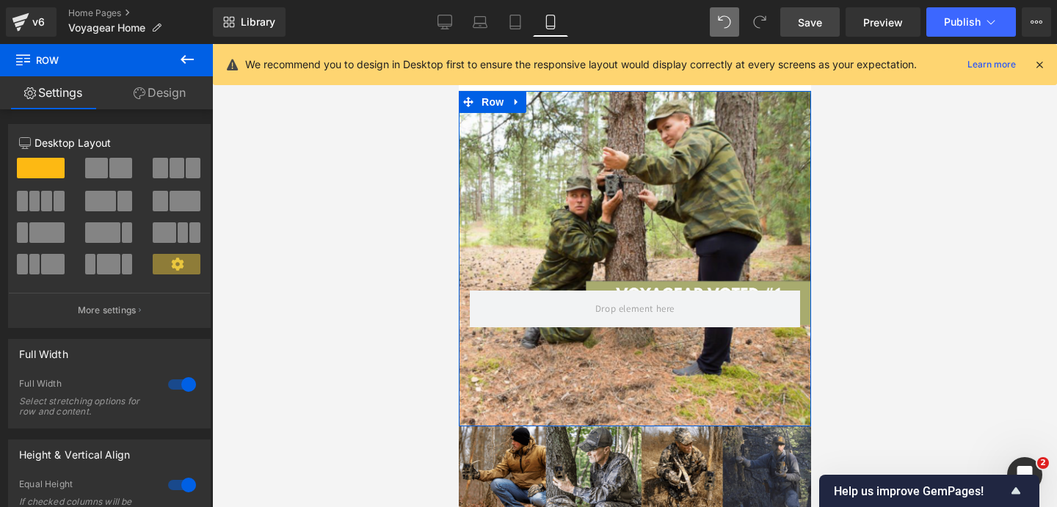
click at [700, 344] on p at bounding box center [634, 346] width 330 height 23
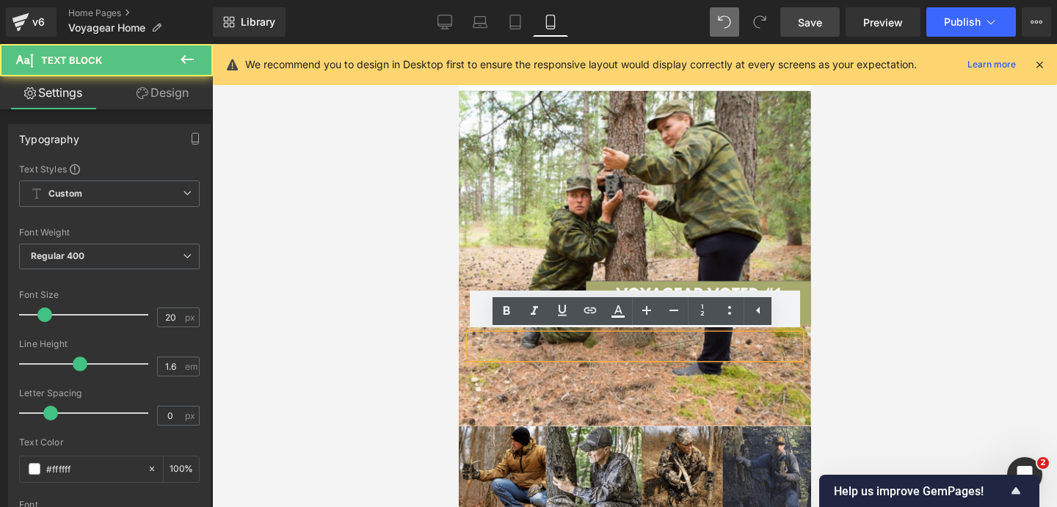
scroll to position [0, 0]
drag, startPoint x: 701, startPoint y: 397, endPoint x: 643, endPoint y: 235, distance: 172.3
click at [643, 235] on div "Text Block Row 205px" at bounding box center [634, 252] width 352 height 225
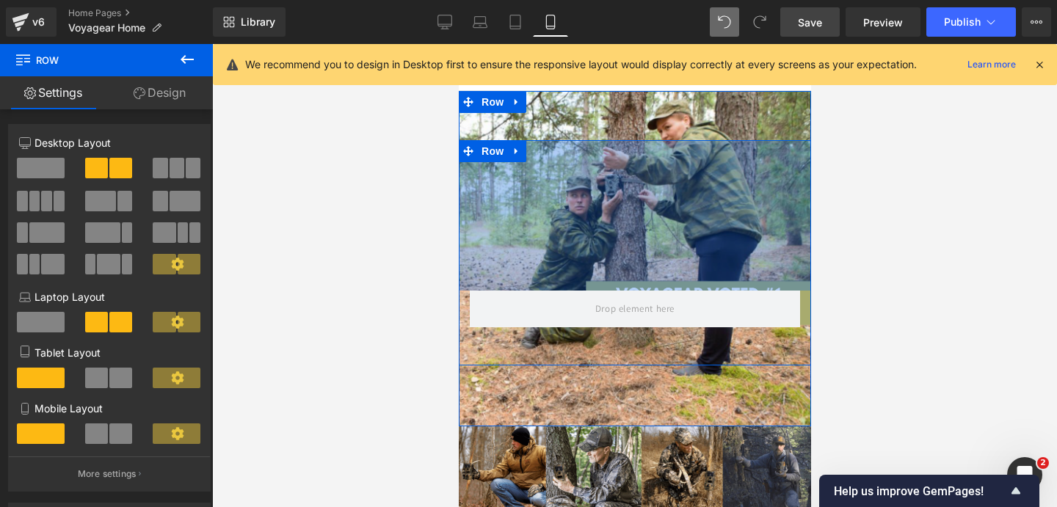
click at [669, 351] on div "Text Block" at bounding box center [634, 346] width 330 height 23
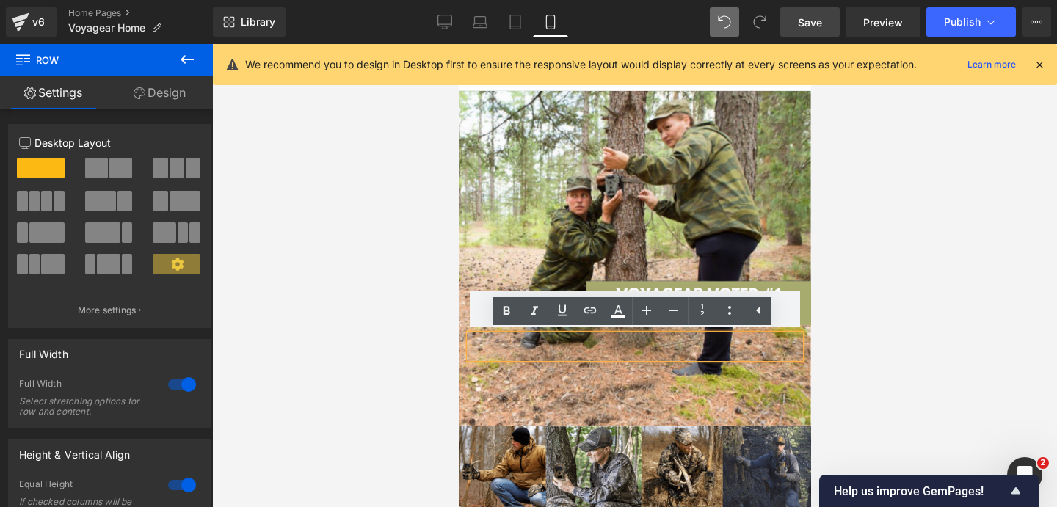
drag, startPoint x: 643, startPoint y: 235, endPoint x: 654, endPoint y: 373, distance: 138.5
click at [654, 373] on div "Text Block Row 205px Row" at bounding box center [634, 259] width 352 height 336
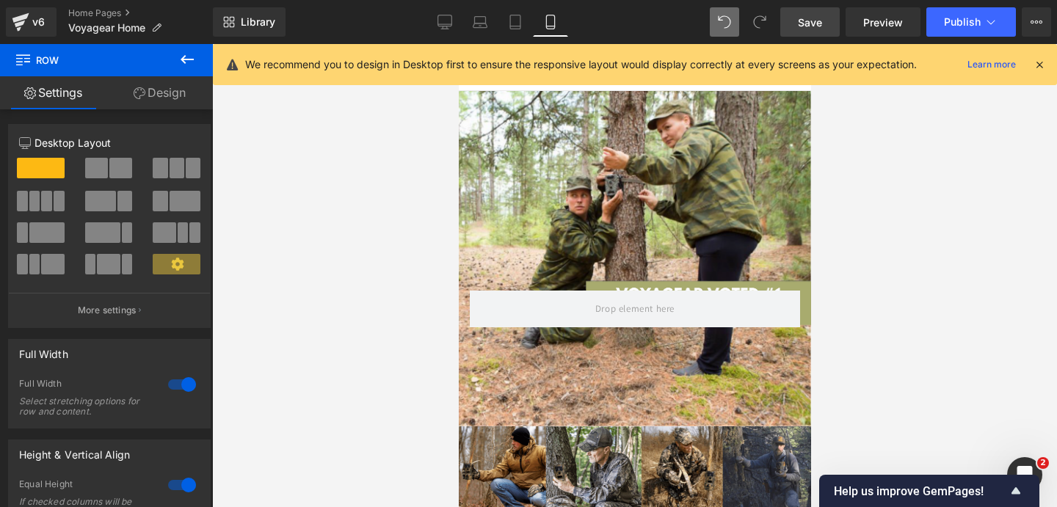
scroll to position [0, 264]
click at [623, 347] on div "Text Block" at bounding box center [634, 346] width 330 height 23
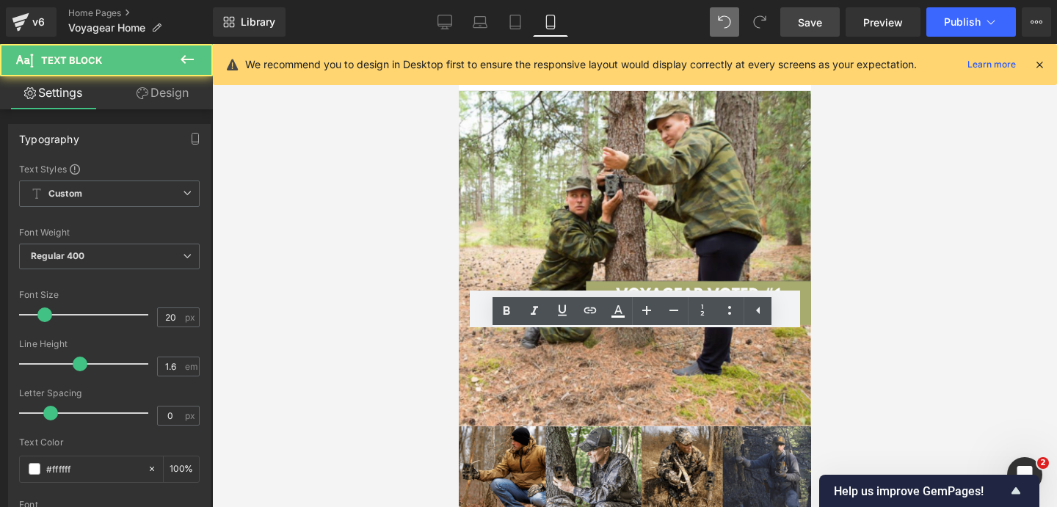
drag, startPoint x: 196, startPoint y: 329, endPoint x: 419, endPoint y: 383, distance: 229.5
click at [419, 383] on div at bounding box center [634, 275] width 845 height 463
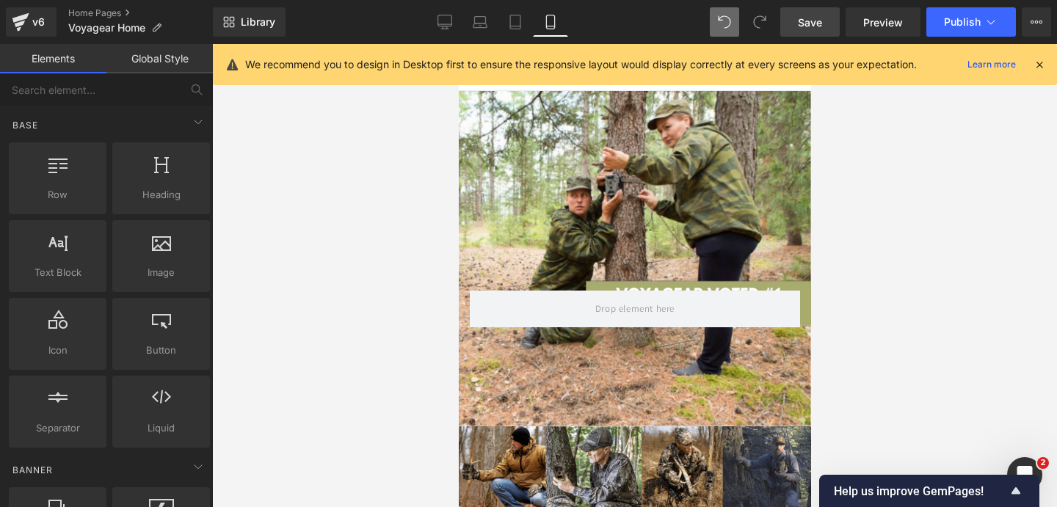
scroll to position [0, 527]
click at [669, 314] on span at bounding box center [635, 309] width 90 height 24
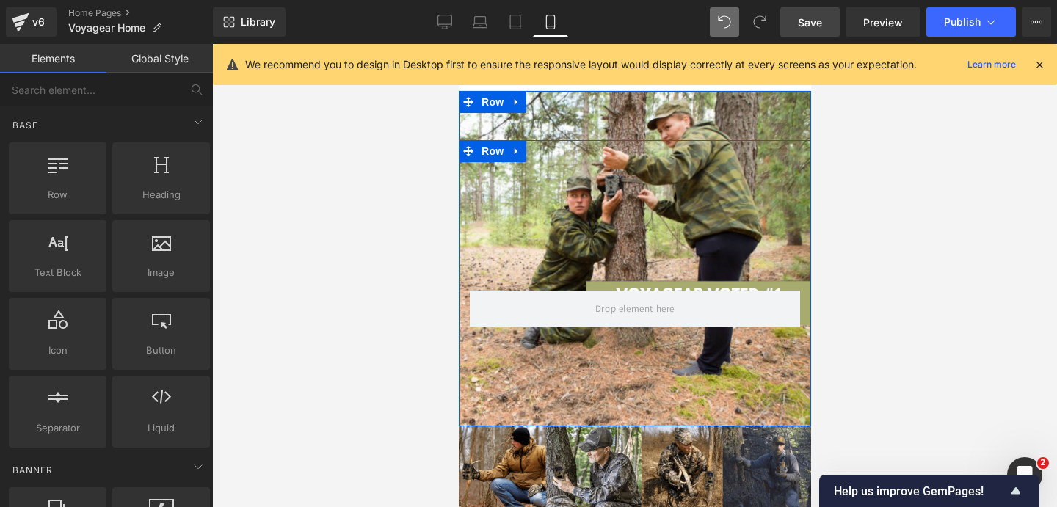
click at [518, 153] on icon at bounding box center [516, 151] width 10 height 11
click at [550, 154] on icon at bounding box center [554, 151] width 10 height 10
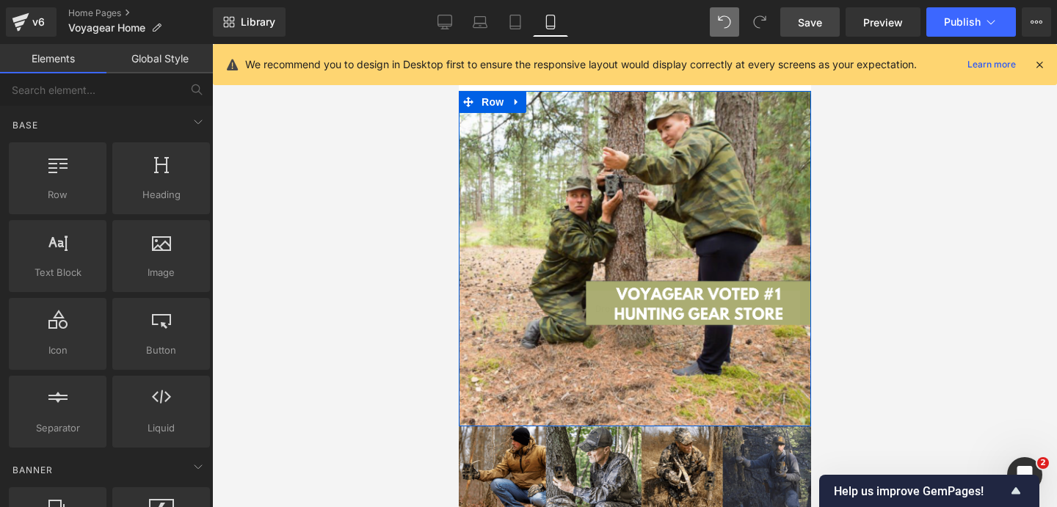
scroll to position [0, 0]
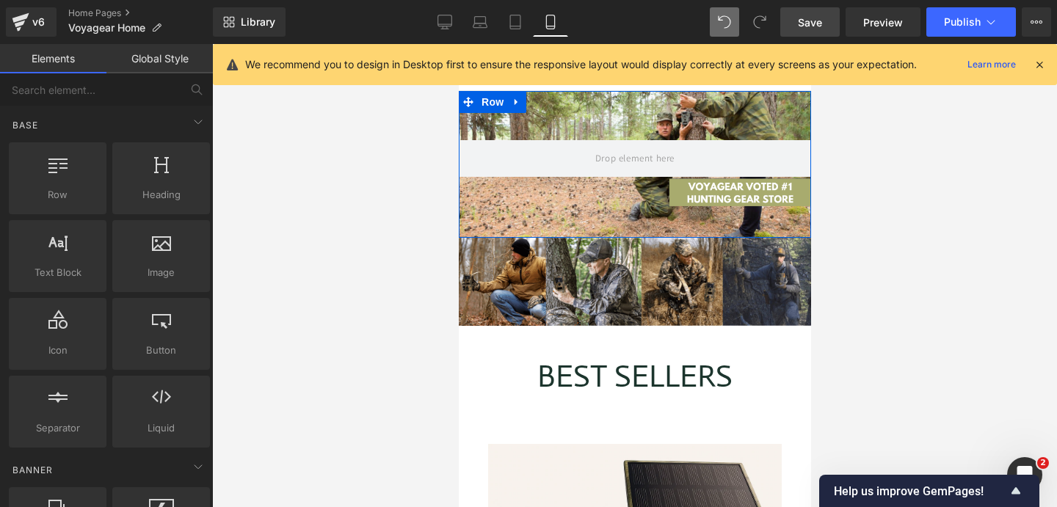
click at [626, 226] on div "Row" at bounding box center [634, 164] width 352 height 147
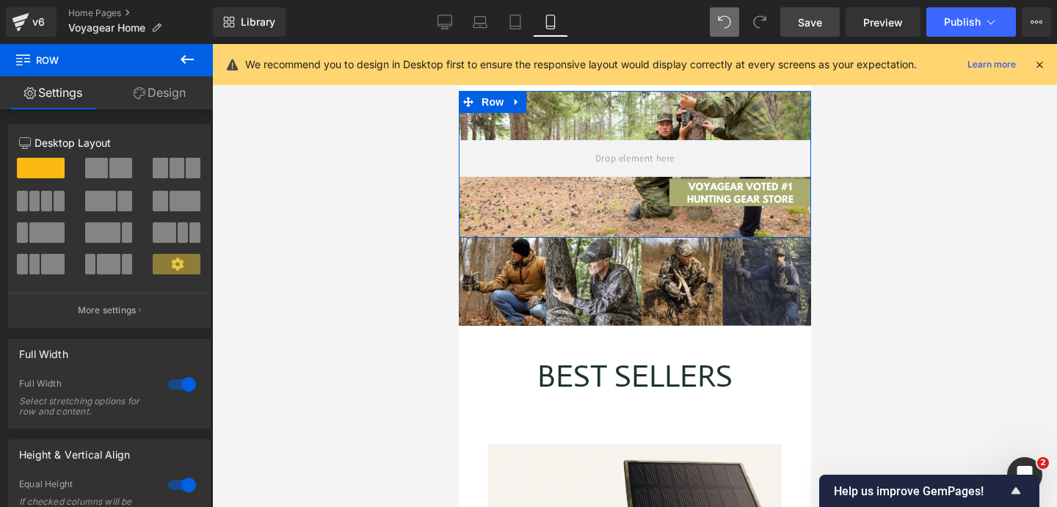
scroll to position [0, 264]
drag, startPoint x: 419, startPoint y: 383, endPoint x: 439, endPoint y: 27, distance: 355.9
click at [439, 27] on icon at bounding box center [445, 22] width 15 height 15
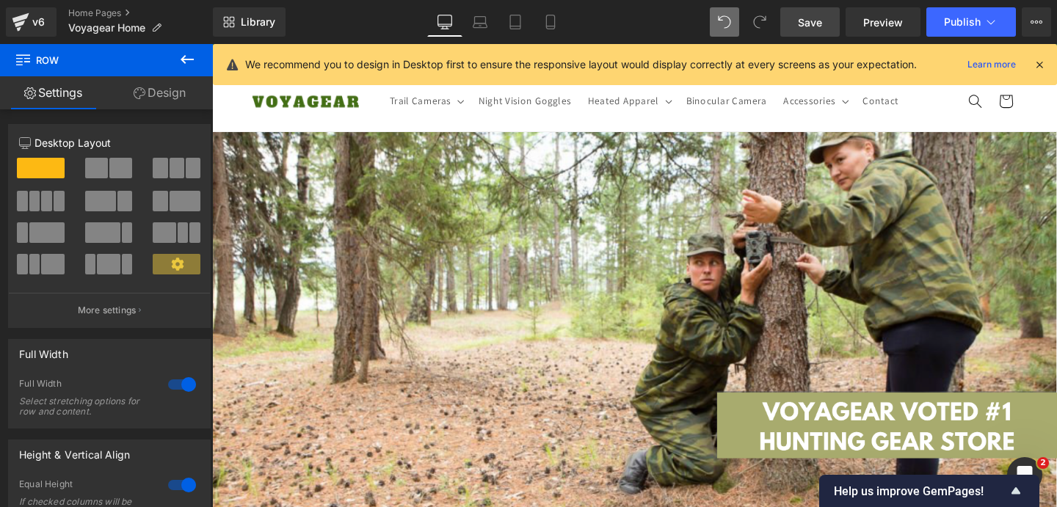
scroll to position [0, 771]
click at [550, 23] on icon at bounding box center [550, 22] width 15 height 15
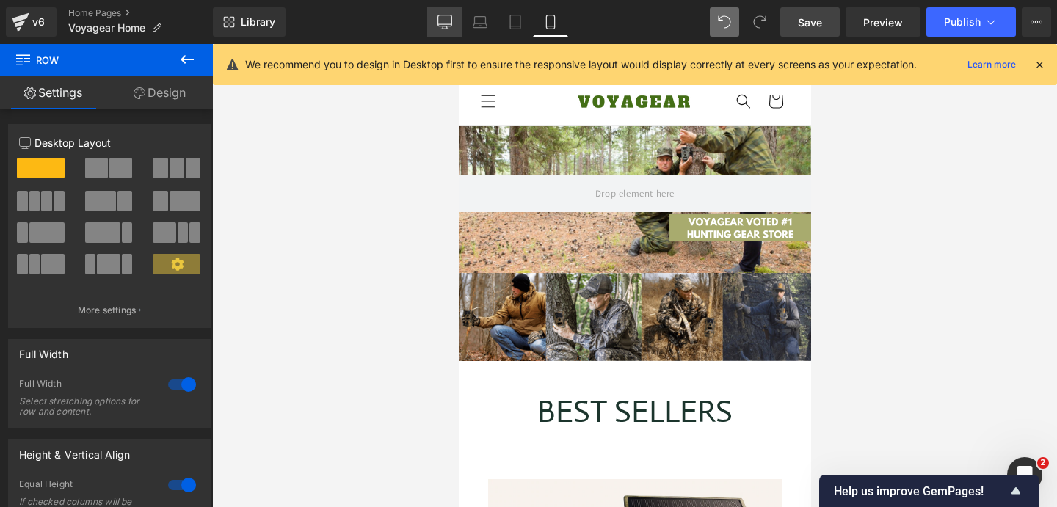
scroll to position [0, 264]
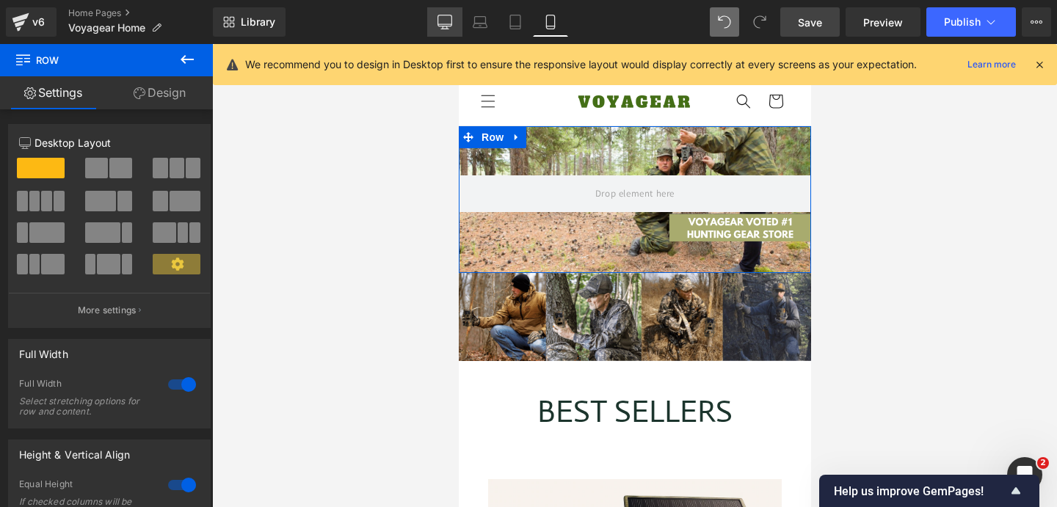
click at [613, 154] on div "Row" at bounding box center [634, 199] width 352 height 147
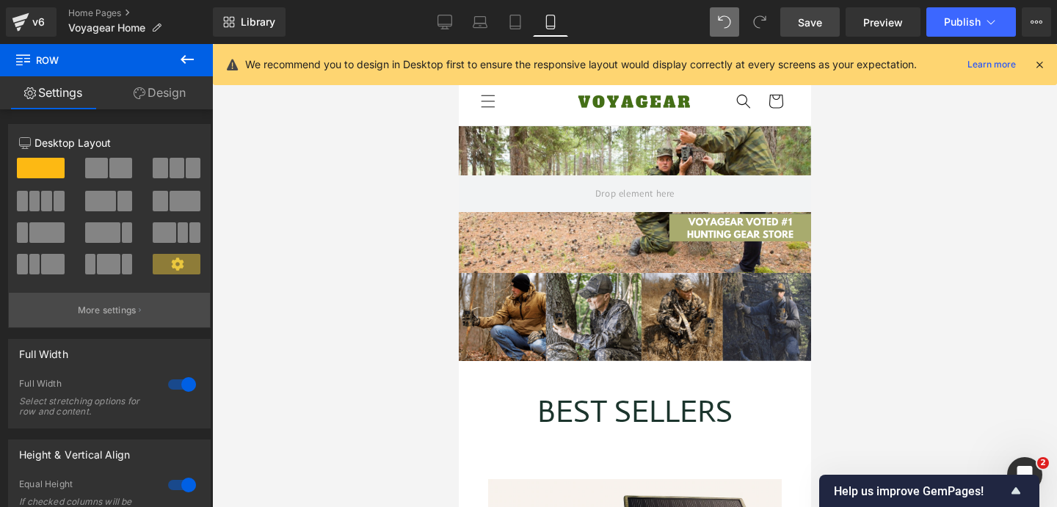
drag, startPoint x: 439, startPoint y: 27, endPoint x: 103, endPoint y: 315, distance: 442.6
click at [103, 315] on p "More settings" at bounding box center [107, 310] width 59 height 13
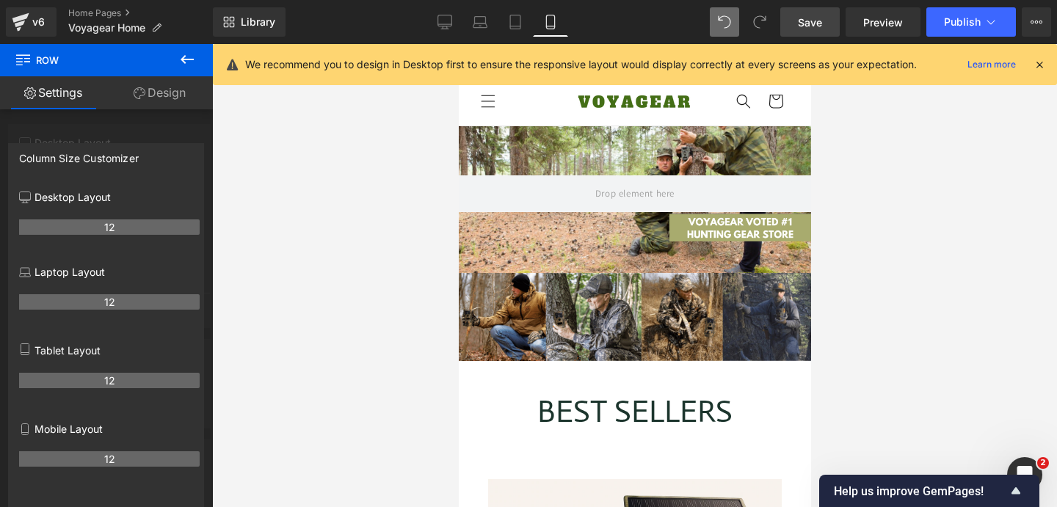
drag, startPoint x: 103, startPoint y: 315, endPoint x: 103, endPoint y: 115, distance: 199.7
click at [103, 115] on div at bounding box center [106, 279] width 213 height 471
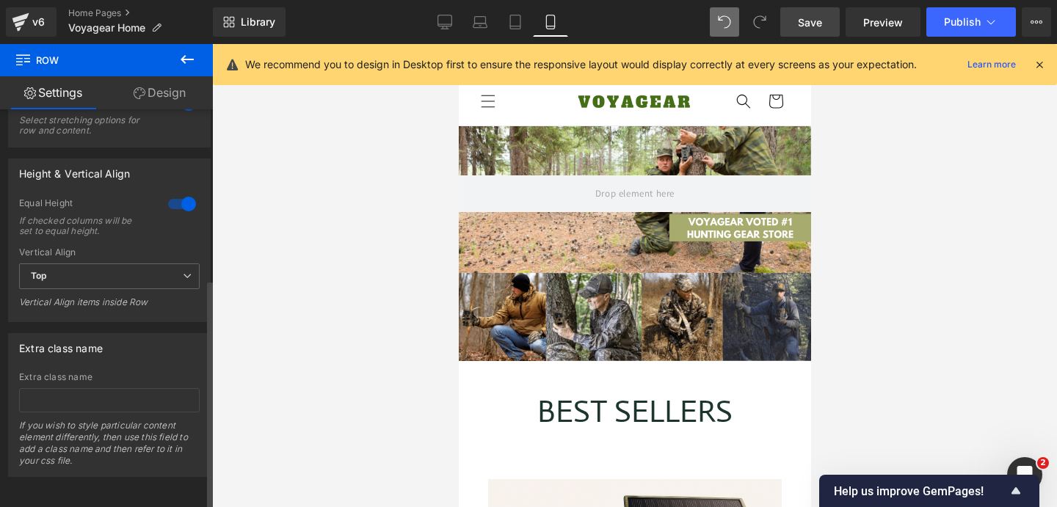
scroll to position [0, 0]
drag, startPoint x: 103, startPoint y: 115, endPoint x: 150, endPoint y: 101, distance: 49.2
click at [150, 101] on link "Design" at bounding box center [159, 92] width 106 height 33
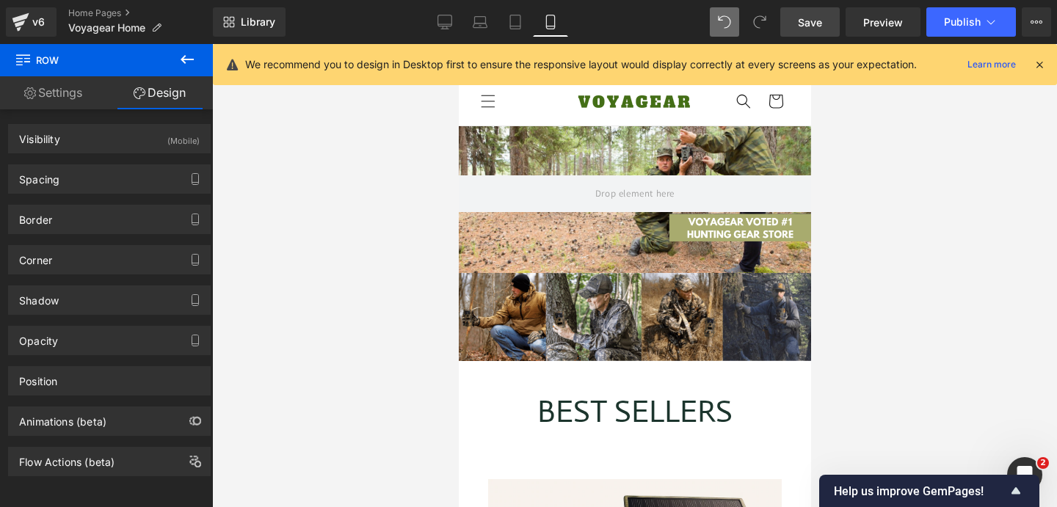
click at [137, 184] on div "Spacing" at bounding box center [109, 179] width 201 height 28
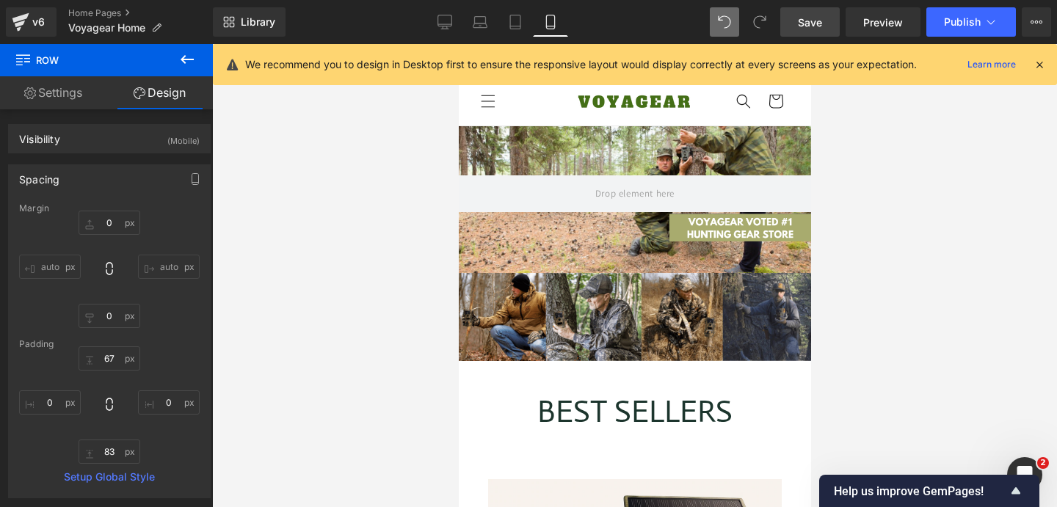
scroll to position [0, 264]
click at [617, 221] on div "Row" at bounding box center [634, 199] width 352 height 147
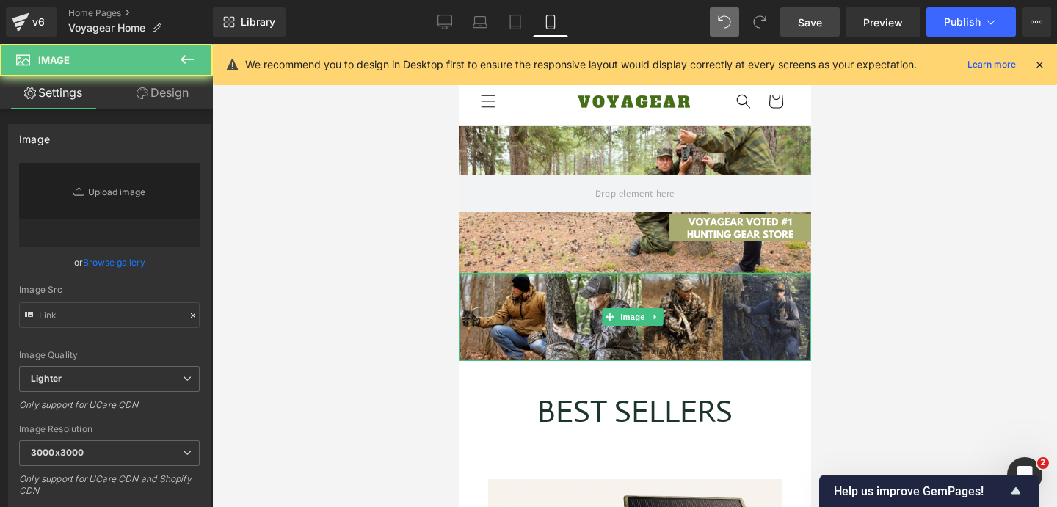
type input "[URL][DOMAIN_NAME]"
drag, startPoint x: 608, startPoint y: 145, endPoint x: 612, endPoint y: 275, distance: 130.0
click at [612, 275] on div "Image" at bounding box center [634, 317] width 352 height 88
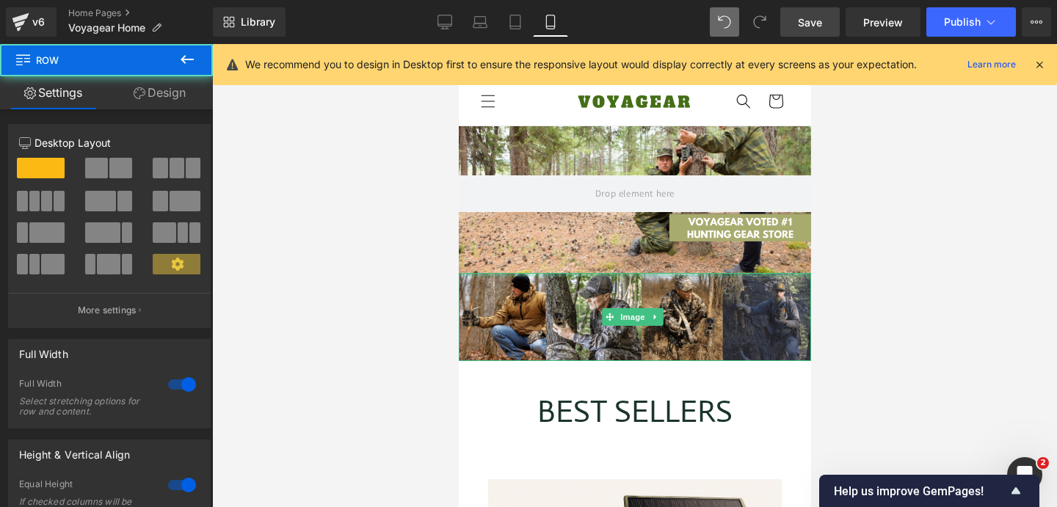
click at [621, 242] on div "Row" at bounding box center [634, 199] width 352 height 147
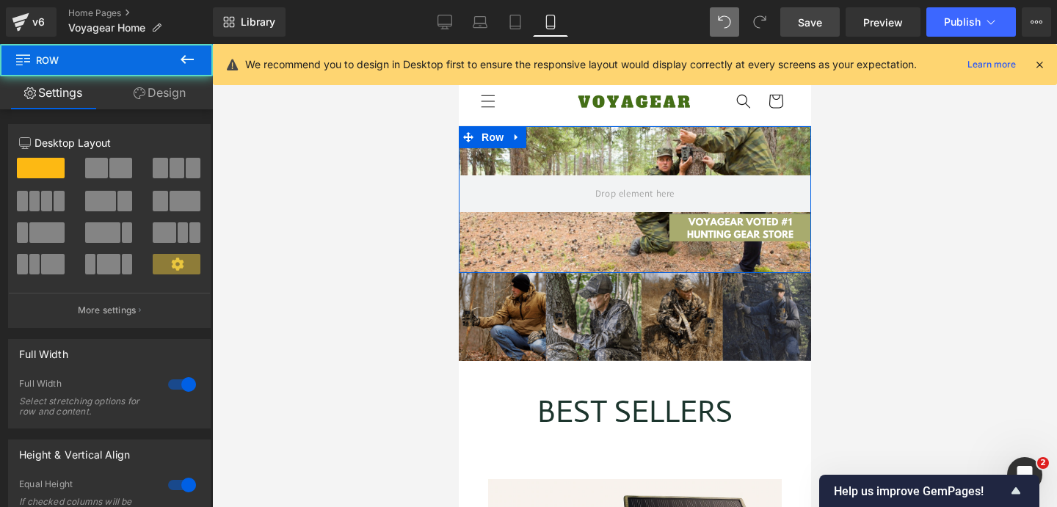
scroll to position [0, 527]
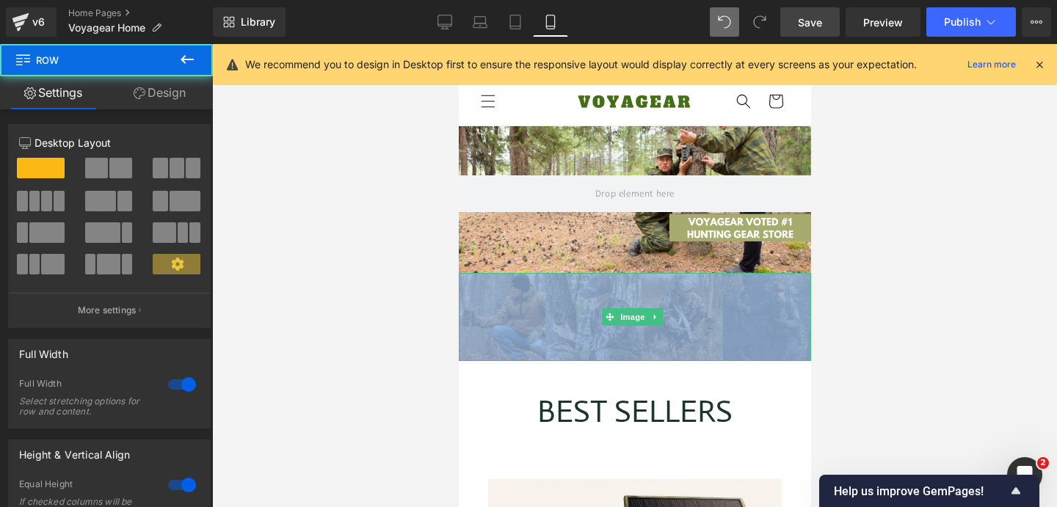
drag, startPoint x: 612, startPoint y: 275, endPoint x: 618, endPoint y: 294, distance: 20.9
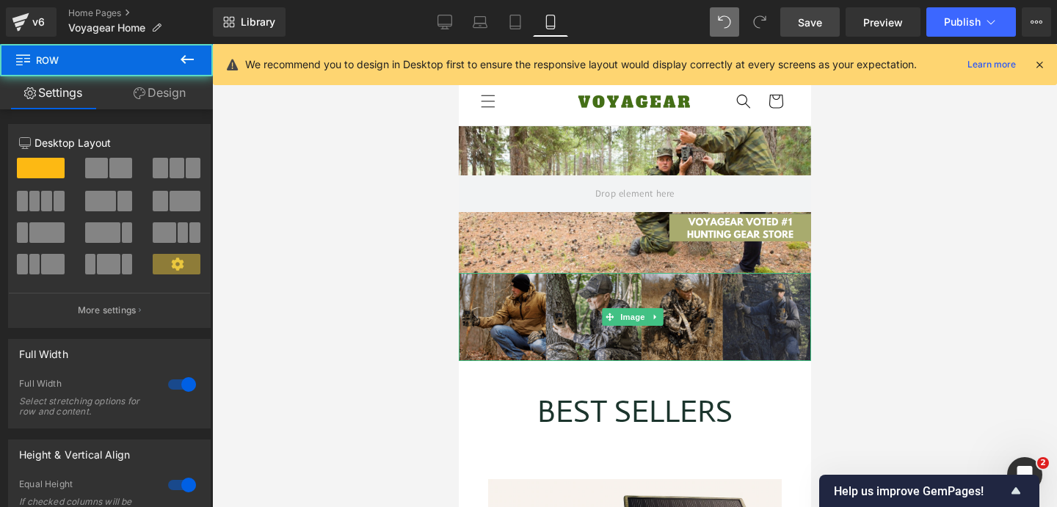
click at [633, 241] on div "Row" at bounding box center [634, 199] width 352 height 147
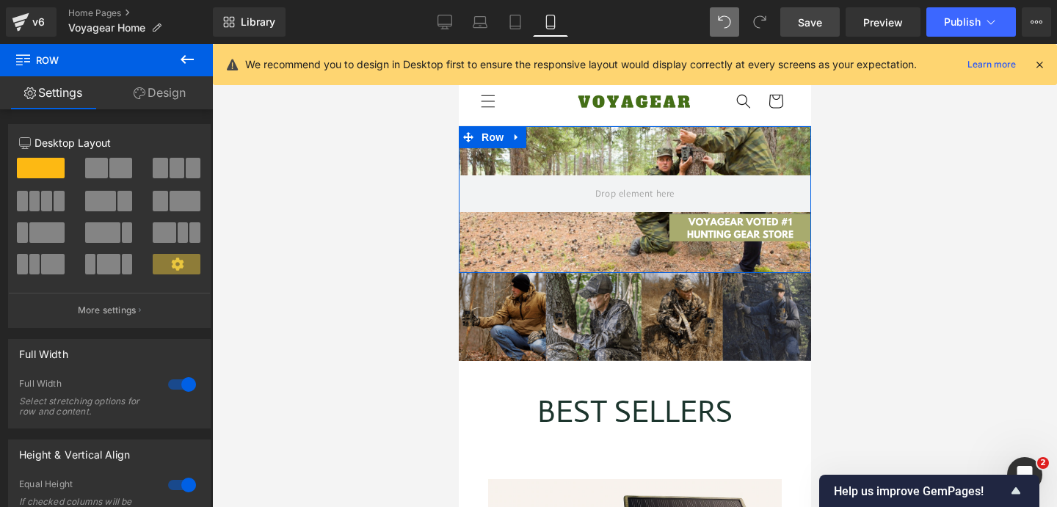
scroll to position [0, 0]
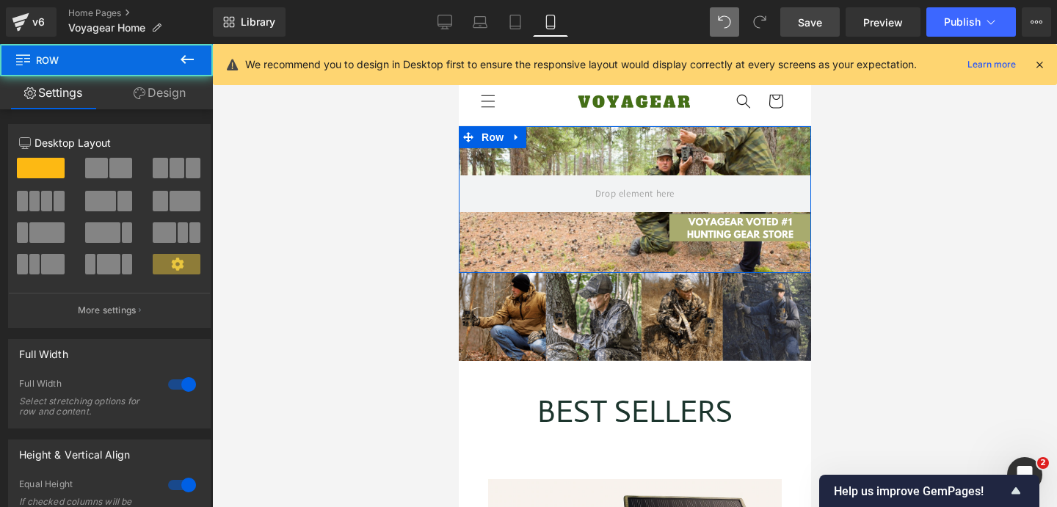
drag, startPoint x: 618, startPoint y: 294, endPoint x: 634, endPoint y: 267, distance: 31.9
click at [634, 267] on div "Row" at bounding box center [634, 199] width 352 height 147
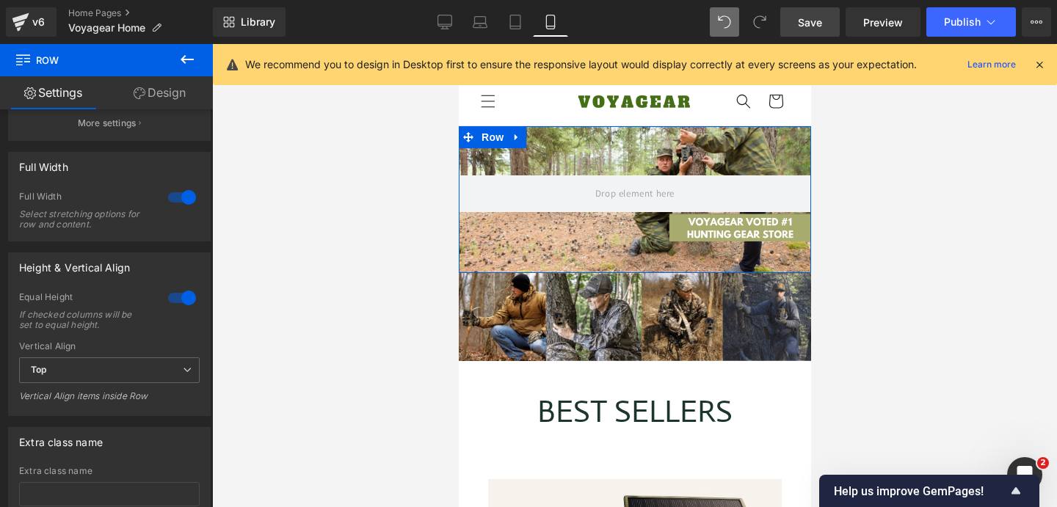
scroll to position [293, 0]
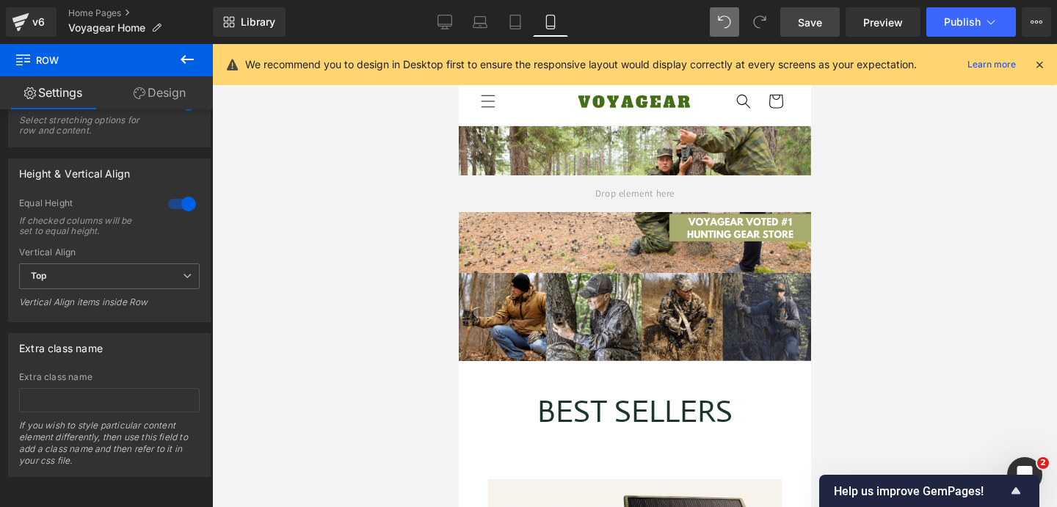
drag, startPoint x: 175, startPoint y: 222, endPoint x: 169, endPoint y: 95, distance: 127.9
click at [169, 95] on link "Design" at bounding box center [159, 92] width 106 height 33
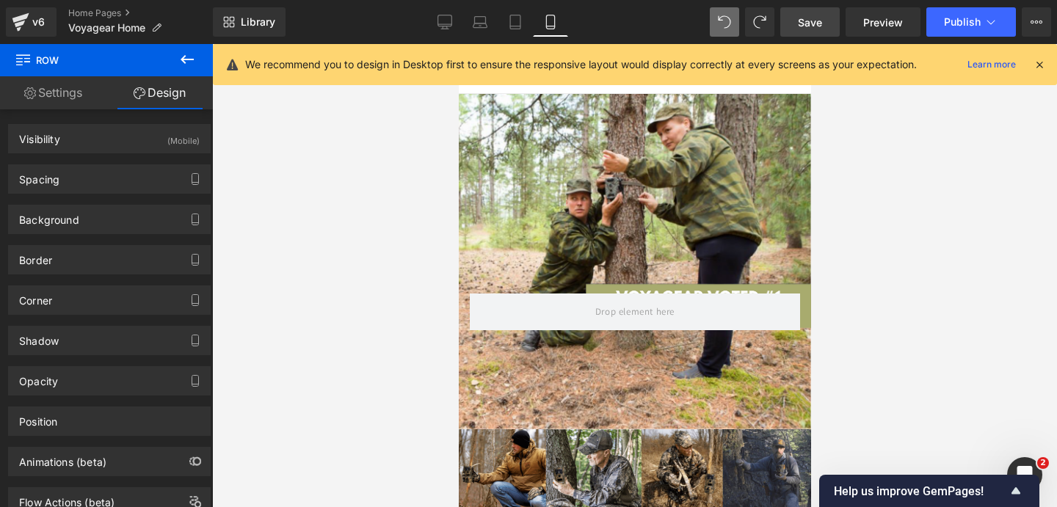
scroll to position [0, 527]
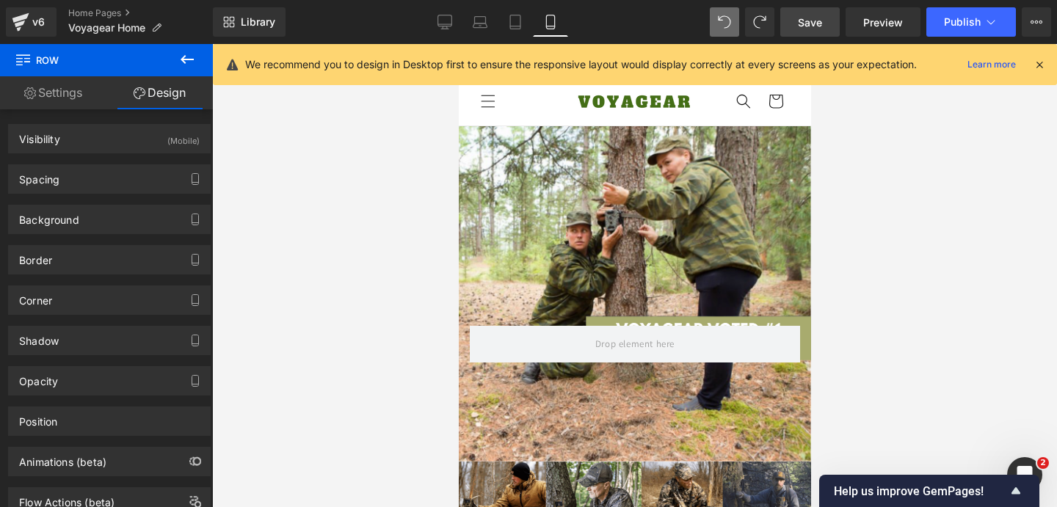
click at [811, 32] on link "Save" at bounding box center [809, 21] width 59 height 29
click at [447, 26] on icon at bounding box center [445, 20] width 14 height 11
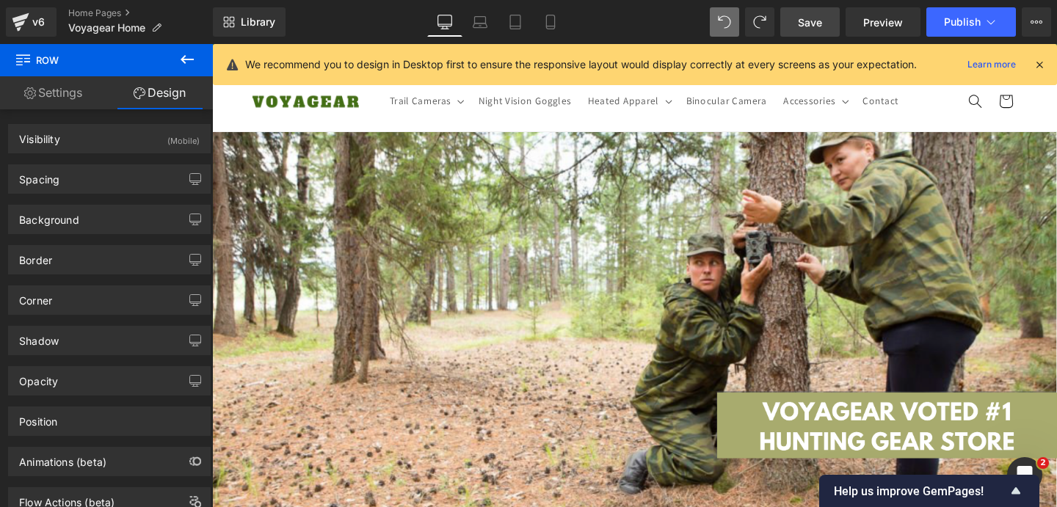
scroll to position [0, 771]
click at [526, 217] on div "Text Block Row 588px NaNpx" at bounding box center [656, 375] width 881 height 476
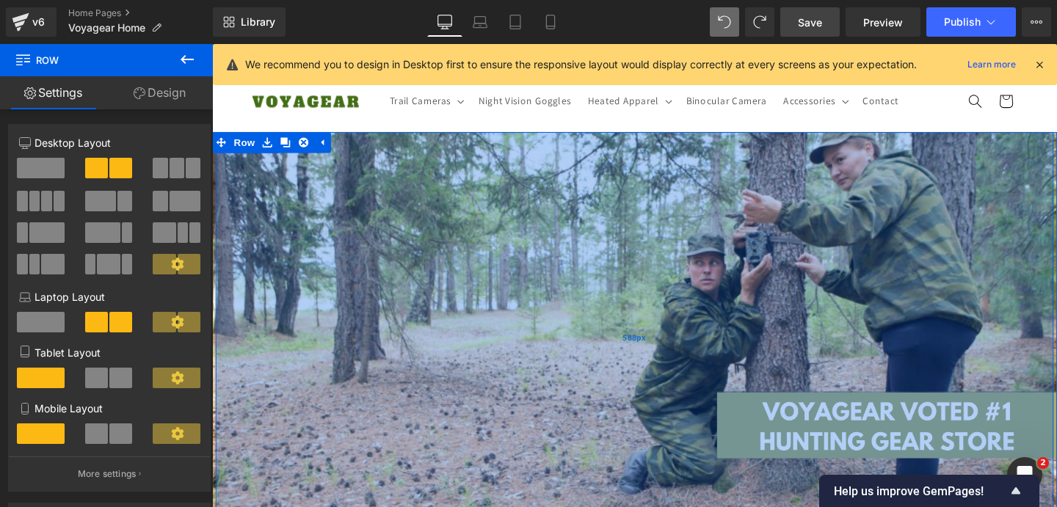
drag, startPoint x: 325, startPoint y: 251, endPoint x: 317, endPoint y: 244, distance: 10.9
click at [325, 251] on div "588px" at bounding box center [656, 353] width 881 height 432
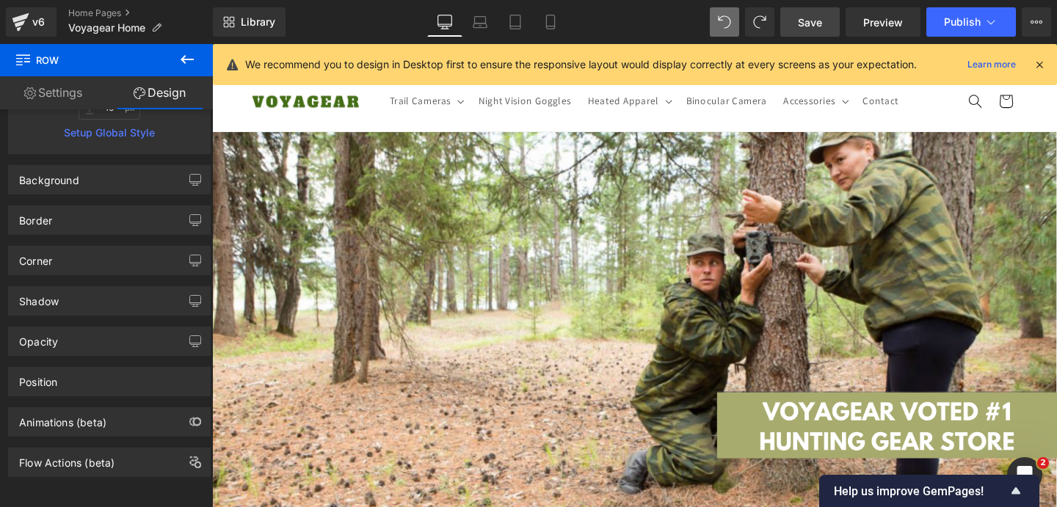
scroll to position [0, 0]
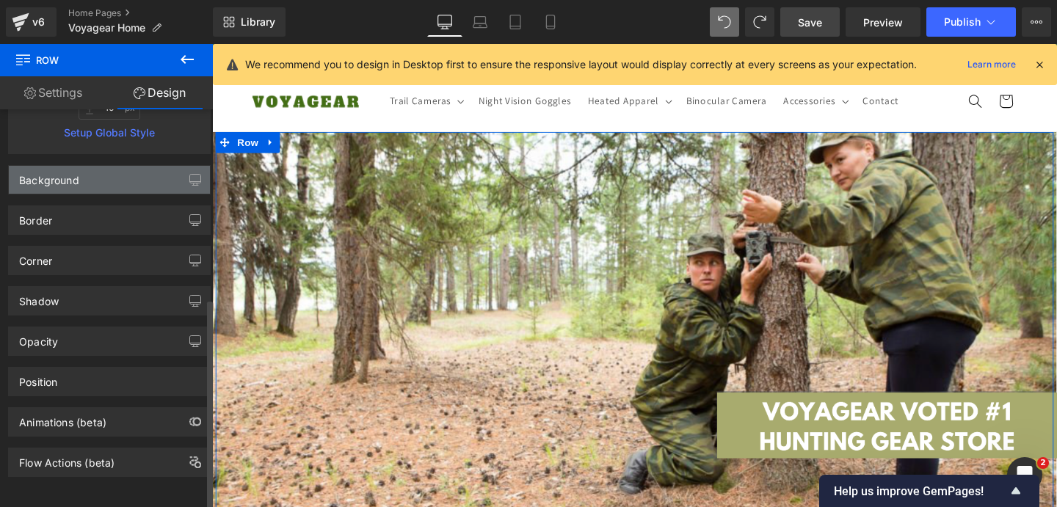
click at [74, 169] on div "Background" at bounding box center [49, 176] width 60 height 21
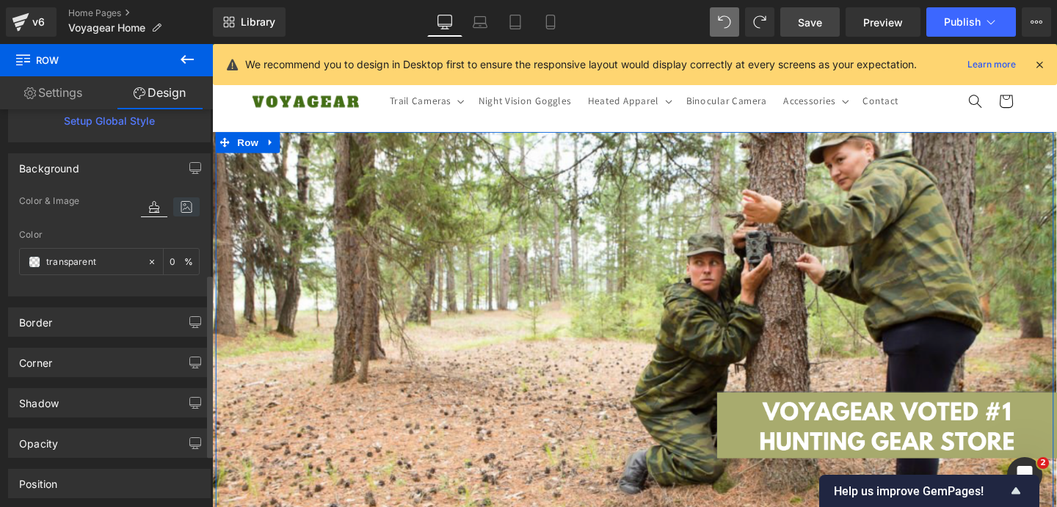
click at [176, 206] on icon at bounding box center [186, 206] width 26 height 19
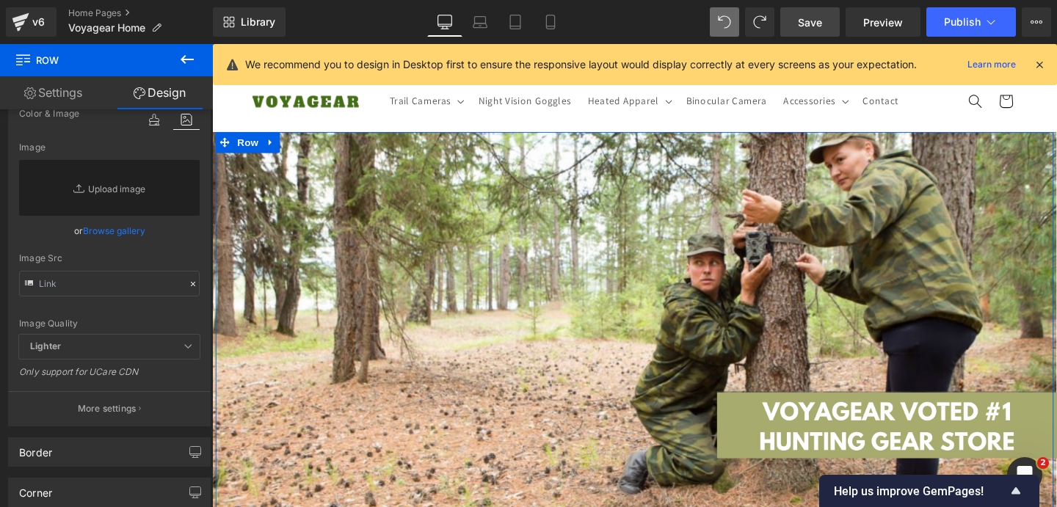
scroll to position [444, 0]
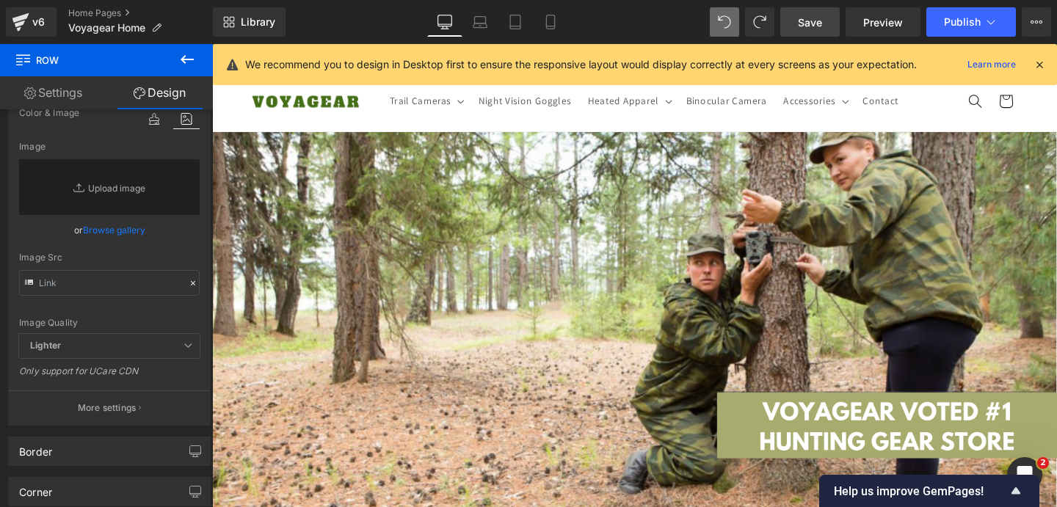
click at [454, 175] on div "Text Block Row 588px NaNpx" at bounding box center [656, 375] width 881 height 476
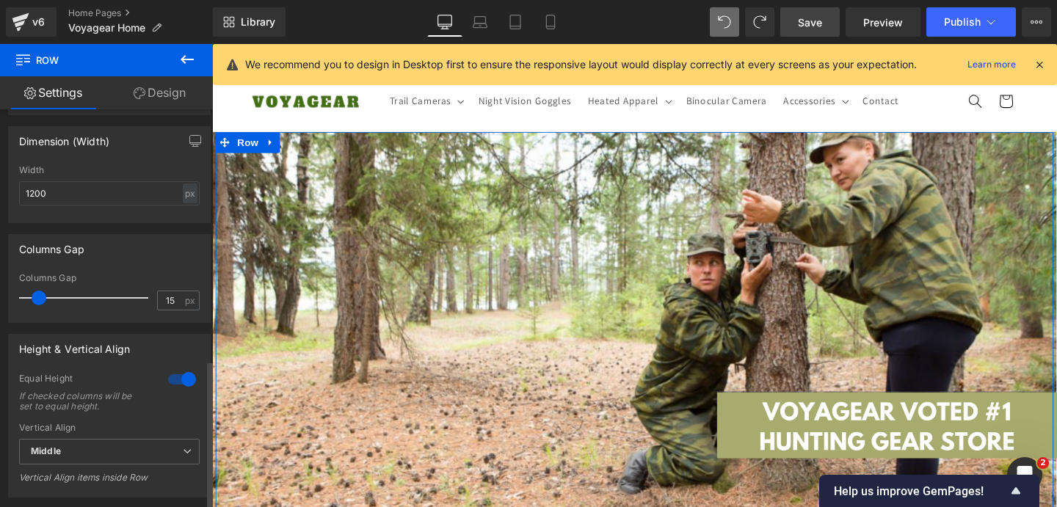
scroll to position [667, 0]
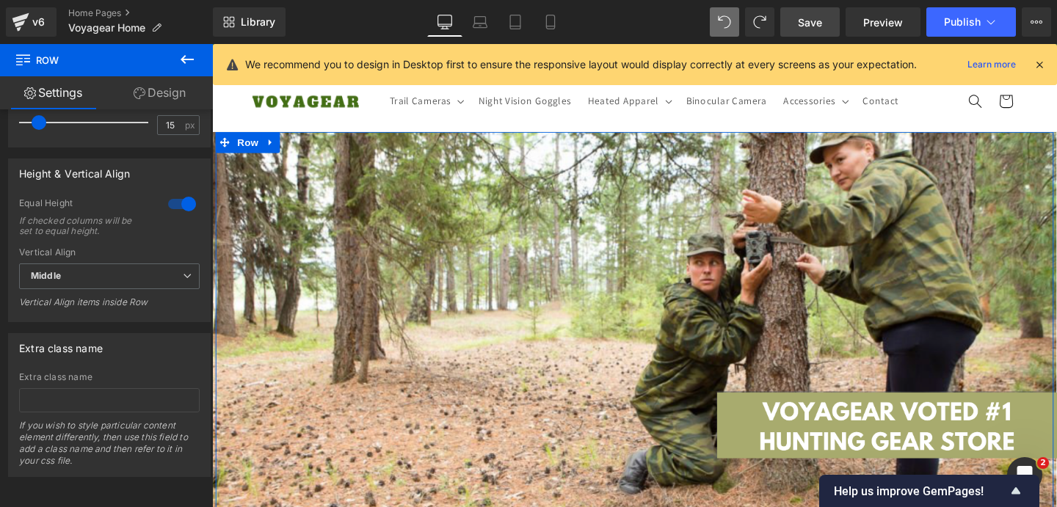
click at [153, 96] on link "Design" at bounding box center [159, 92] width 106 height 33
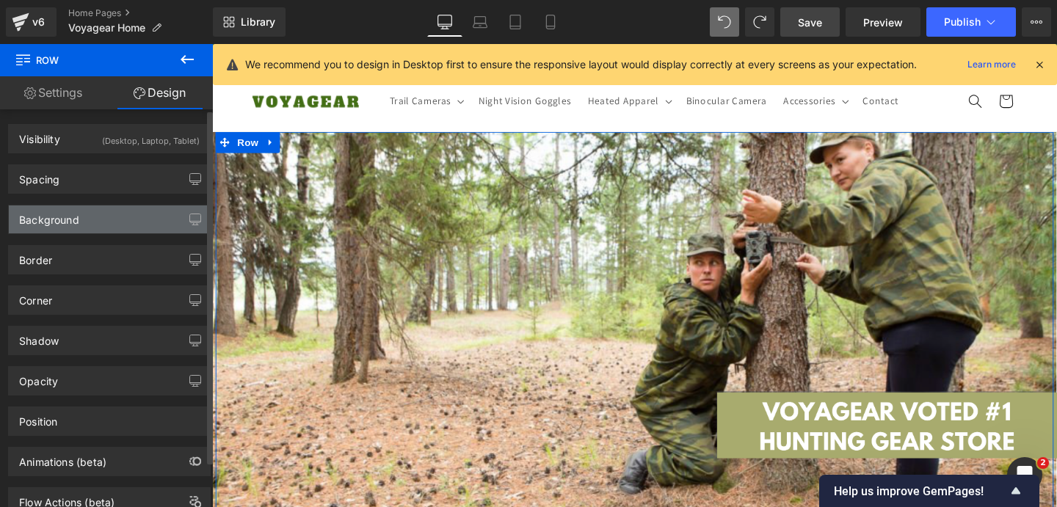
click at [114, 214] on div "Background" at bounding box center [109, 220] width 201 height 28
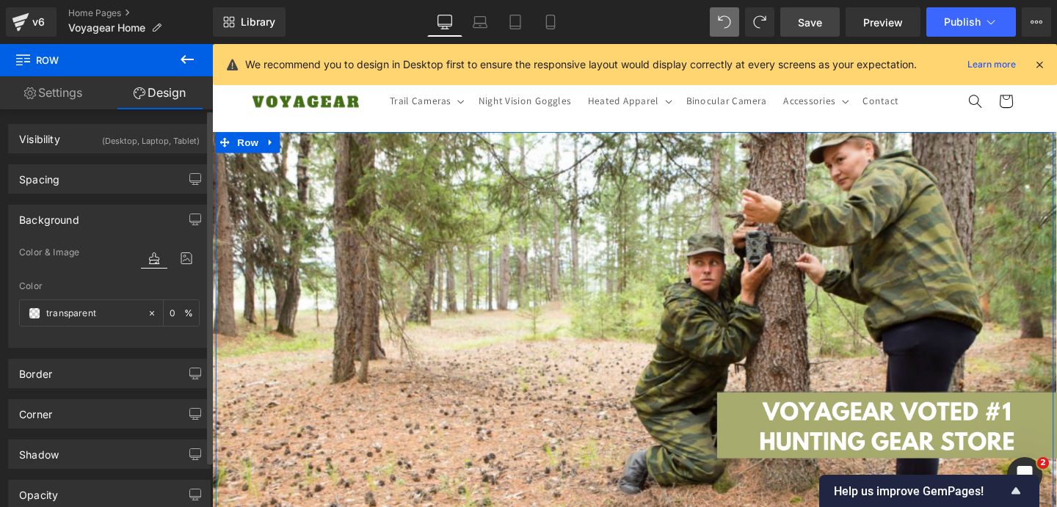
type input "transparent"
type input "0"
click at [181, 246] on div at bounding box center [170, 258] width 59 height 40
click at [181, 258] on icon at bounding box center [186, 258] width 26 height 19
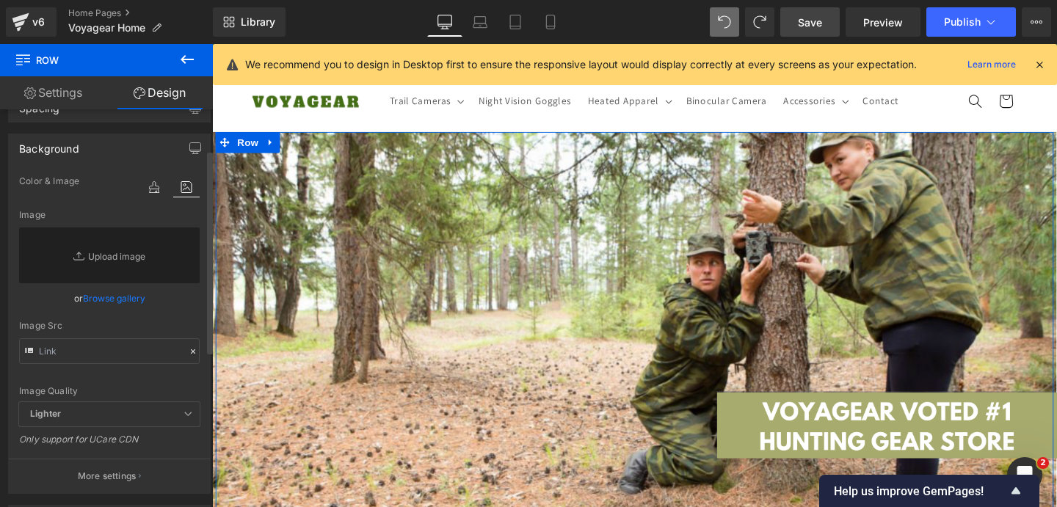
scroll to position [79, 0]
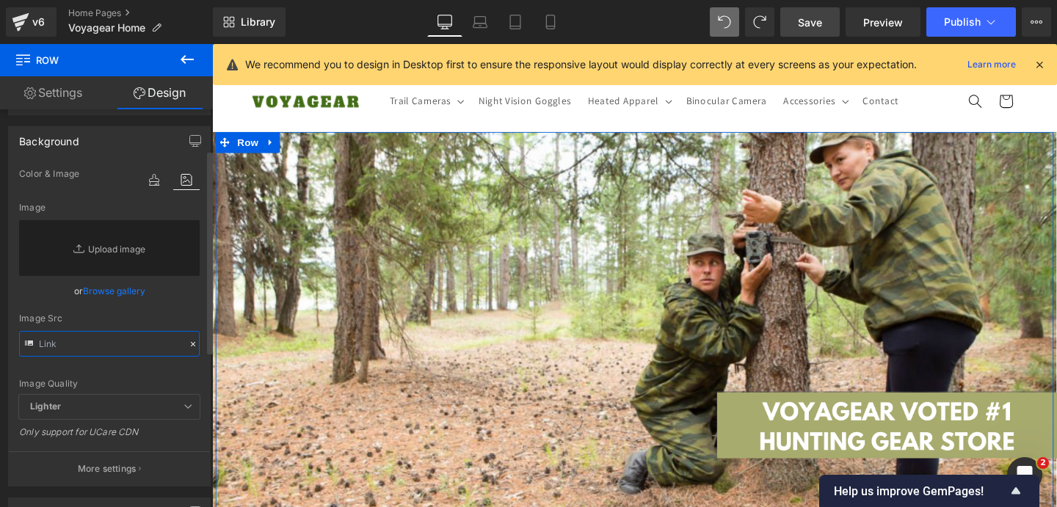
click at [124, 349] on input "text" at bounding box center [109, 344] width 181 height 26
paste input "[URL][DOMAIN_NAME]"
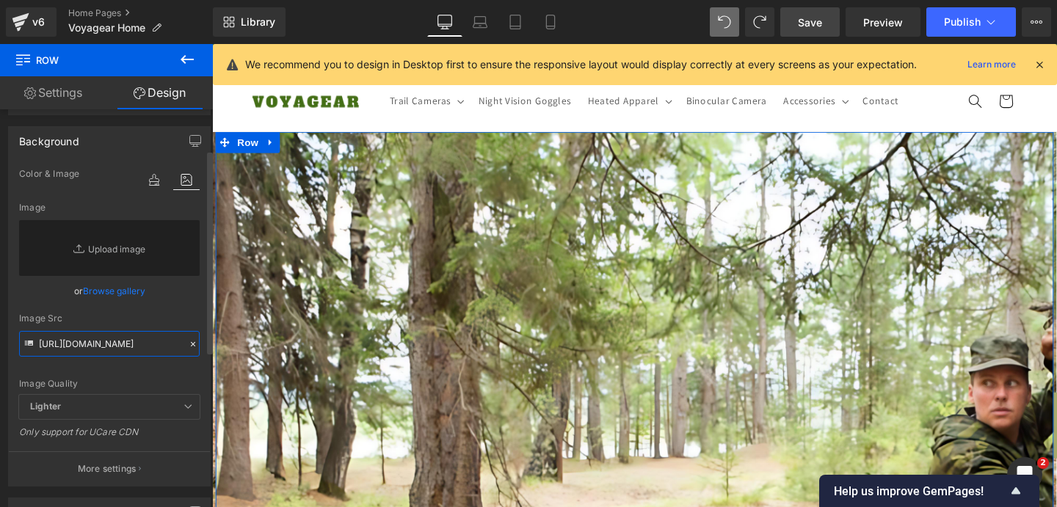
type input "[URL][DOMAIN_NAME]"
click at [172, 319] on div "Image Src" at bounding box center [109, 318] width 181 height 10
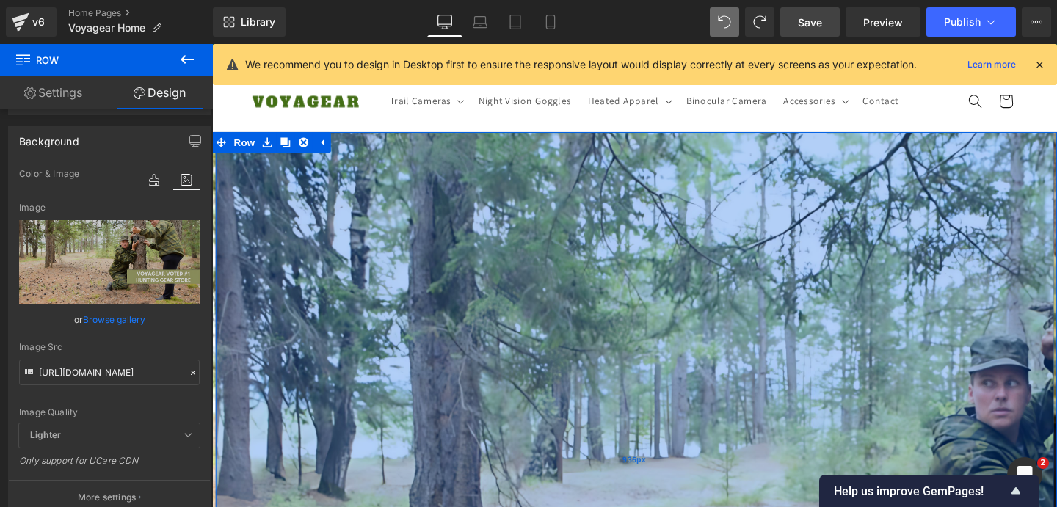
drag, startPoint x: 570, startPoint y: 269, endPoint x: 543, endPoint y: 525, distance: 256.9
click at [543, 507] on div "936px" at bounding box center [656, 480] width 881 height 687
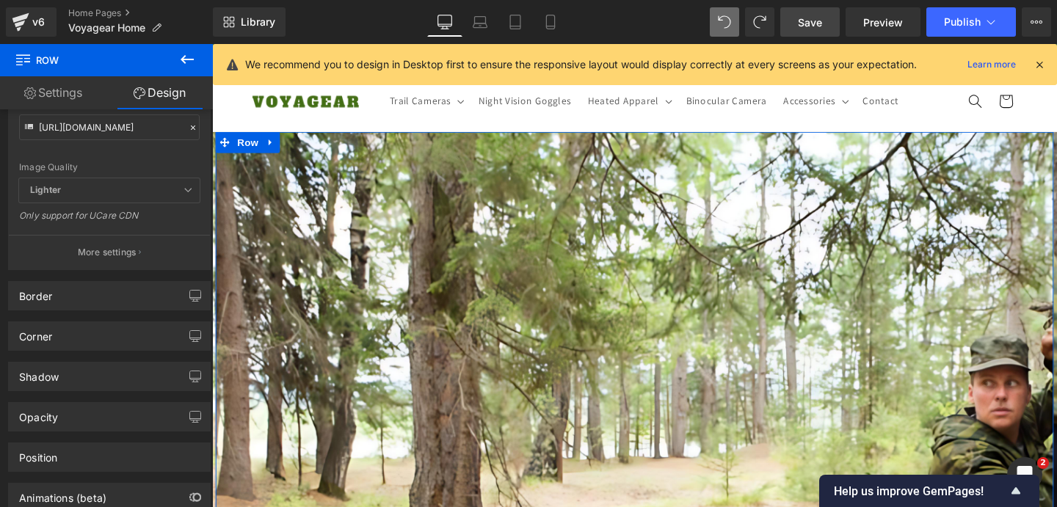
click at [68, 97] on link "Settings" at bounding box center [53, 92] width 106 height 33
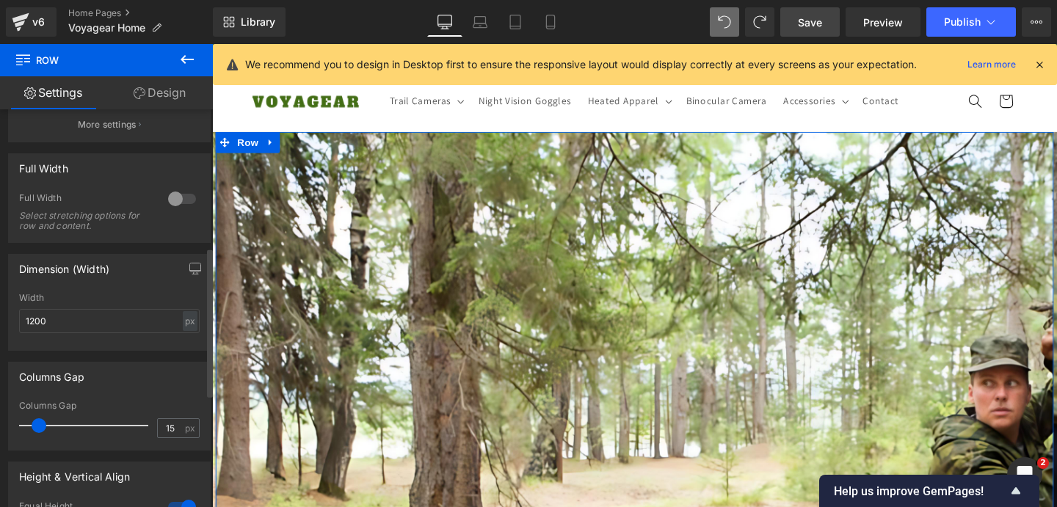
scroll to position [348, 0]
click at [173, 193] on div at bounding box center [181, 200] width 35 height 23
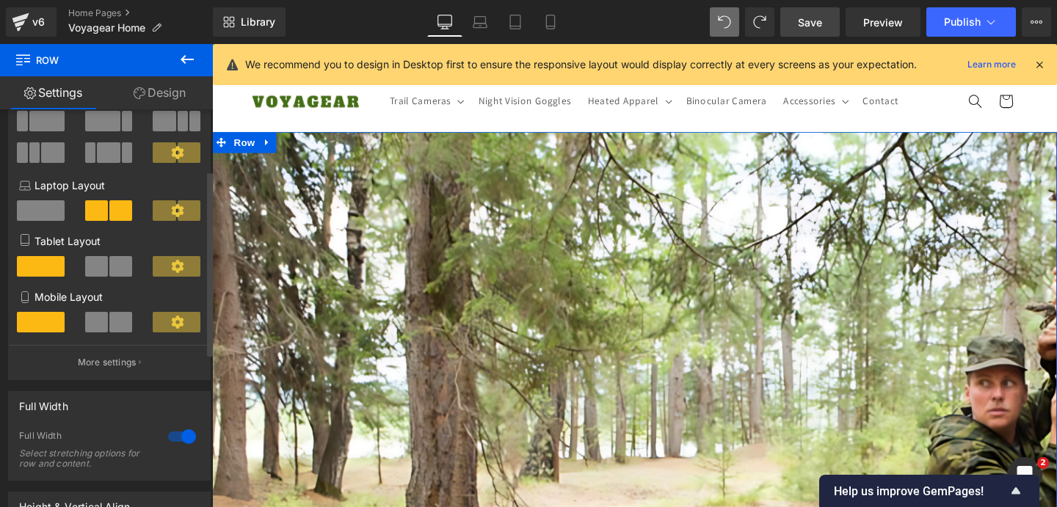
scroll to position [77, 0]
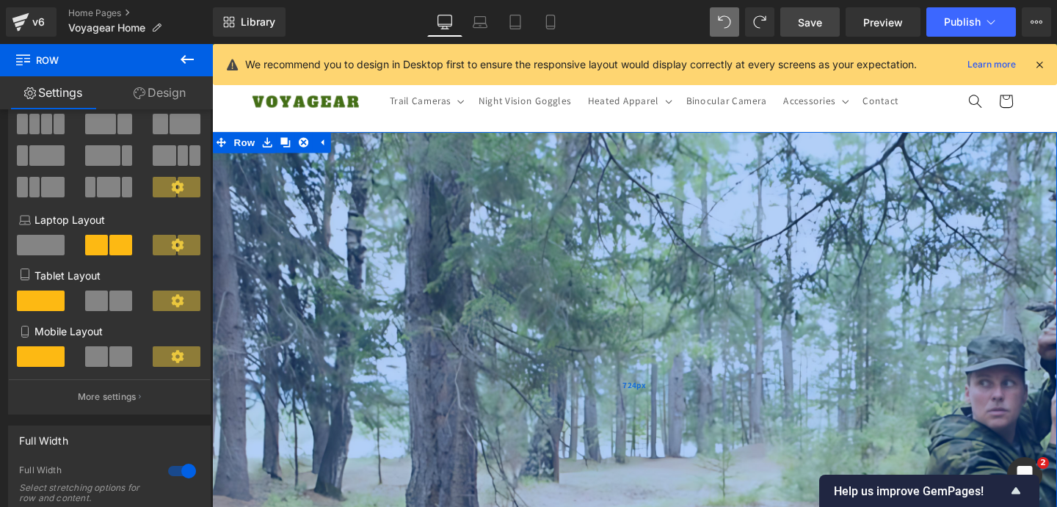
drag, startPoint x: 458, startPoint y: 322, endPoint x: 469, endPoint y: 186, distance: 136.3
click at [454, 167] on div "724px" at bounding box center [656, 403] width 888 height 532
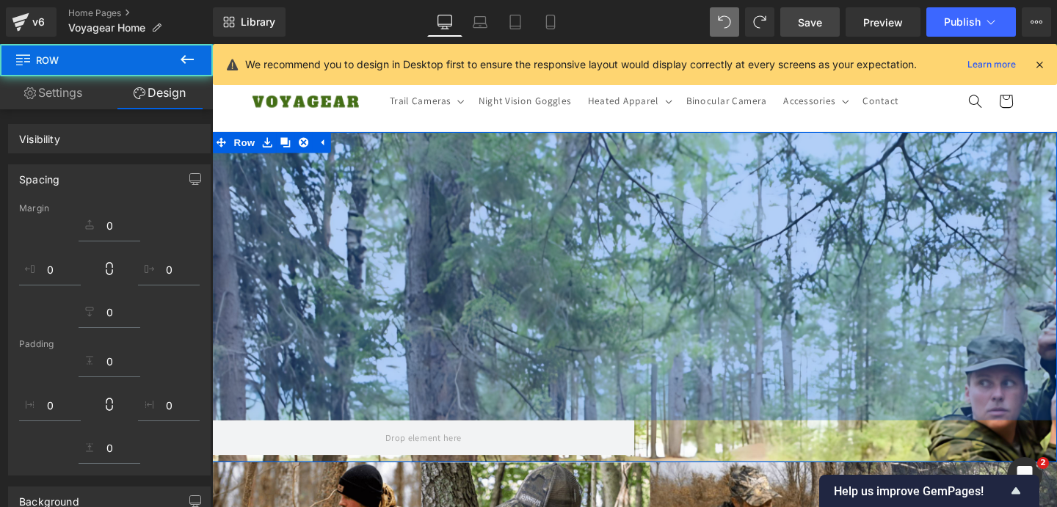
drag, startPoint x: 570, startPoint y: 100, endPoint x: 567, endPoint y: 82, distance: 17.9
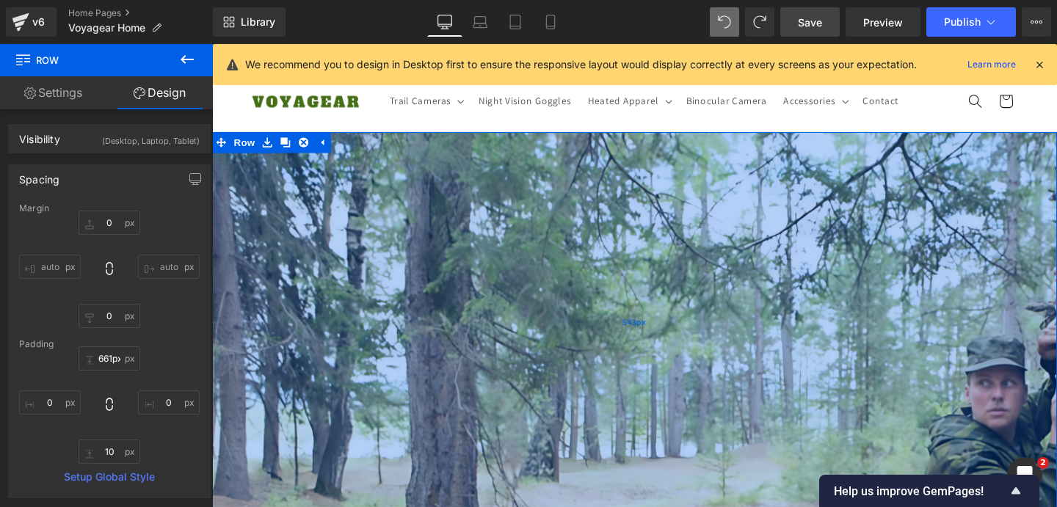
scroll to position [0, 0]
drag, startPoint x: 572, startPoint y: 197, endPoint x: 574, endPoint y: 410, distance: 212.2
click at [574, 410] on div "677px" at bounding box center [656, 385] width 888 height 497
click at [96, 361] on input "678px" at bounding box center [110, 359] width 62 height 24
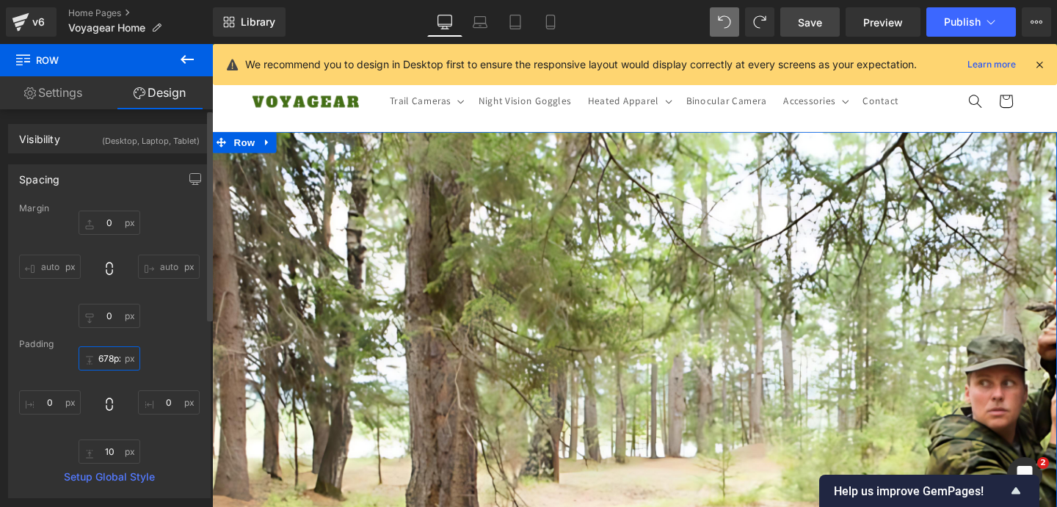
click at [96, 361] on input "678px" at bounding box center [110, 359] width 62 height 24
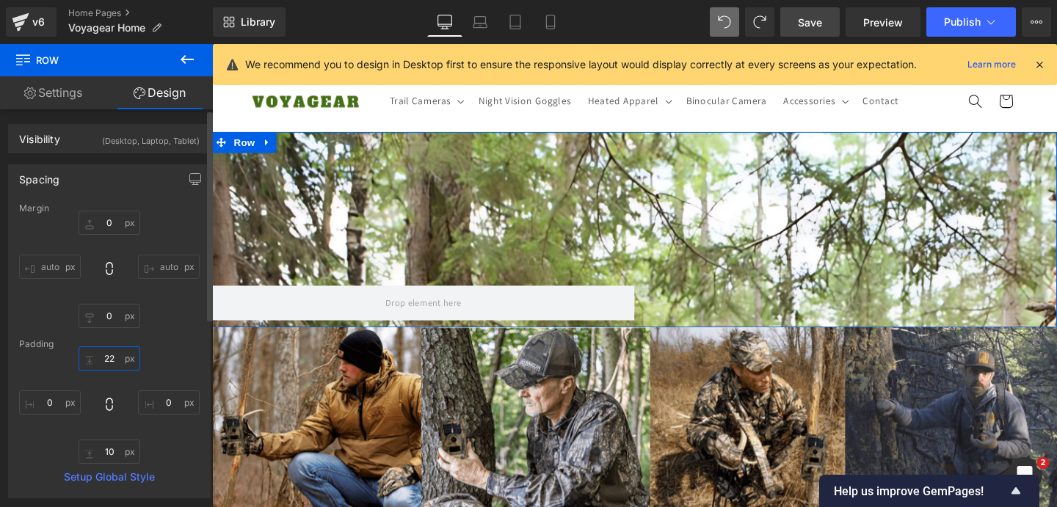
type input "2"
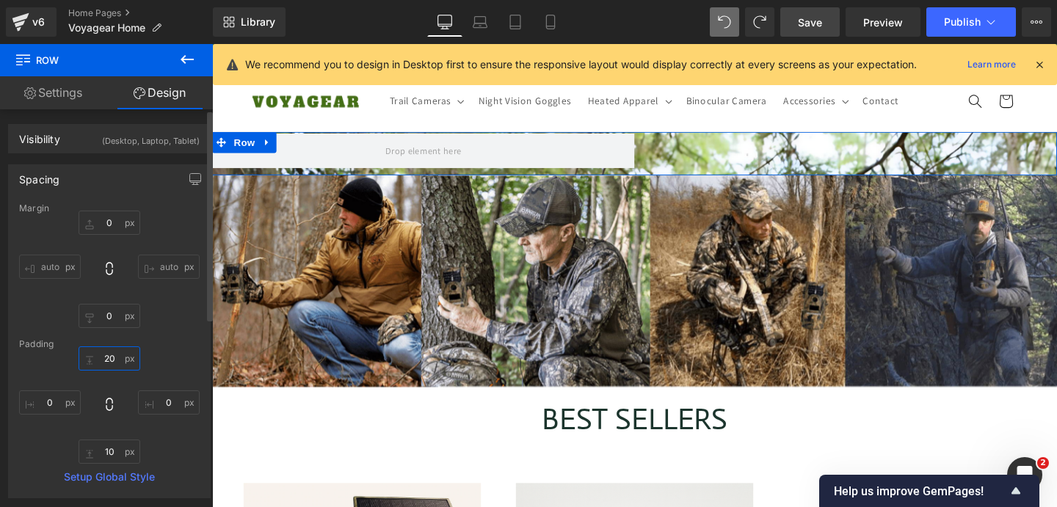
type input "200"
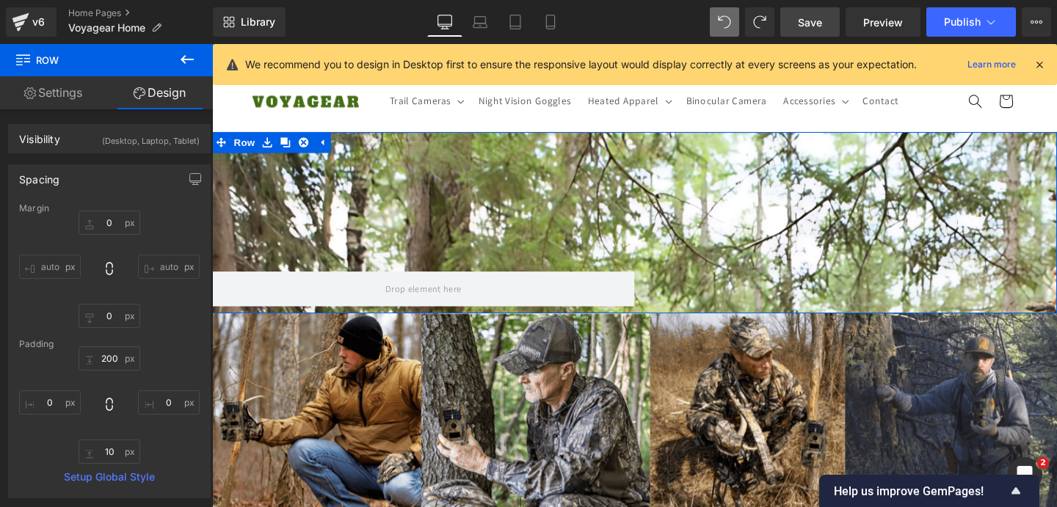
click at [708, 298] on div "Text Block" at bounding box center [878, 301] width 444 height 37
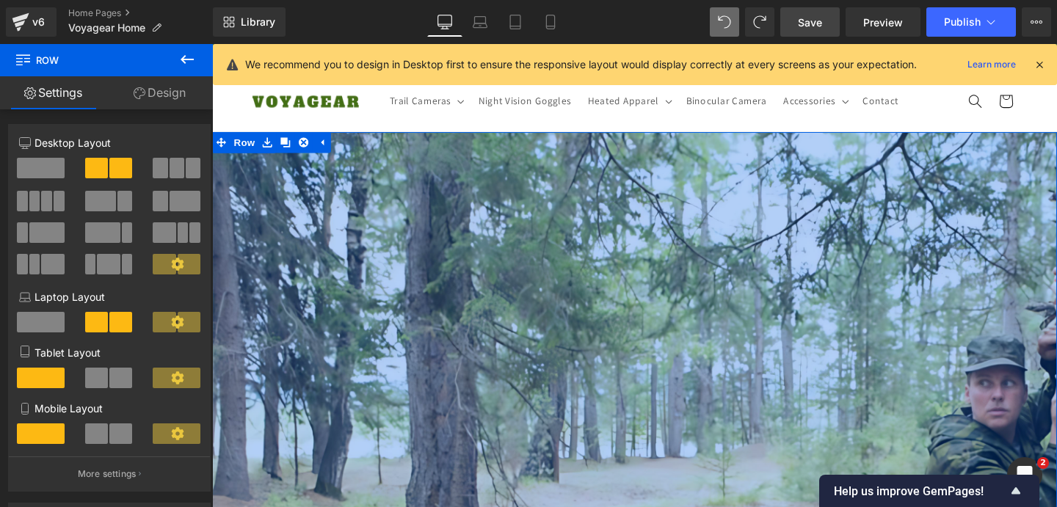
drag, startPoint x: 708, startPoint y: 251, endPoint x: 710, endPoint y: 570, distance: 318.6
click at [710, 507] on html "🔄 Skip to content Anniversary Sale: 50% Off + Free Shipping! 30-Day Money Back …" at bounding box center [656, 287] width 888 height 487
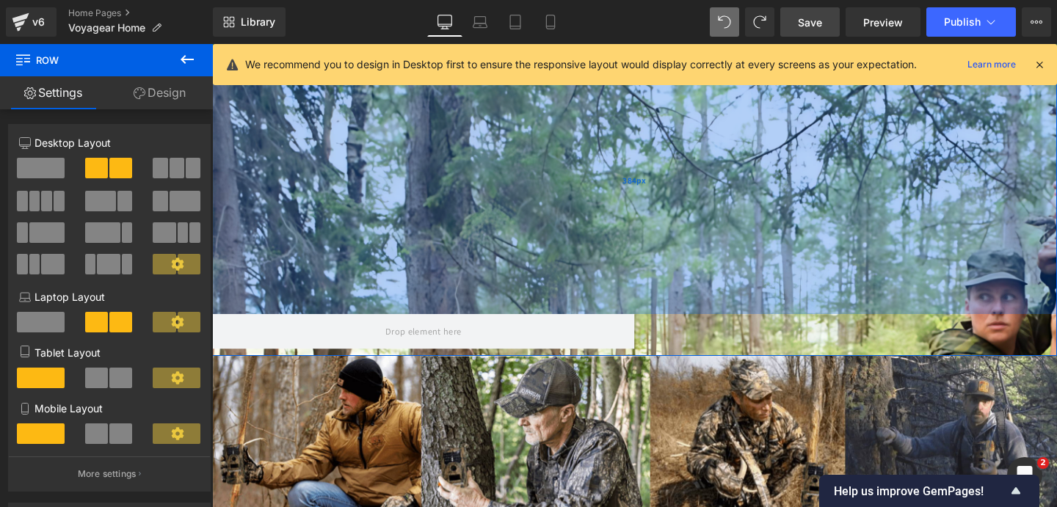
scroll to position [63, 0]
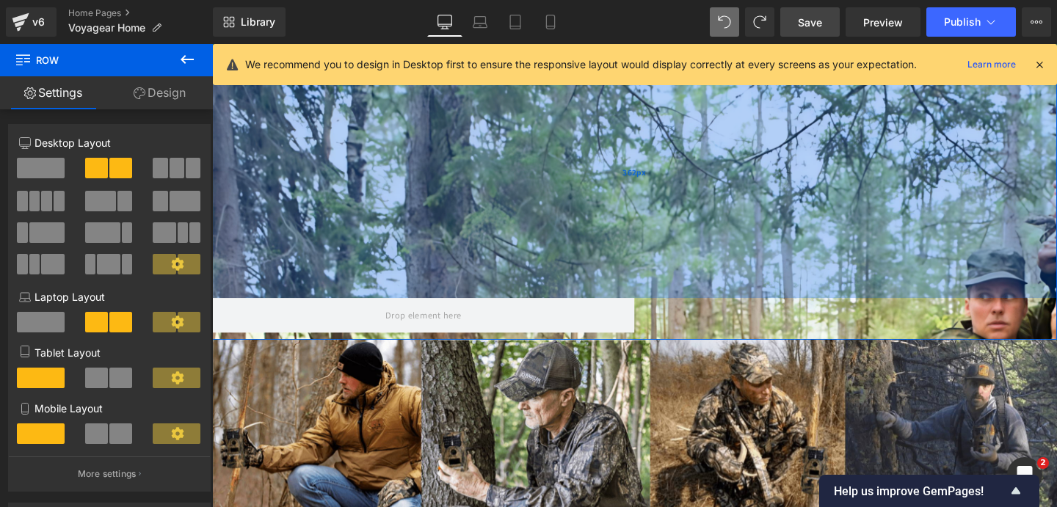
drag, startPoint x: 743, startPoint y: 245, endPoint x: 656, endPoint y: 229, distance: 88.1
click at [656, 229] on div "362px" at bounding box center [656, 179] width 888 height 266
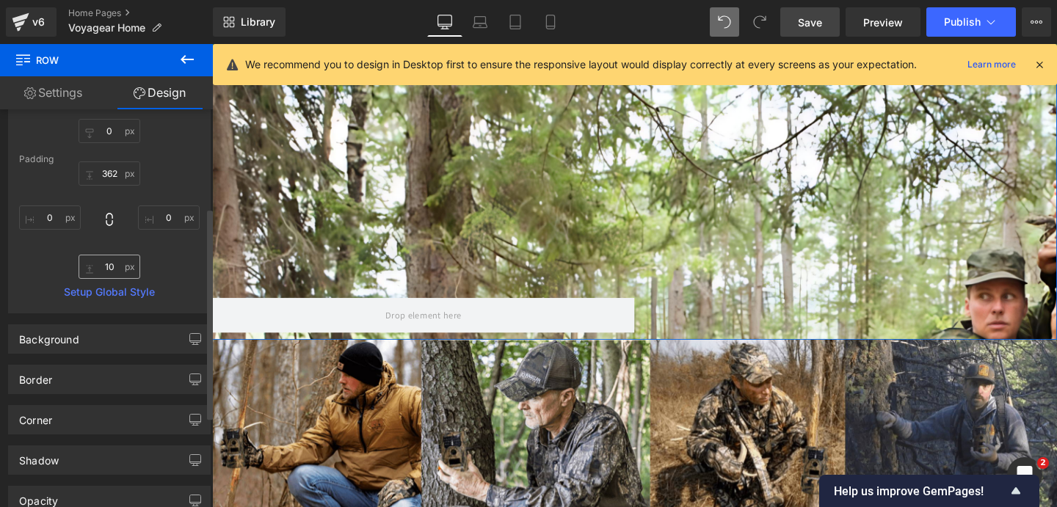
scroll to position [0, 771]
click at [109, 263] on input "10" at bounding box center [110, 267] width 62 height 24
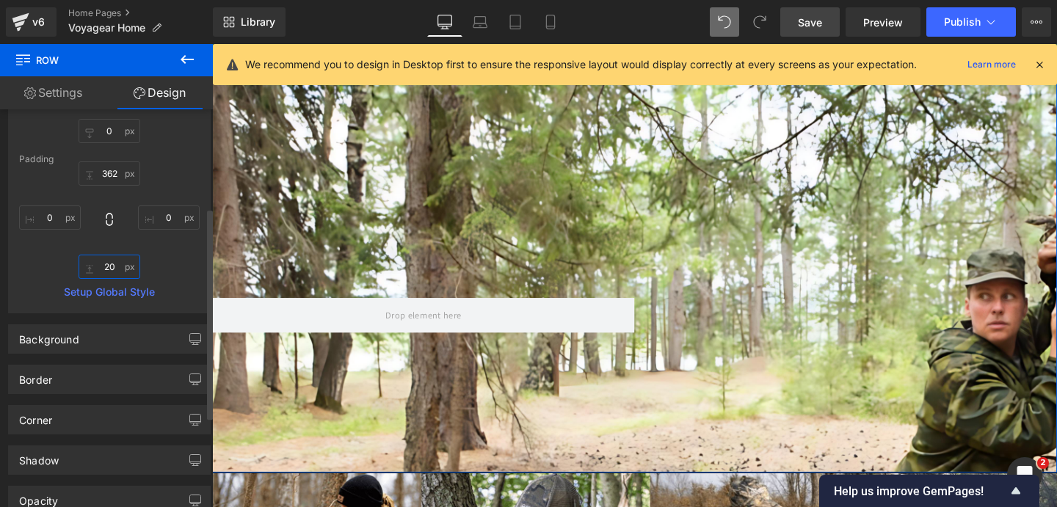
type input "2"
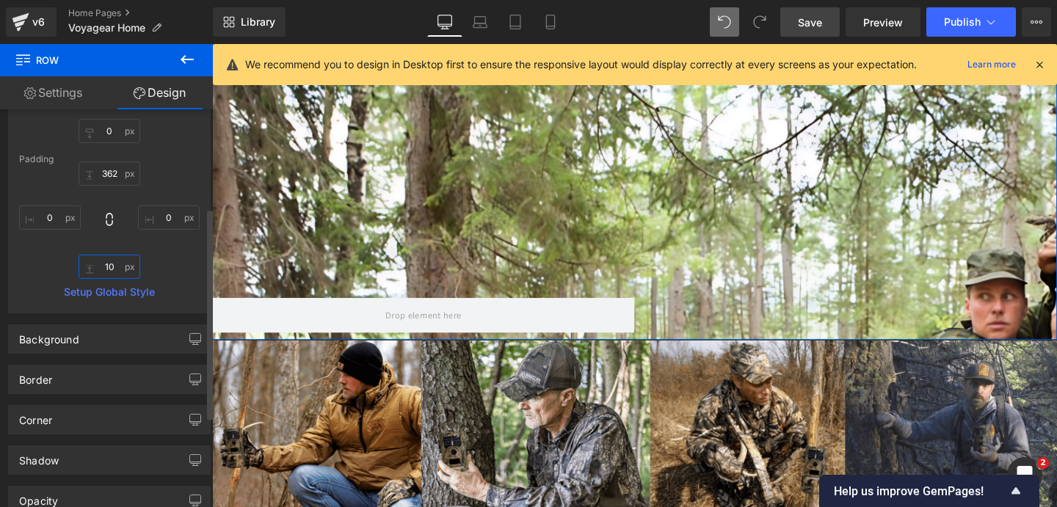
type input "1"
click at [106, 163] on div "Padding" at bounding box center [109, 159] width 181 height 10
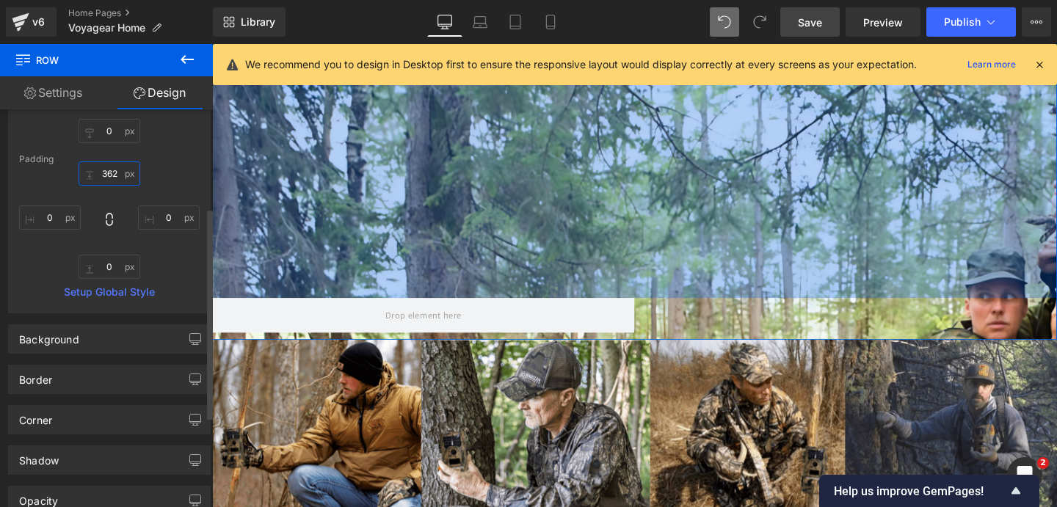
click at [106, 174] on input "362" at bounding box center [110, 174] width 62 height 24
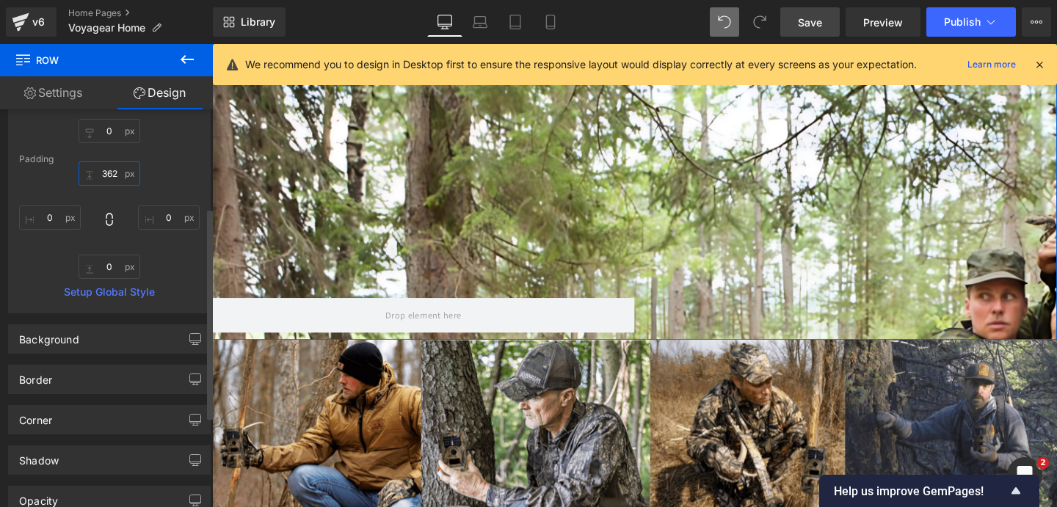
click at [106, 174] on input "362" at bounding box center [110, 174] width 62 height 24
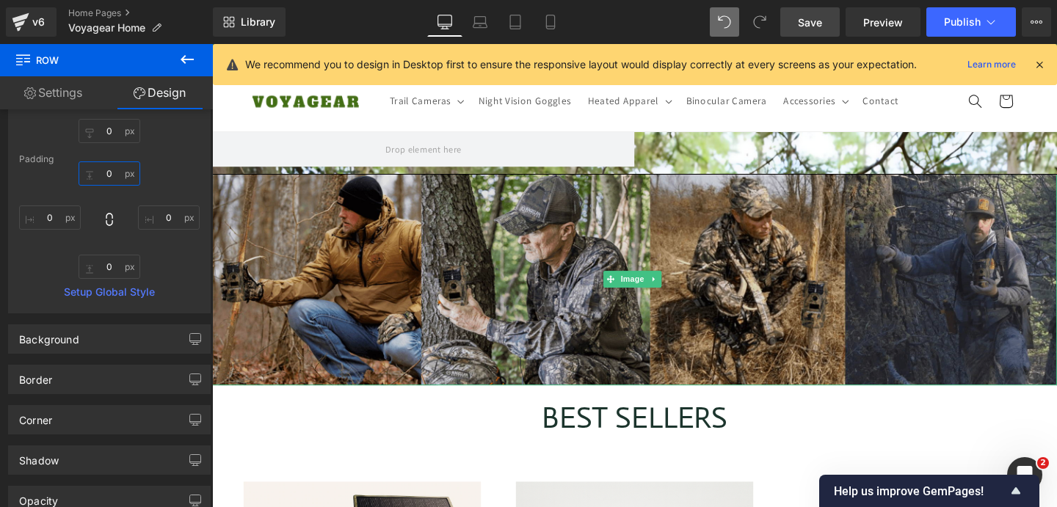
scroll to position [0, 0]
type input "1"
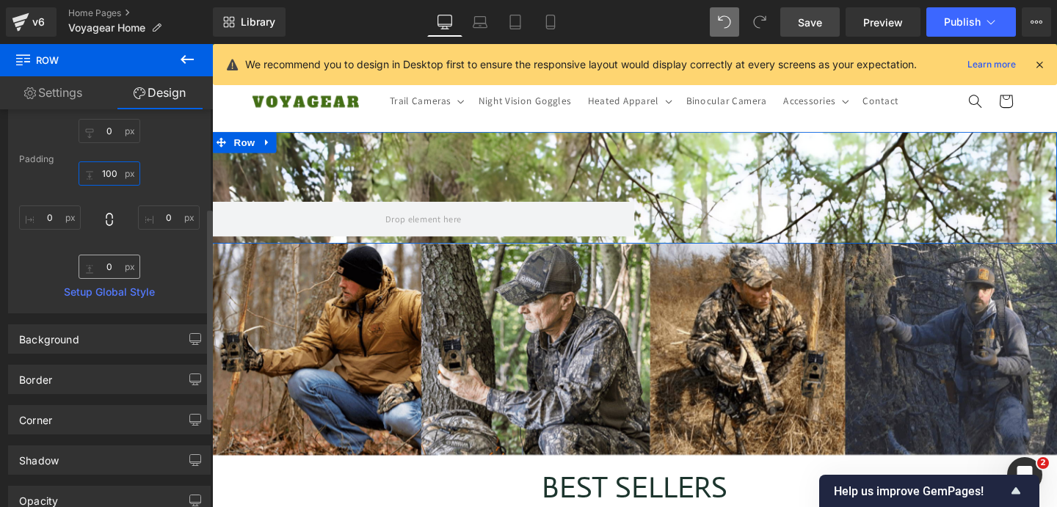
type input "100"
click at [113, 267] on input "text" at bounding box center [110, 267] width 62 height 24
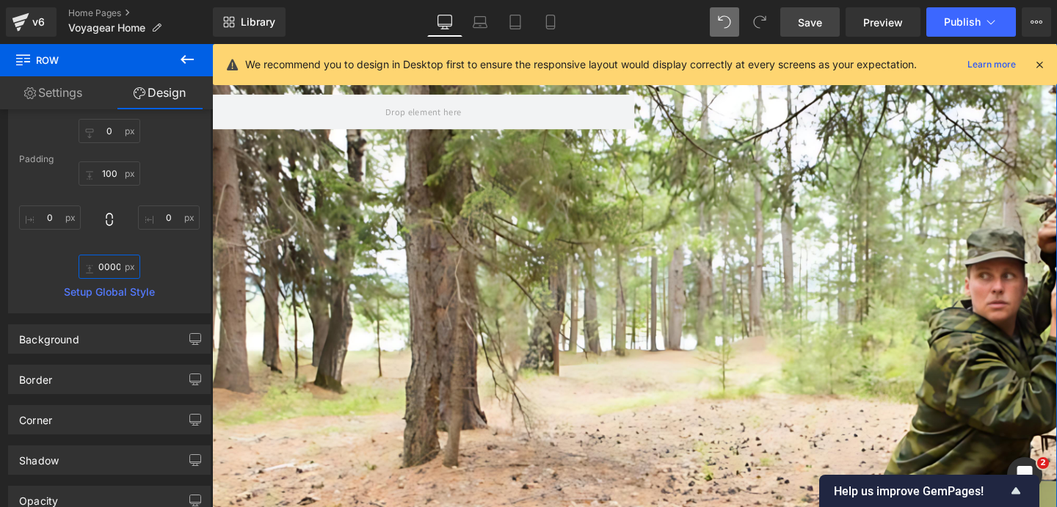
type input "10000"
click at [74, 96] on link "Settings" at bounding box center [53, 92] width 106 height 33
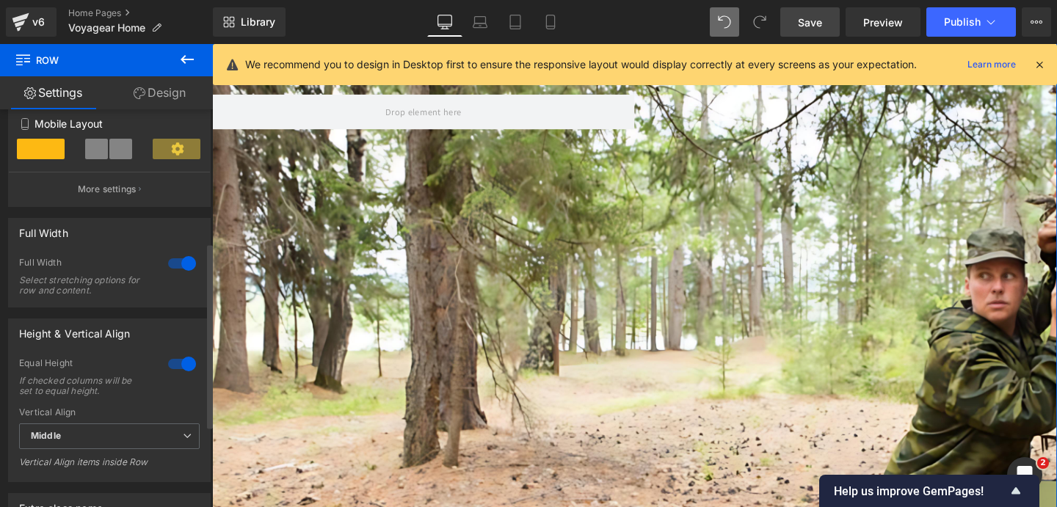
click at [180, 366] on div at bounding box center [181, 363] width 35 height 23
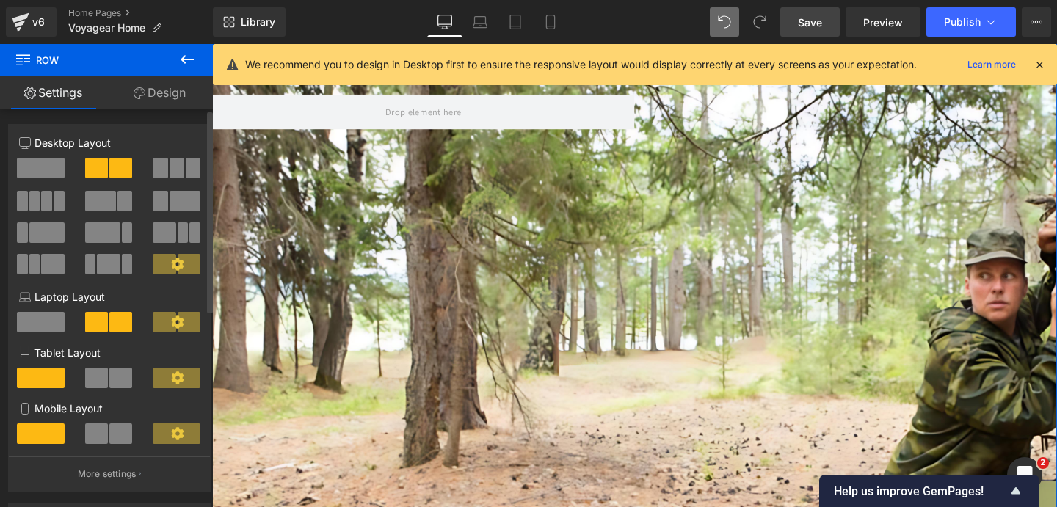
click at [37, 170] on span at bounding box center [41, 168] width 48 height 21
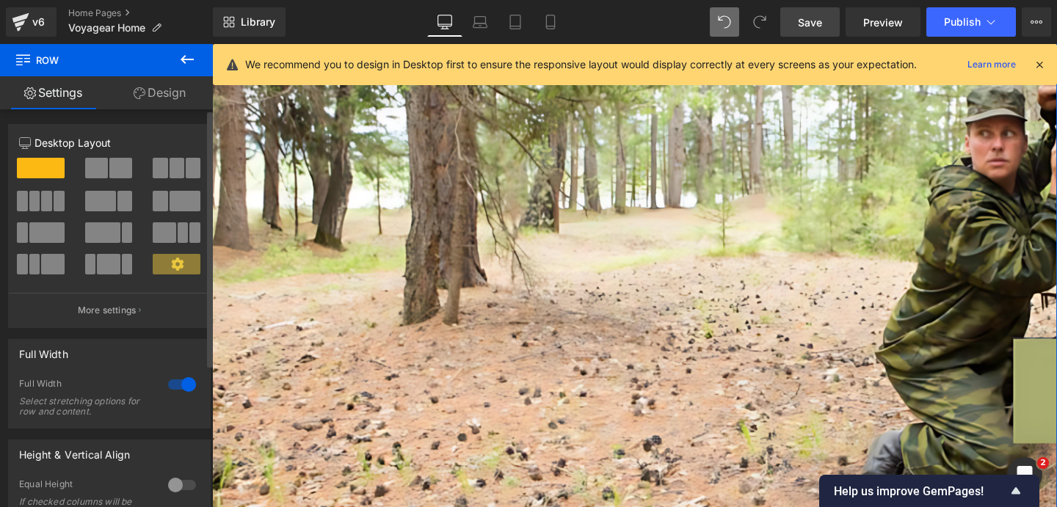
click at [177, 387] on div at bounding box center [181, 384] width 35 height 23
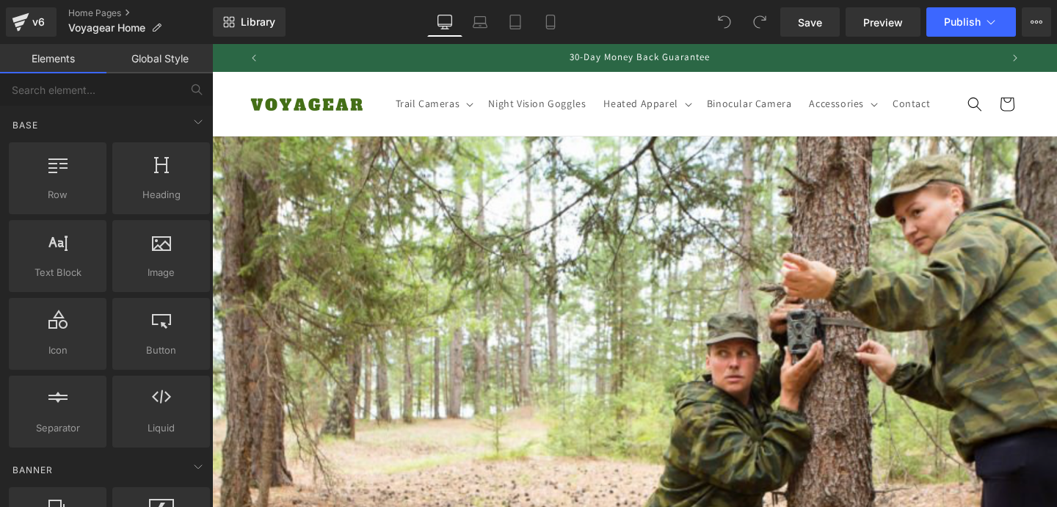
click at [505, 278] on div "Text Block Row" at bounding box center [634, 485] width 845 height 476
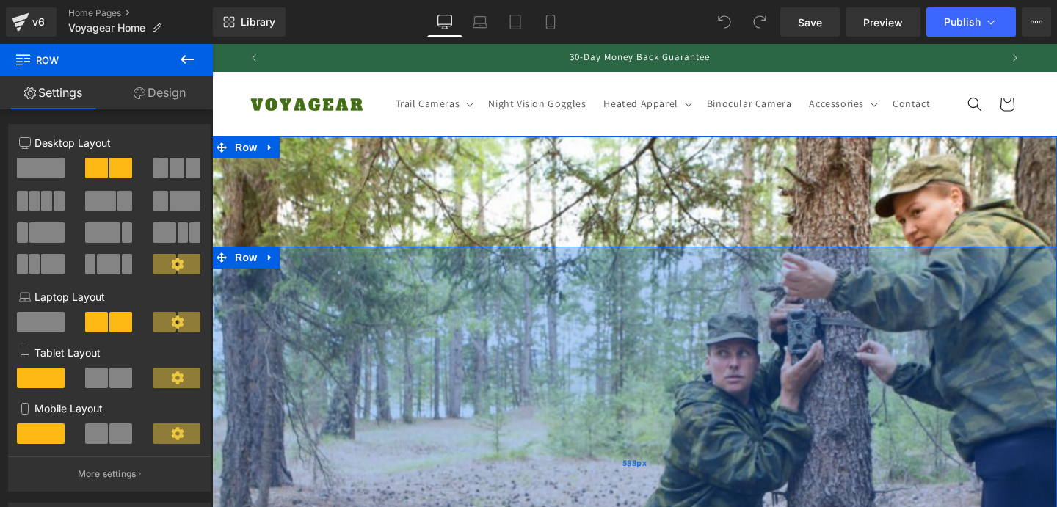
click at [348, 308] on div "588px" at bounding box center [634, 463] width 845 height 432
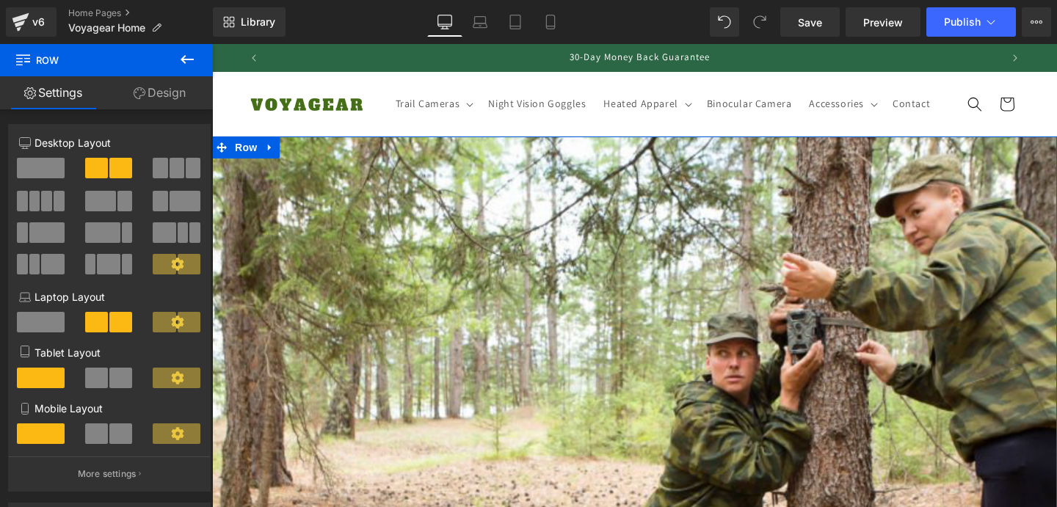
click at [270, 207] on div "Text Block Row 588px Row" at bounding box center [634, 485] width 845 height 696
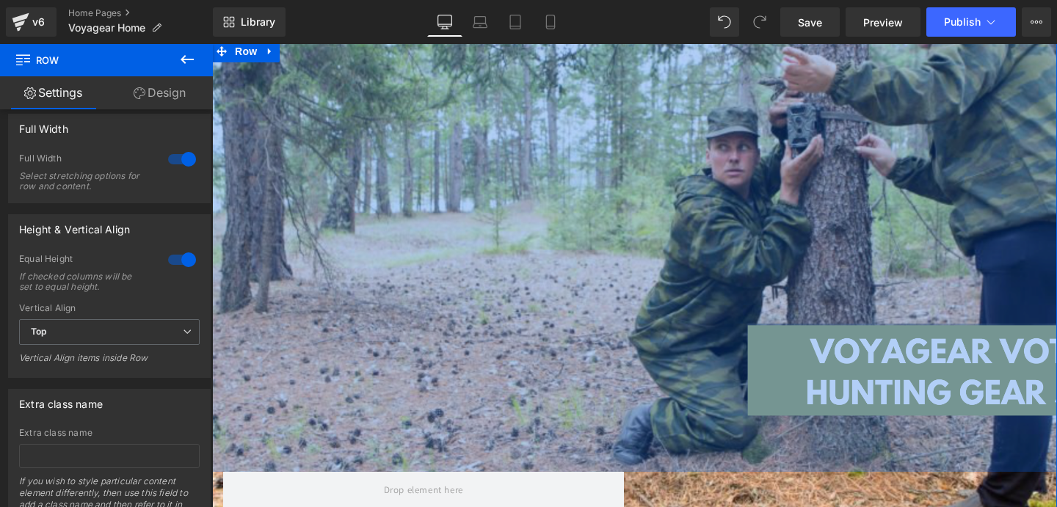
scroll to position [178, 0]
click at [459, 338] on div "588px" at bounding box center [634, 257] width 845 height 432
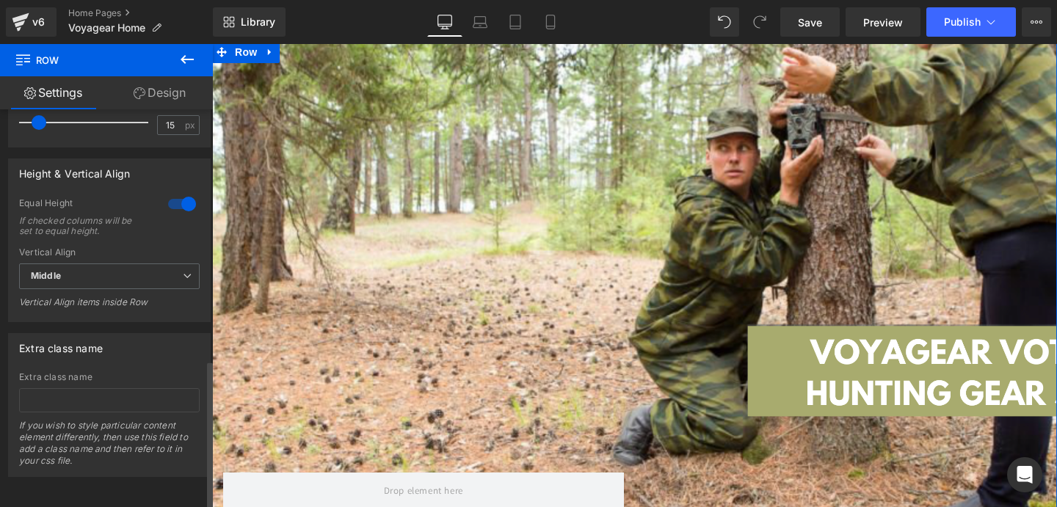
scroll to position [0, 0]
click at [159, 89] on link "Design" at bounding box center [159, 92] width 106 height 33
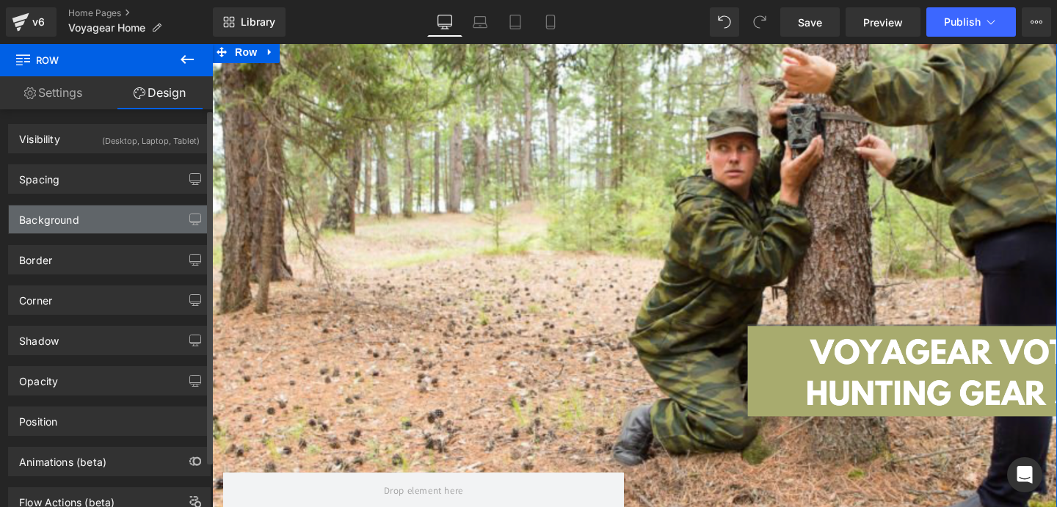
click at [78, 230] on div "Background" at bounding box center [109, 220] width 201 height 28
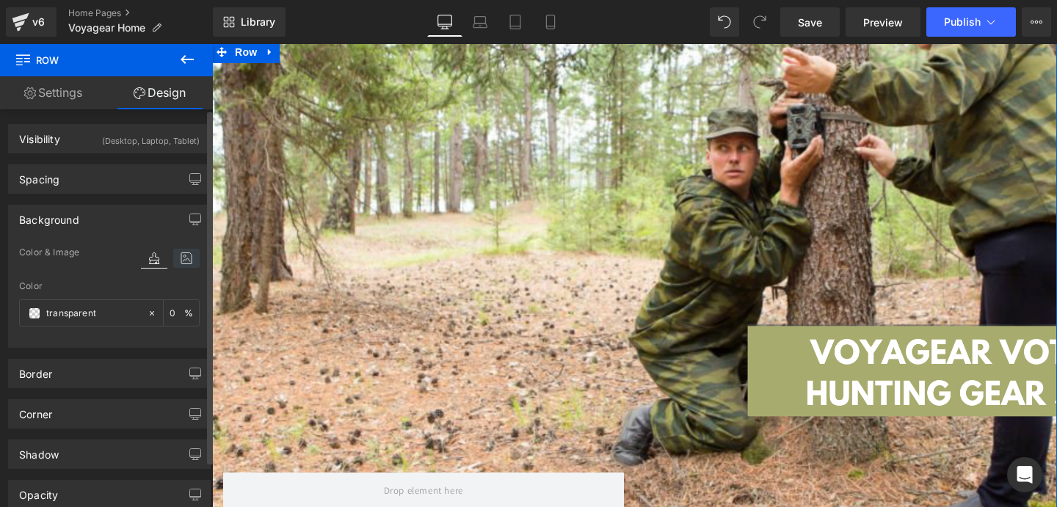
click at [181, 261] on icon at bounding box center [186, 258] width 26 height 19
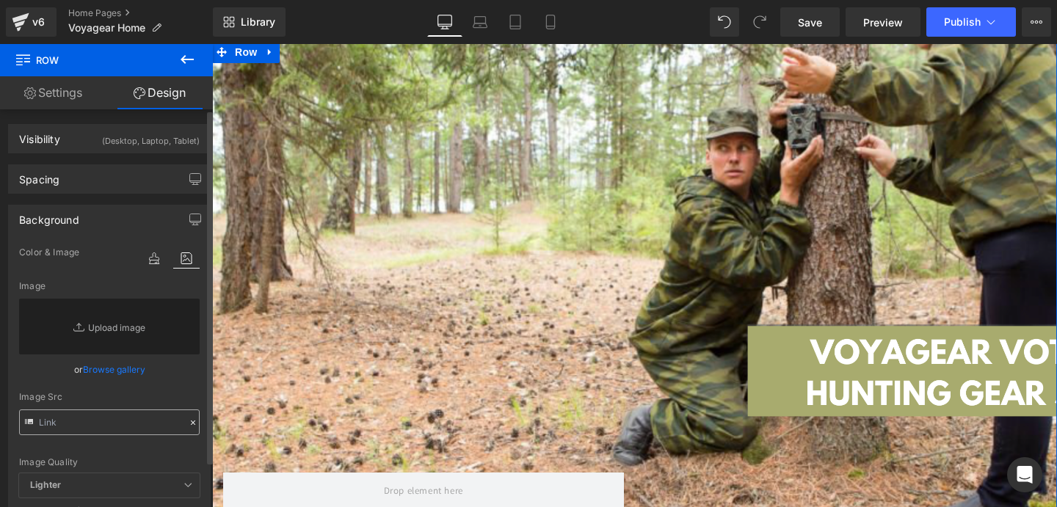
scroll to position [0, 730]
click at [85, 415] on input "text" at bounding box center [109, 423] width 181 height 26
paste input "[URL][DOMAIN_NAME]"
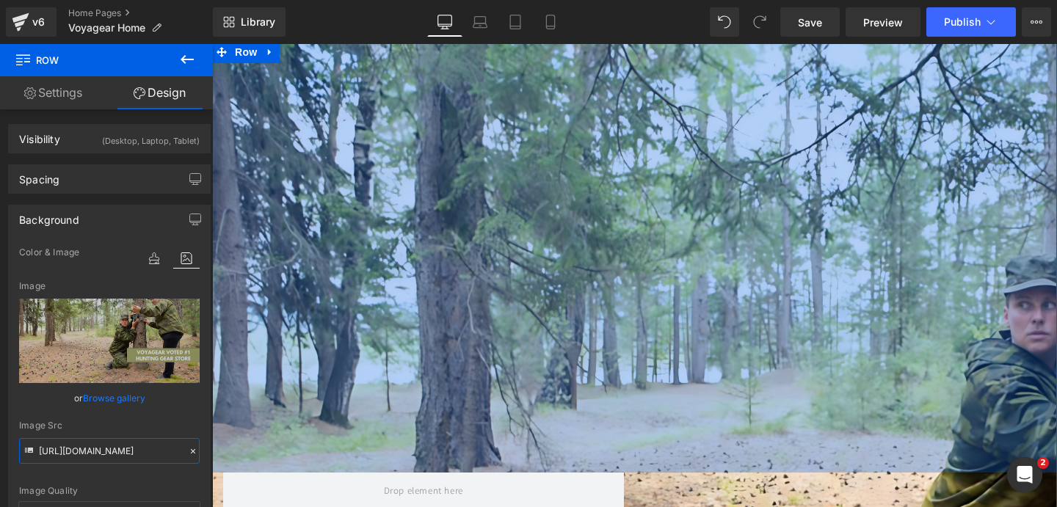
scroll to position [0, 0]
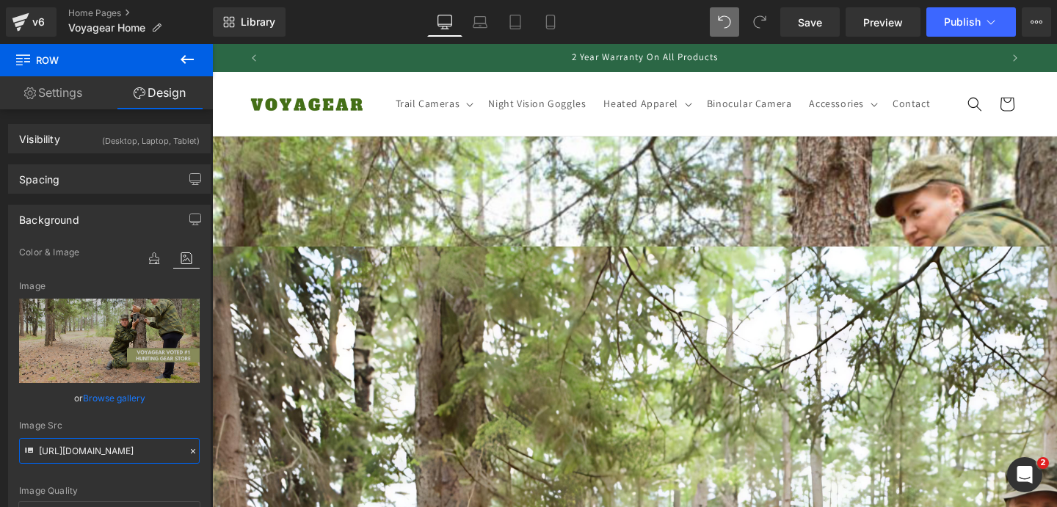
type input "[URL][DOMAIN_NAME]"
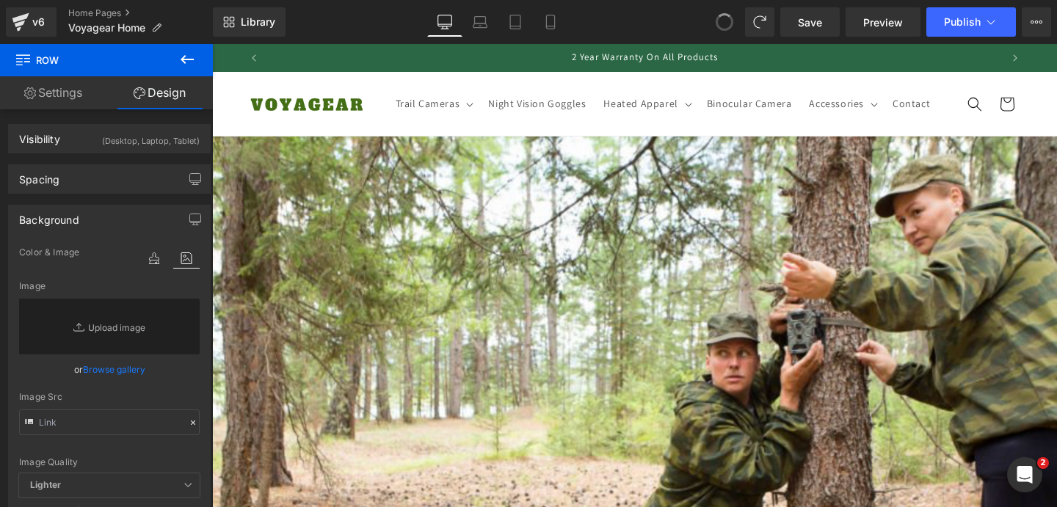
type input "[URL][DOMAIN_NAME]"
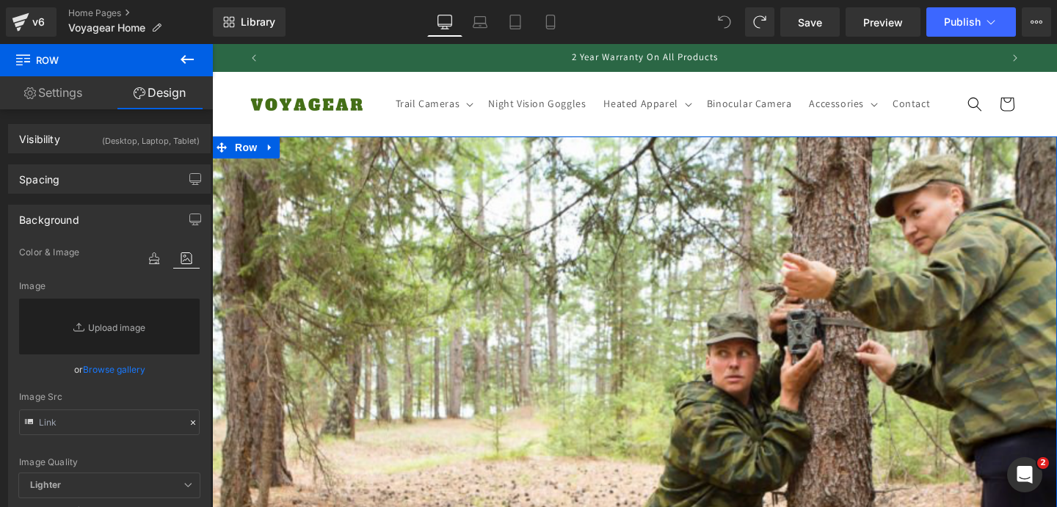
click at [678, 189] on div "Text Block Row 588px Row" at bounding box center [634, 485] width 845 height 696
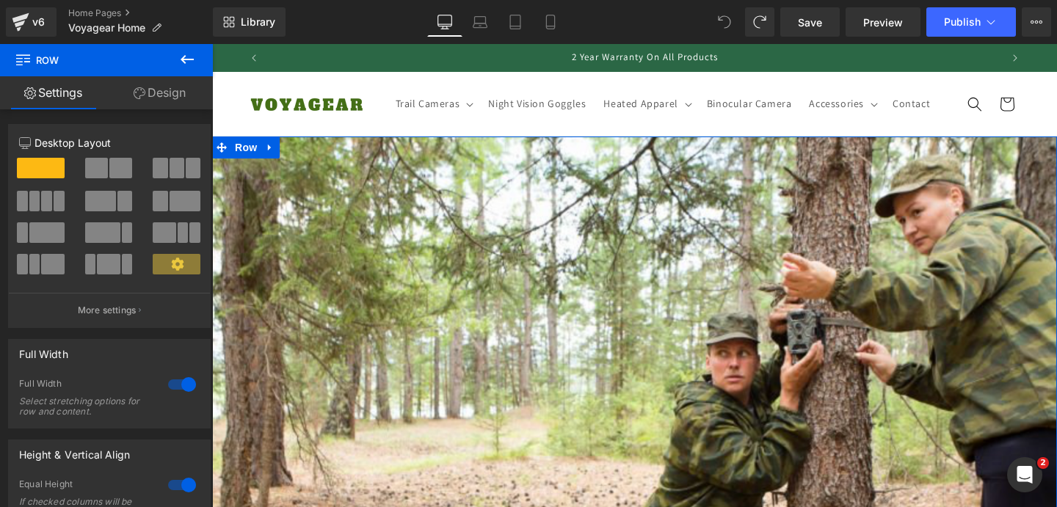
scroll to position [209, 0]
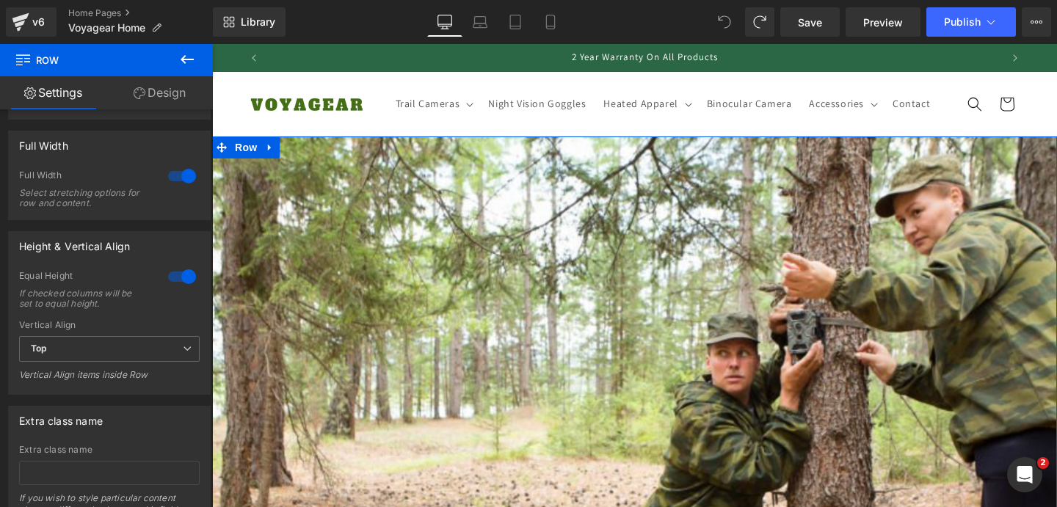
click at [175, 103] on link "Design" at bounding box center [159, 92] width 106 height 33
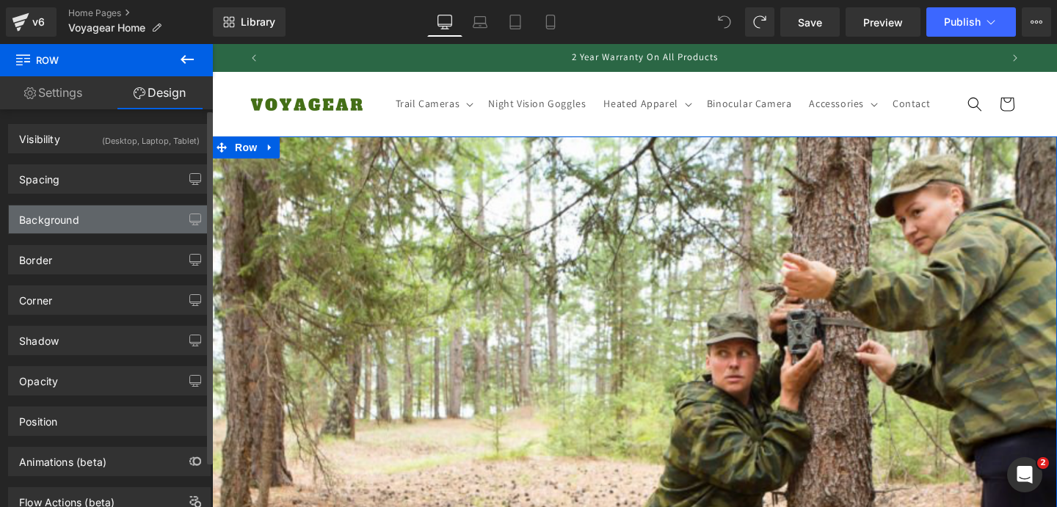
click at [110, 226] on div "Background" at bounding box center [109, 220] width 201 height 28
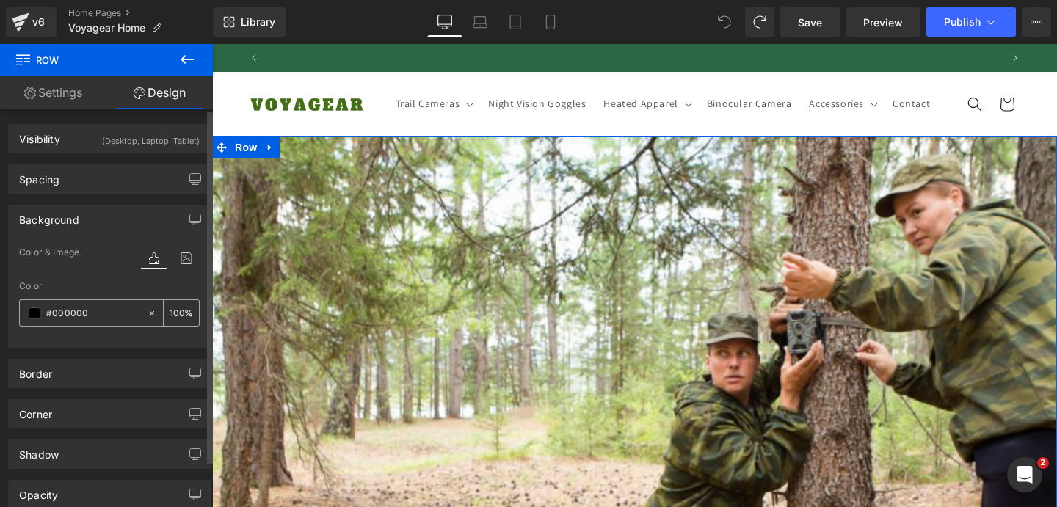
scroll to position [0, 0]
click at [190, 252] on icon at bounding box center [186, 258] width 26 height 19
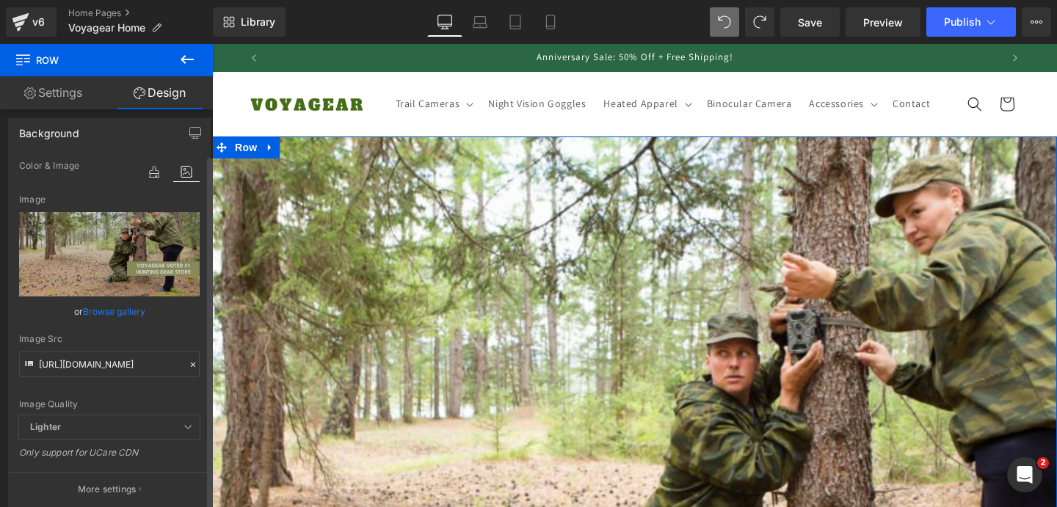
scroll to position [89, 0]
click at [112, 359] on input "[URL][DOMAIN_NAME]" at bounding box center [109, 362] width 181 height 26
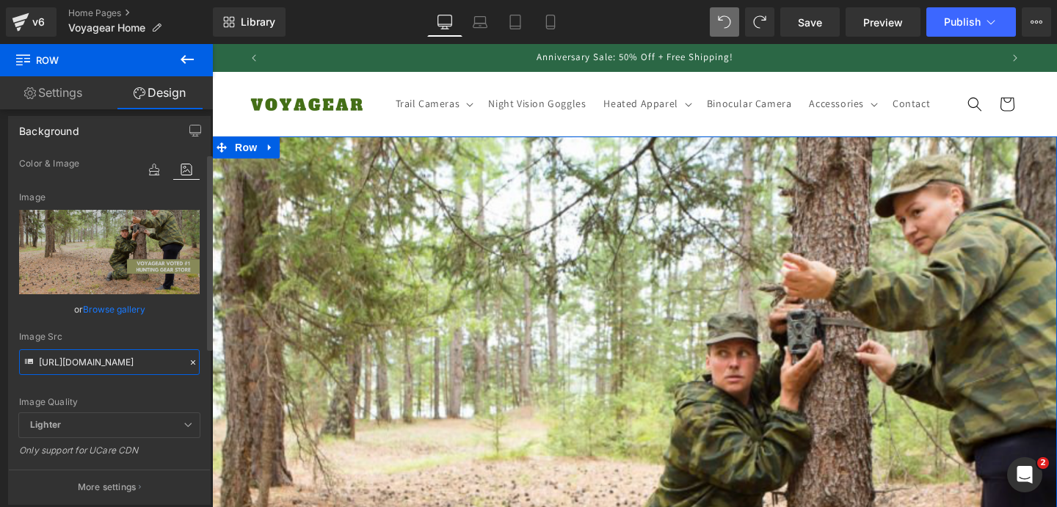
click at [112, 359] on input "[URL][DOMAIN_NAME]" at bounding box center [109, 362] width 181 height 26
paste input "_PhotoGrid.png?v=1759128562"
type input "[URL][DOMAIN_NAME]"
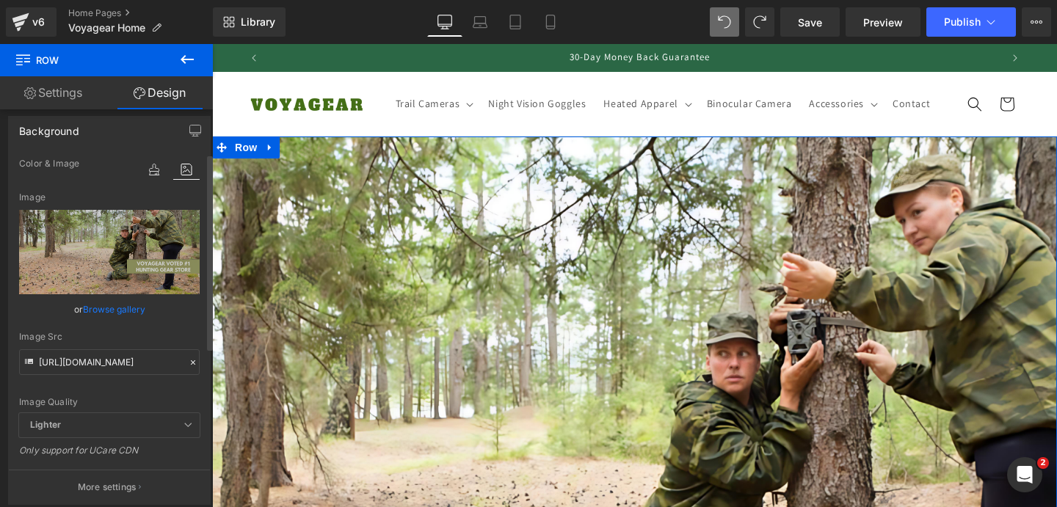
click at [131, 332] on div "Image Src" at bounding box center [109, 337] width 181 height 10
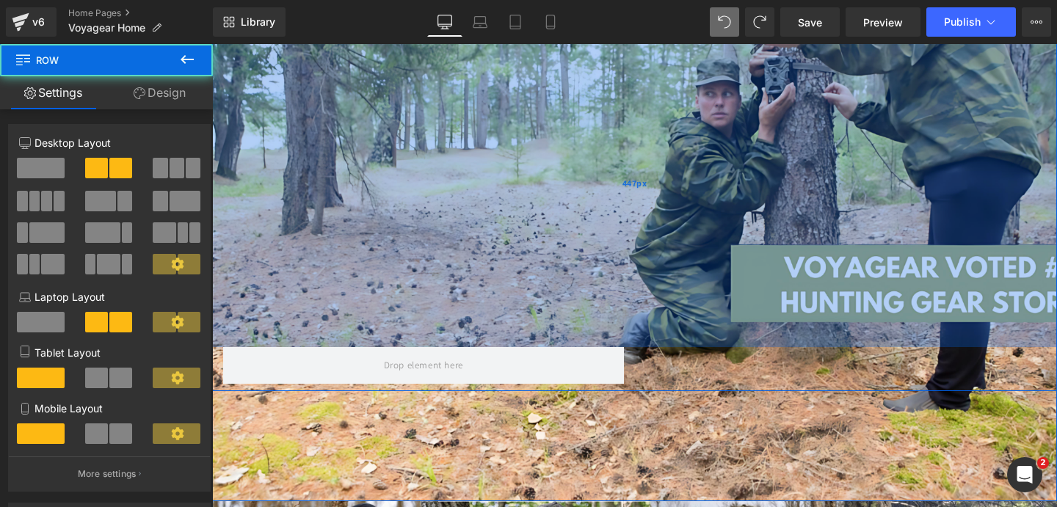
scroll to position [0, 1460]
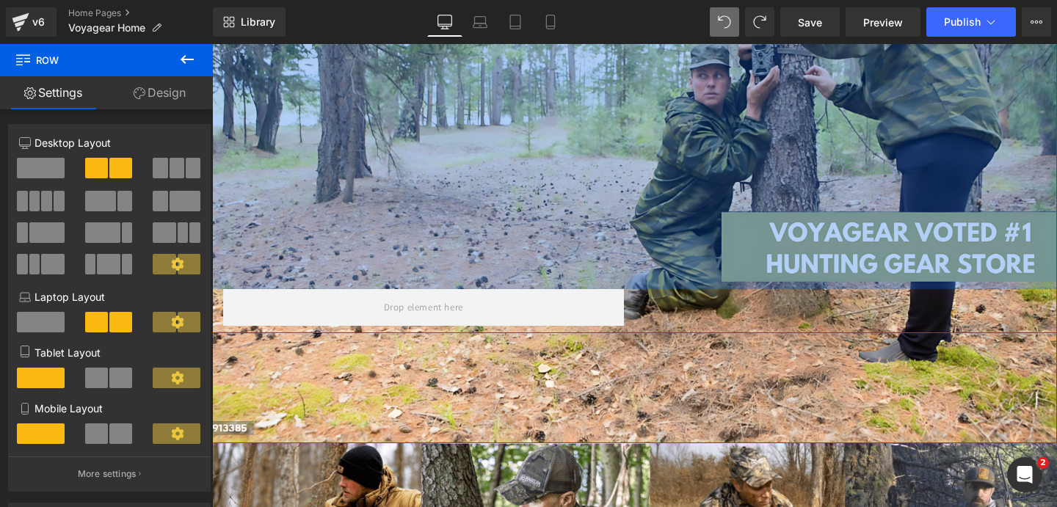
drag, startPoint x: 501, startPoint y: 217, endPoint x: 470, endPoint y: -23, distance: 242.0
click at [470, 0] on html "🔄 Skip to content Anniversary Sale: 50% Off + Free Shipping! 30-Day Money Back …" at bounding box center [634, 75] width 845 height 463
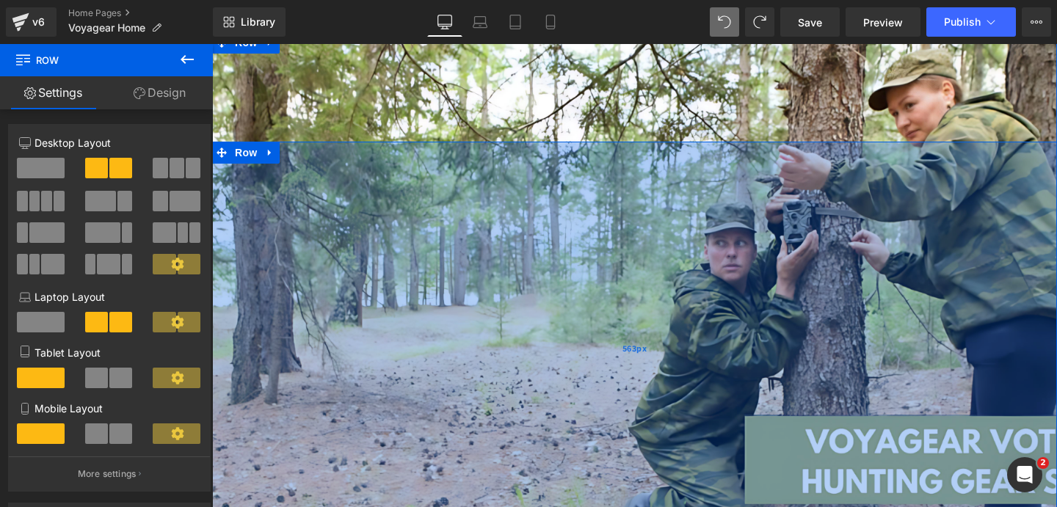
scroll to position [59, 0]
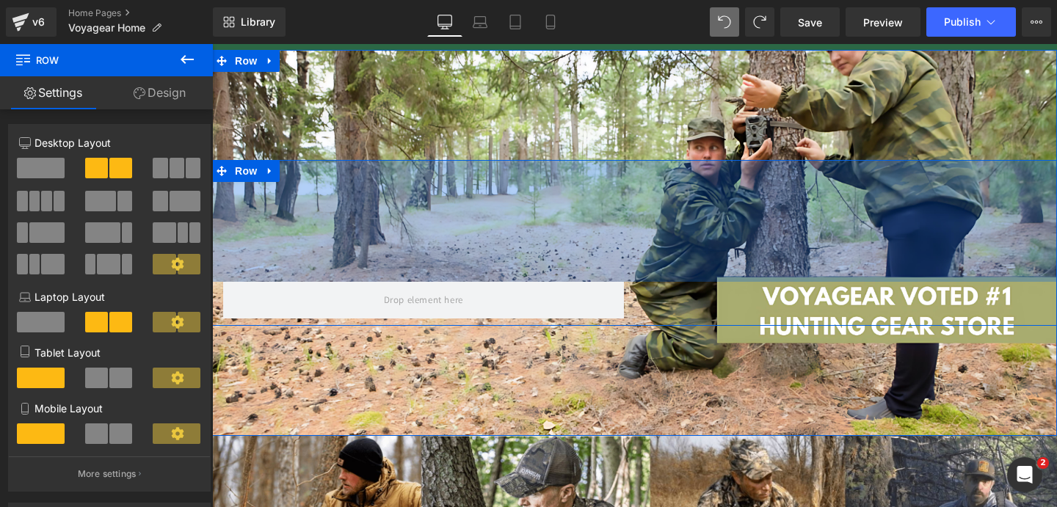
drag, startPoint x: 537, startPoint y: 275, endPoint x: 526, endPoint y: 14, distance: 260.9
click at [526, 14] on html "🔄 Skip to content Anniversary Sale: 50% Off + Free Shipping! 30-Day Money Back …" at bounding box center [634, 216] width 845 height 463
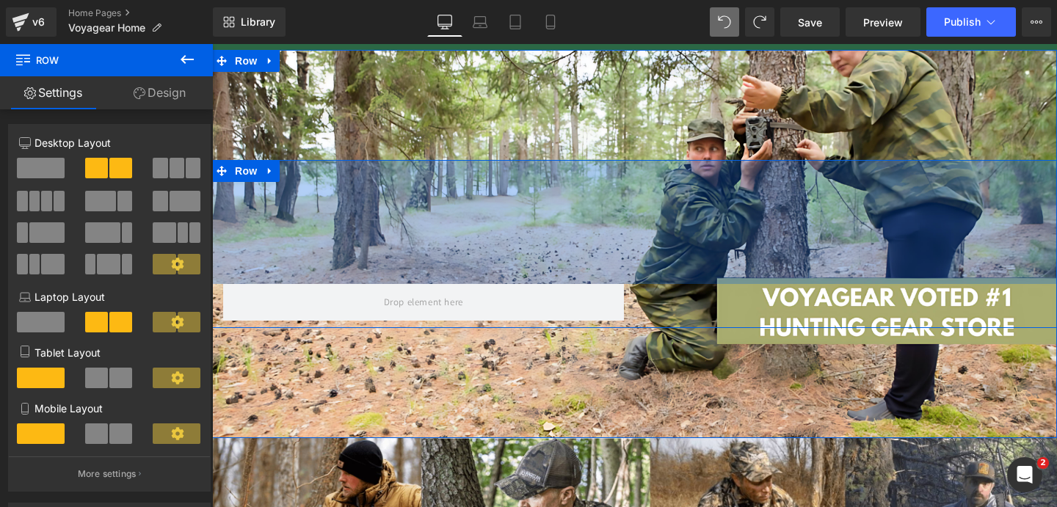
drag, startPoint x: 628, startPoint y: 128, endPoint x: 623, endPoint y: -23, distance: 152.1
click at [623, 0] on html "🔄 Skip to content Anniversary Sale: 50% Off + Free Shipping! 30-Day Money Back …" at bounding box center [634, 216] width 845 height 463
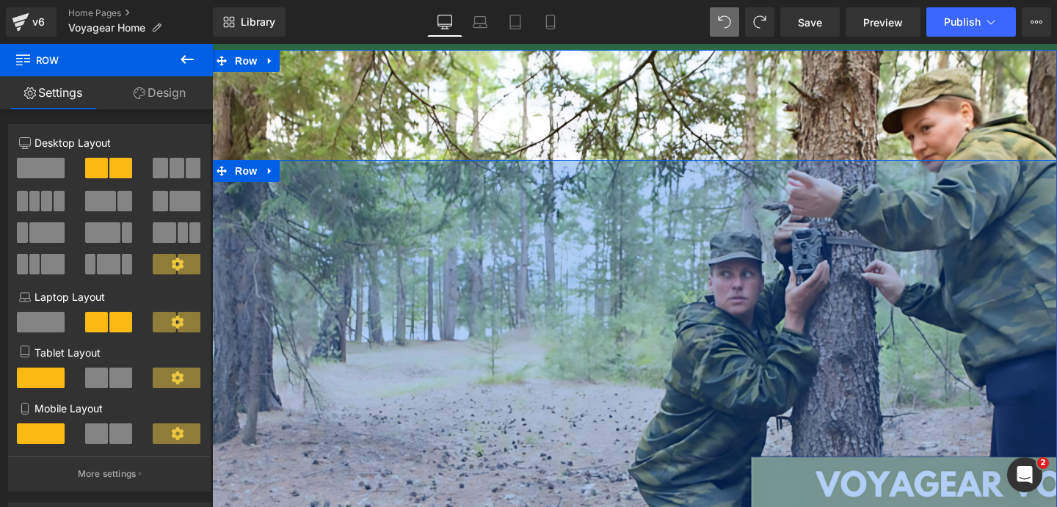
scroll to position [59, 0]
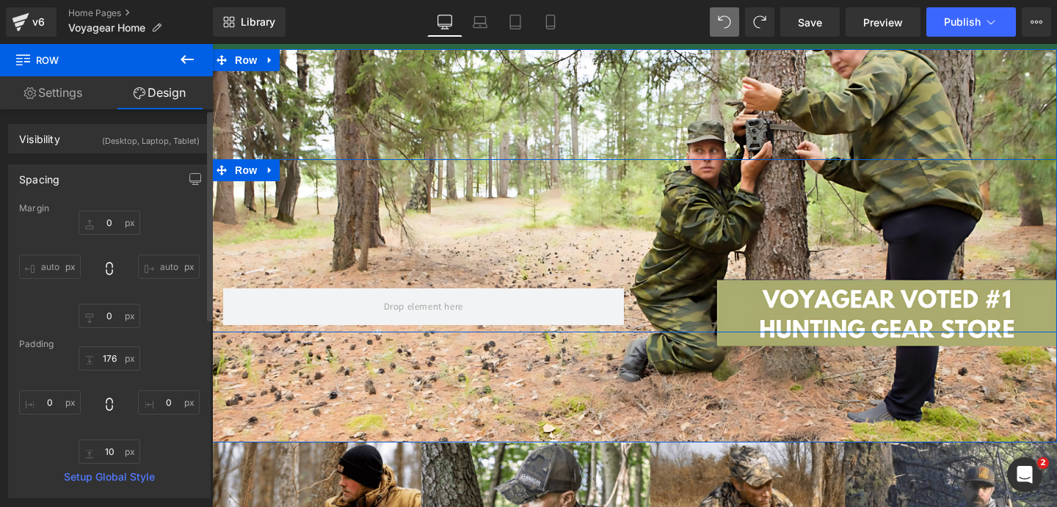
click at [162, 463] on div "176px 176 0px 0 10px 10 0px 0" at bounding box center [109, 405] width 181 height 117
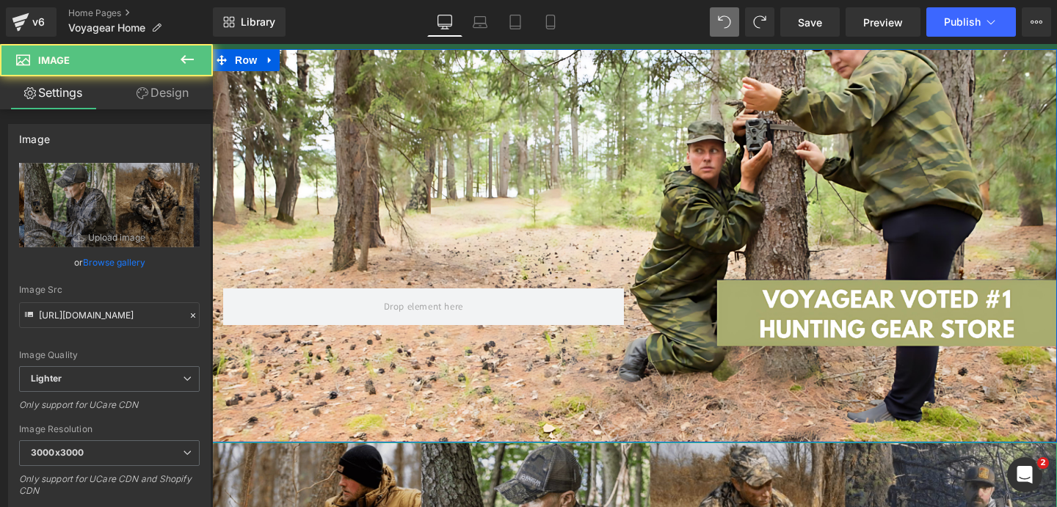
scroll to position [0, 0]
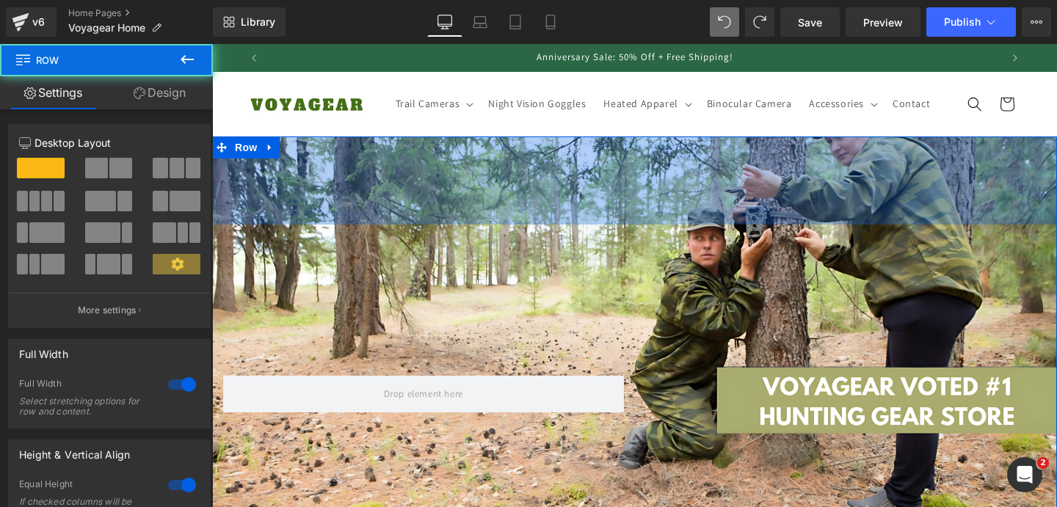
drag, startPoint x: 698, startPoint y: 203, endPoint x: 672, endPoint y: 340, distance: 139.8
click at [697, 181] on div "120px" at bounding box center [634, 181] width 845 height 88
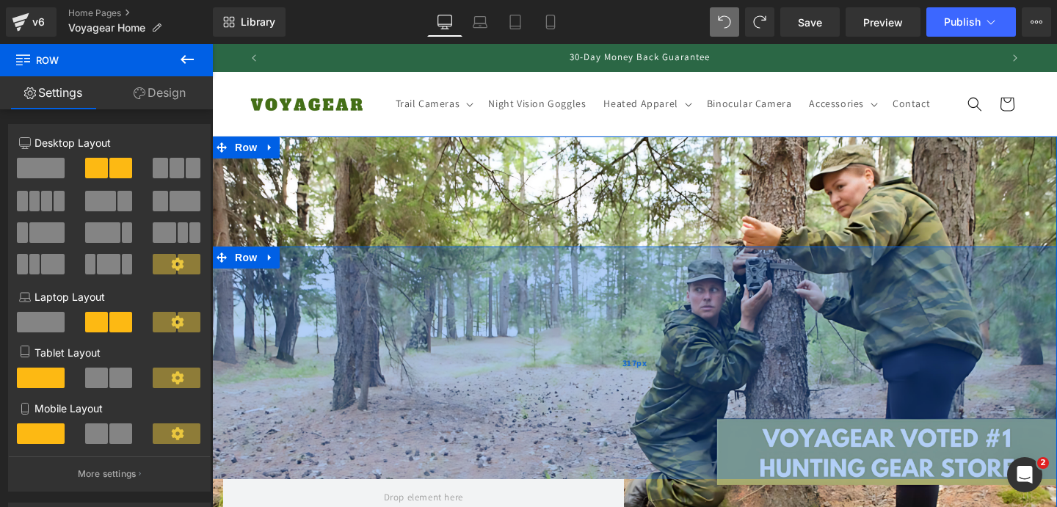
drag, startPoint x: 669, startPoint y: 360, endPoint x: 661, endPoint y: 463, distance: 103.8
click at [661, 463] on div "317px" at bounding box center [634, 363] width 845 height 233
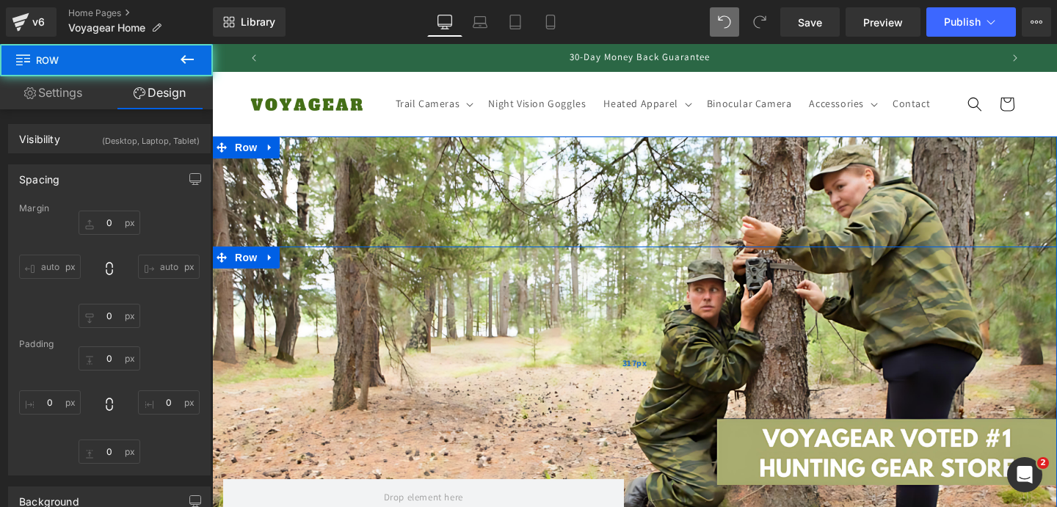
type input "0"
type input "317"
type input "0"
type input "10"
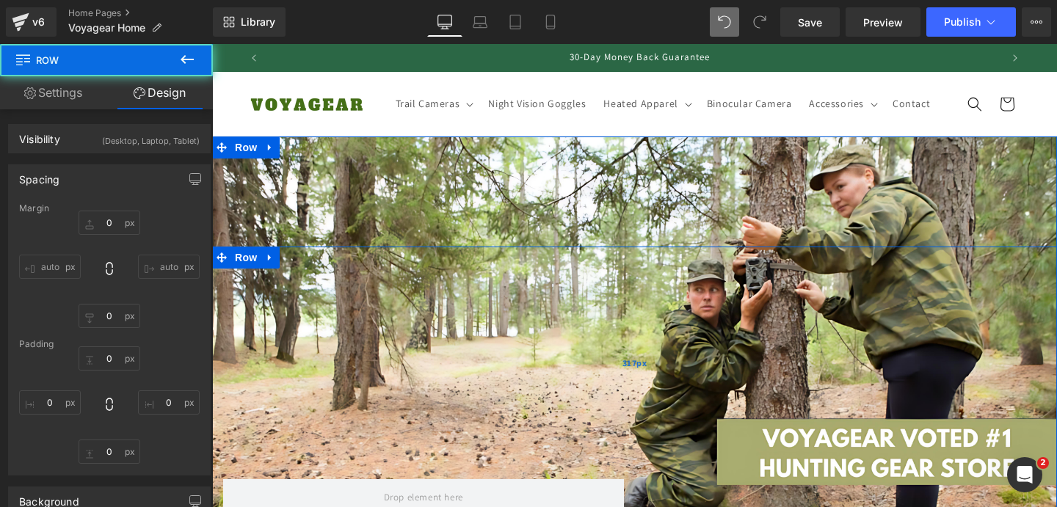
type input "0"
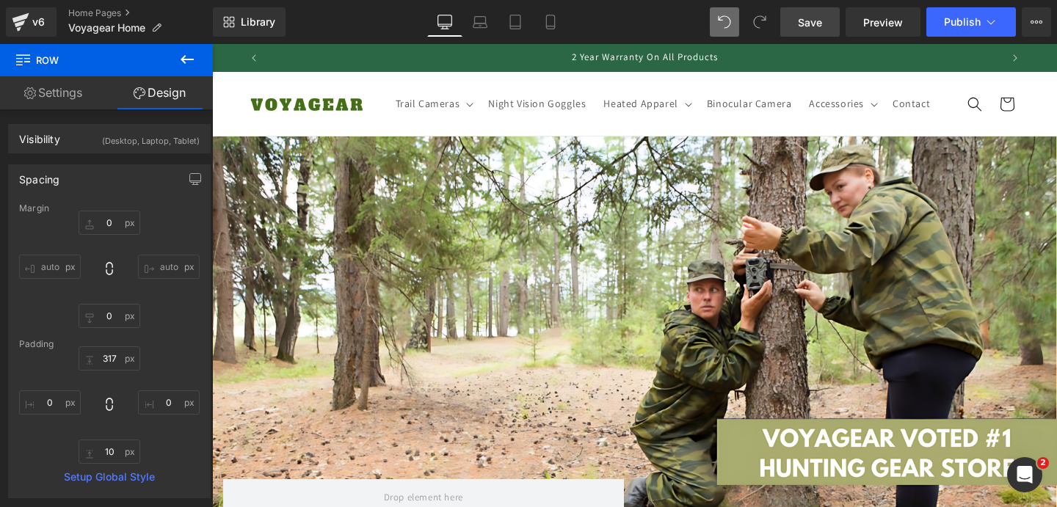
click at [823, 30] on link "Save" at bounding box center [809, 21] width 59 height 29
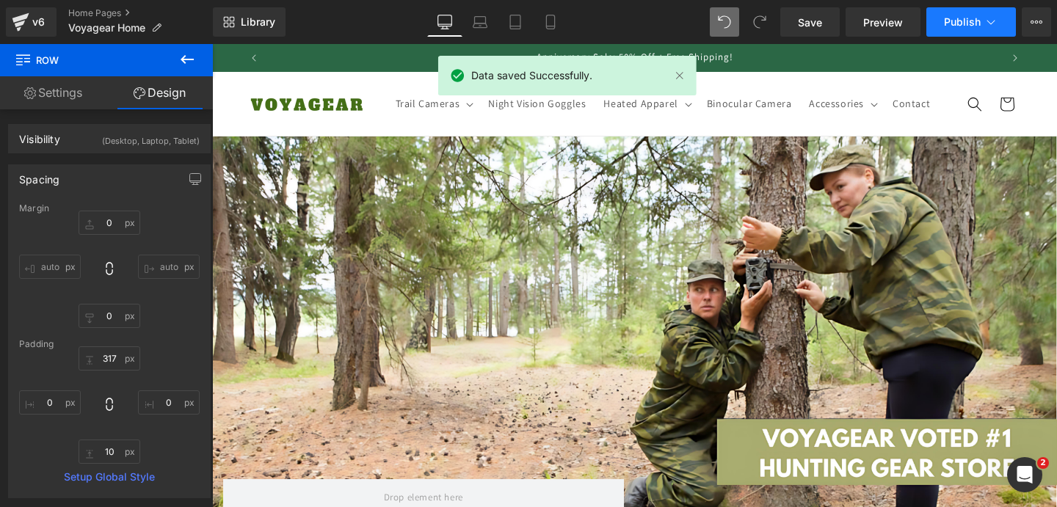
click at [950, 23] on span "Publish" at bounding box center [962, 22] width 37 height 12
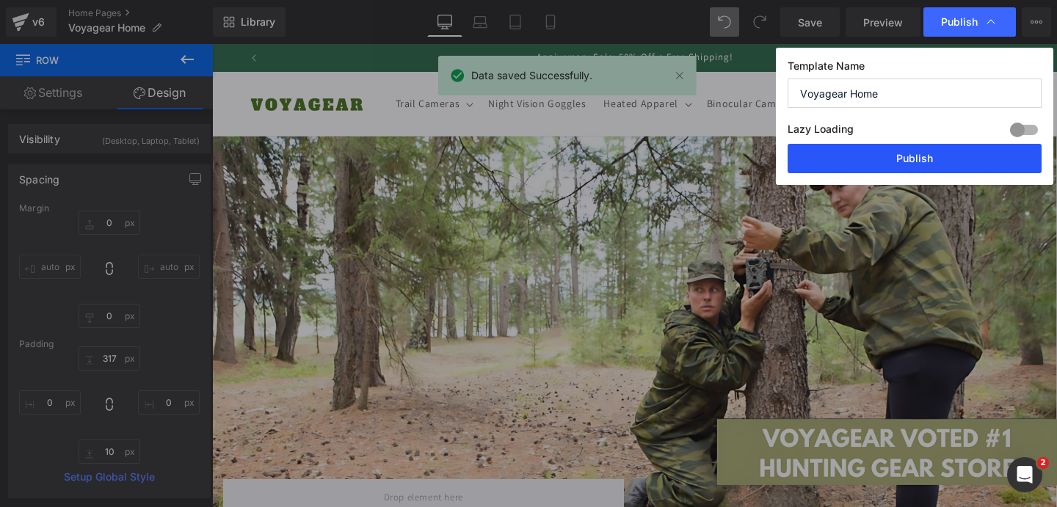
click at [882, 161] on button "Publish" at bounding box center [915, 158] width 254 height 29
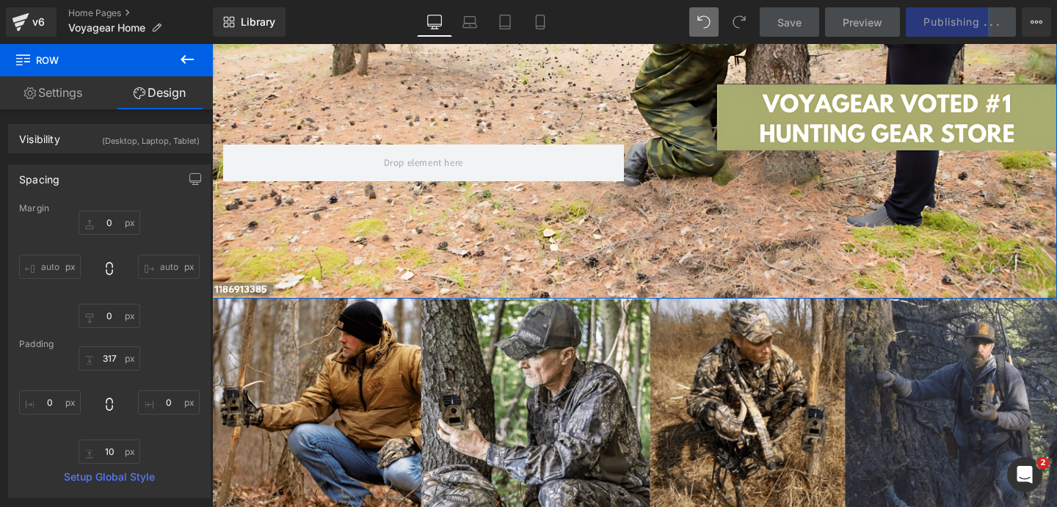
scroll to position [228, 0]
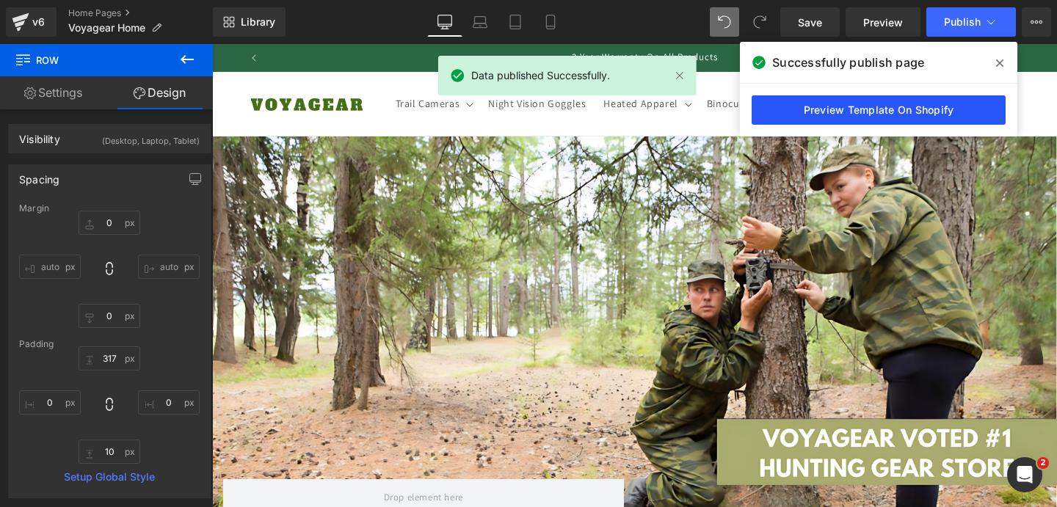
click at [896, 102] on link "Preview Template On Shopify" at bounding box center [879, 109] width 254 height 29
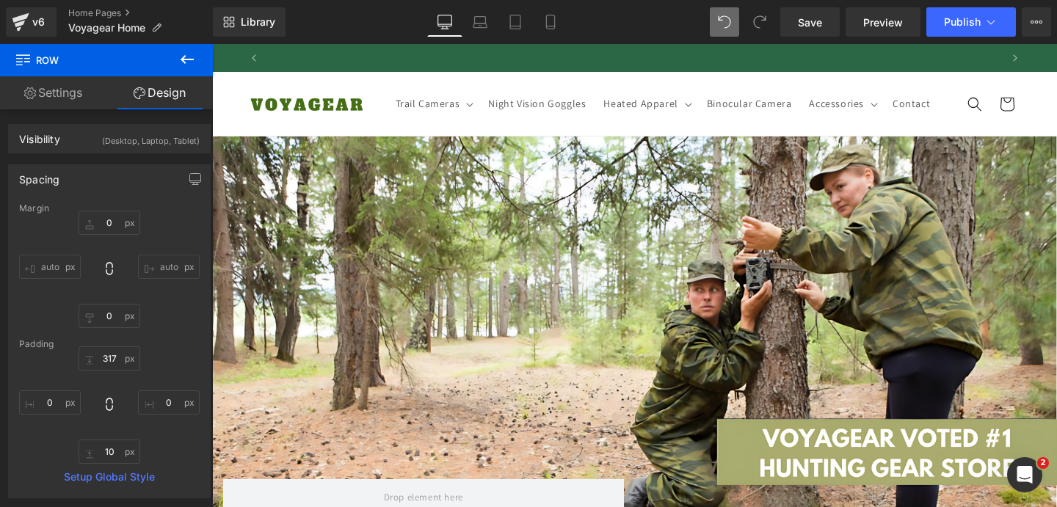
scroll to position [0, 730]
click at [808, 27] on span "Save" at bounding box center [810, 22] width 24 height 15
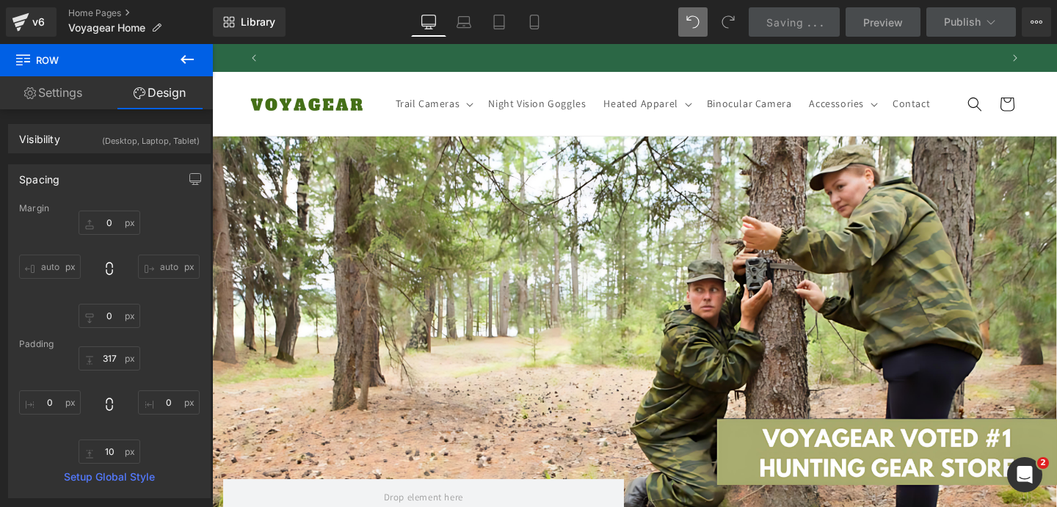
scroll to position [0, 1460]
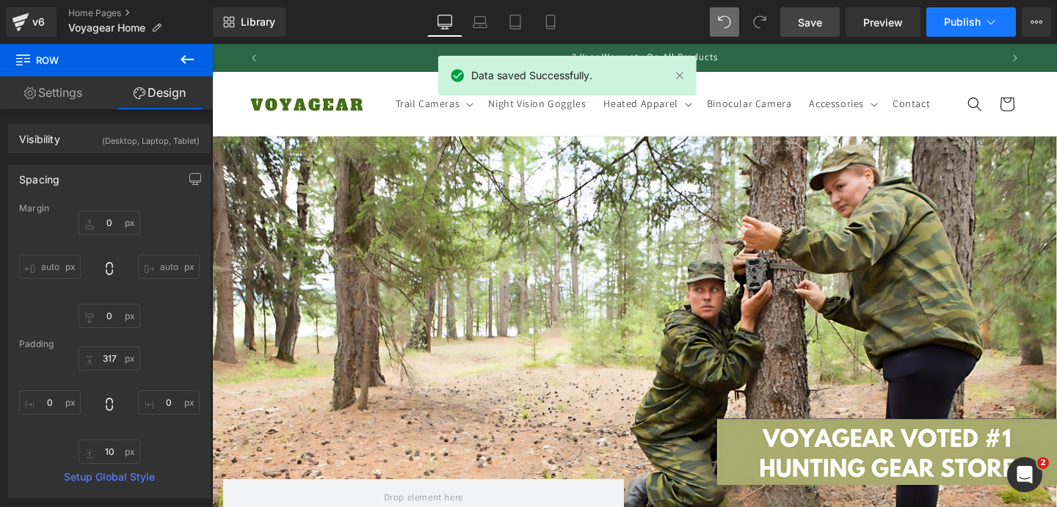
click at [964, 21] on span "Publish" at bounding box center [962, 22] width 37 height 12
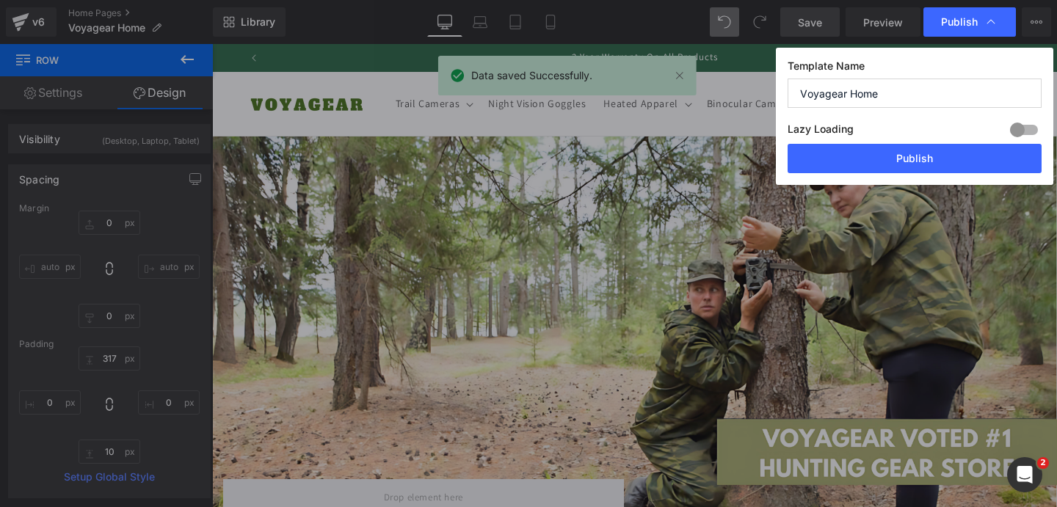
click at [893, 173] on div "Template Name Voyagear Home Lazy Loading Build Upgrade plan to unlock Lazy load…" at bounding box center [915, 116] width 278 height 137
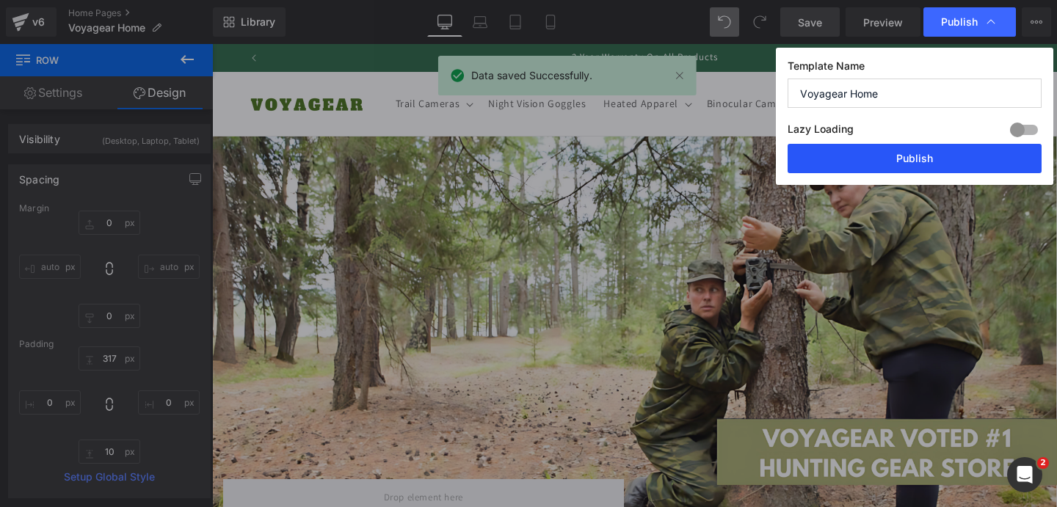
click at [880, 164] on button "Publish" at bounding box center [915, 158] width 254 height 29
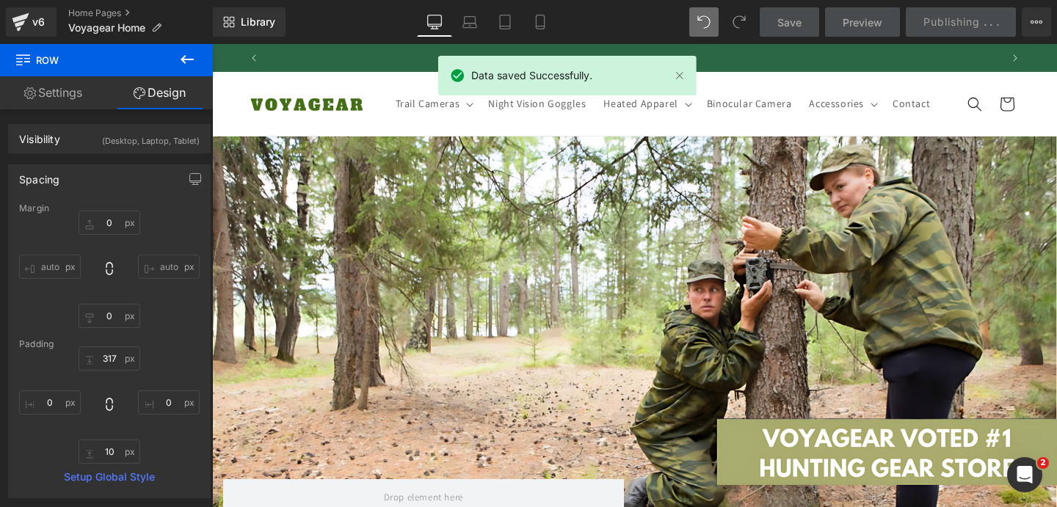
scroll to position [0, 0]
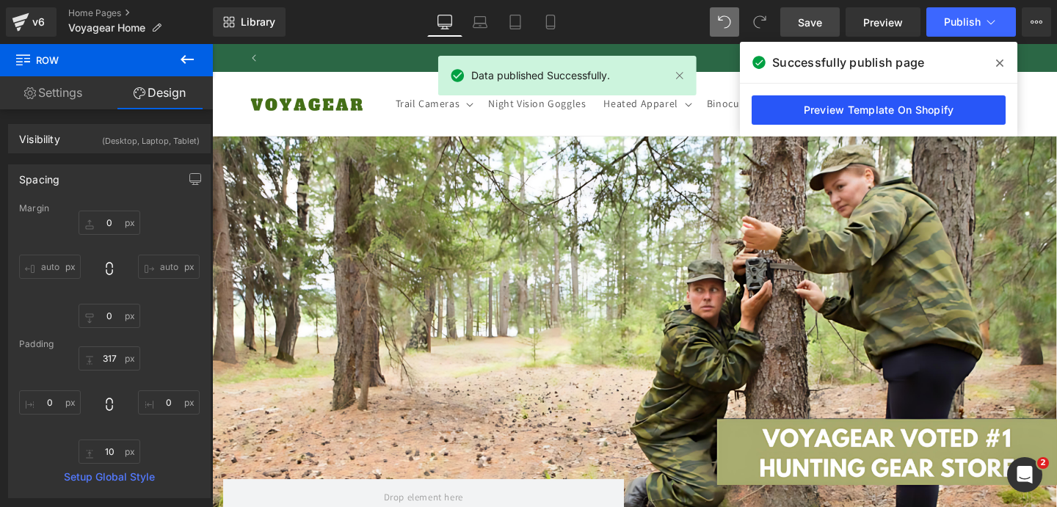
click at [818, 117] on link "Preview Template On Shopify" at bounding box center [879, 109] width 254 height 29
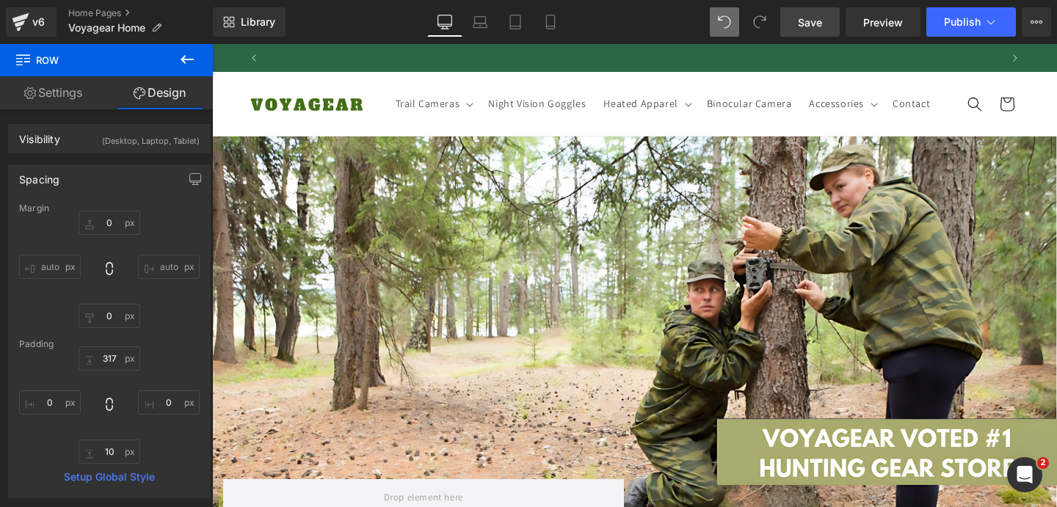
click at [560, 199] on div "Text Block Row 317px Row 120px" at bounding box center [634, 385] width 845 height 497
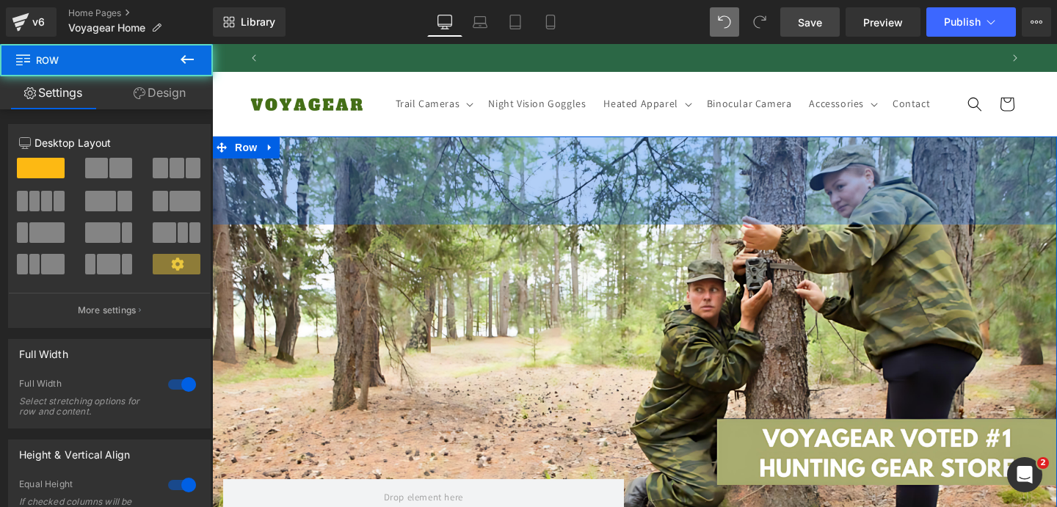
scroll to position [0, 730]
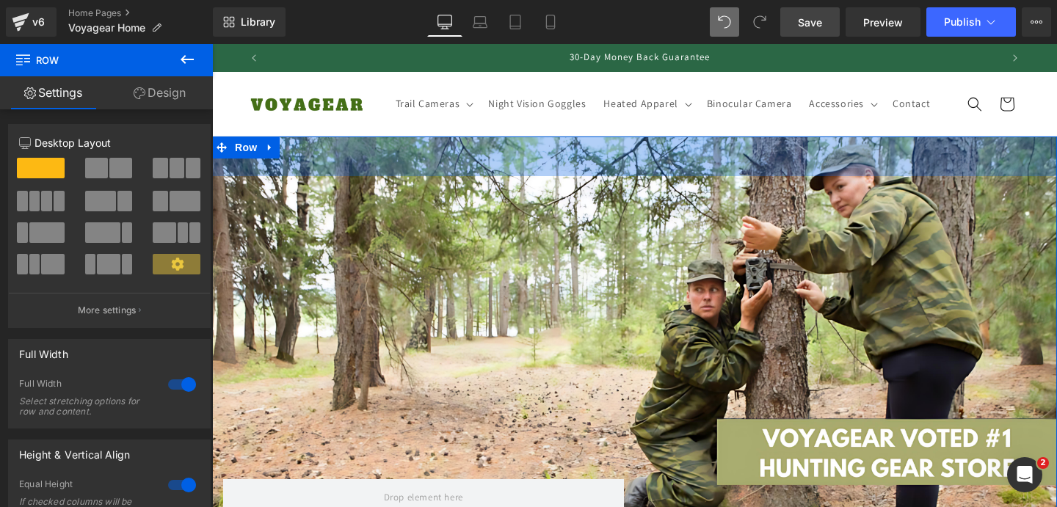
drag, startPoint x: 549, startPoint y: 236, endPoint x: 566, endPoint y: 278, distance: 44.4
click at [559, 165] on div "54px" at bounding box center [634, 157] width 845 height 40
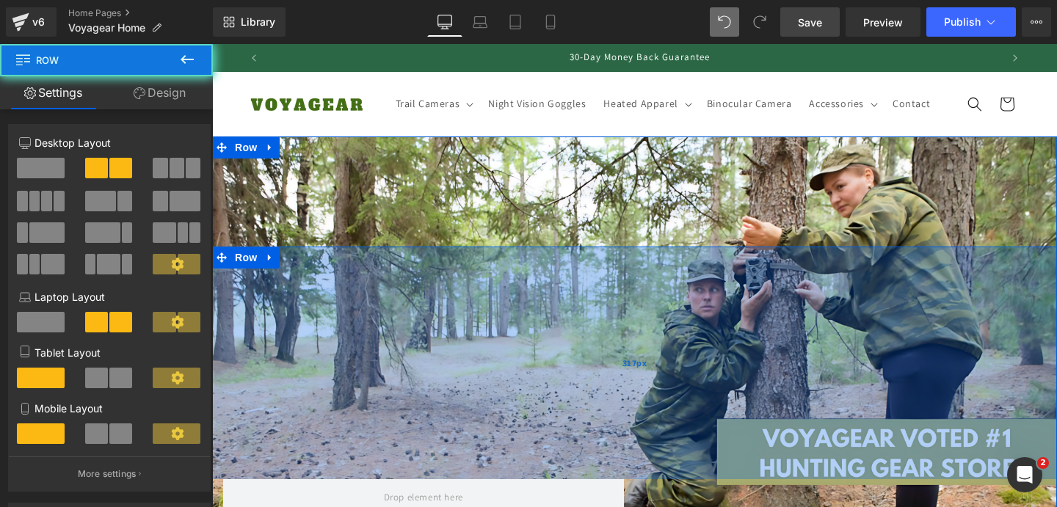
click at [566, 278] on div "Text Block Row 317px" at bounding box center [634, 385] width 845 height 277
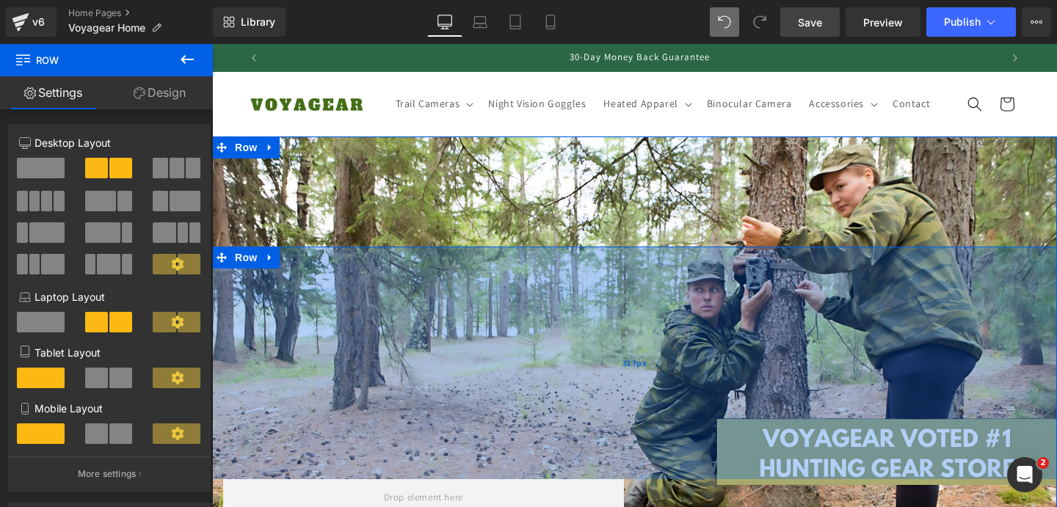
click at [429, 349] on div "317px" at bounding box center [634, 363] width 845 height 233
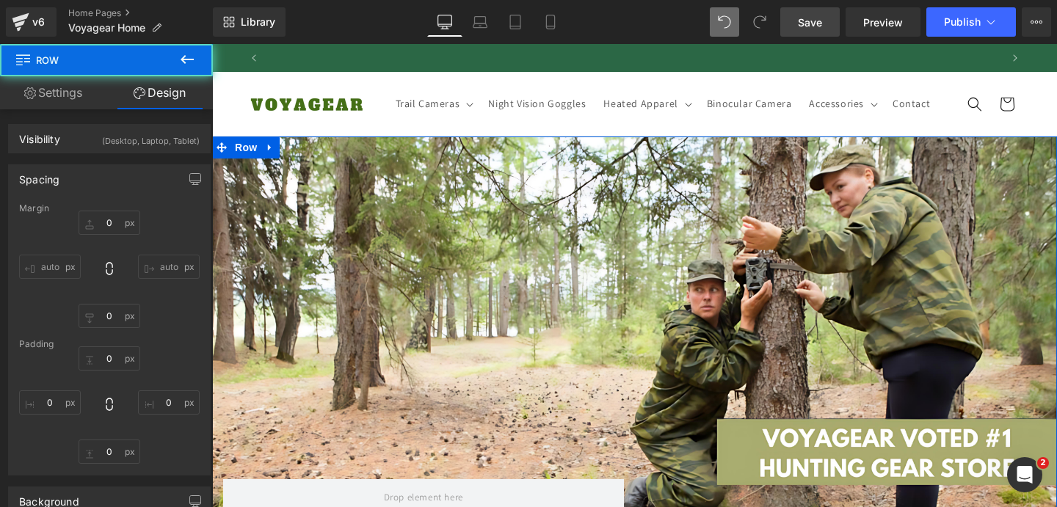
type input "0"
type input "317"
type input "0"
type input "10"
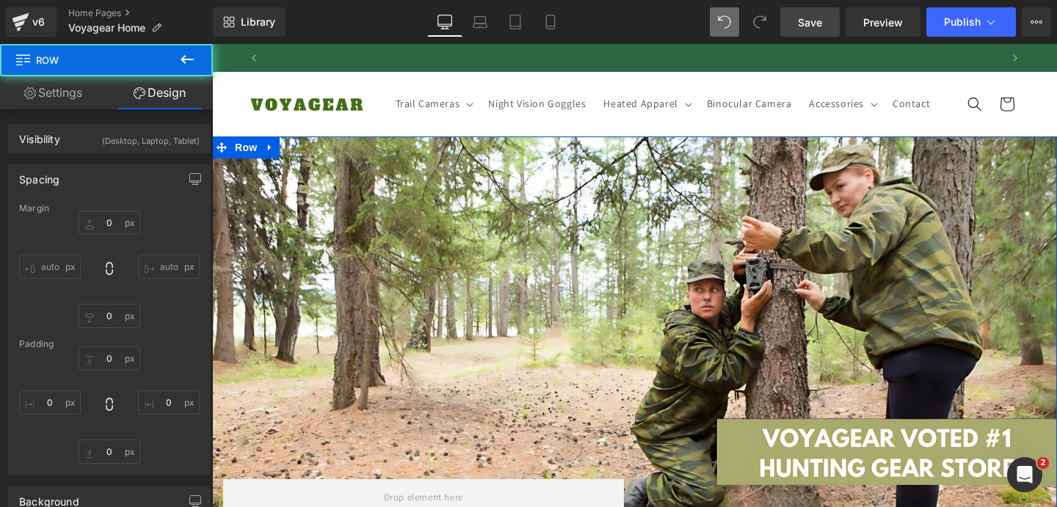
type input "0"
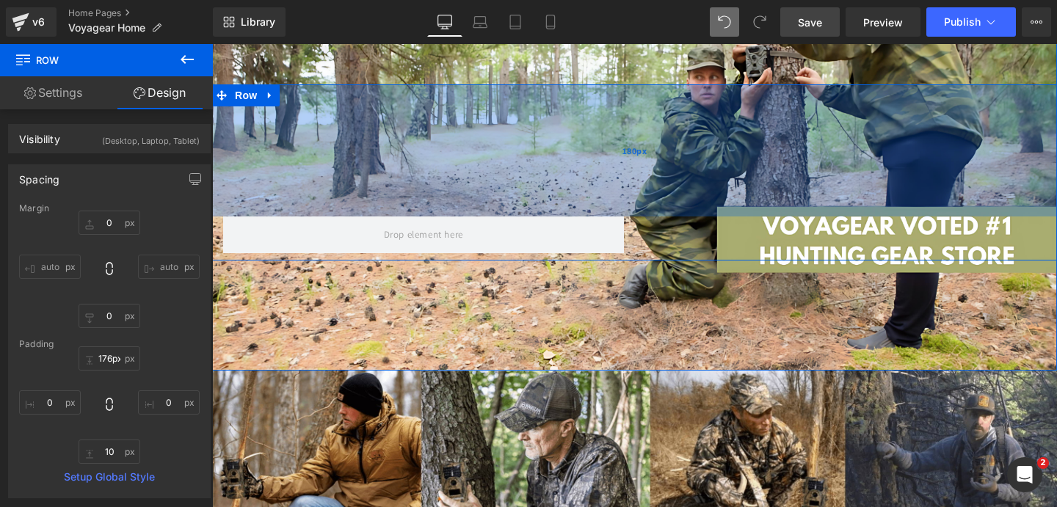
type input "175px"
drag, startPoint x: 601, startPoint y: 239, endPoint x: 577, endPoint y: 135, distance: 107.0
click at [577, 135] on div "180px" at bounding box center [634, 150] width 845 height 132
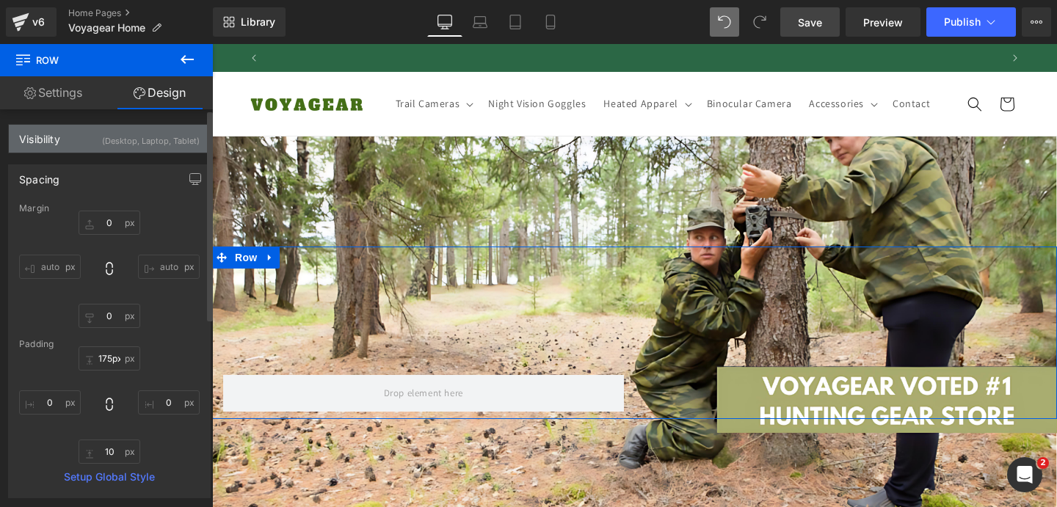
scroll to position [0, 1460]
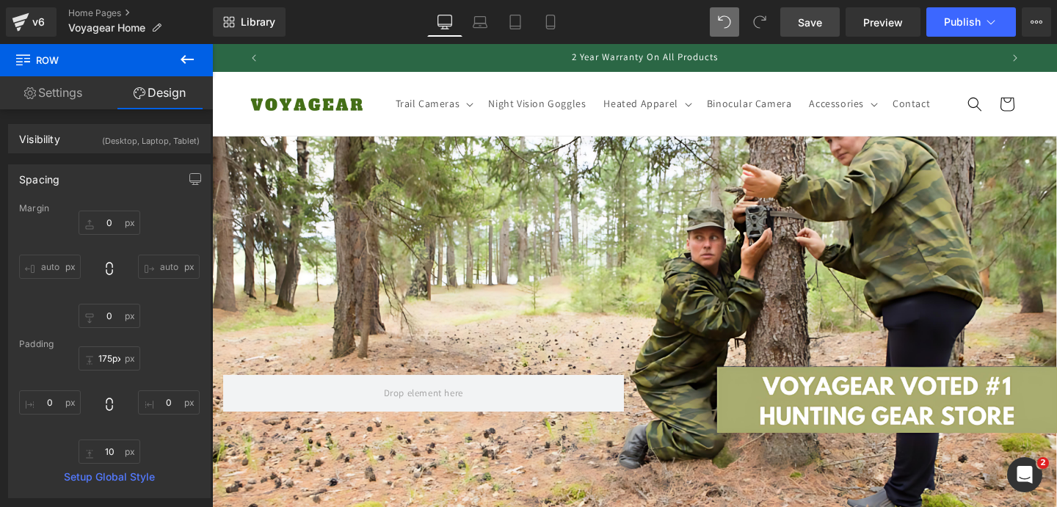
click at [826, 21] on link "Save" at bounding box center [809, 21] width 59 height 29
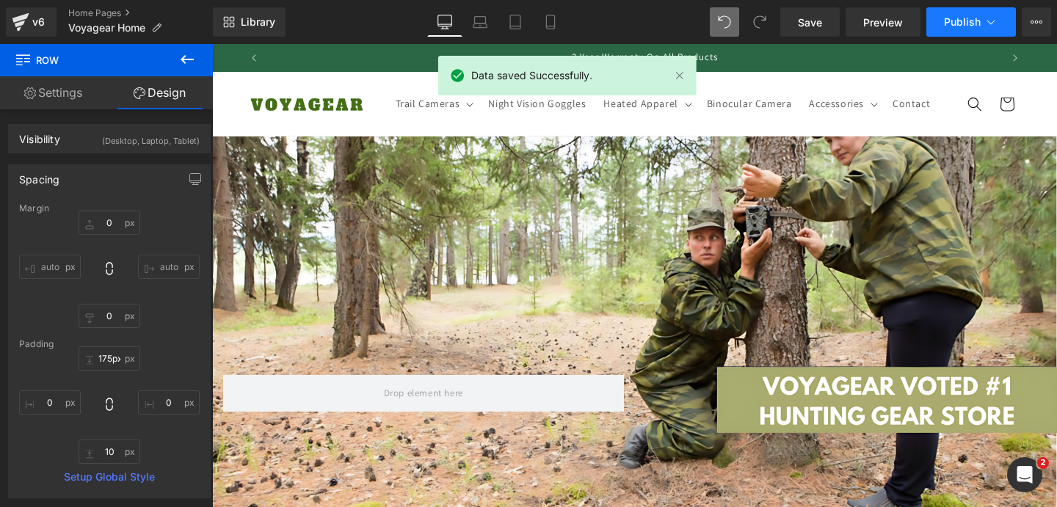
click at [954, 15] on button "Publish" at bounding box center [972, 21] width 90 height 29
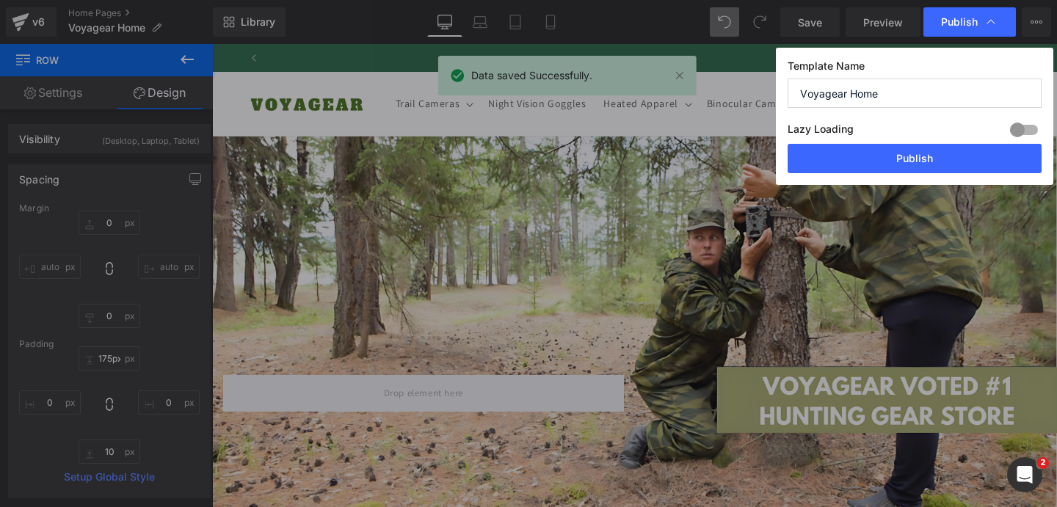
scroll to position [0, 0]
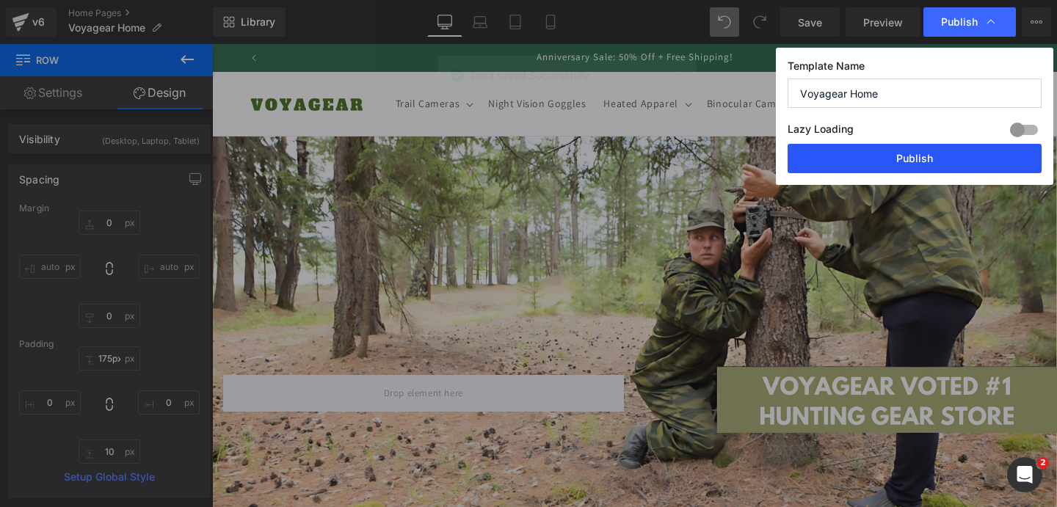
click at [914, 160] on button "Publish" at bounding box center [915, 158] width 254 height 29
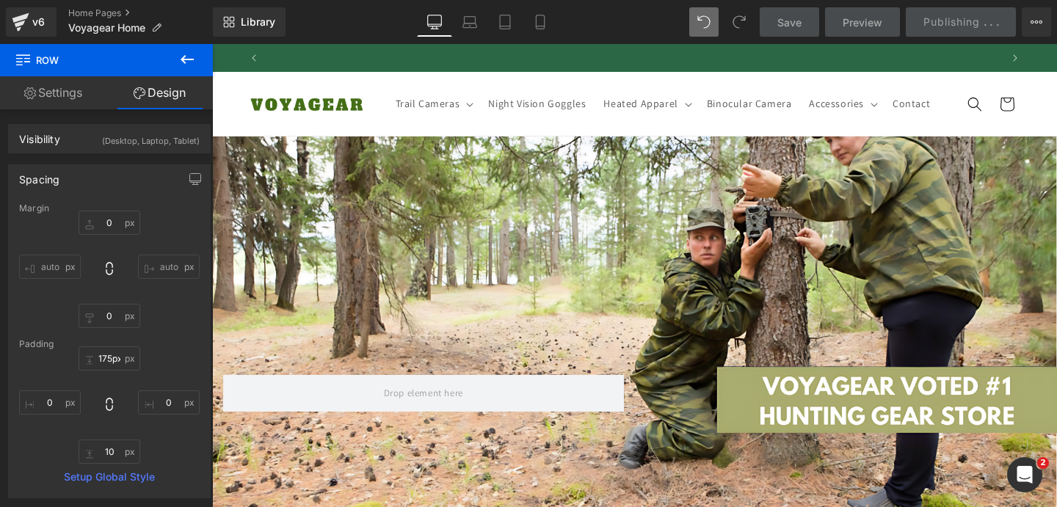
scroll to position [0, 730]
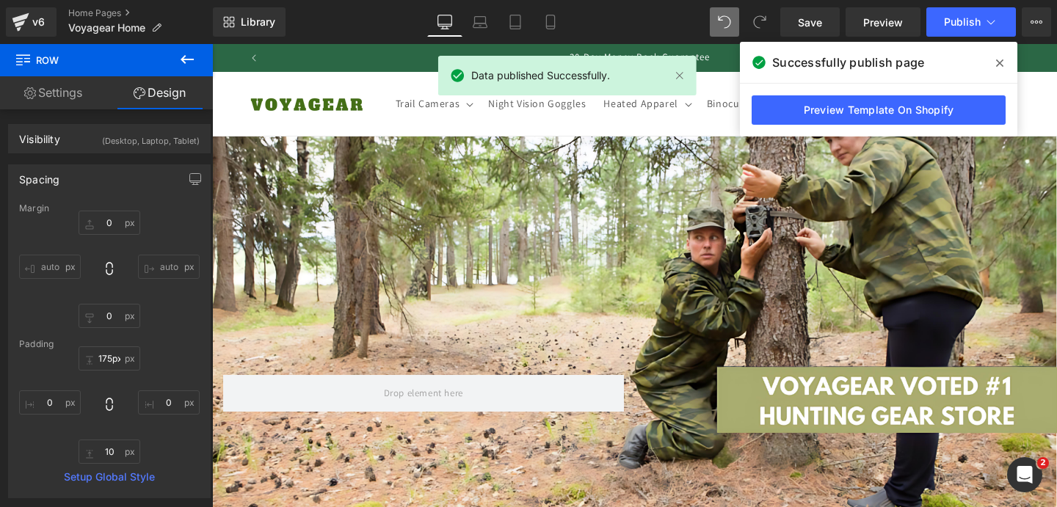
click at [993, 69] on span at bounding box center [999, 62] width 23 height 23
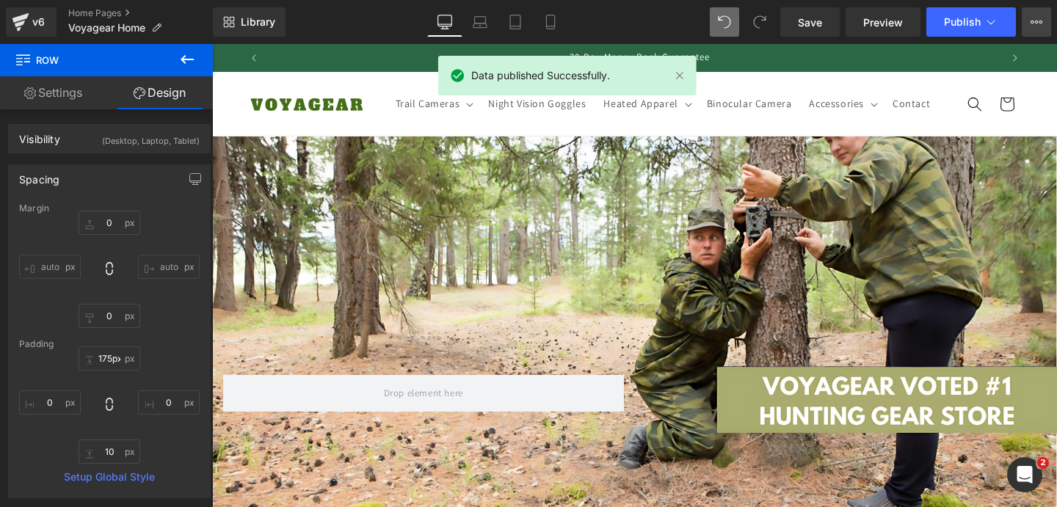
click at [1032, 16] on icon at bounding box center [1037, 22] width 12 height 12
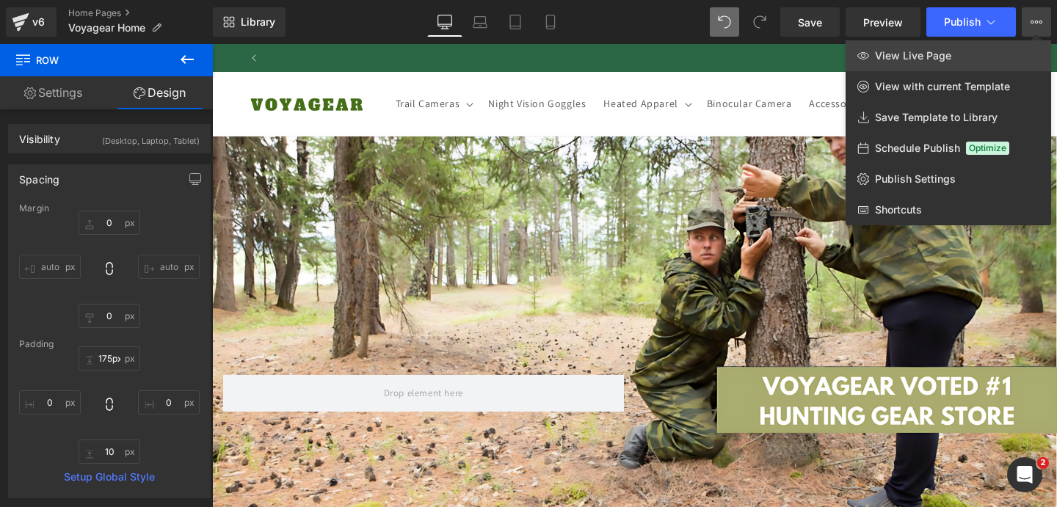
scroll to position [0, 1460]
click at [897, 49] on span "View Live Page" at bounding box center [913, 55] width 76 height 13
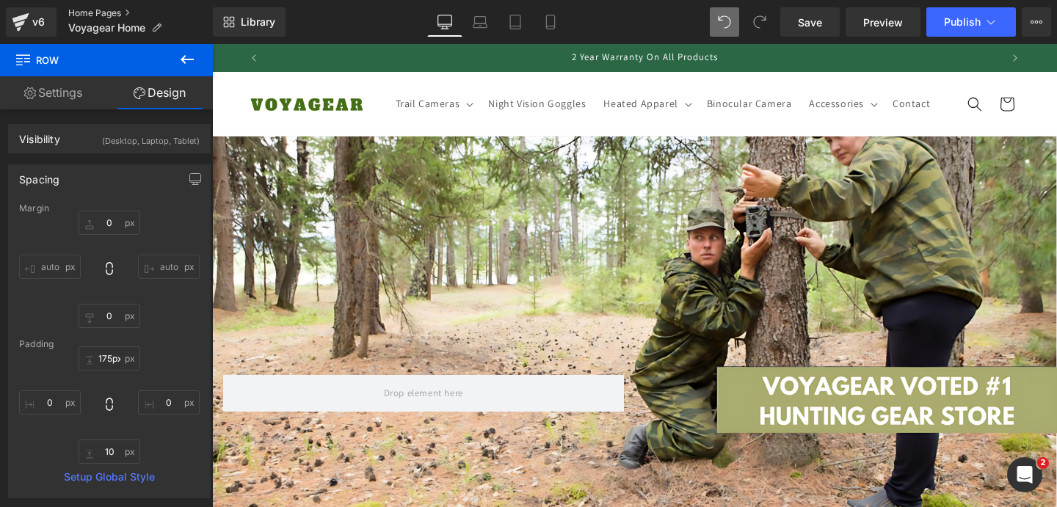
click at [79, 11] on link "Home Pages" at bounding box center [140, 13] width 145 height 12
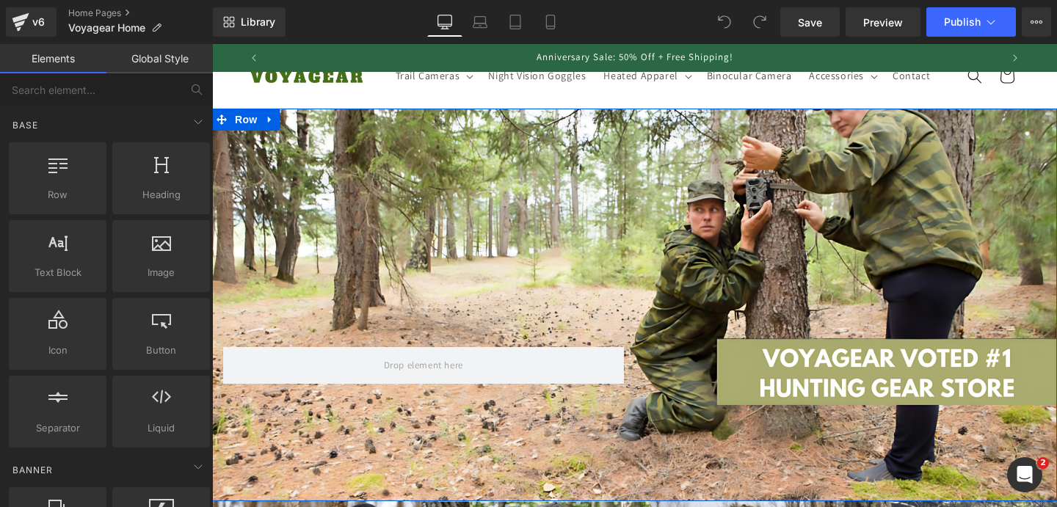
scroll to position [12, 0]
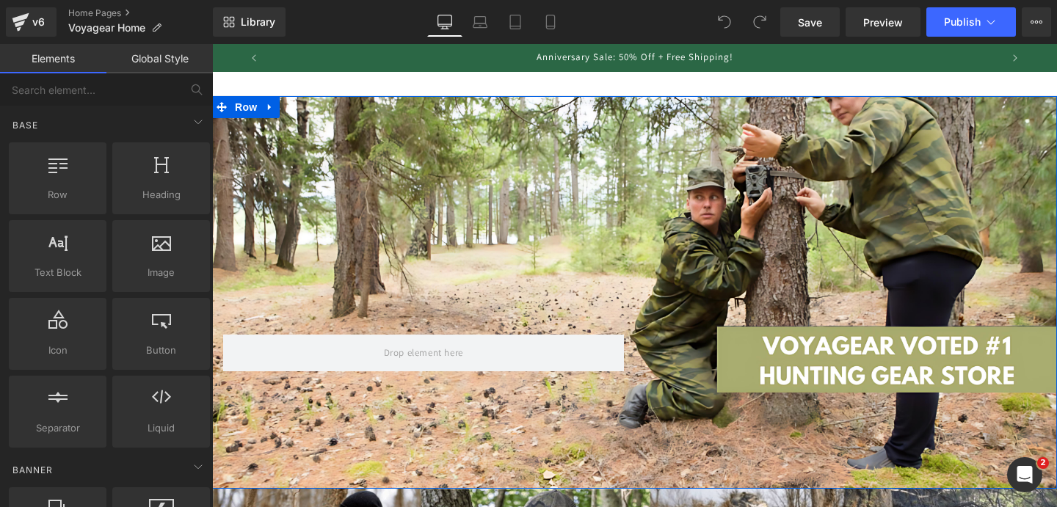
click at [623, 157] on div "Text Block Row Row" at bounding box center [634, 292] width 845 height 393
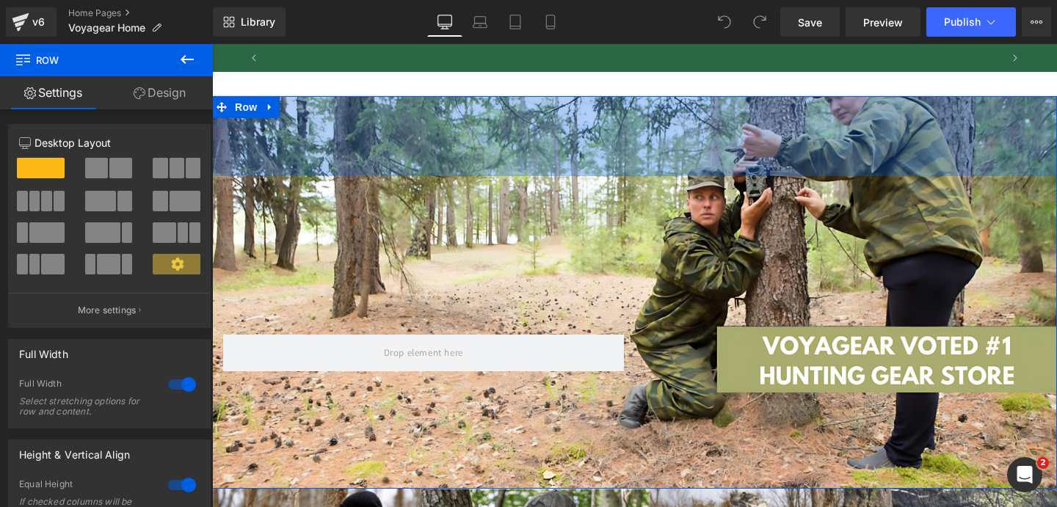
scroll to position [0, 730]
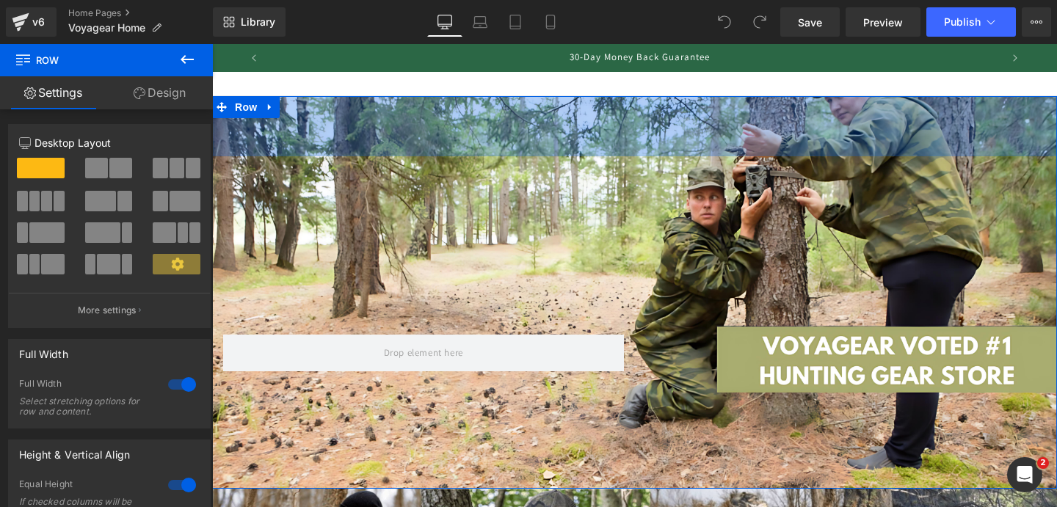
drag, startPoint x: 631, startPoint y: 142, endPoint x: 622, endPoint y: 79, distance: 64.5
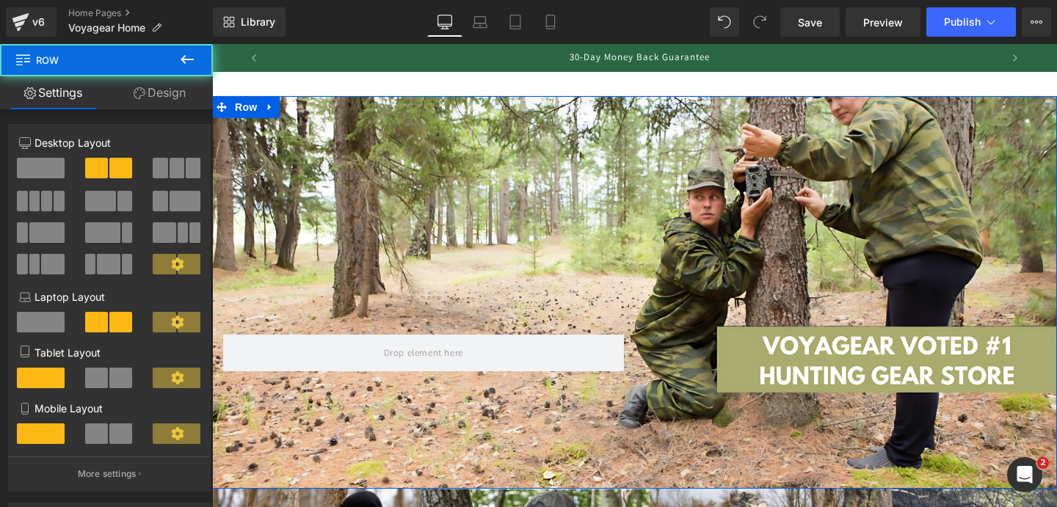
click at [347, 239] on div "Text Block Row 175px" at bounding box center [634, 292] width 845 height 173
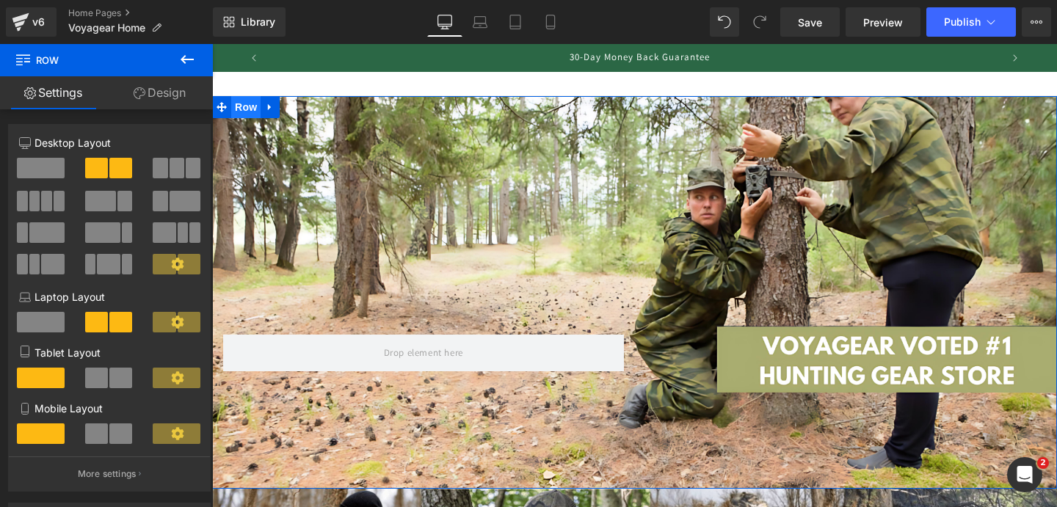
click at [244, 118] on span "Row" at bounding box center [245, 107] width 29 height 22
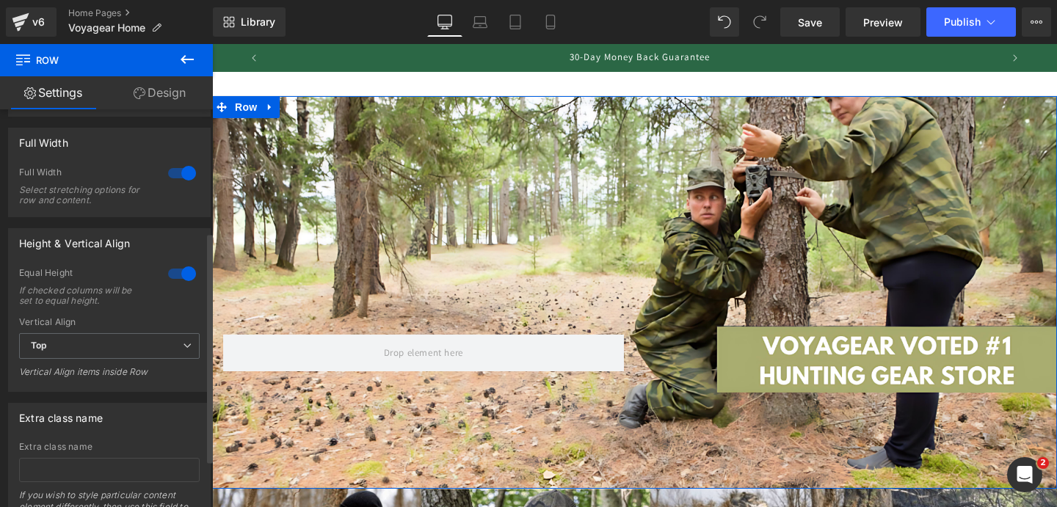
click at [183, 256] on div "Height & Vertical Align" at bounding box center [109, 243] width 201 height 28
click at [183, 269] on div at bounding box center [181, 273] width 35 height 23
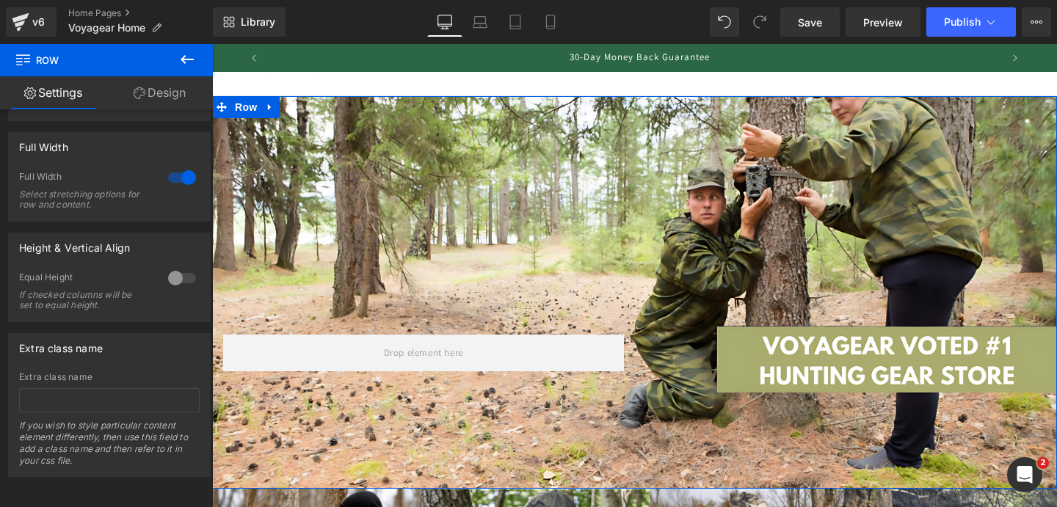
click at [168, 102] on link "Design" at bounding box center [159, 92] width 106 height 33
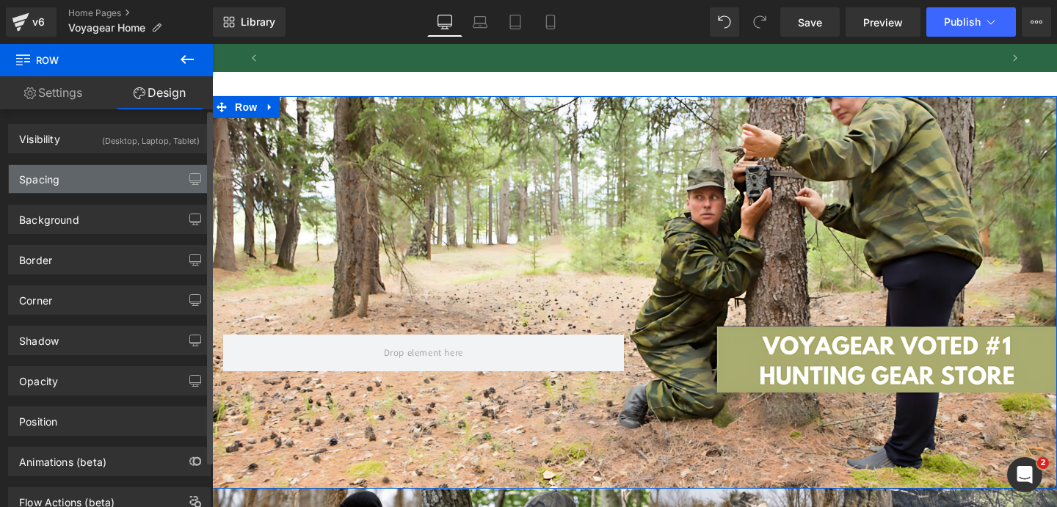
scroll to position [0, 1460]
click at [126, 177] on div "Spacing" at bounding box center [109, 179] width 201 height 28
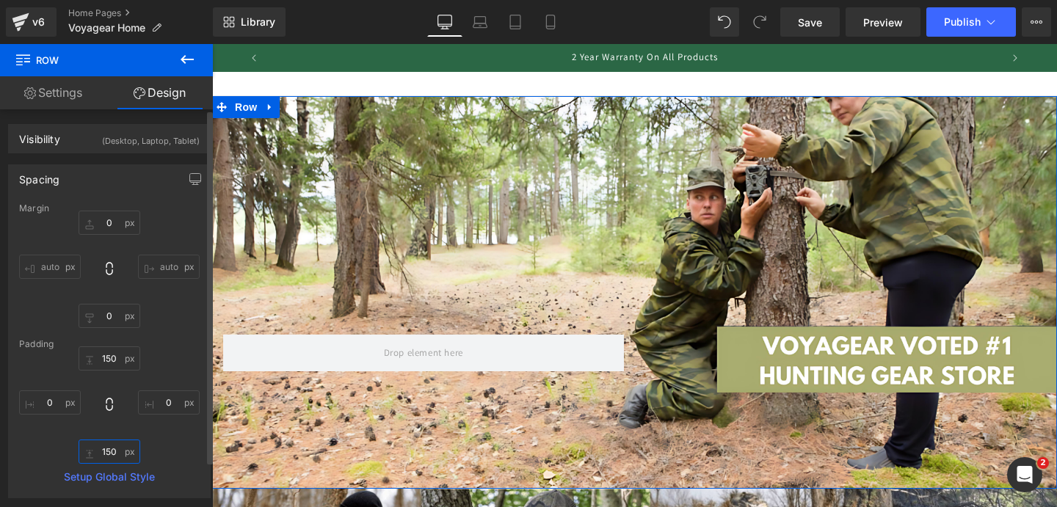
click at [112, 448] on input "150" at bounding box center [110, 452] width 62 height 24
type input "50"
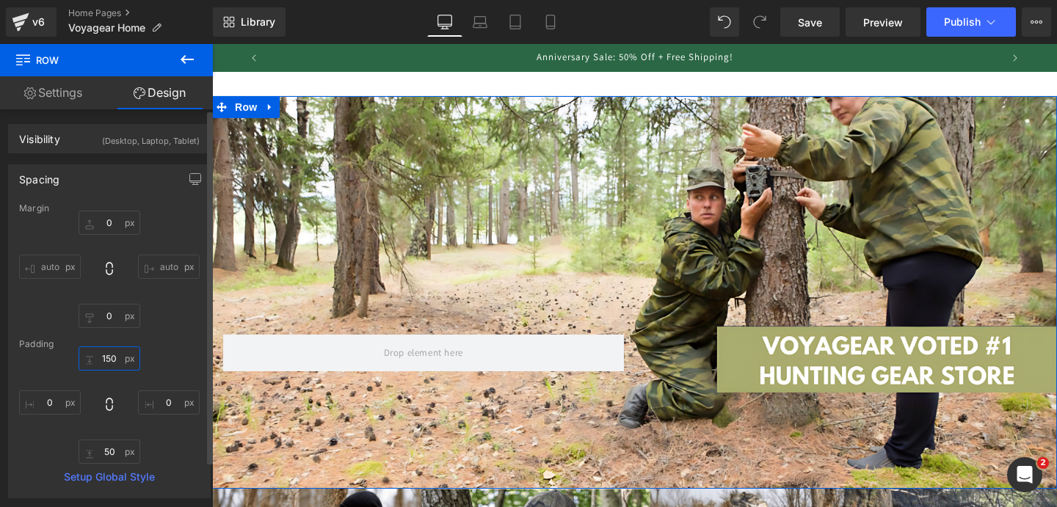
click at [93, 369] on input "150" at bounding box center [110, 359] width 62 height 24
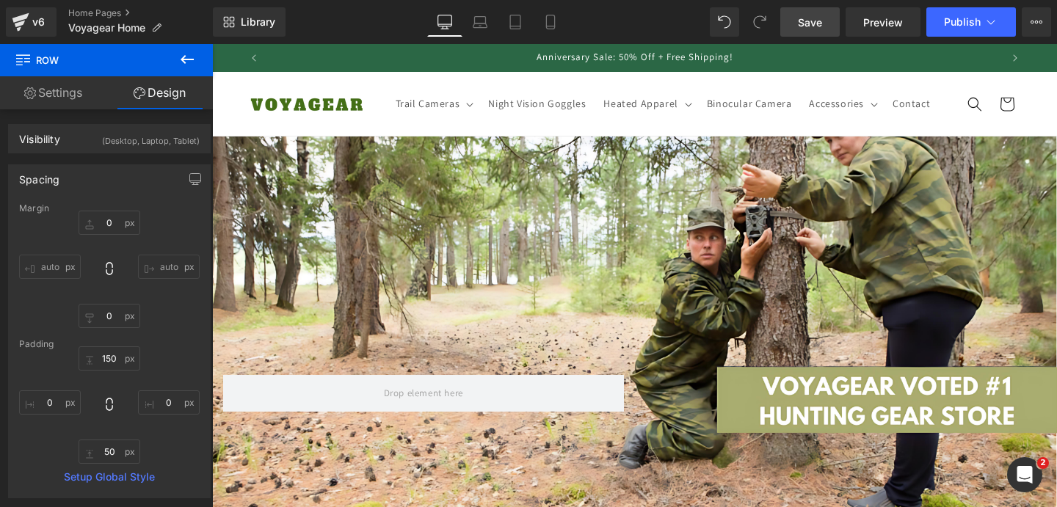
click at [809, 20] on span "Save" at bounding box center [810, 22] width 24 height 15
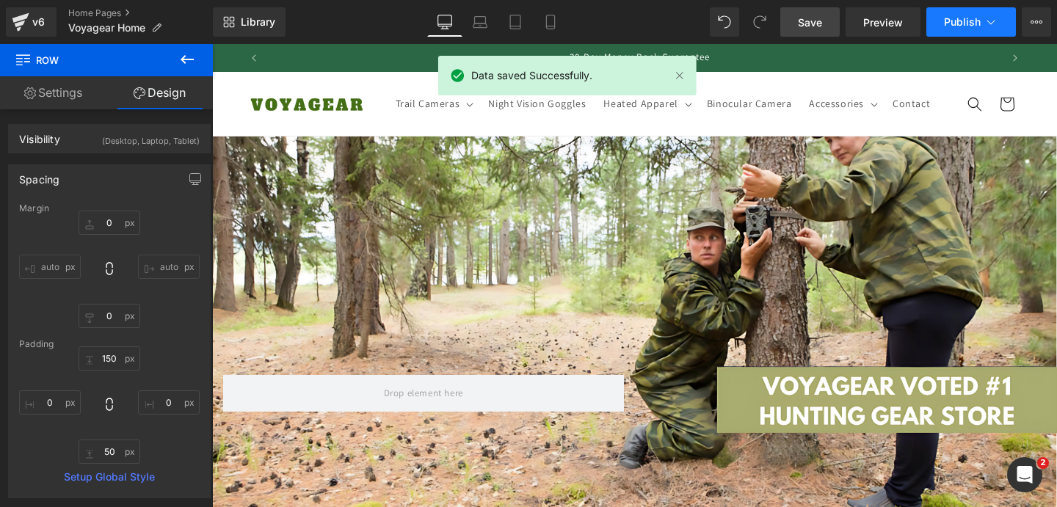
click at [956, 27] on span "Publish" at bounding box center [962, 22] width 37 height 12
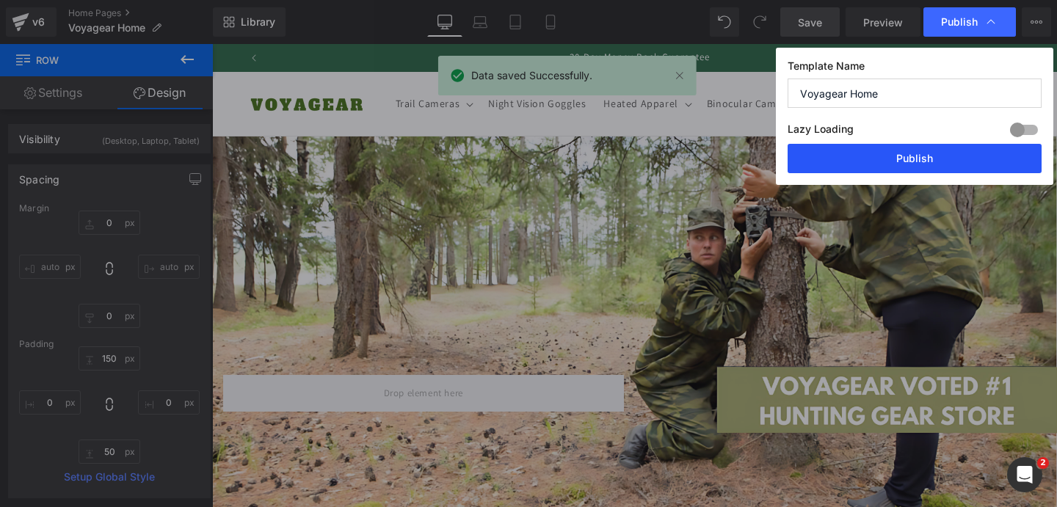
click at [911, 170] on button "Publish" at bounding box center [915, 158] width 254 height 29
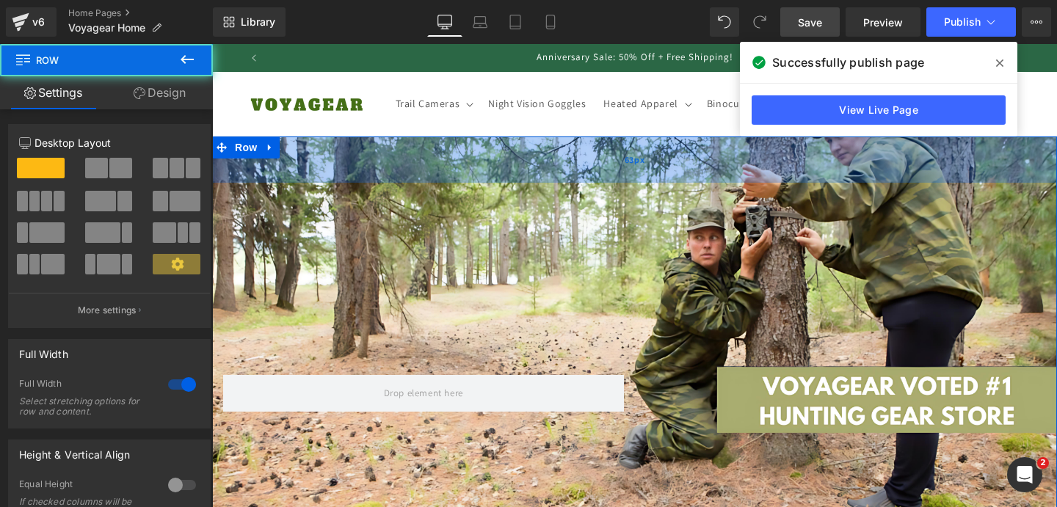
drag, startPoint x: 503, startPoint y: 225, endPoint x: 503, endPoint y: 199, distance: 25.7
click at [503, 199] on div "Text Block Row 175px Row 63px 50px" at bounding box center [634, 333] width 845 height 393
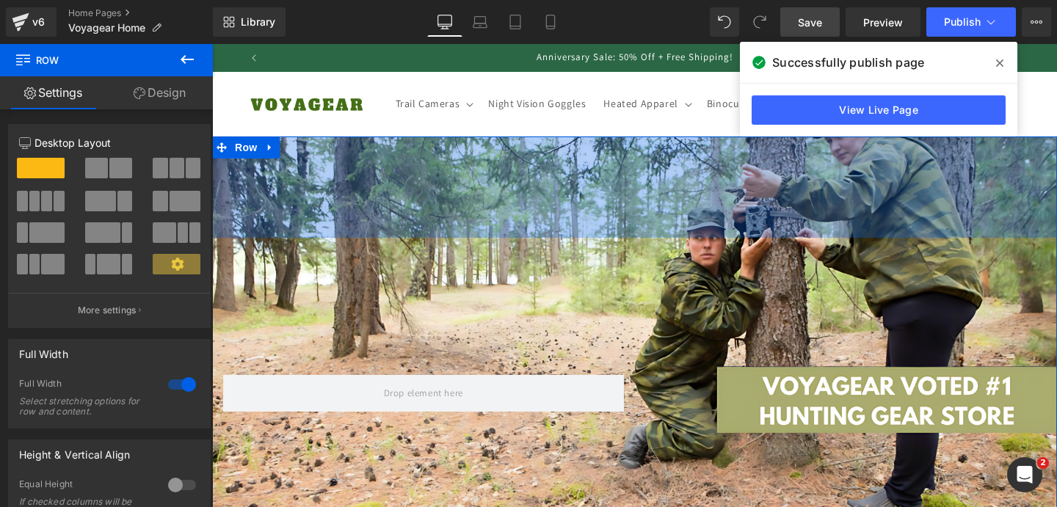
drag, startPoint x: 503, startPoint y: 199, endPoint x: 521, endPoint y: 162, distance: 41.7
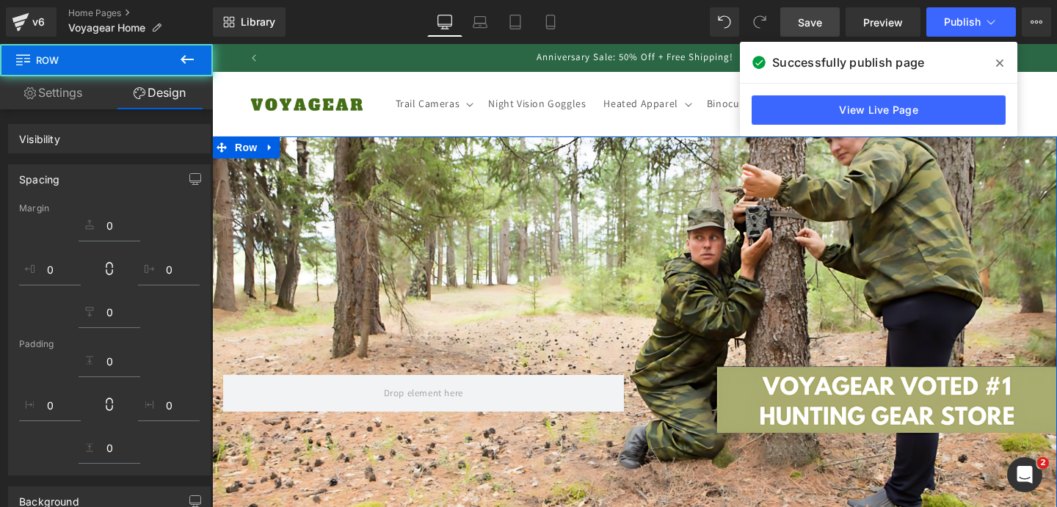
click at [995, 63] on span at bounding box center [999, 62] width 23 height 23
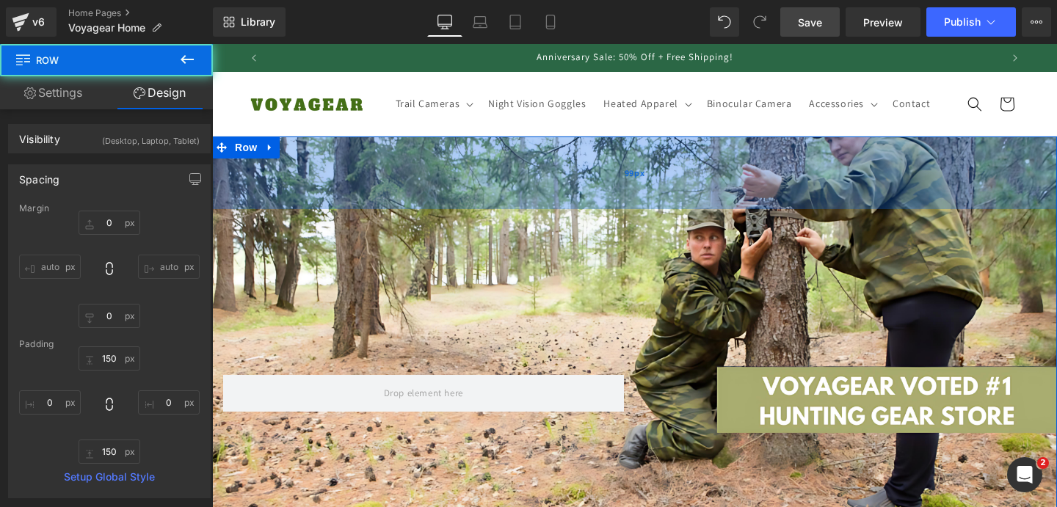
type input "0"
type input "150"
type input "0"
type input "150"
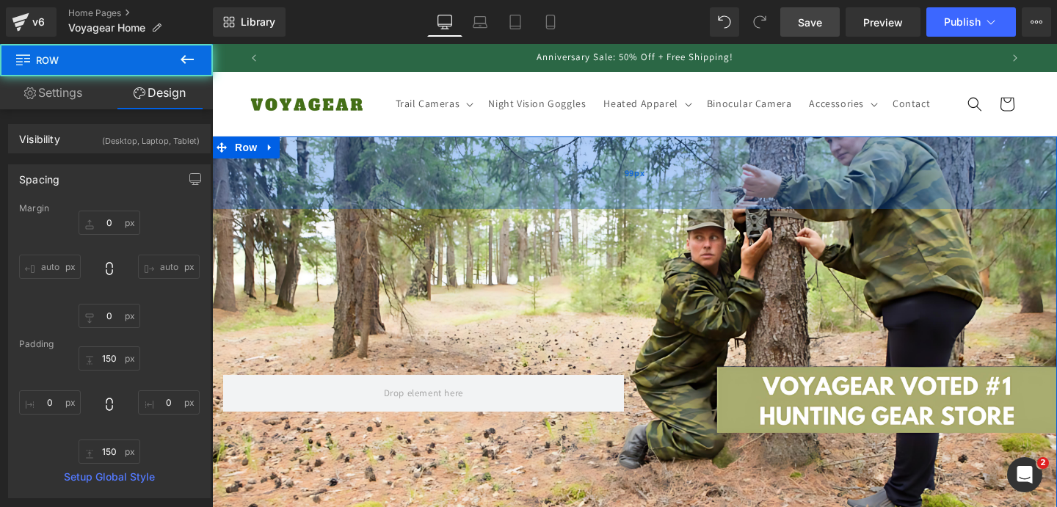
type input "0"
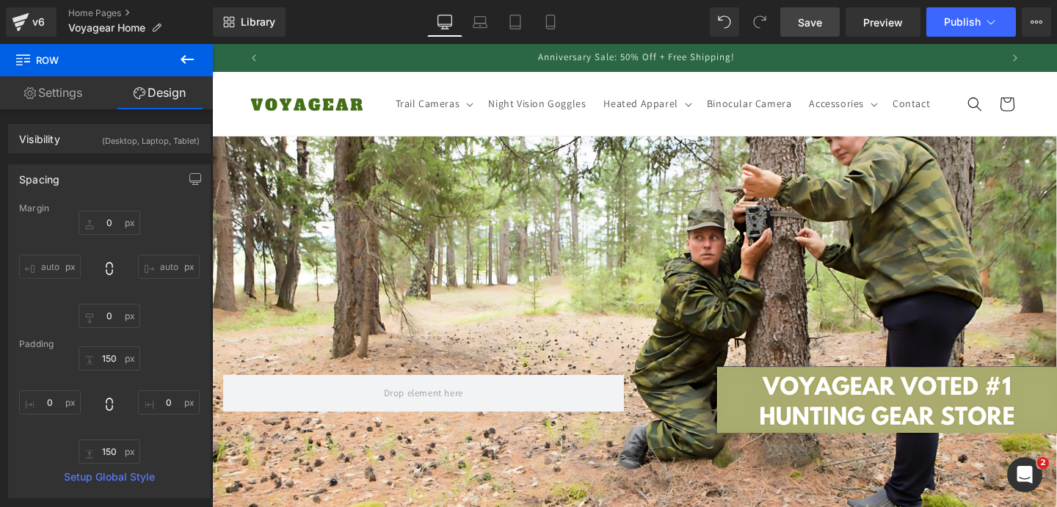
scroll to position [0, 730]
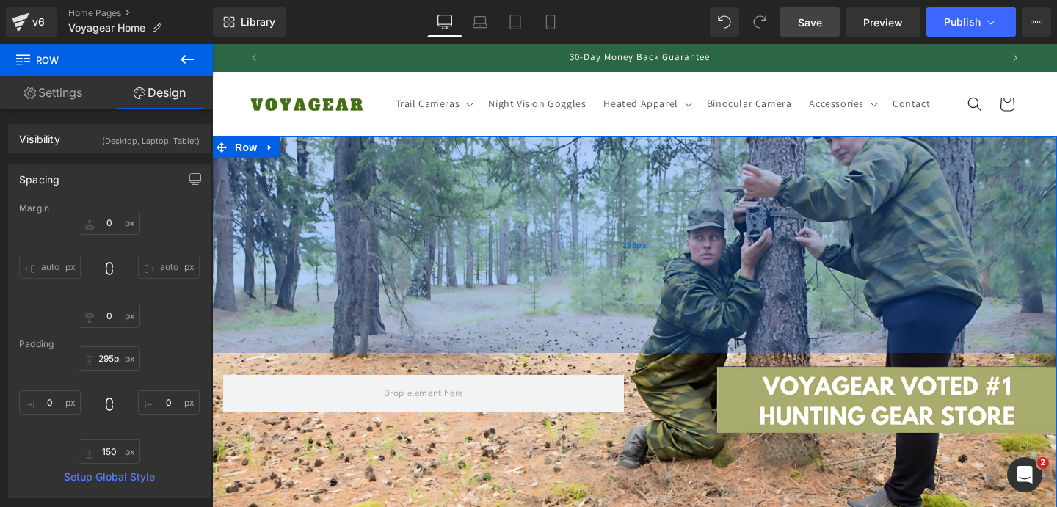
type input "296px"
drag, startPoint x: 630, startPoint y: 203, endPoint x: 618, endPoint y: 311, distance: 107.8
click at [618, 311] on div "296px" at bounding box center [634, 245] width 845 height 217
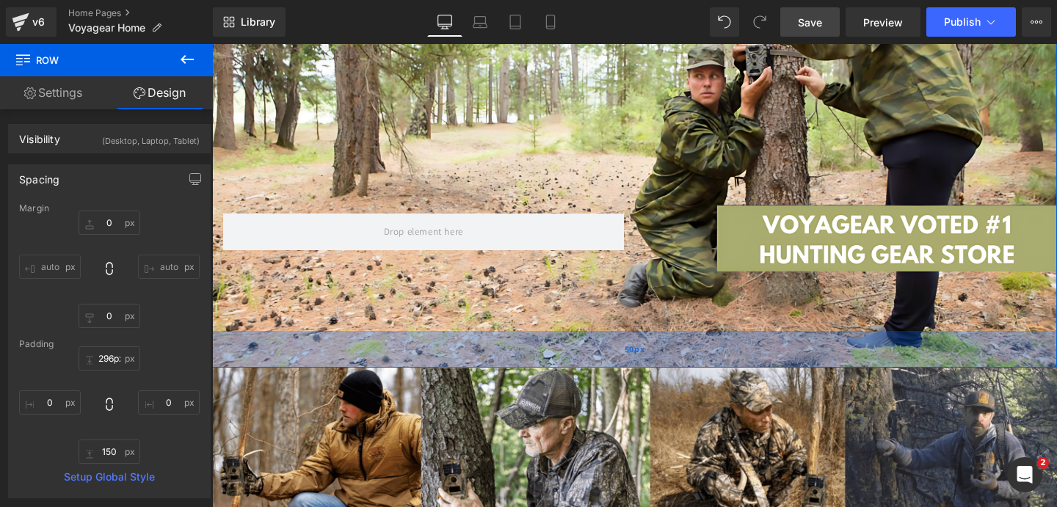
scroll to position [0, 1460]
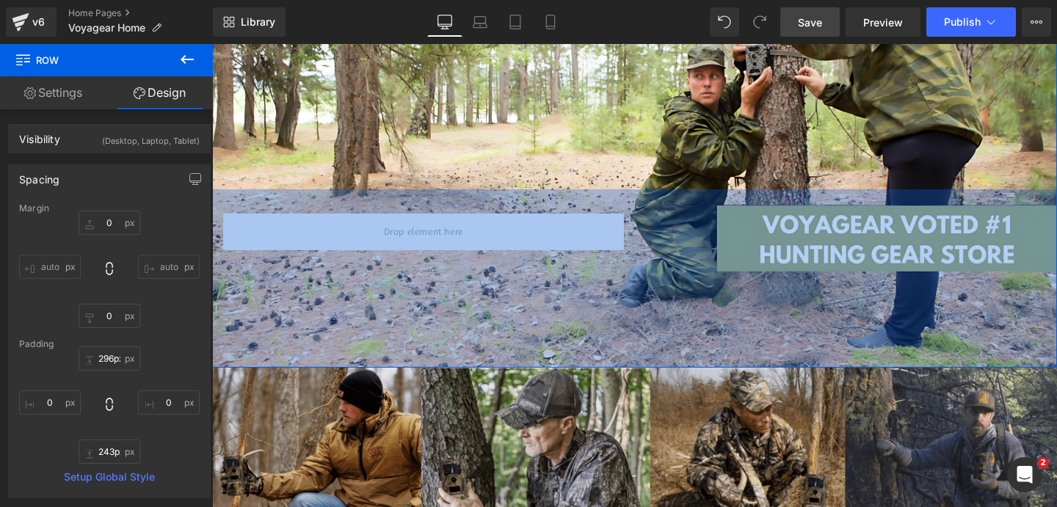
type input "242px"
drag, startPoint x: 643, startPoint y: 381, endPoint x: 638, endPoint y: 449, distance: 67.7
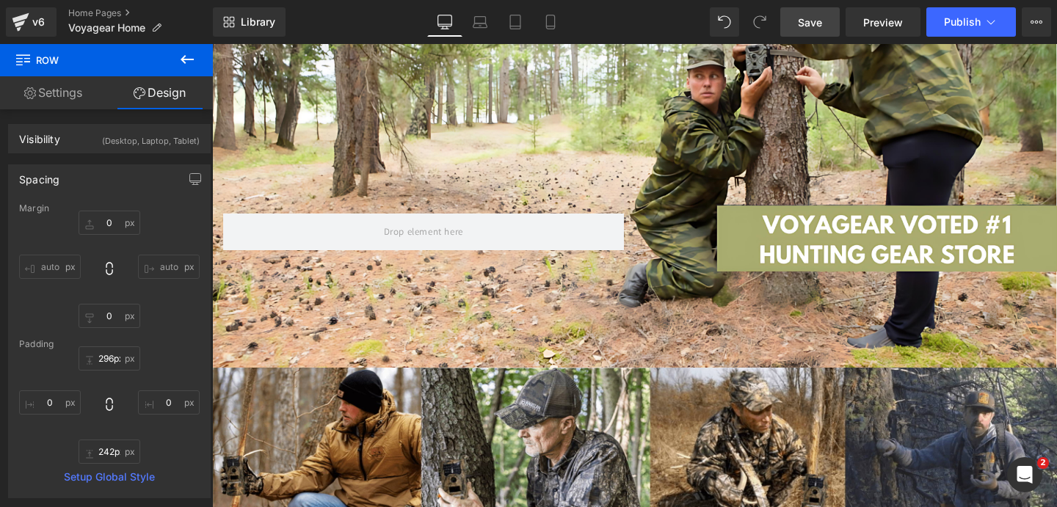
click at [816, 35] on link "Save" at bounding box center [809, 21] width 59 height 29
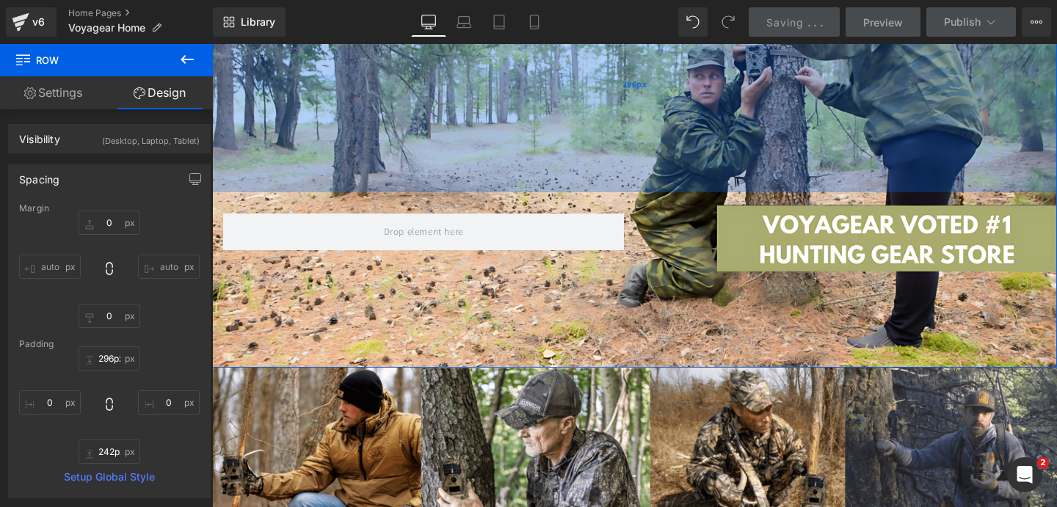
scroll to position [0, 0]
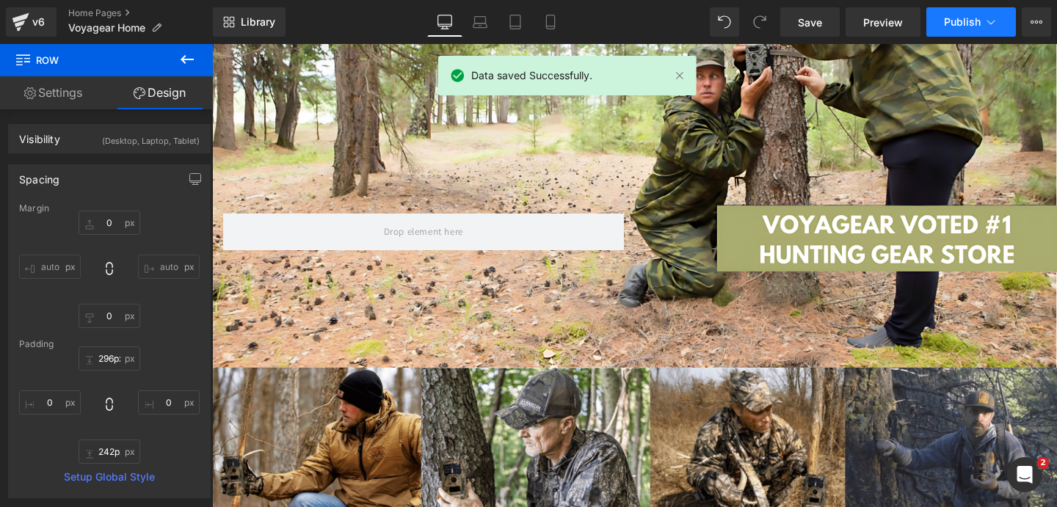
click at [953, 24] on span "Publish" at bounding box center [962, 22] width 37 height 12
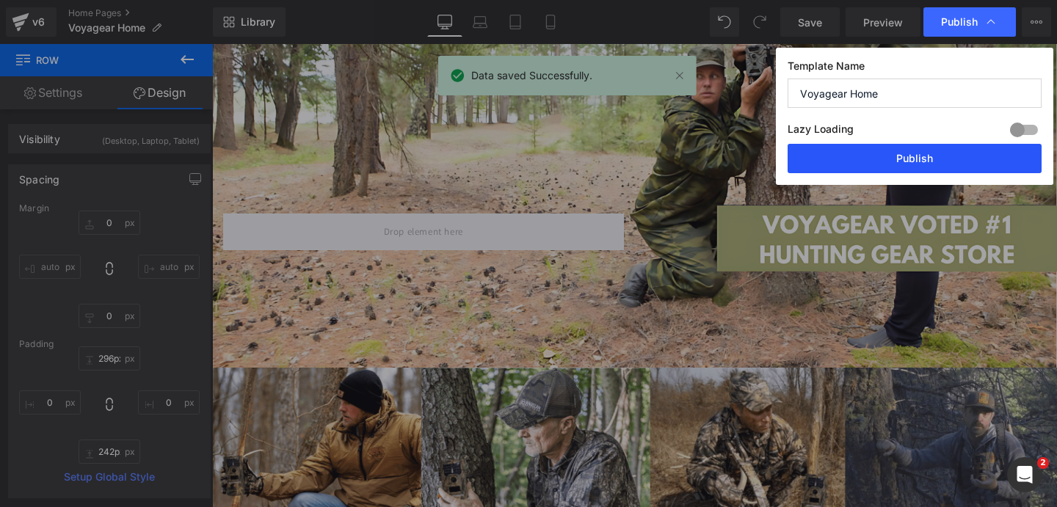
click at [907, 157] on button "Publish" at bounding box center [915, 158] width 254 height 29
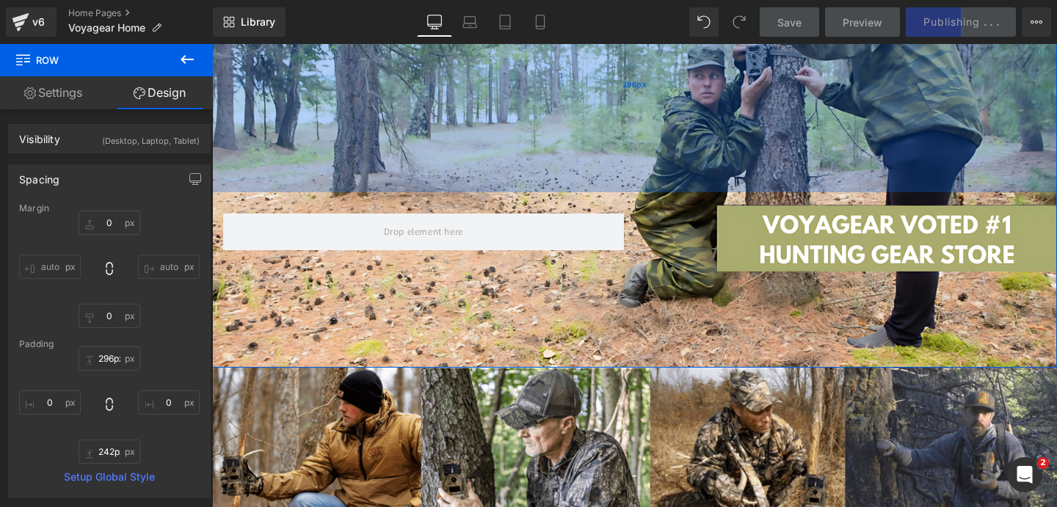
scroll to position [0, 1460]
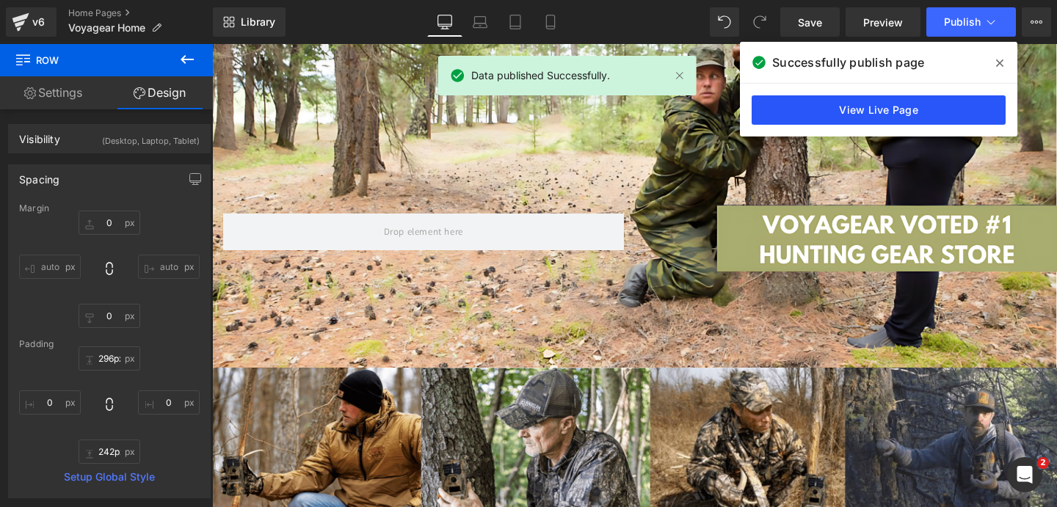
click at [929, 117] on link "View Live Page" at bounding box center [879, 109] width 254 height 29
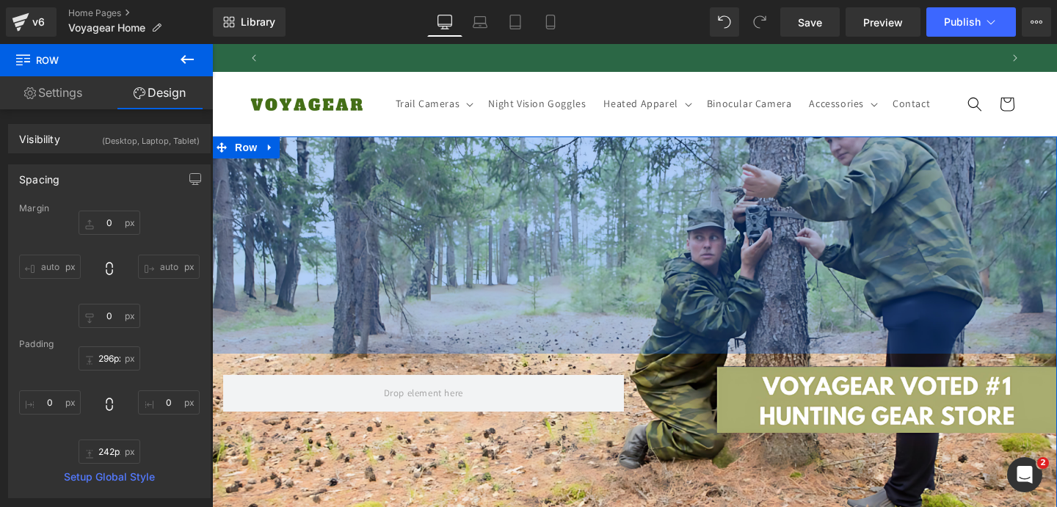
scroll to position [0, 730]
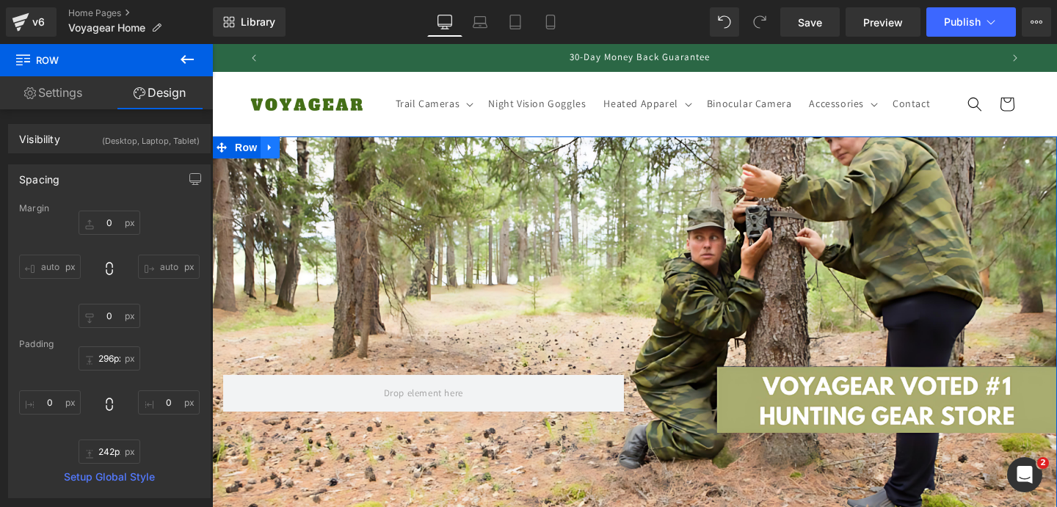
click at [262, 159] on link at bounding box center [270, 148] width 19 height 22
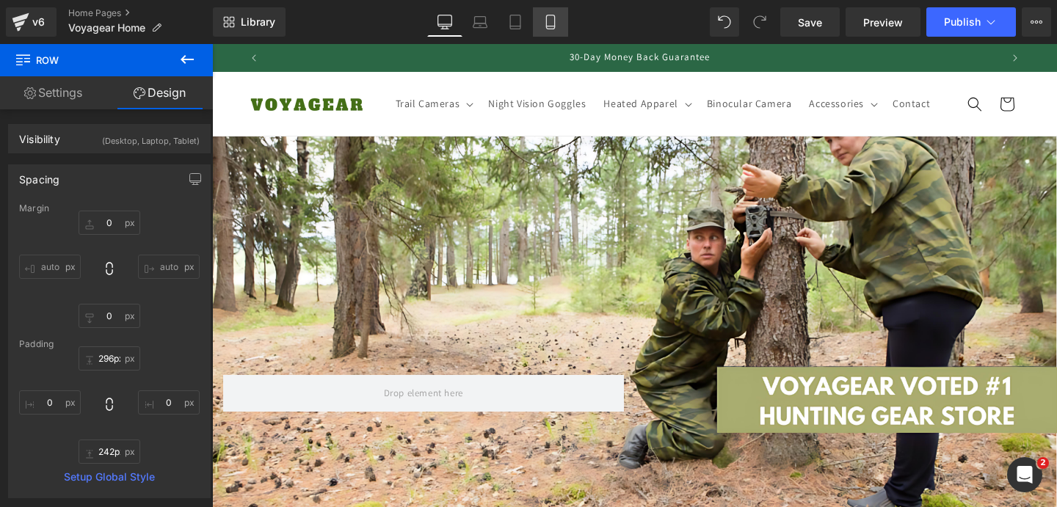
click at [554, 20] on icon at bounding box center [550, 22] width 15 height 15
type input "0"
type input "67"
type input "0"
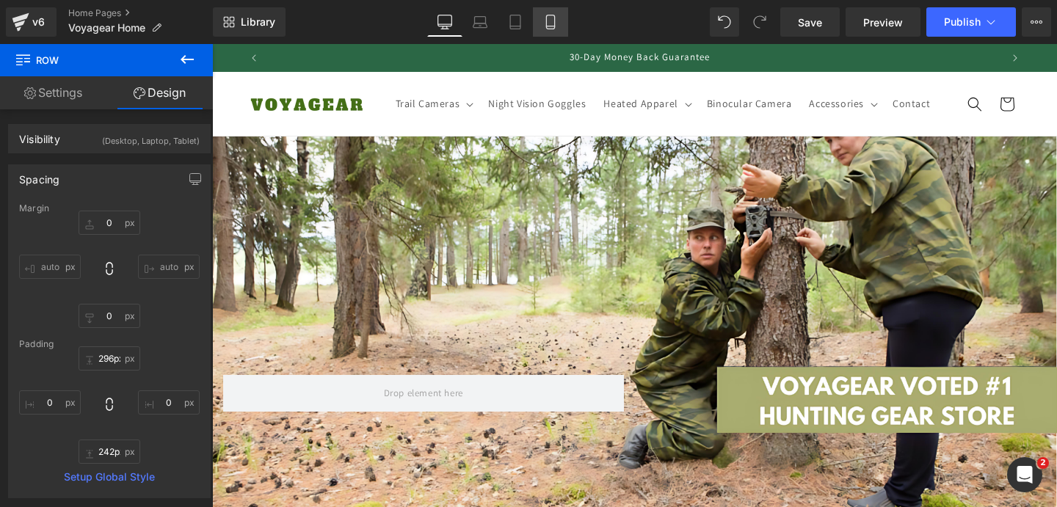
type input "83"
type input "0"
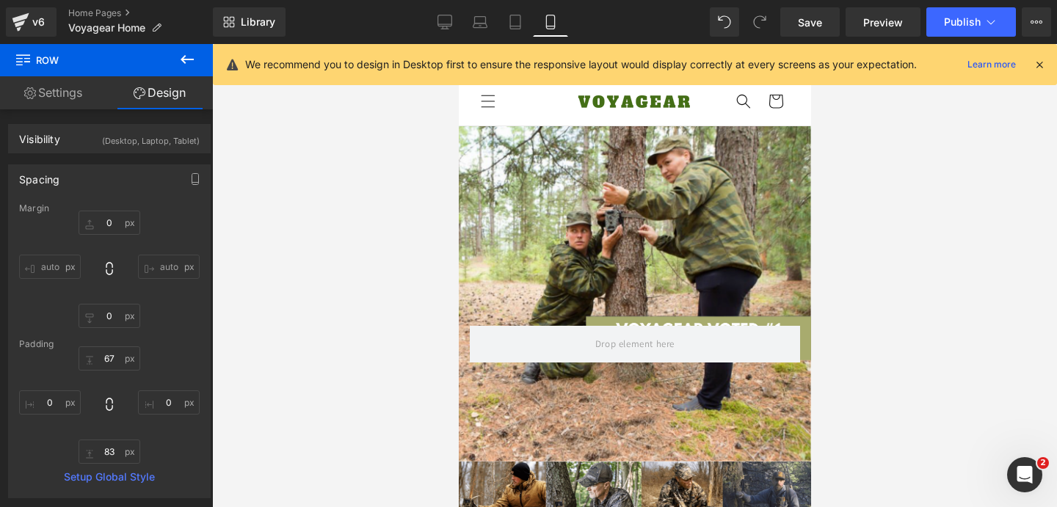
scroll to position [0, 264]
